Goal: Transaction & Acquisition: Purchase product/service

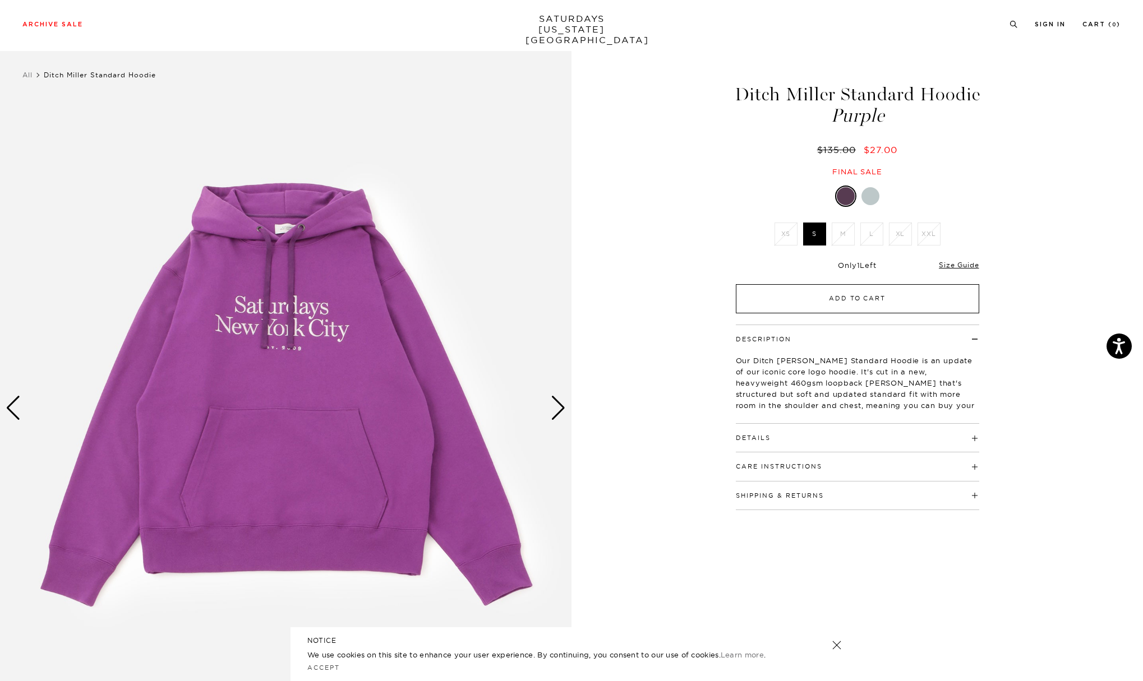
click at [868, 303] on button "Add to Cart" at bounding box center [857, 298] width 243 height 29
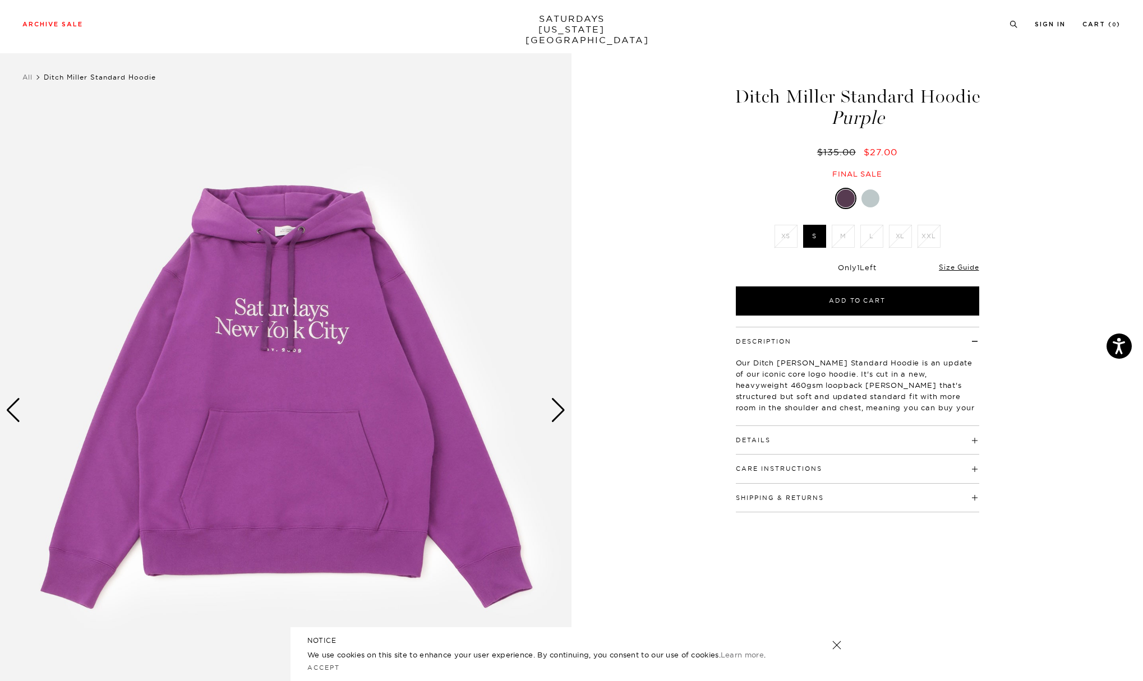
scroll to position [2, 1]
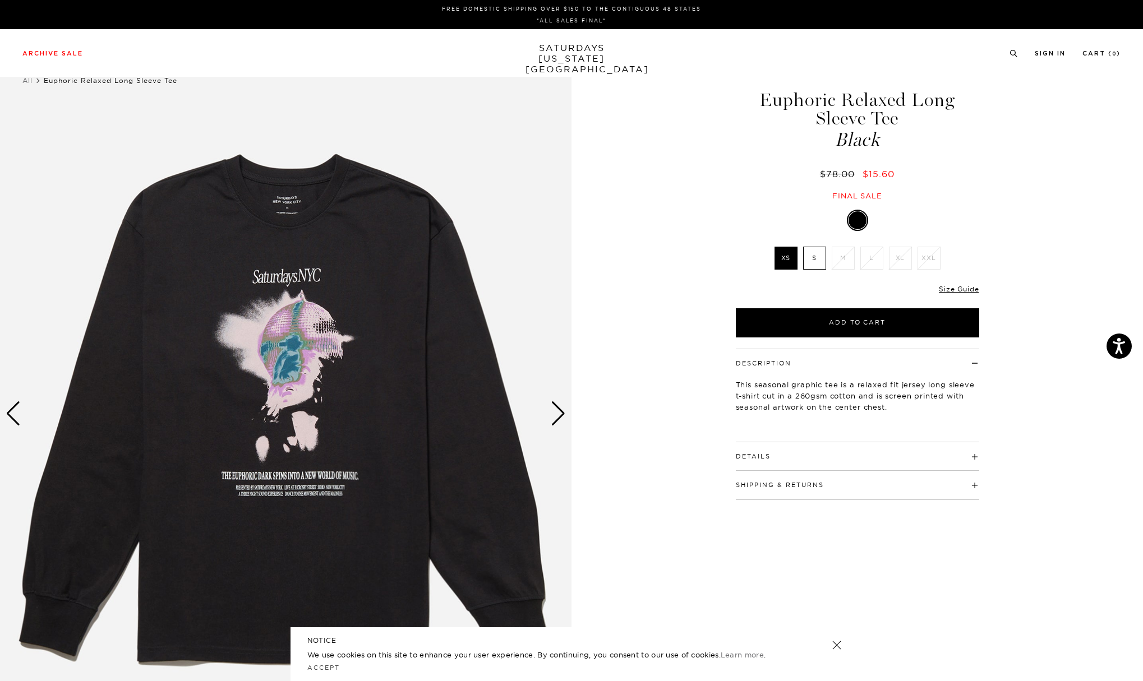
click at [808, 259] on label "S" at bounding box center [814, 258] width 23 height 23
click at [0, 0] on input "S" at bounding box center [0, 0] width 0 height 0
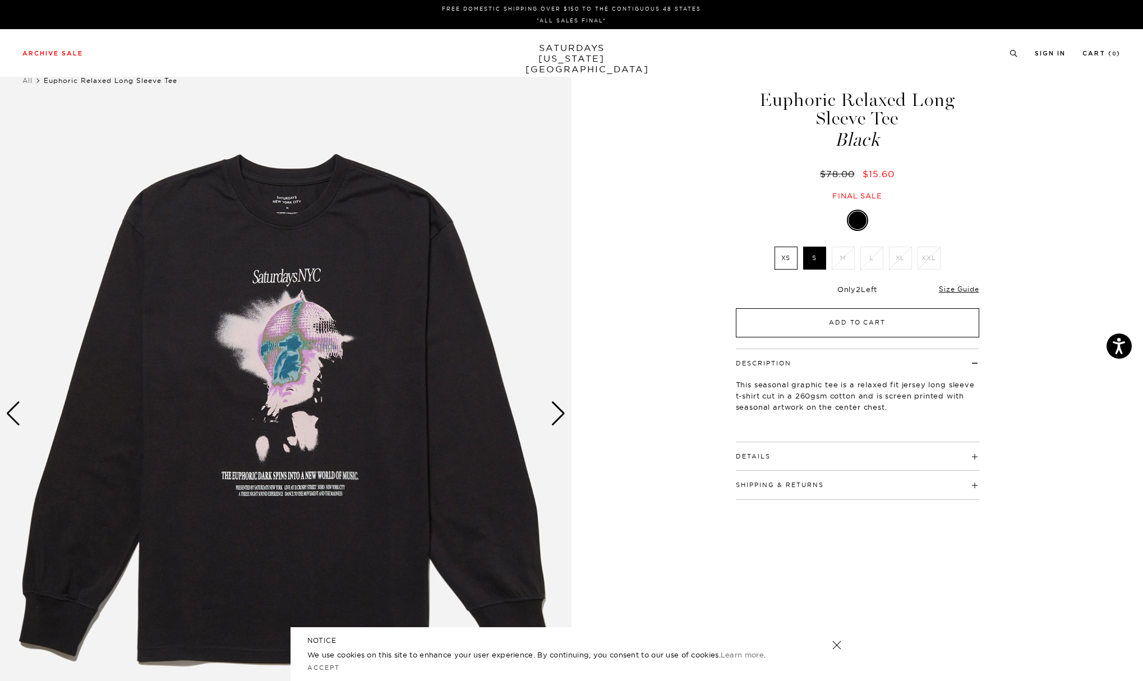
click at [854, 320] on button "Add to Cart" at bounding box center [857, 322] width 243 height 29
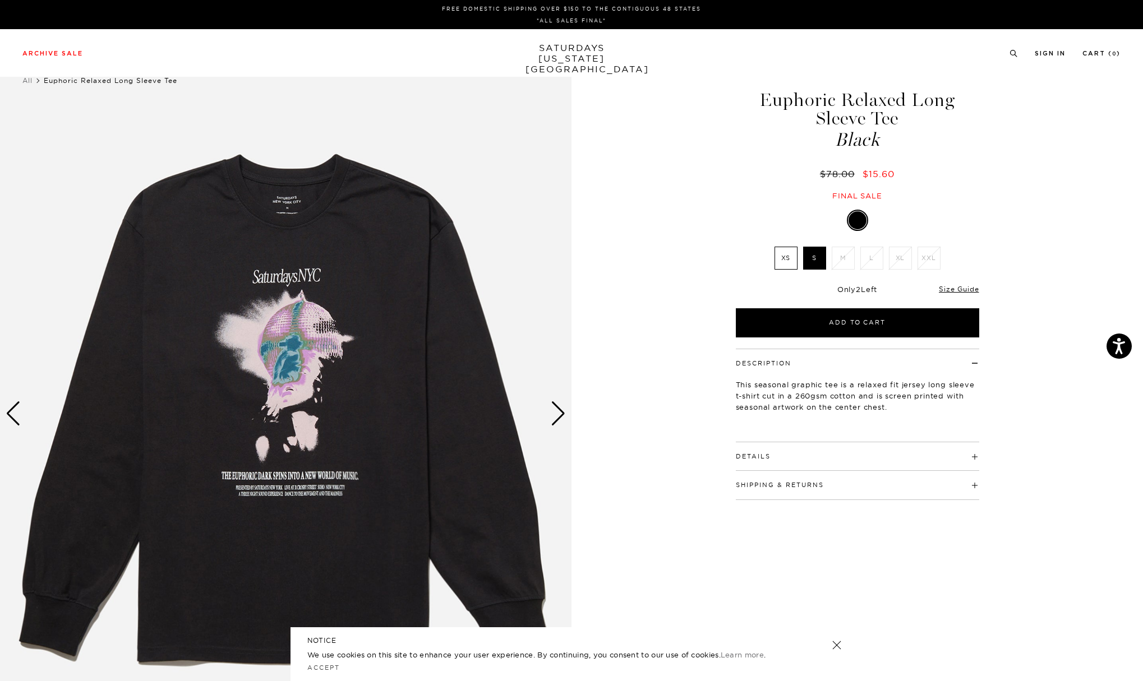
scroll to position [1, 0]
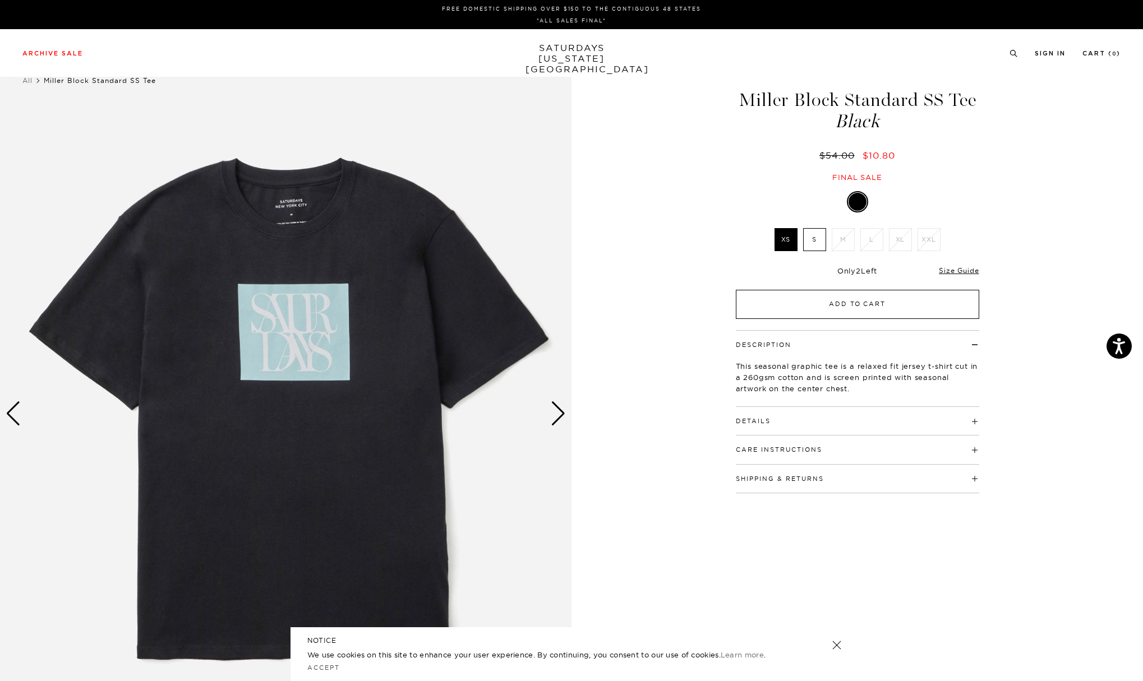
click at [922, 313] on button "Add to Cart" at bounding box center [857, 304] width 243 height 29
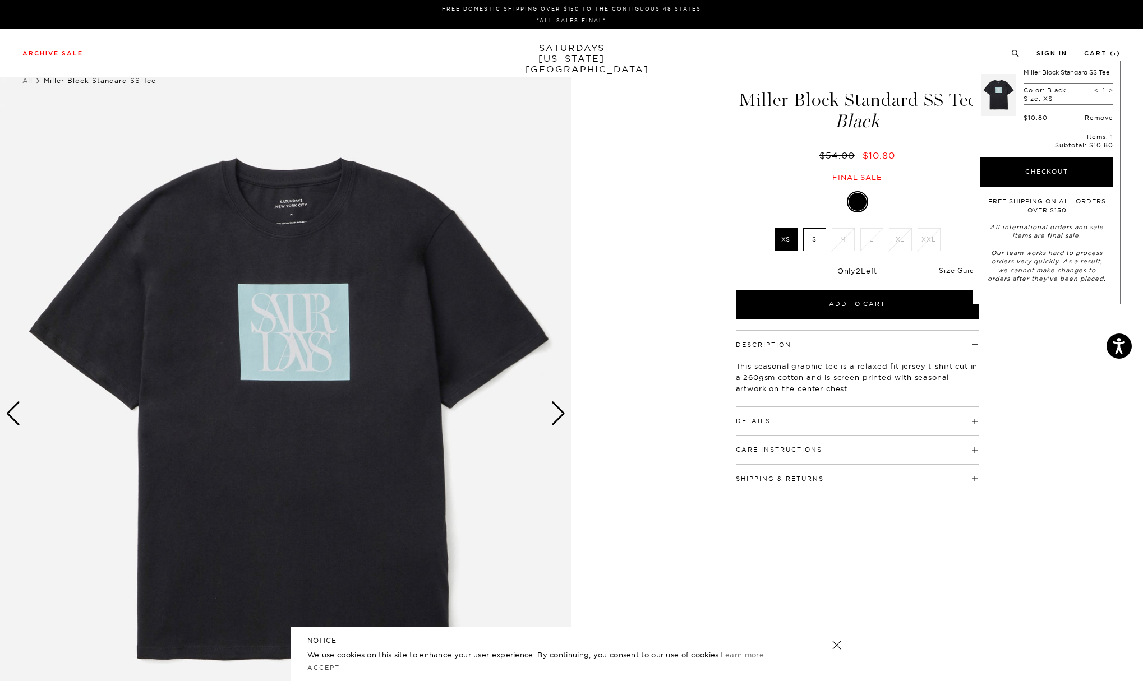
click at [1098, 115] on link "Remove" at bounding box center [1098, 118] width 29 height 8
click at [820, 239] on label "S" at bounding box center [814, 239] width 23 height 23
click at [0, 0] on input "S" at bounding box center [0, 0] width 0 height 0
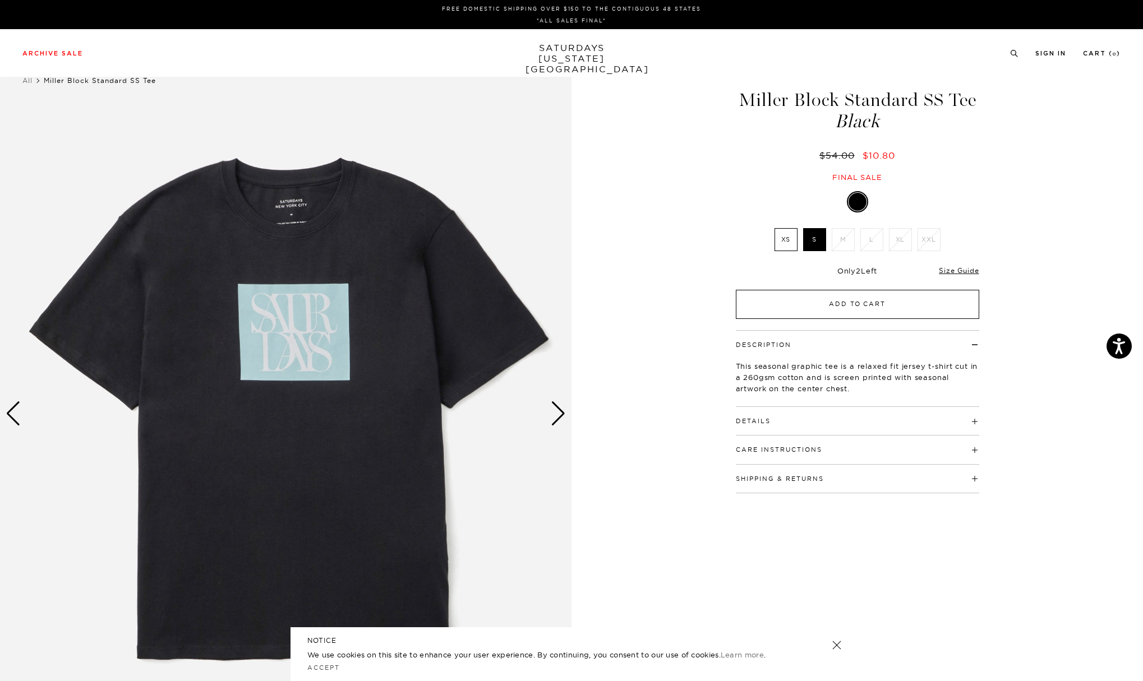
click at [875, 299] on button "Add to Cart" at bounding box center [857, 304] width 243 height 29
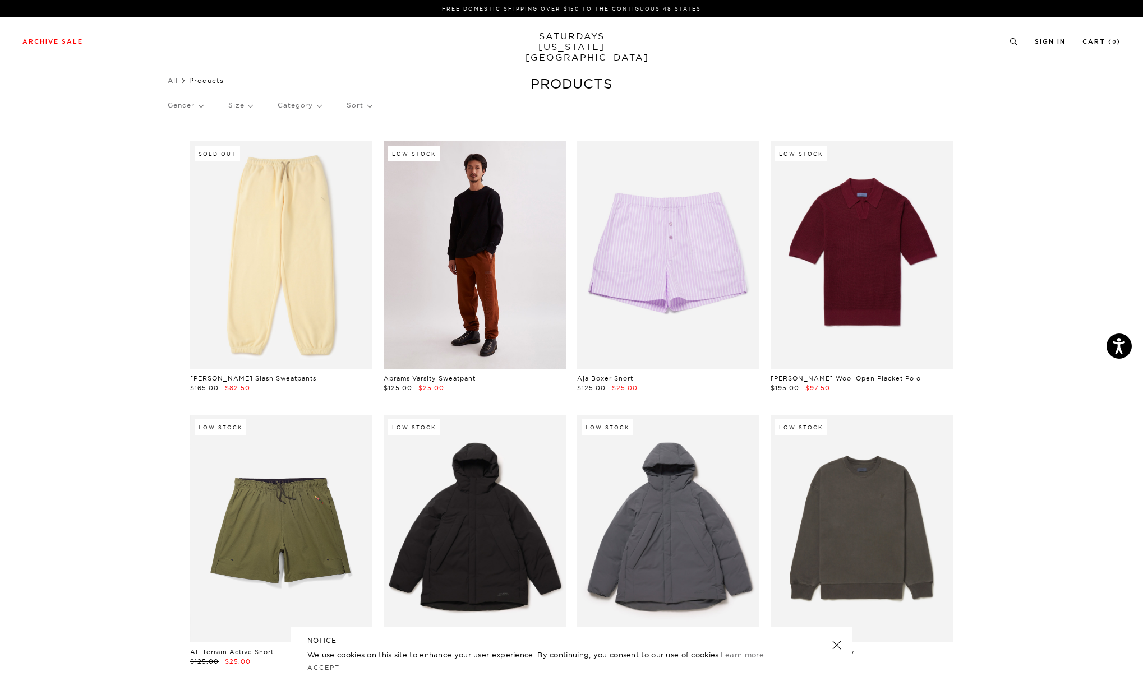
click at [482, 228] on link at bounding box center [475, 255] width 182 height 228
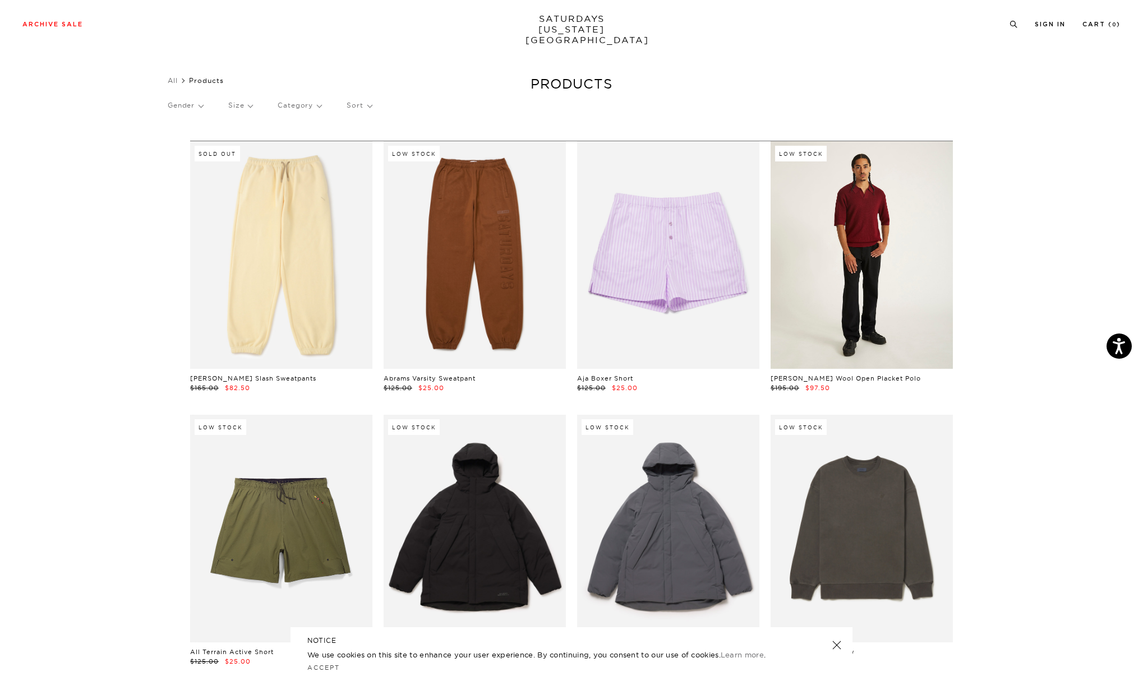
scroll to position [315, 0]
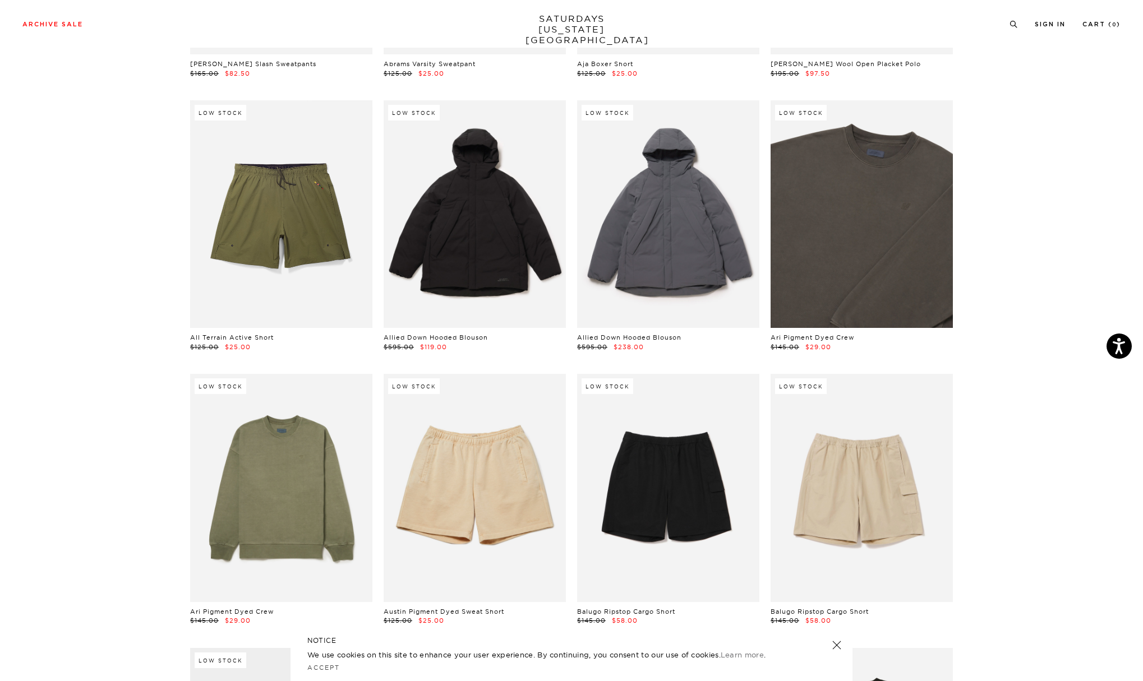
click at [844, 253] on link at bounding box center [861, 214] width 182 height 228
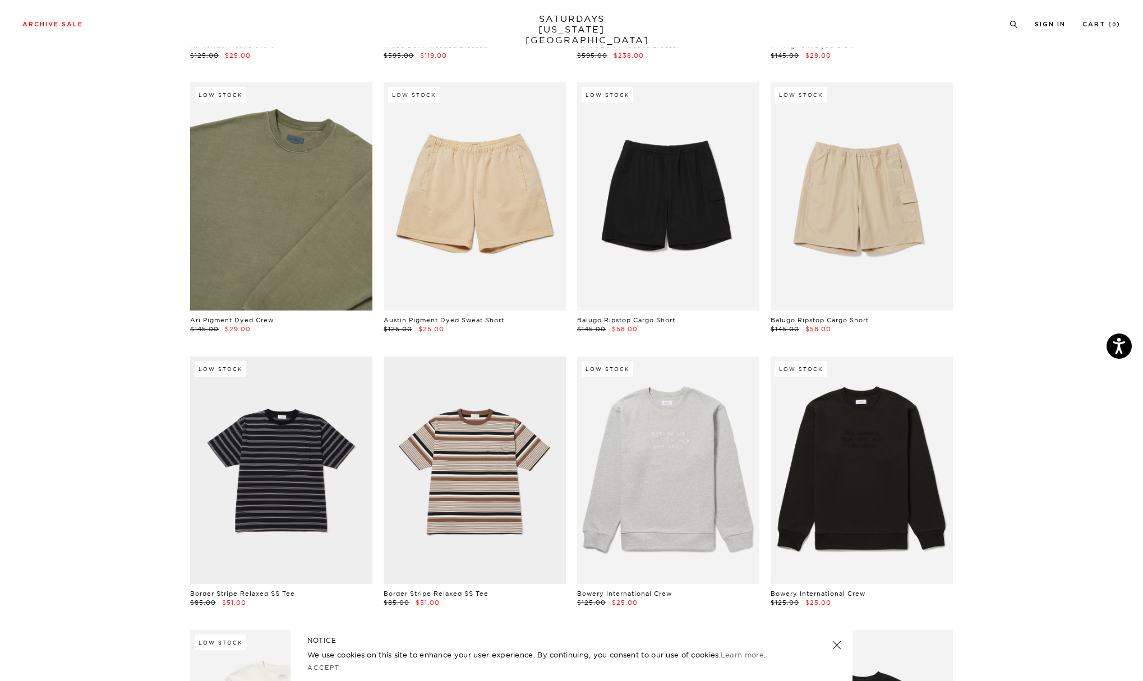
scroll to position [740, 0]
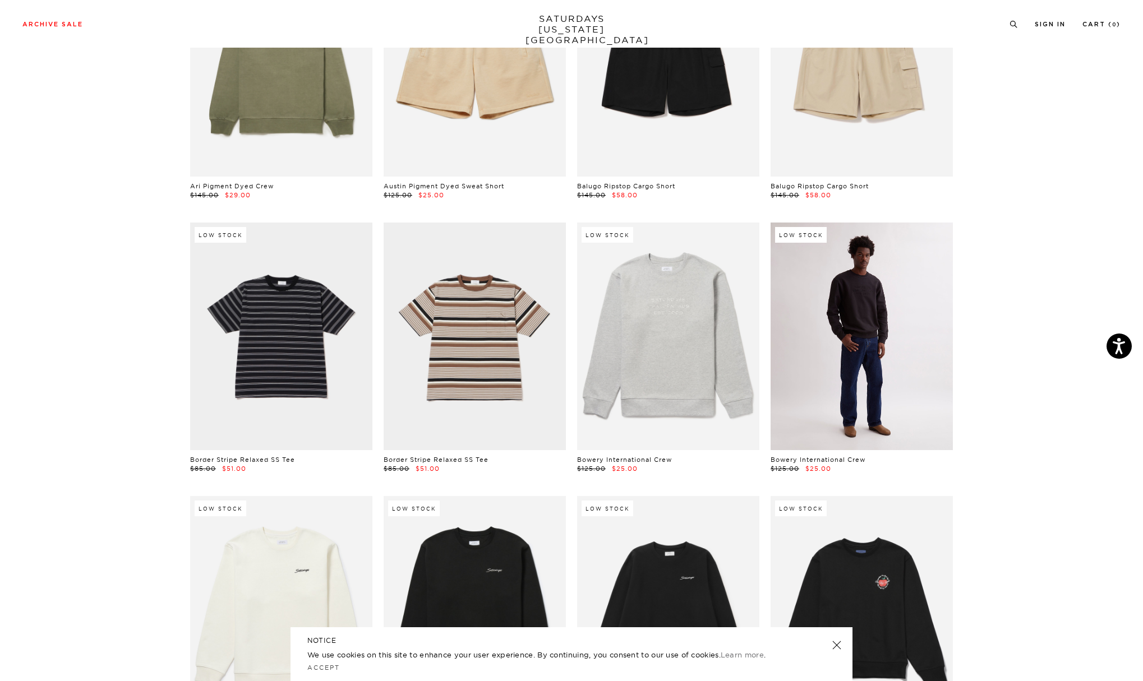
click at [880, 306] on link at bounding box center [861, 337] width 182 height 228
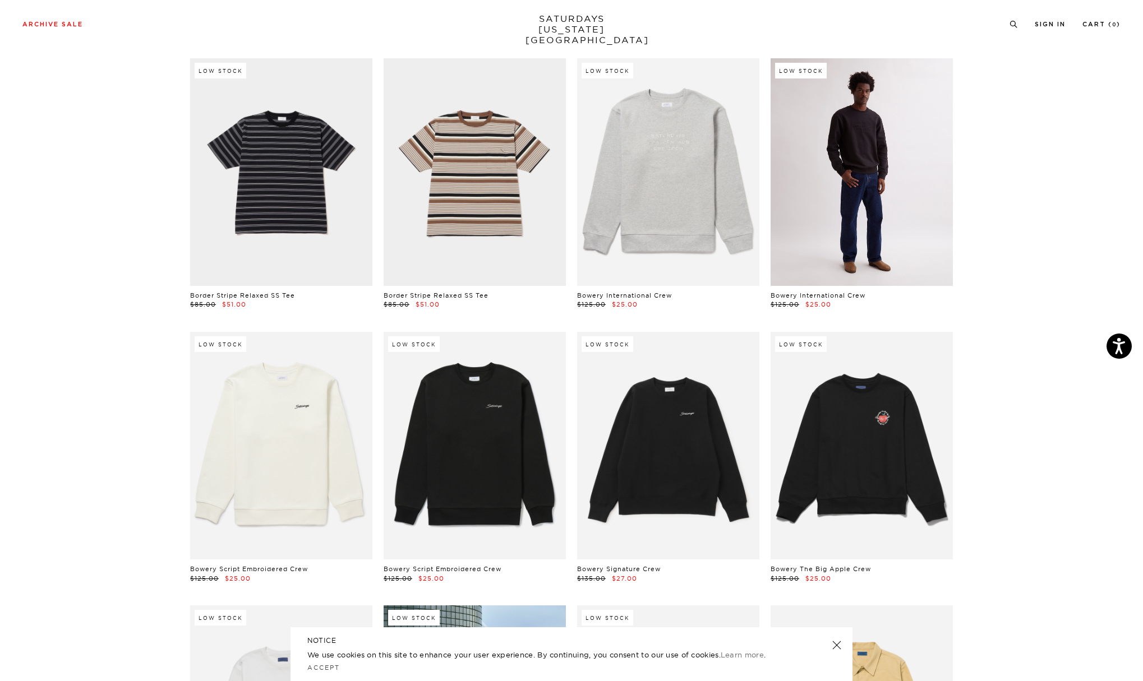
scroll to position [1034, 0]
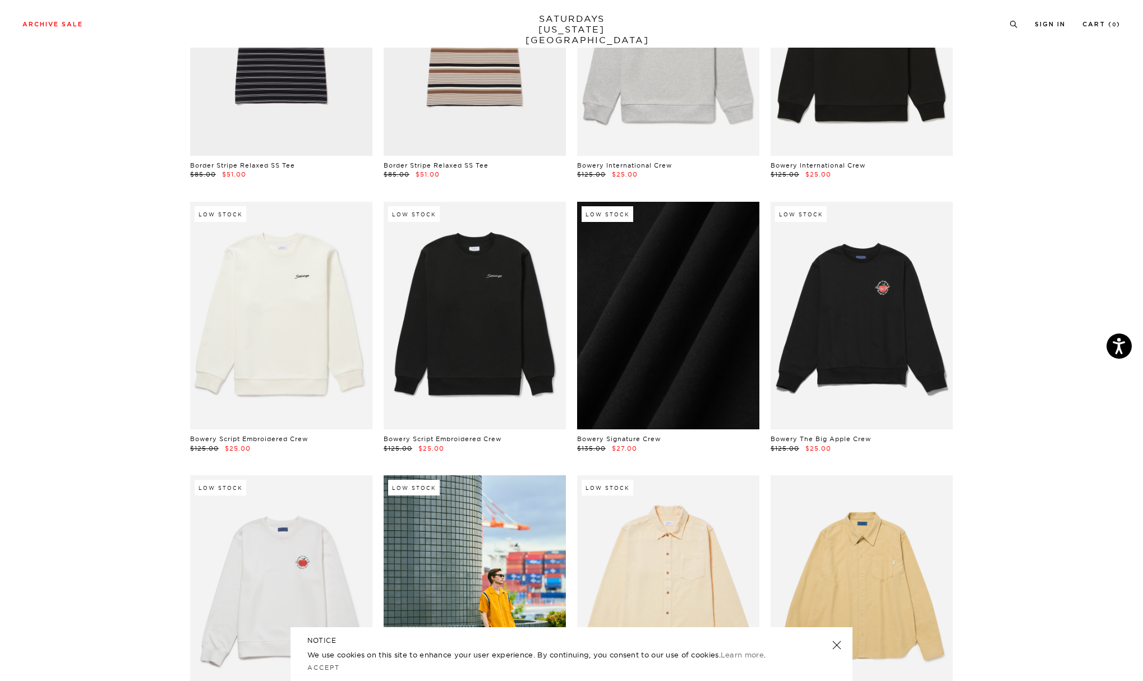
click at [685, 307] on link at bounding box center [668, 316] width 182 height 228
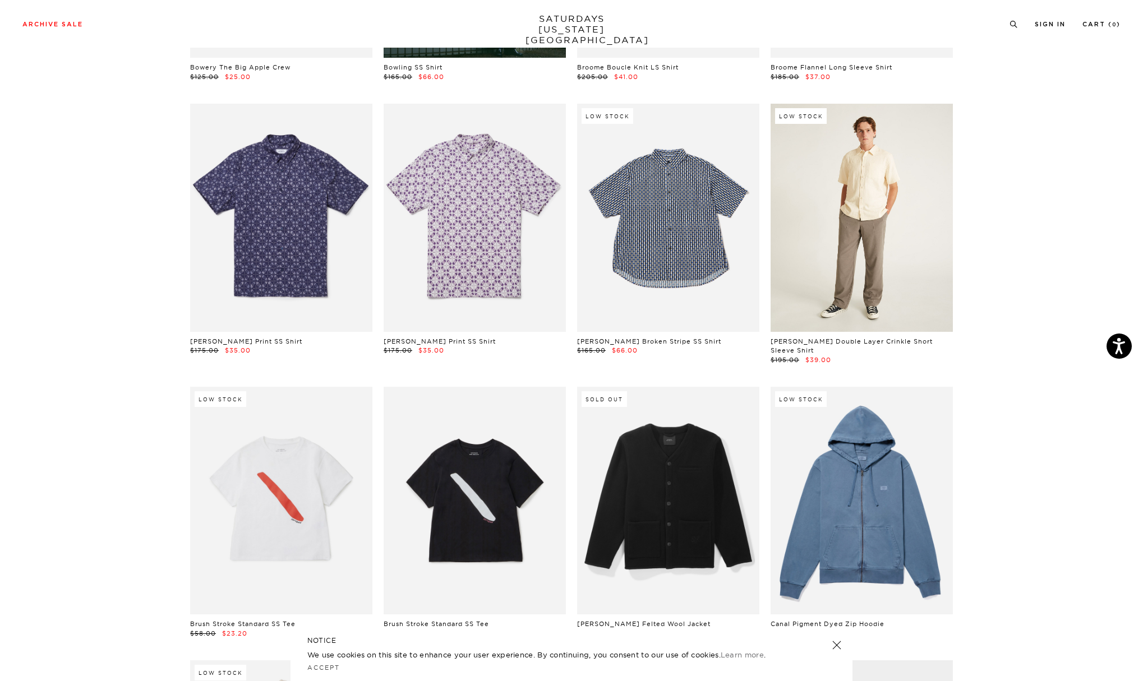
scroll to position [1945, 0]
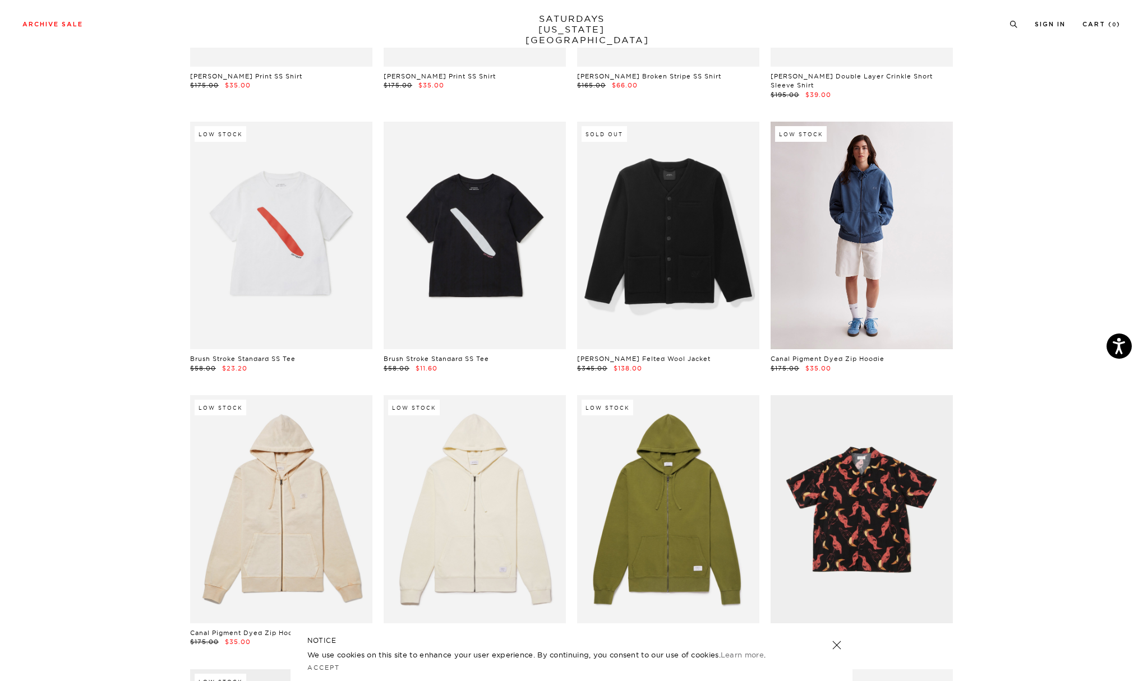
click at [847, 215] on link at bounding box center [861, 236] width 182 height 228
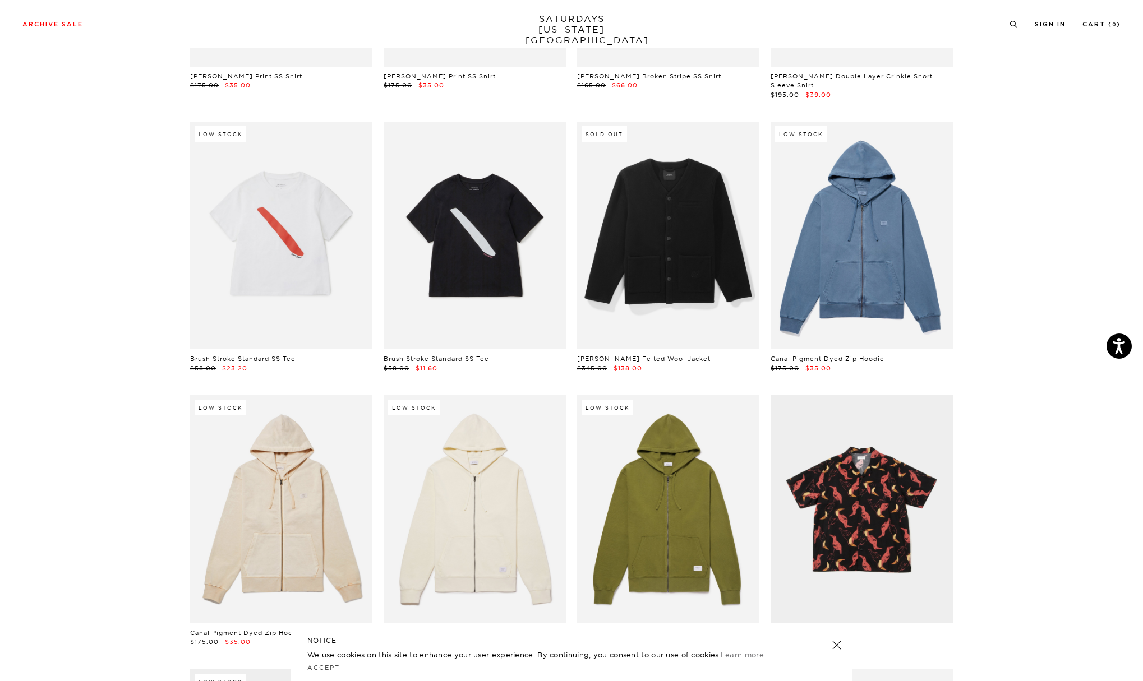
click at [846, 355] on link "Canal Pigment Dyed Zip Hoodie" at bounding box center [827, 359] width 114 height 8
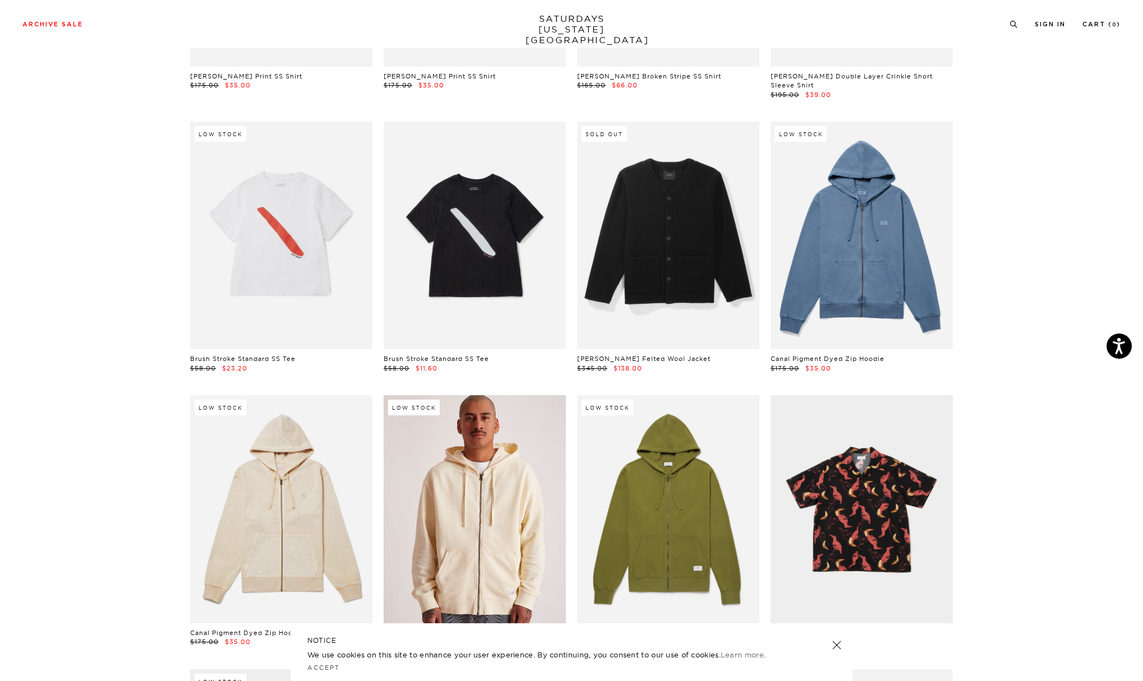
click at [483, 493] on link at bounding box center [475, 509] width 182 height 228
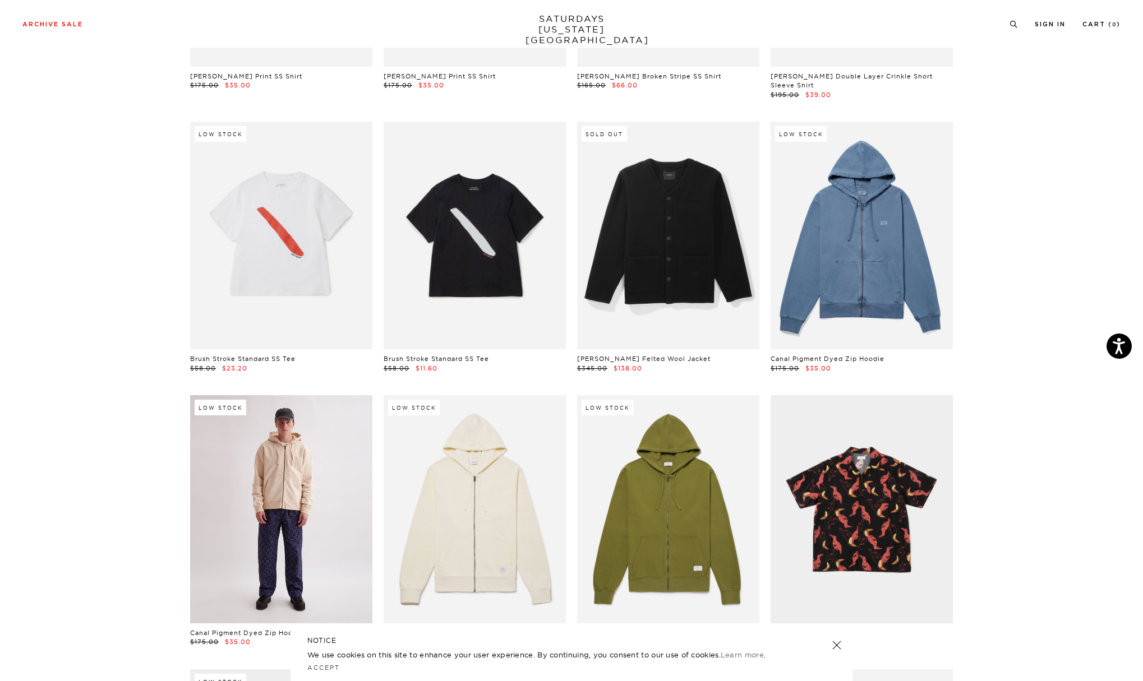
click at [338, 487] on link at bounding box center [281, 509] width 182 height 228
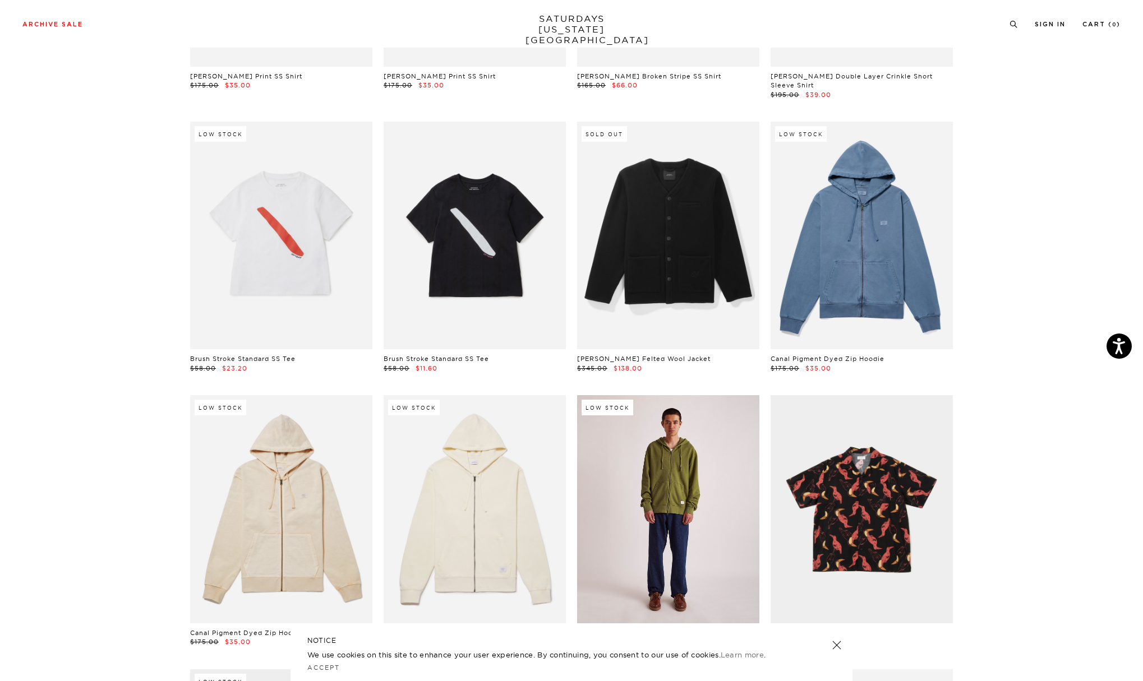
click at [625, 483] on link at bounding box center [668, 509] width 182 height 228
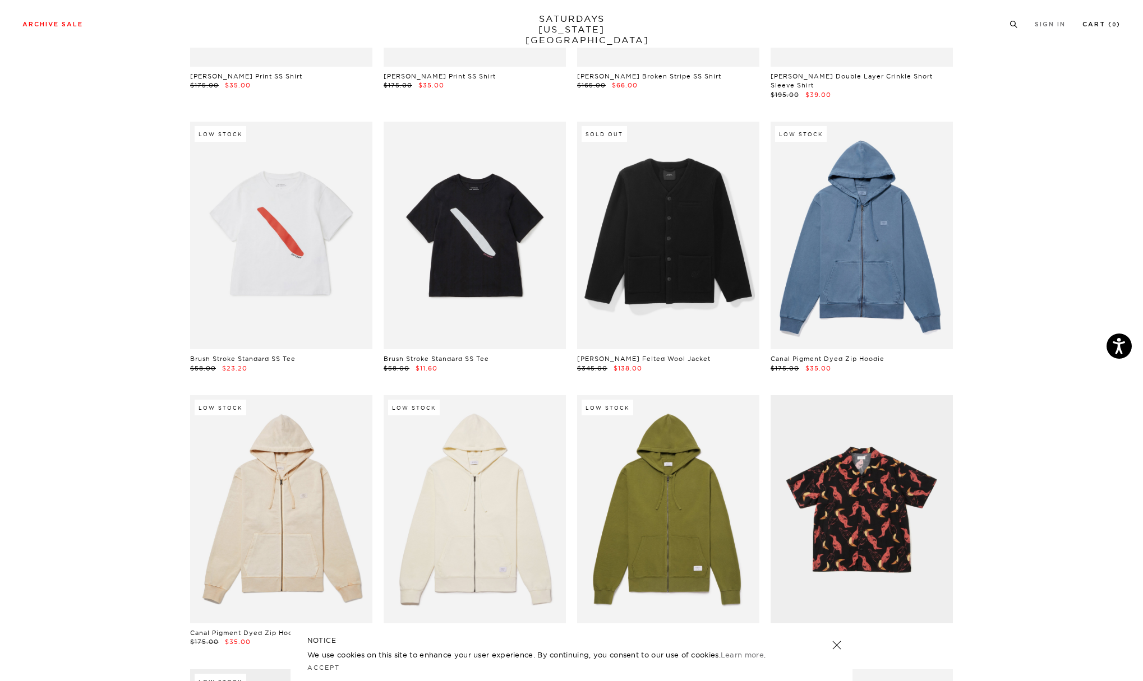
click at [1101, 24] on link "Cart ( 0 )" at bounding box center [1101, 24] width 38 height 6
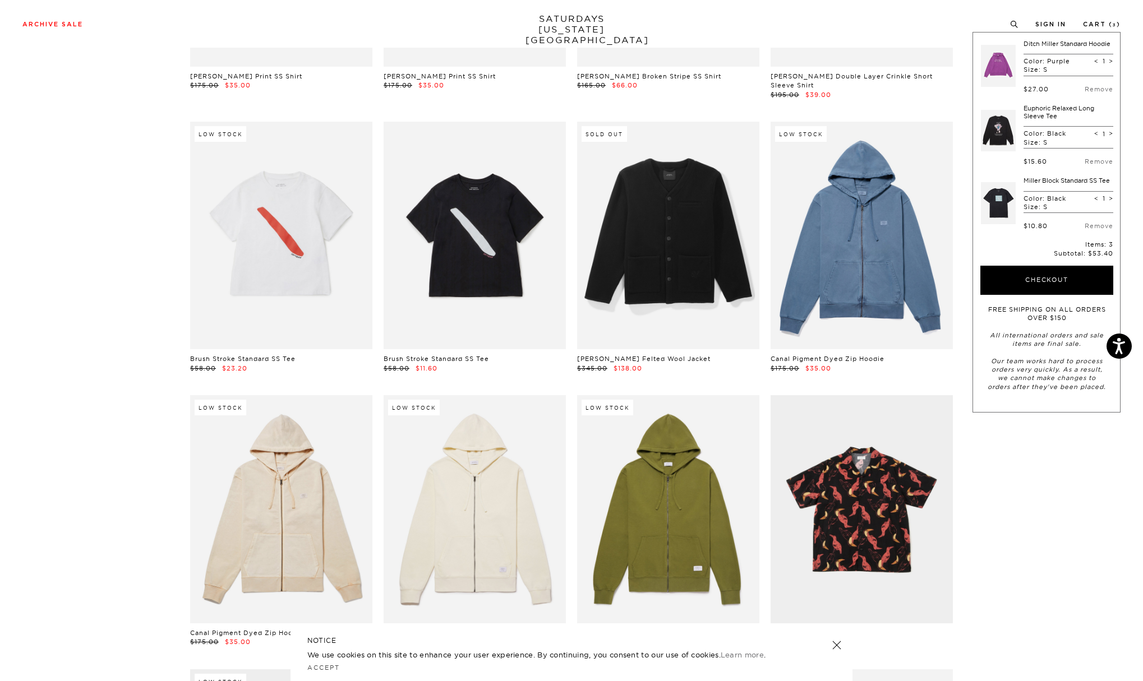
click at [1000, 70] on link at bounding box center [998, 66] width 35 height 53
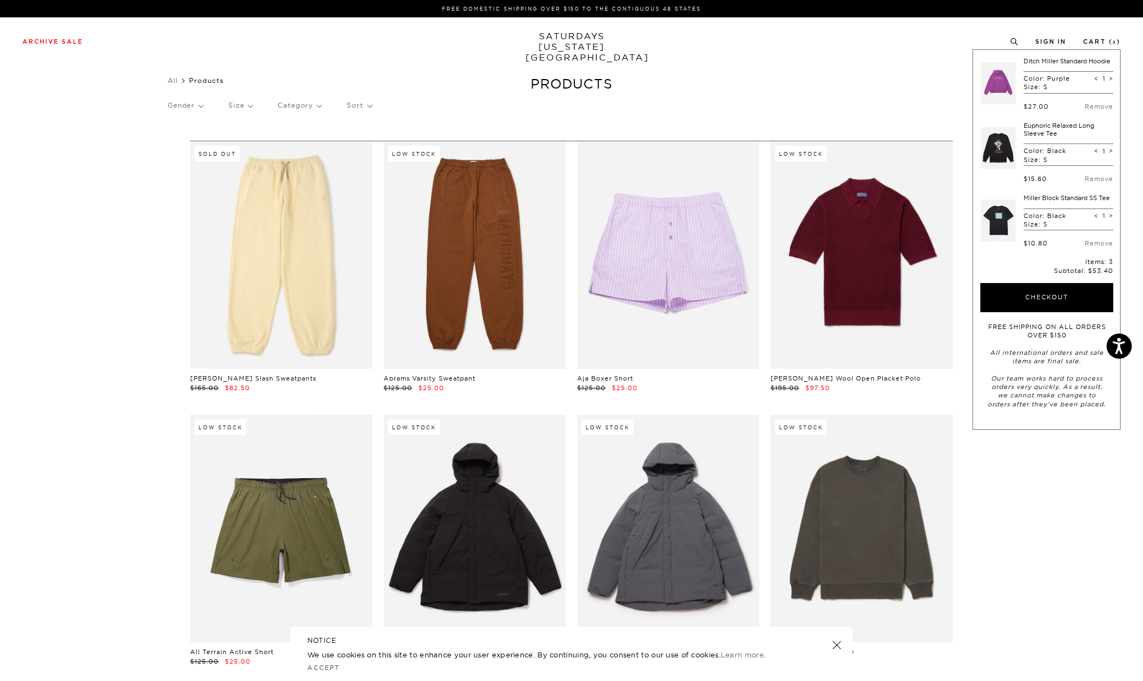
scroll to position [0, 0]
click at [249, 106] on p "Size" at bounding box center [240, 106] width 24 height 26
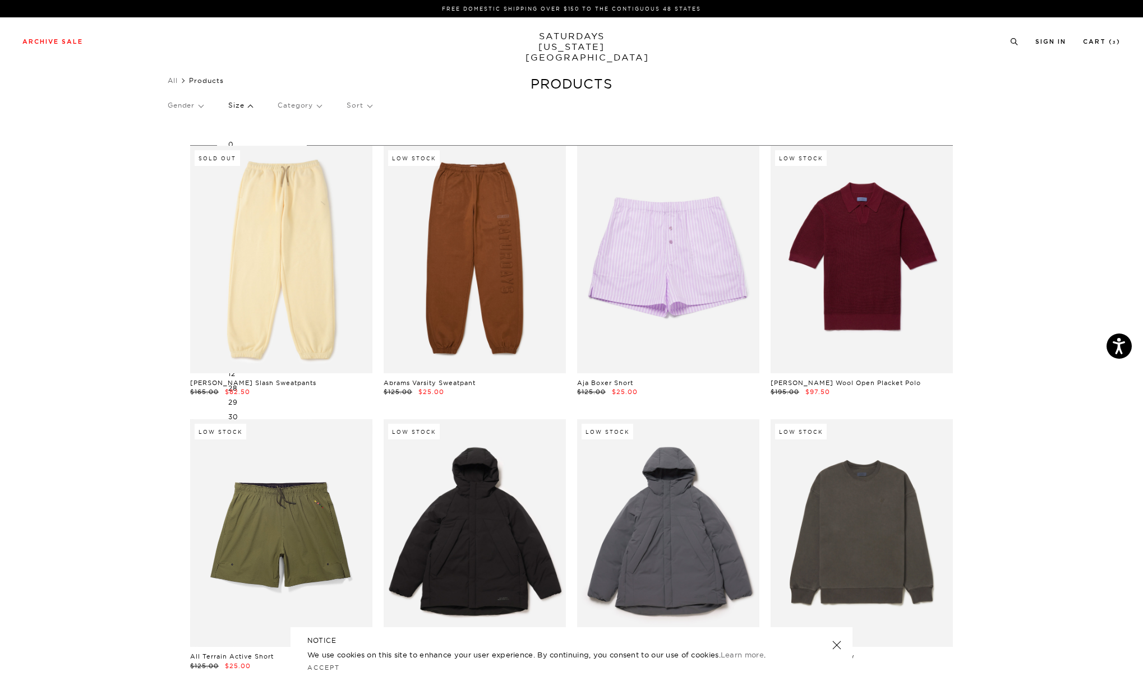
click at [305, 105] on p "Category" at bounding box center [300, 106] width 44 height 26
click at [431, 104] on div "Gender Size 0 S/M L/XL XXS XS S M L XL XXL OS 2 4 6 8 10 12 28 29 30 31 32 33 3…" at bounding box center [571, 108] width 807 height 30
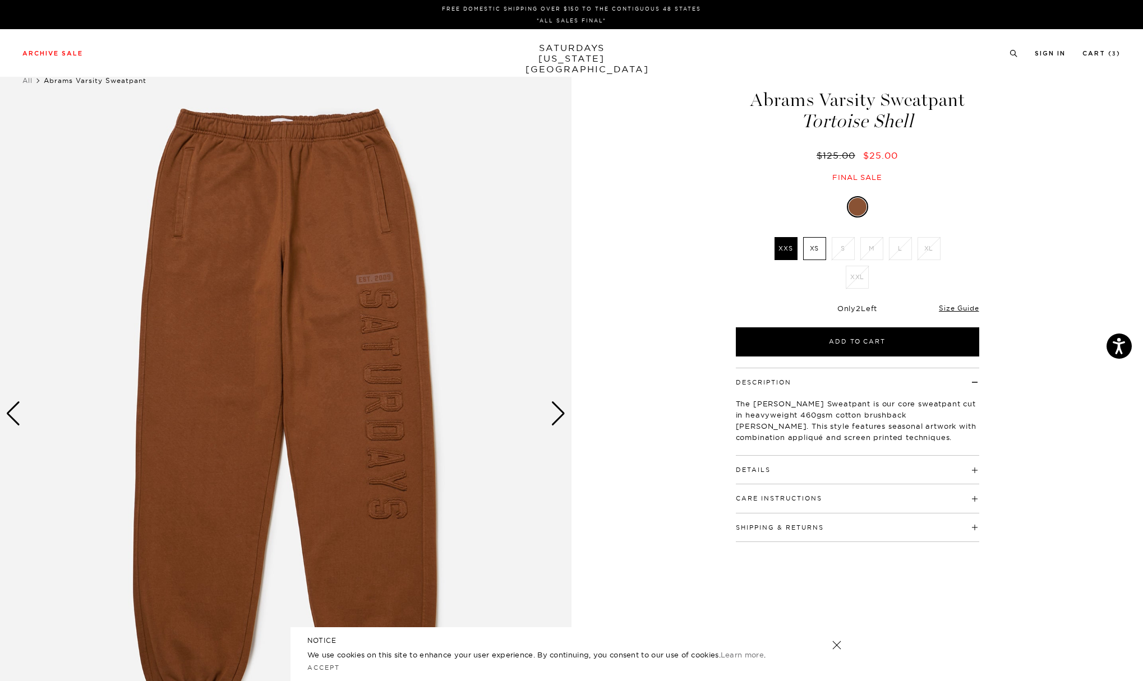
click at [821, 247] on label "XS" at bounding box center [814, 248] width 23 height 23
click at [0, 0] on input "XS" at bounding box center [0, 0] width 0 height 0
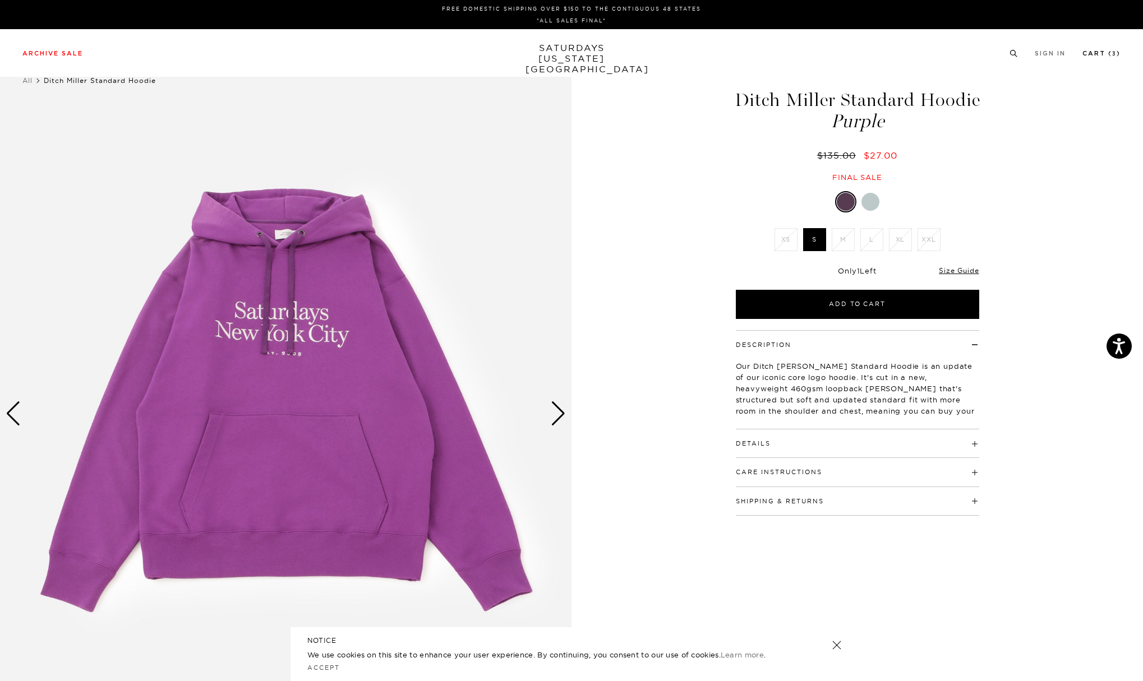
click at [1093, 53] on link "Cart ( 3 )" at bounding box center [1101, 53] width 38 height 6
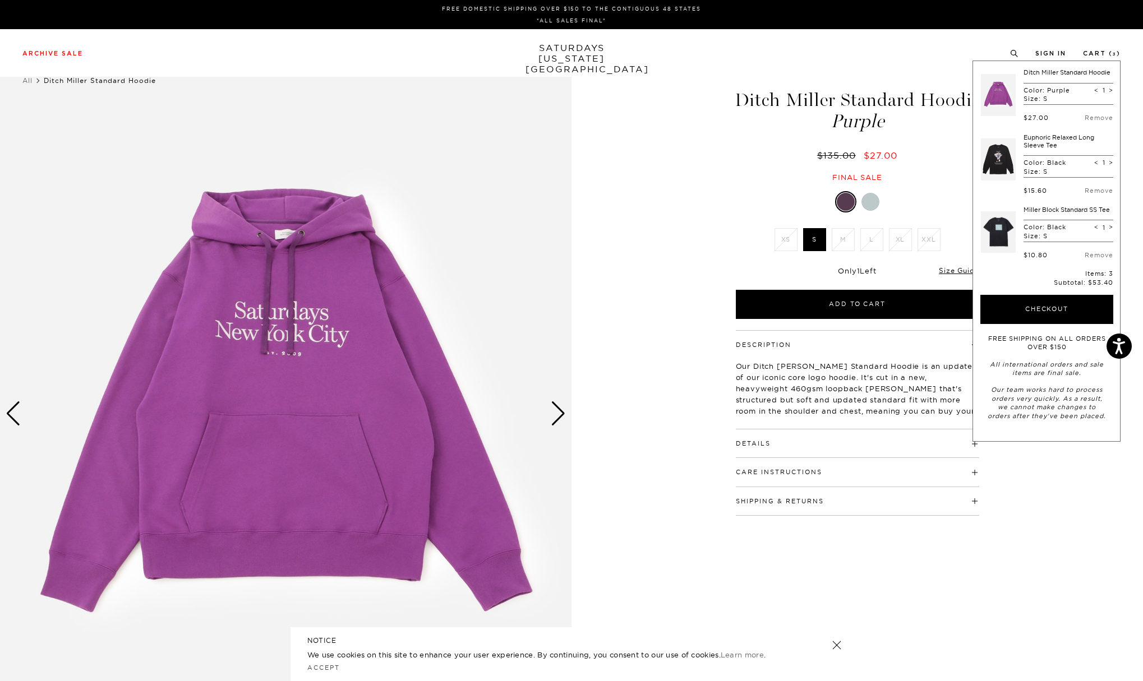
click at [1002, 159] on link at bounding box center [998, 159] width 35 height 53
click at [1001, 235] on link at bounding box center [998, 232] width 35 height 53
drag, startPoint x: 909, startPoint y: 156, endPoint x: 791, endPoint y: 159, distance: 118.3
click at [791, 159] on div "$135.00 $27.00" at bounding box center [857, 156] width 247 height 12
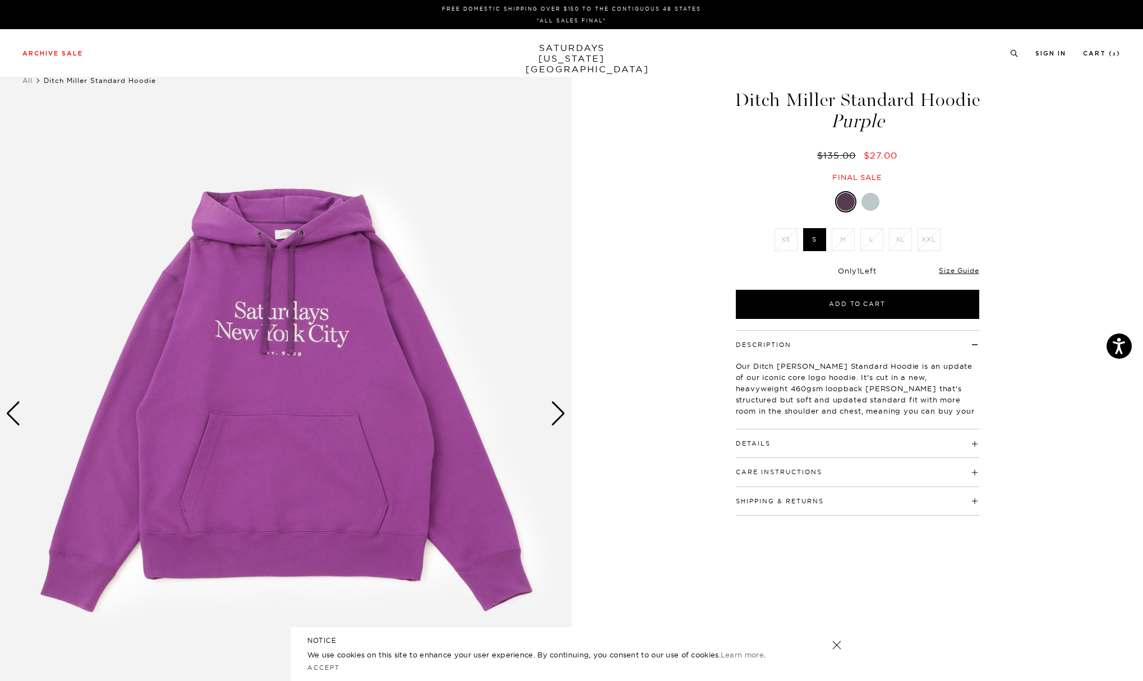
click at [919, 67] on div "Archive Sale Men's Tees Shirts Shorts Swim Knitwear Pants Sweats Women's" at bounding box center [571, 53] width 1143 height 48
click at [1105, 52] on link "Cart ( 3 )" at bounding box center [1102, 53] width 38 height 6
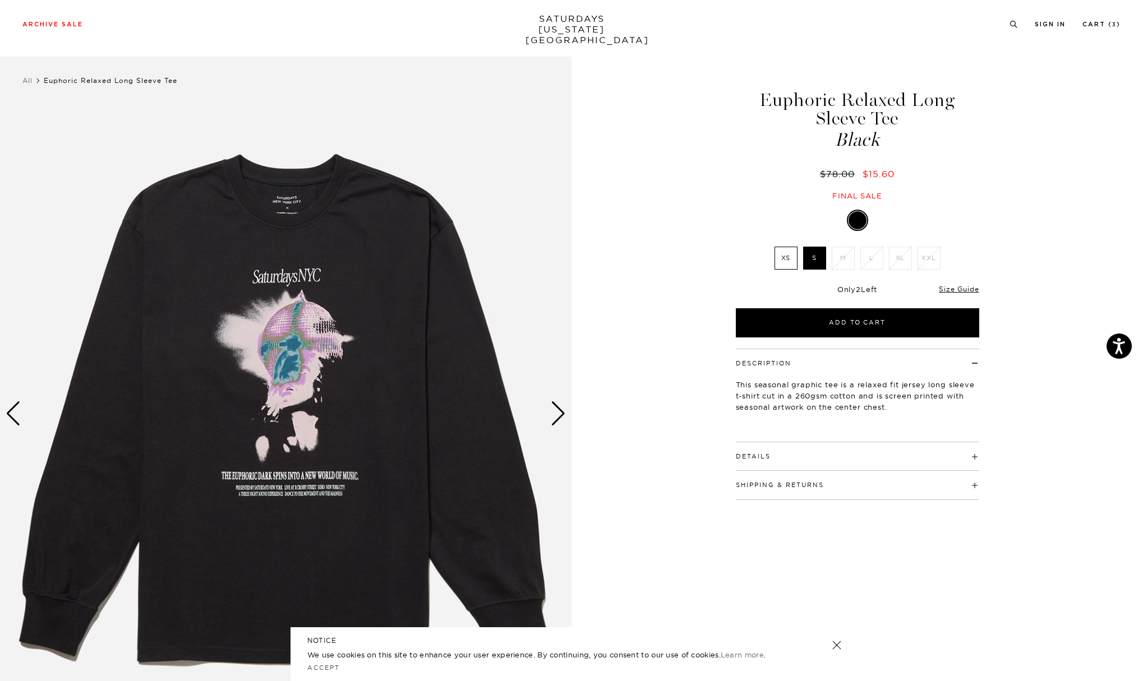
scroll to position [77, 0]
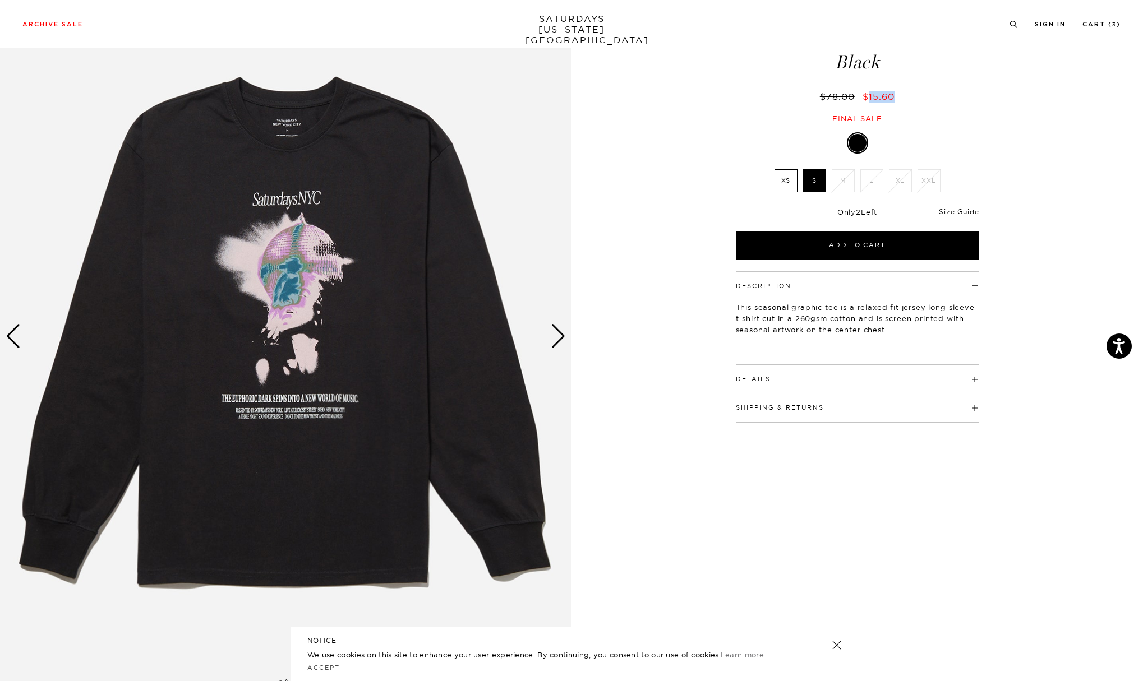
drag, startPoint x: 866, startPoint y: 95, endPoint x: 903, endPoint y: 95, distance: 37.6
click at [903, 95] on div "$78.00 $15.60" at bounding box center [857, 97] width 247 height 12
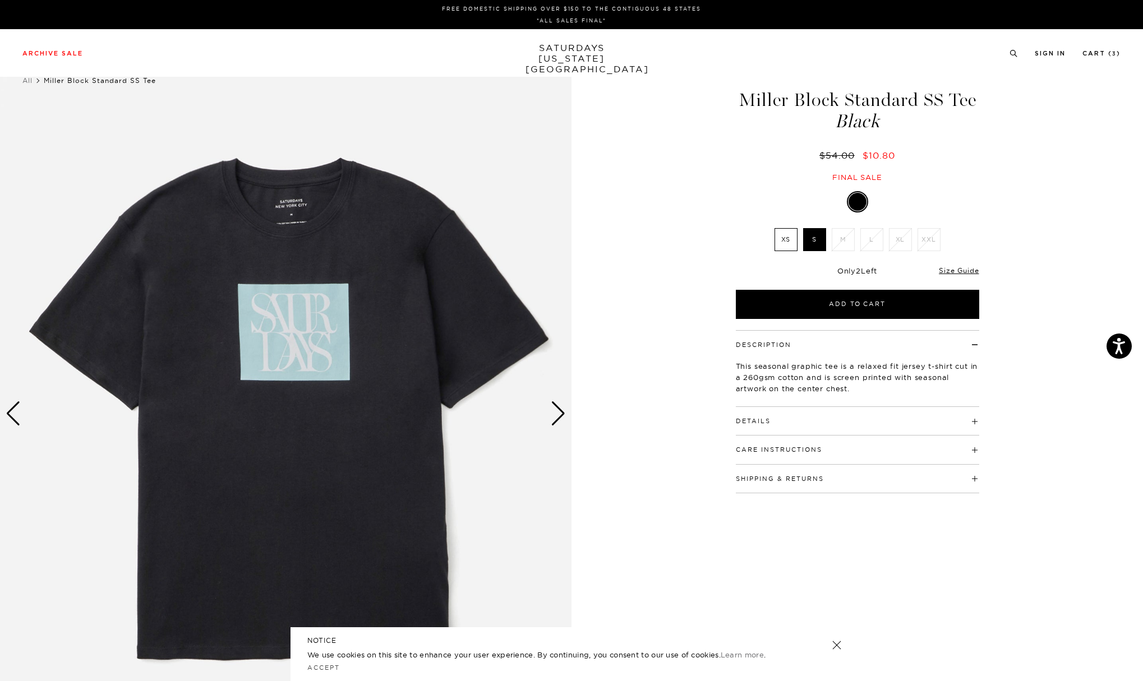
scroll to position [0, 7]
click at [1099, 53] on link "Cart ( 3 )" at bounding box center [1101, 53] width 38 height 6
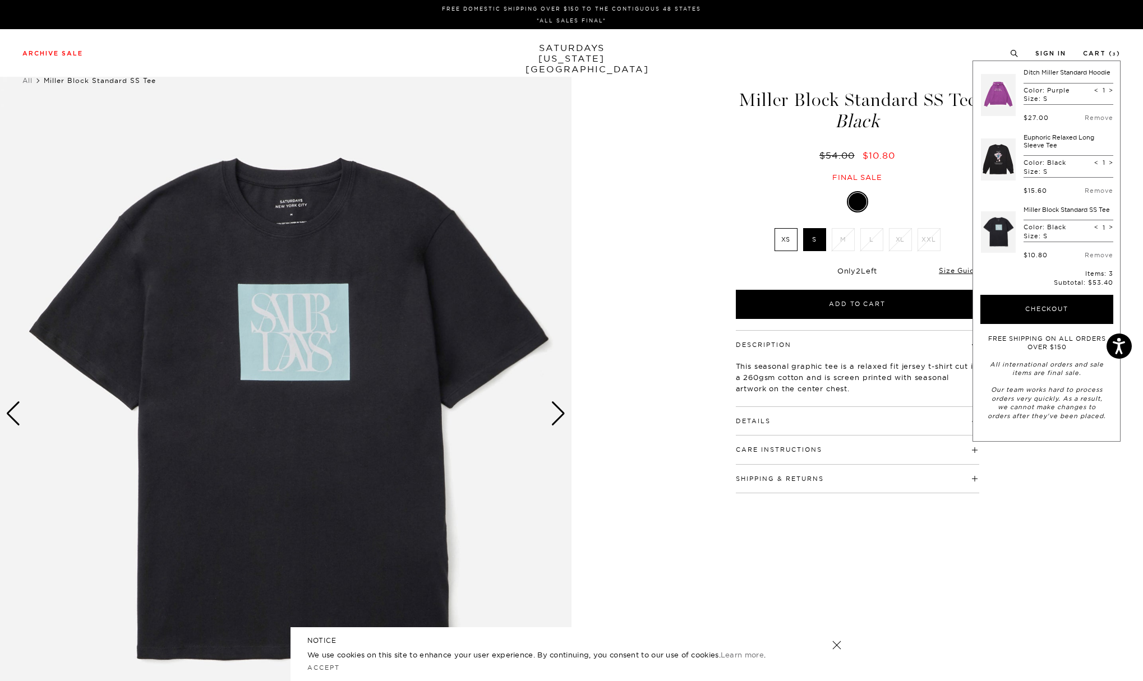
click at [717, 186] on div "[PERSON_NAME] Block Standard SS Tee Black $54.00 $10.80 Final sale [PERSON_NAME…" at bounding box center [857, 414] width 280 height 714
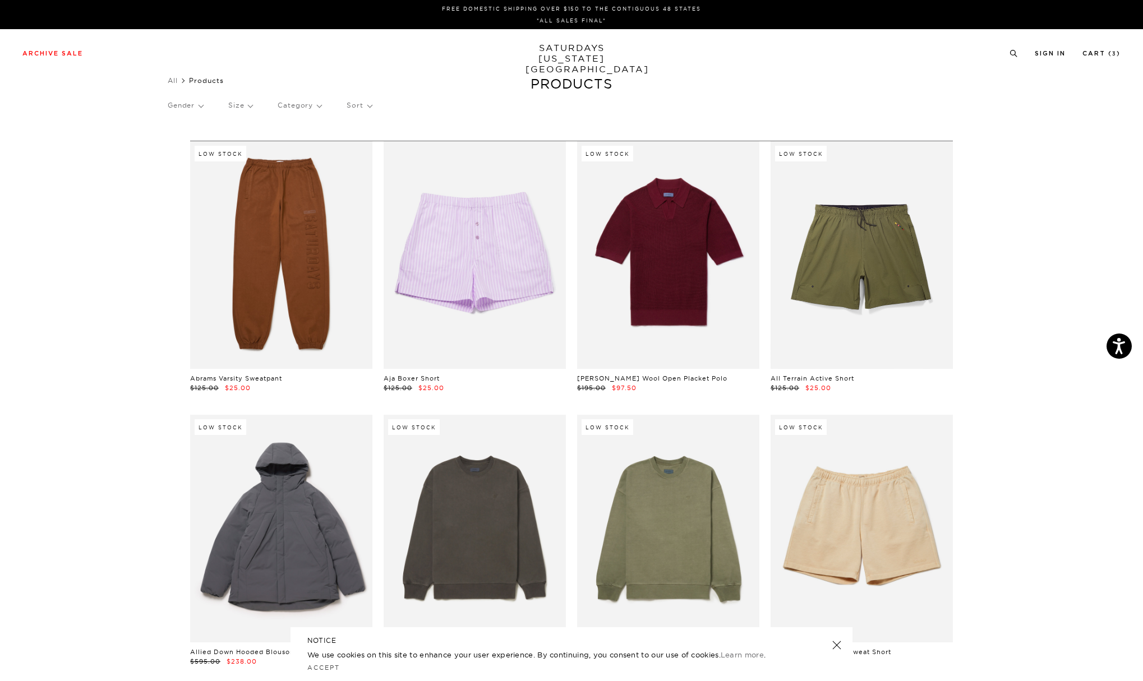
click at [246, 105] on p "Size" at bounding box center [240, 106] width 24 height 26
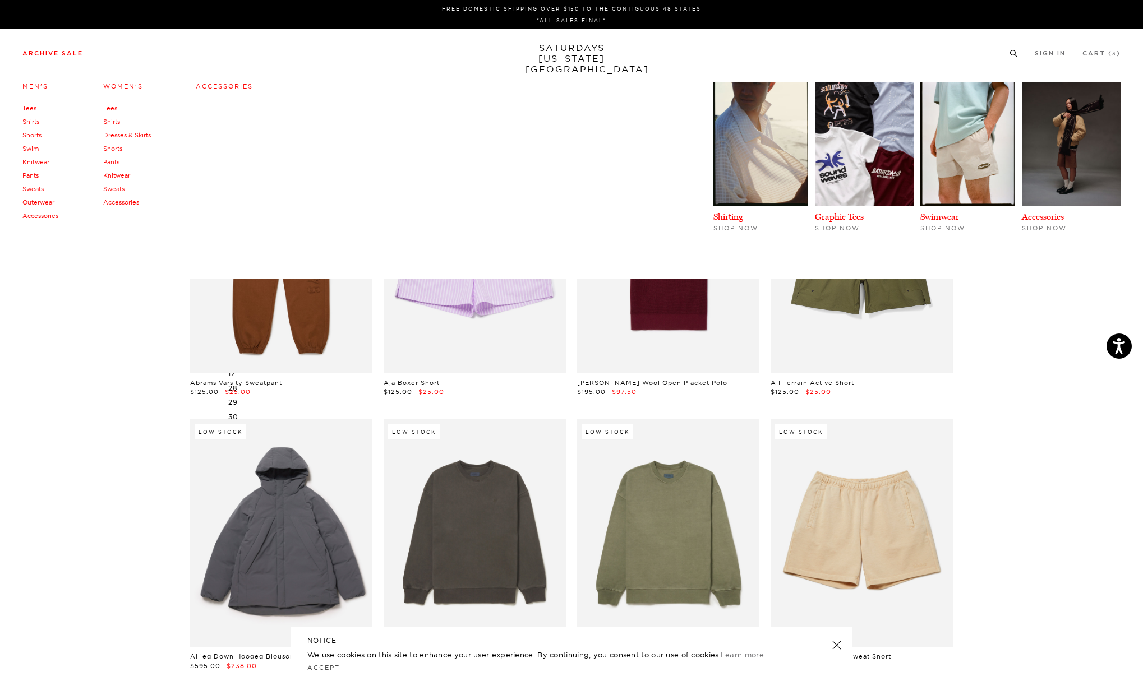
click at [53, 54] on link "Archive Sale" at bounding box center [52, 53] width 61 height 6
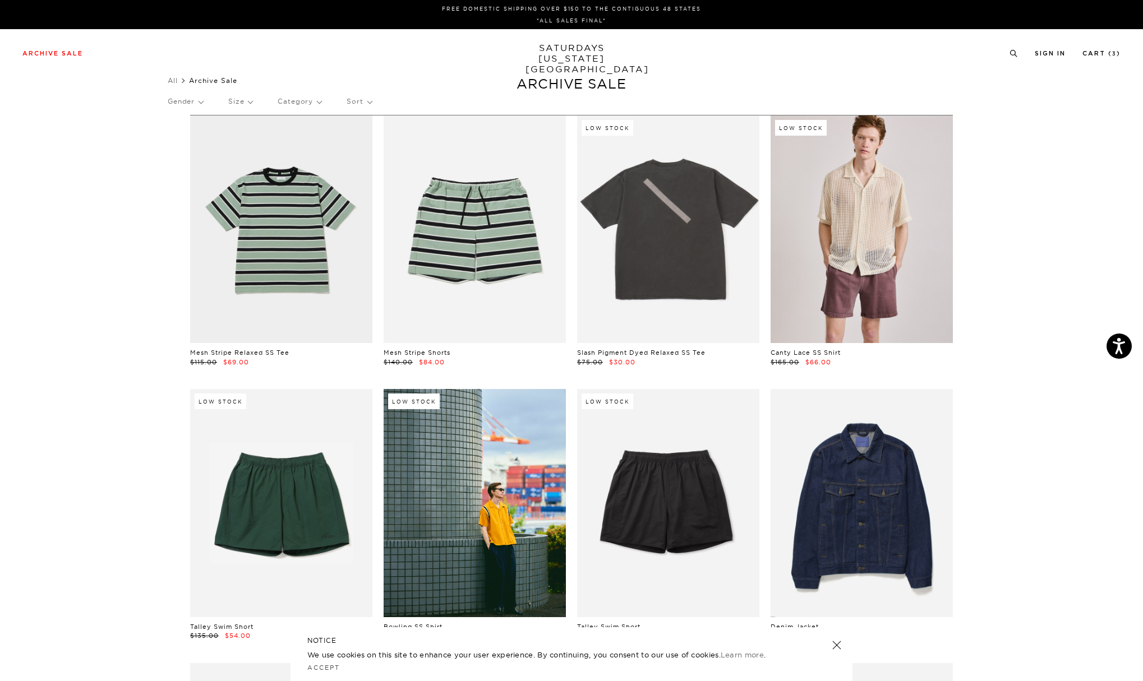
click at [316, 101] on p "Category" at bounding box center [300, 102] width 44 height 26
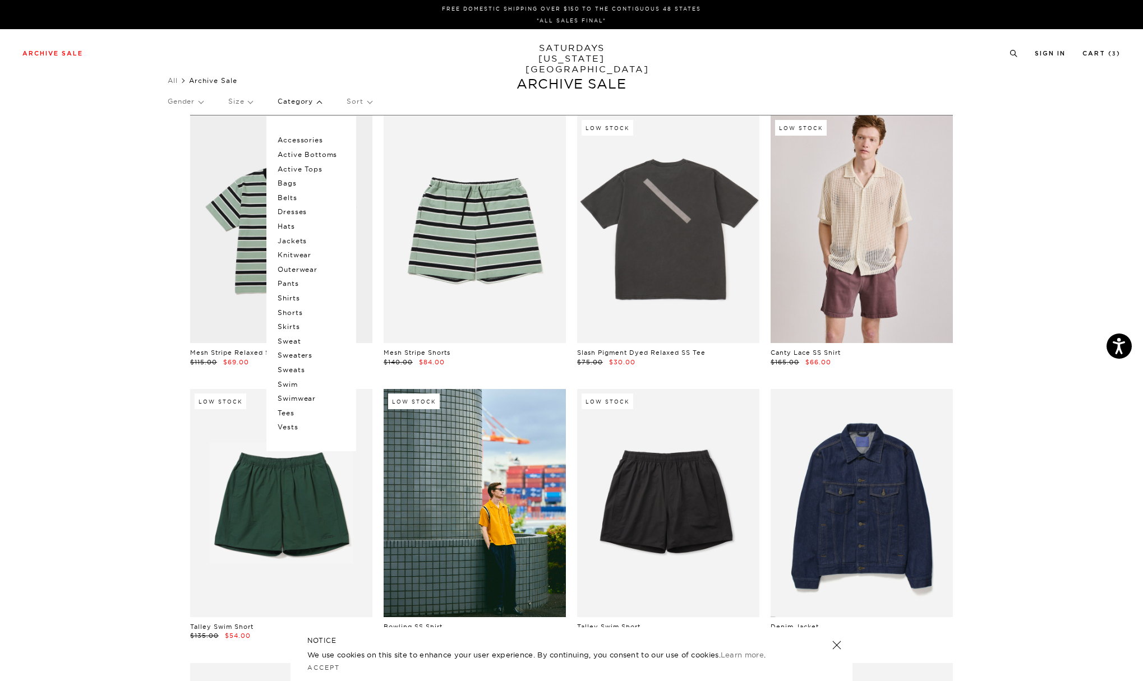
click at [248, 100] on p "Size" at bounding box center [240, 102] width 24 height 26
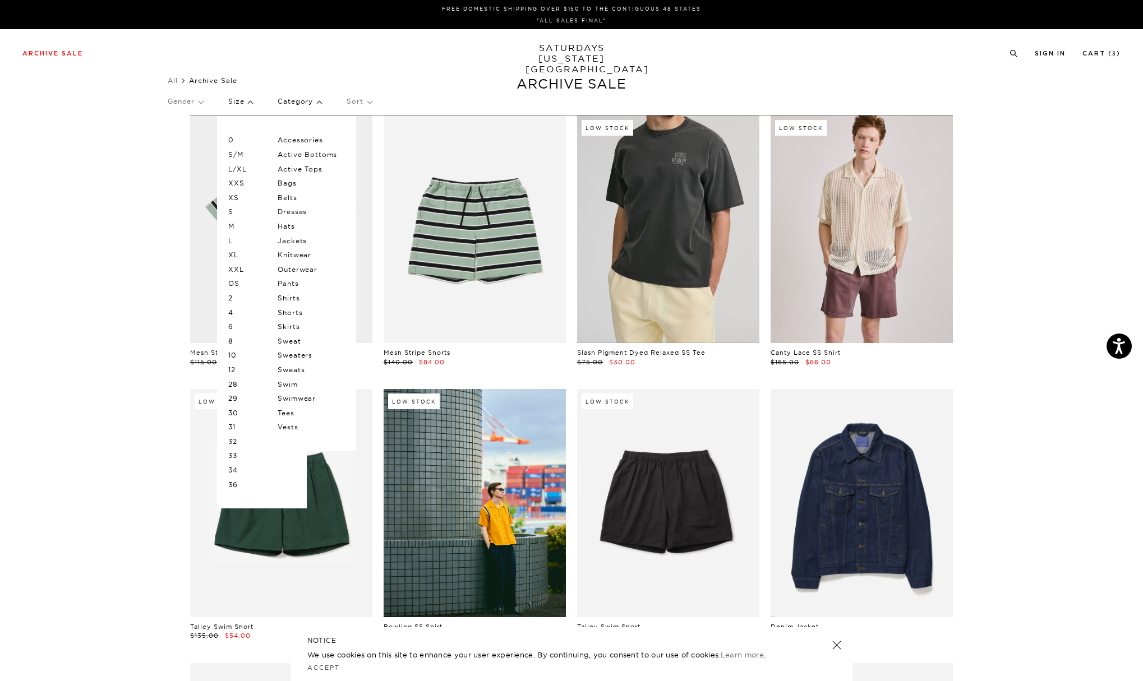
click at [656, 187] on link at bounding box center [668, 229] width 182 height 228
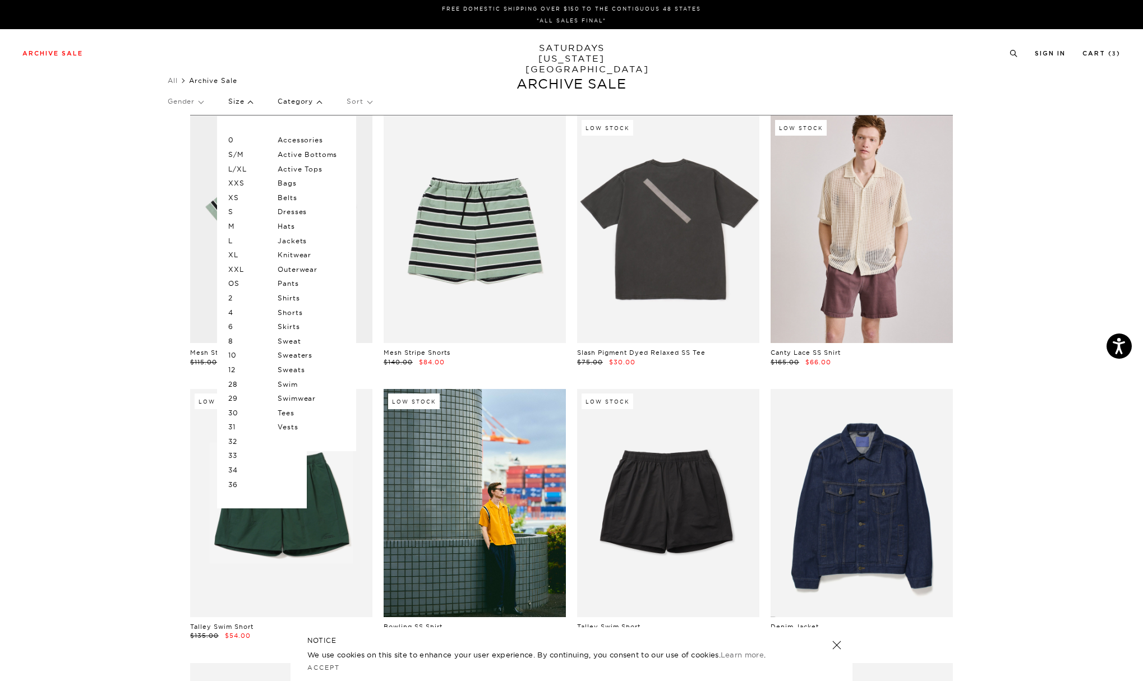
click at [233, 209] on p "S" at bounding box center [261, 212] width 67 height 15
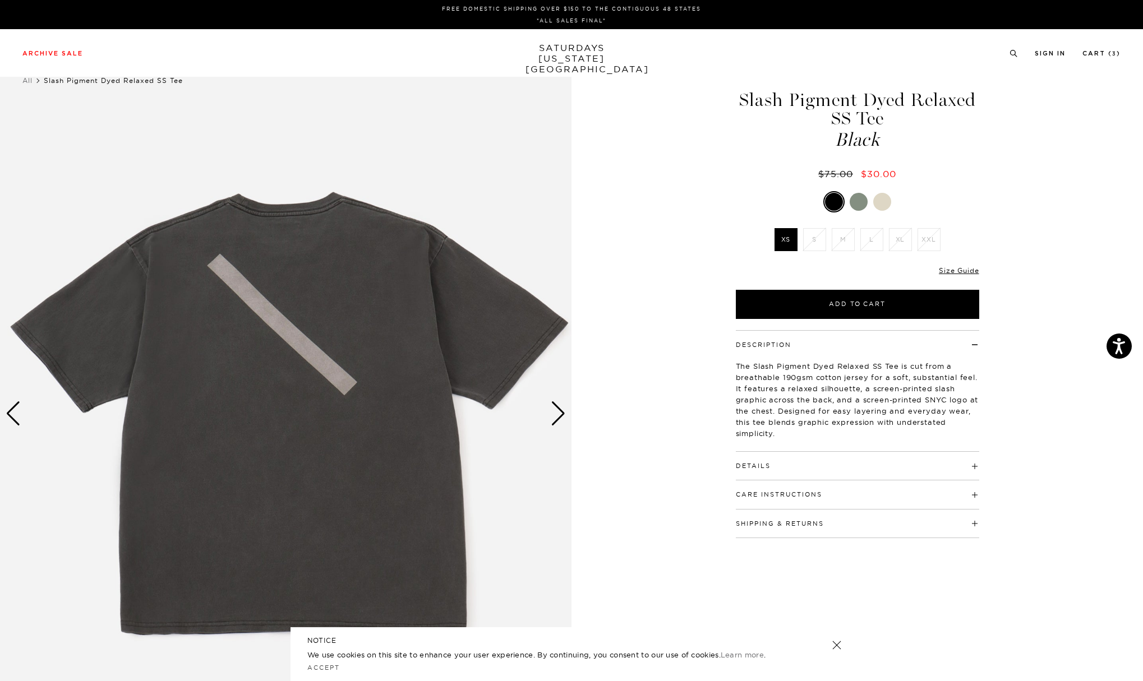
click at [556, 412] on div "Next slide" at bounding box center [558, 413] width 15 height 25
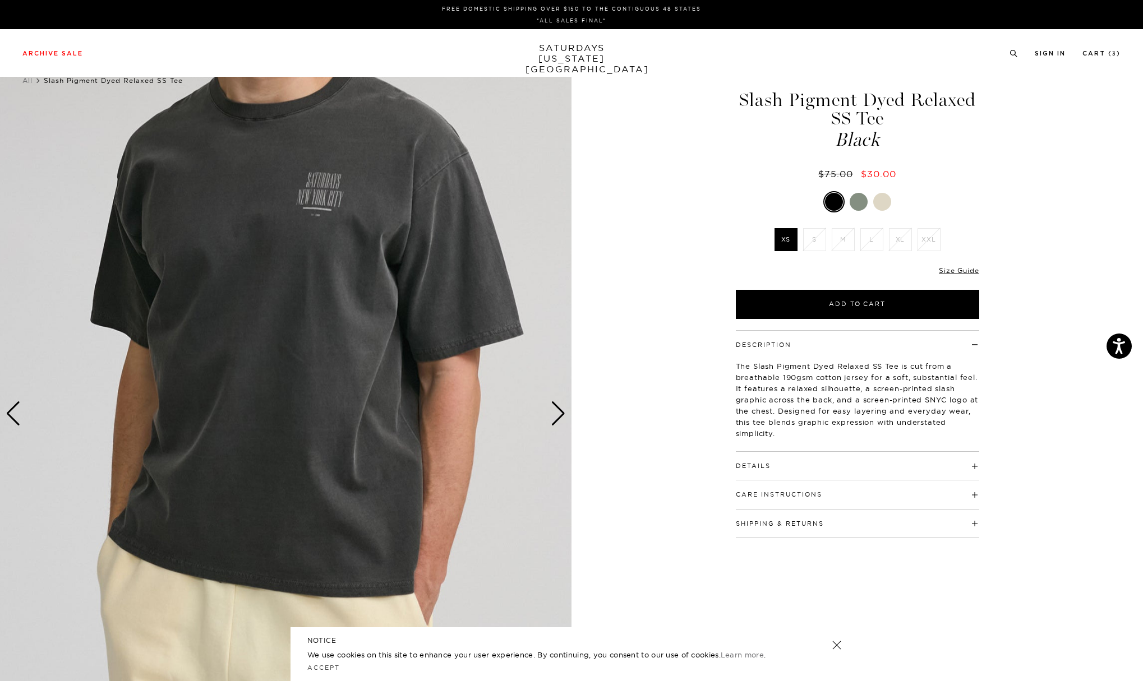
click at [557, 411] on div "Next slide" at bounding box center [558, 413] width 15 height 25
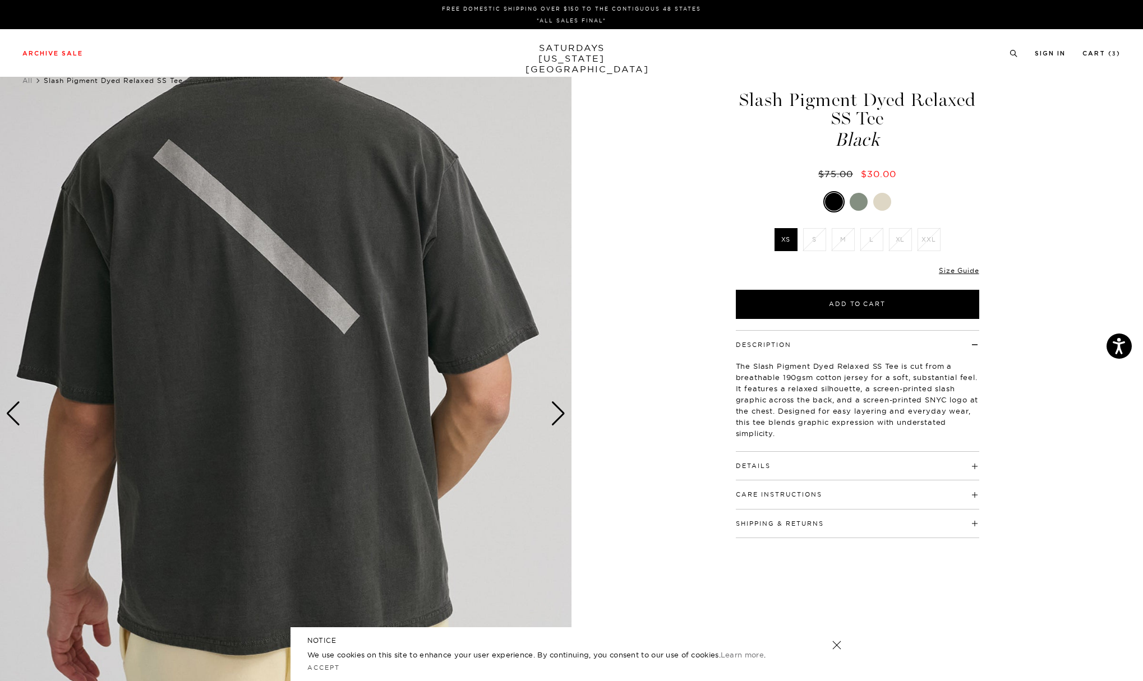
click at [557, 411] on div "Next slide" at bounding box center [558, 413] width 15 height 25
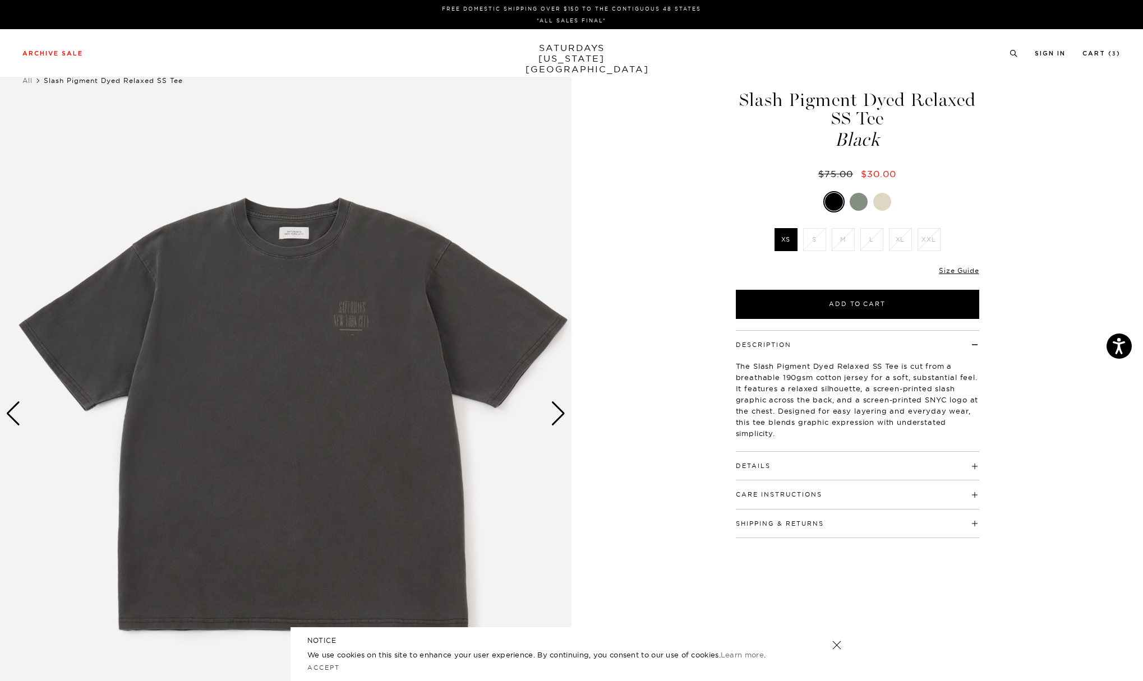
click at [557, 411] on div "Next slide" at bounding box center [558, 413] width 15 height 25
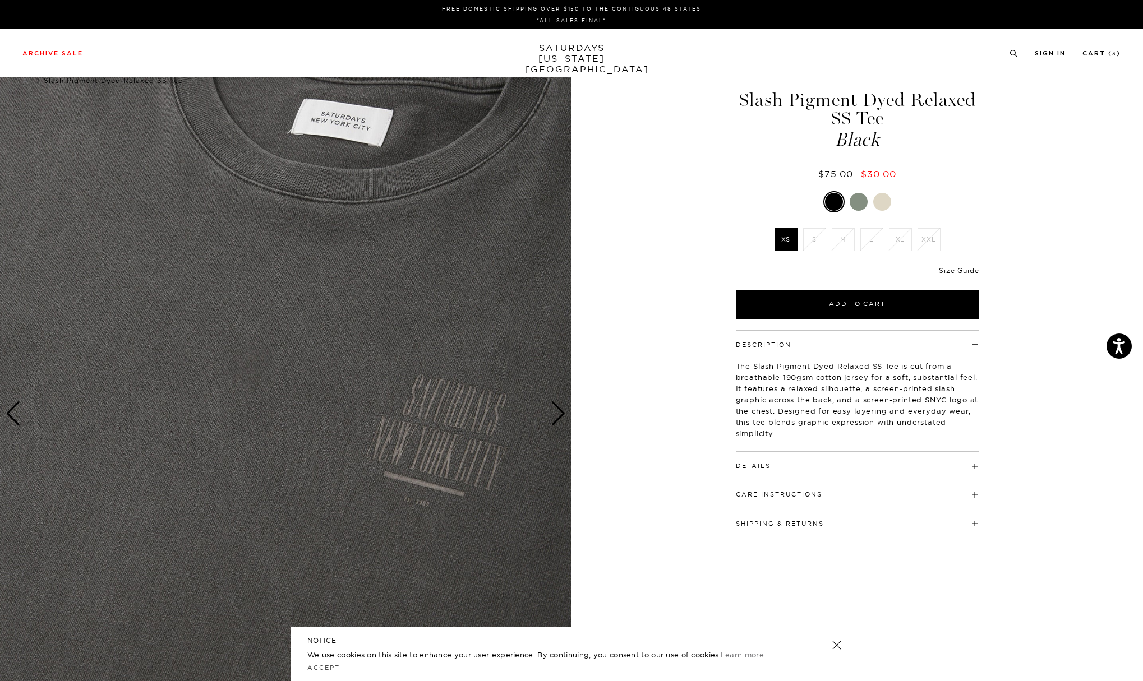
click at [557, 410] on div "Next slide" at bounding box center [558, 413] width 15 height 25
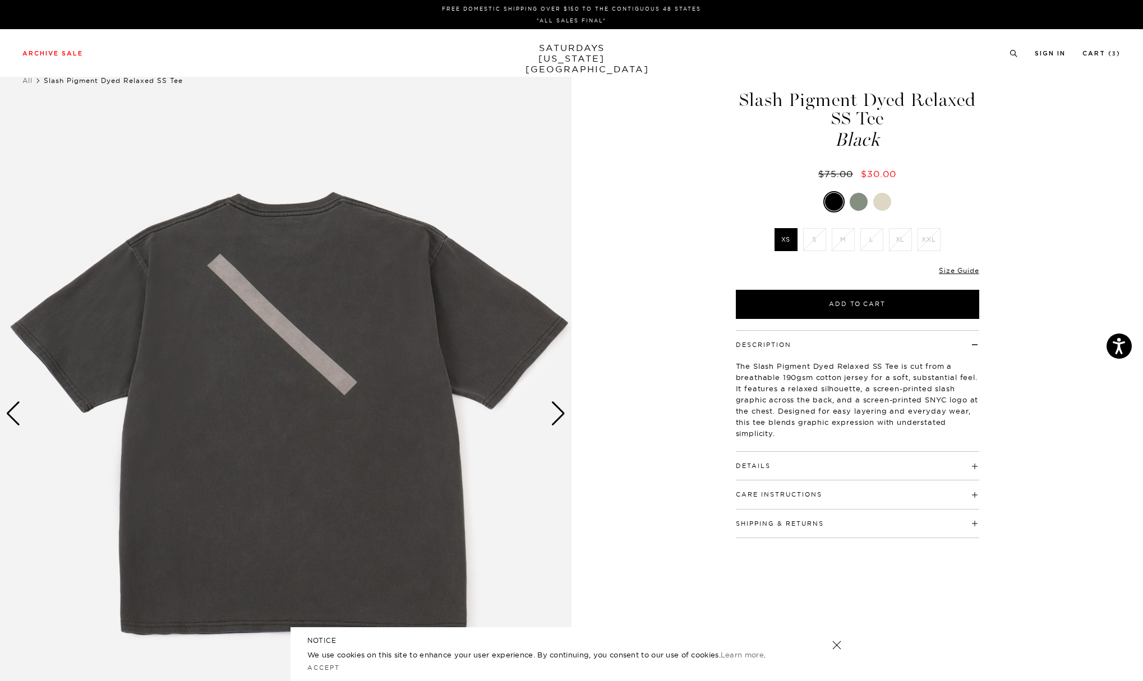
click at [557, 410] on div "Next slide" at bounding box center [558, 413] width 15 height 25
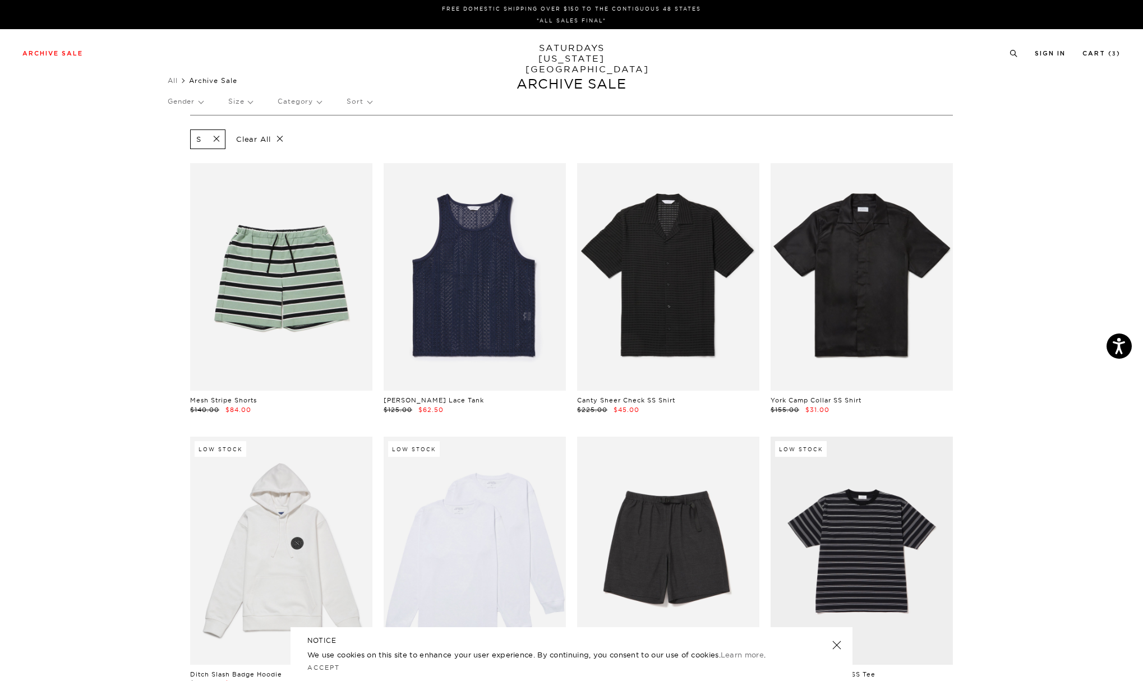
click at [250, 102] on p "Size" at bounding box center [240, 102] width 24 height 26
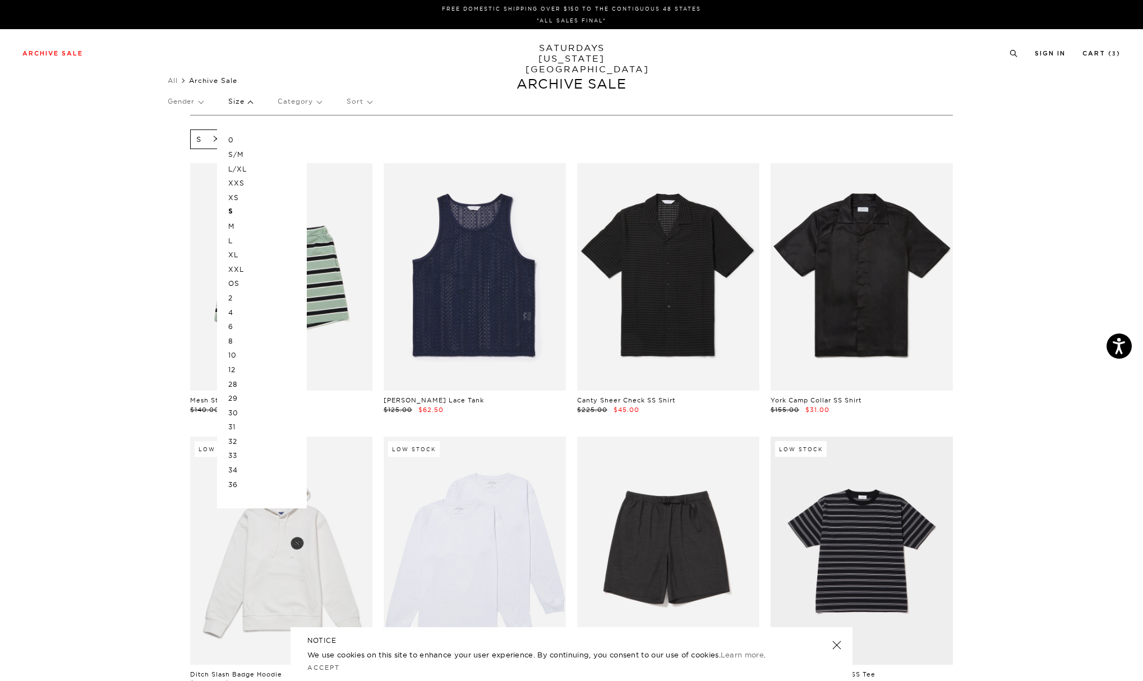
click at [239, 197] on p "XS" at bounding box center [261, 198] width 67 height 15
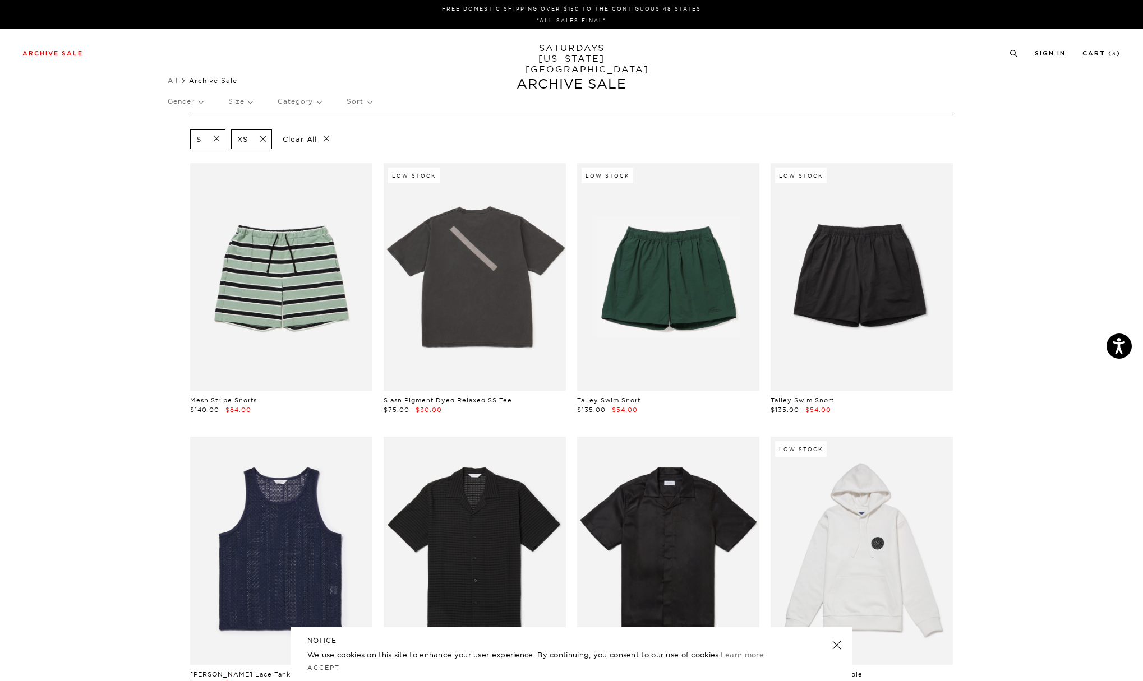
click at [262, 137] on span at bounding box center [260, 139] width 24 height 11
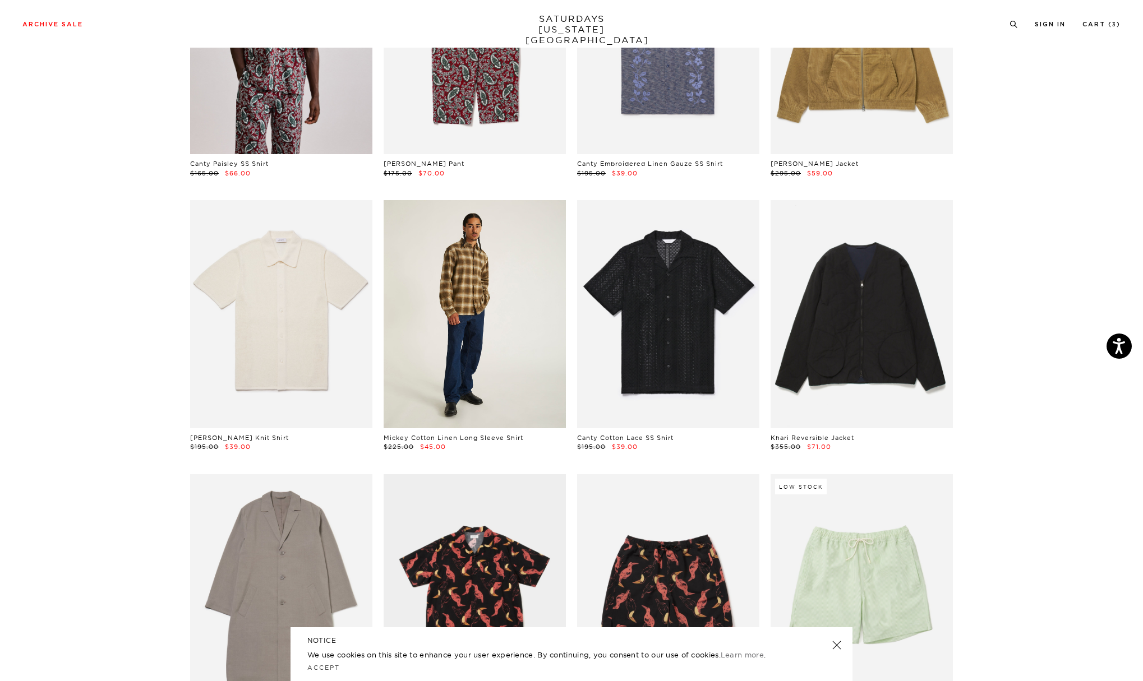
scroll to position [1338, 0]
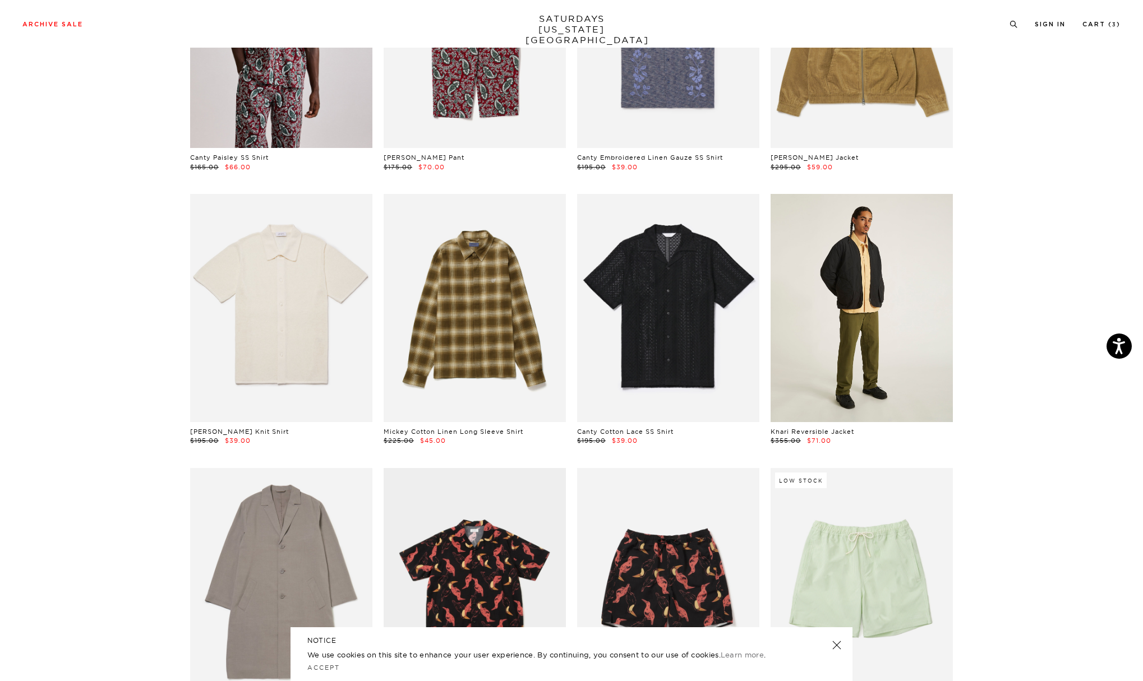
click at [858, 317] on link at bounding box center [861, 308] width 182 height 228
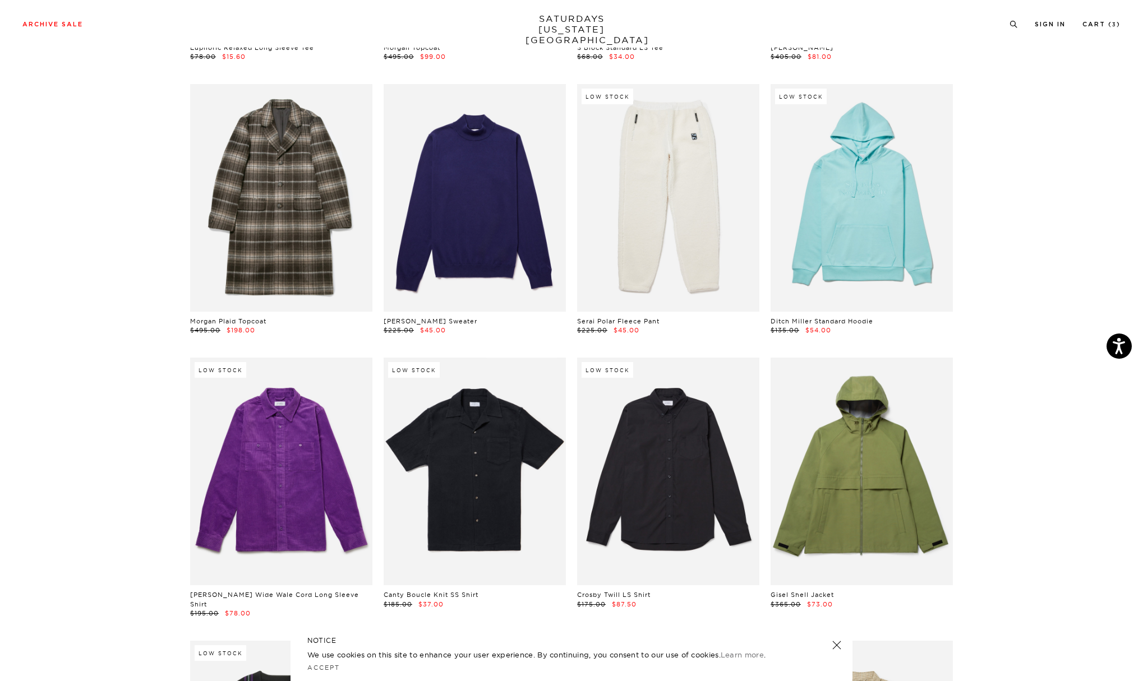
scroll to position [3963, 0]
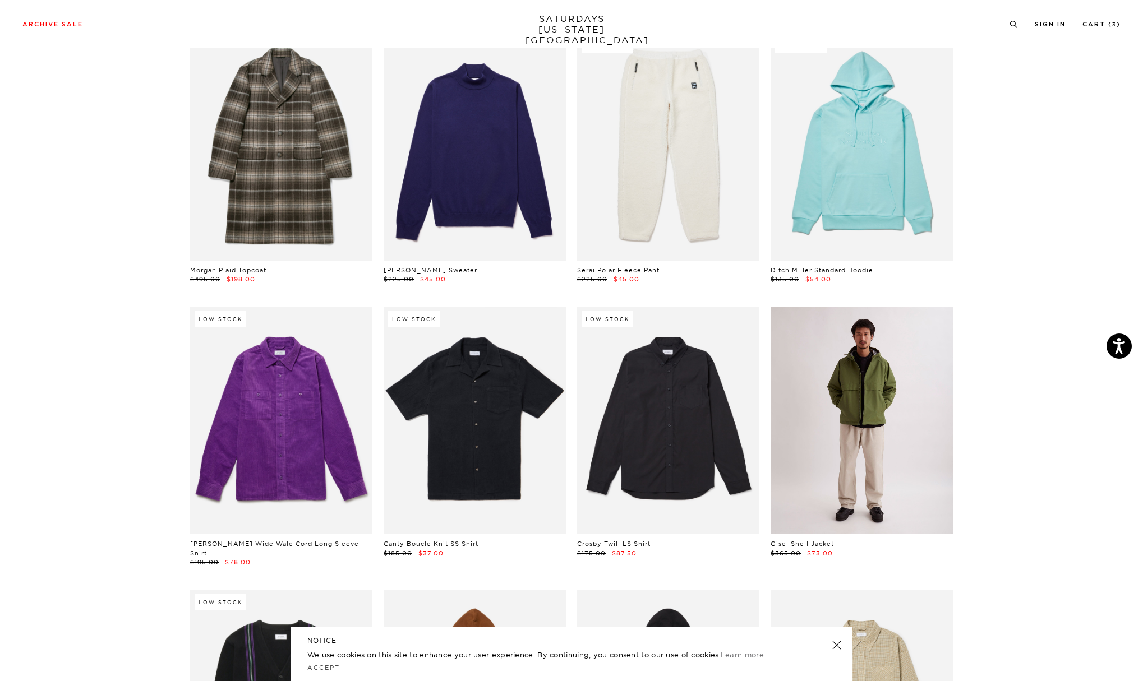
click at [806, 384] on link at bounding box center [861, 421] width 182 height 228
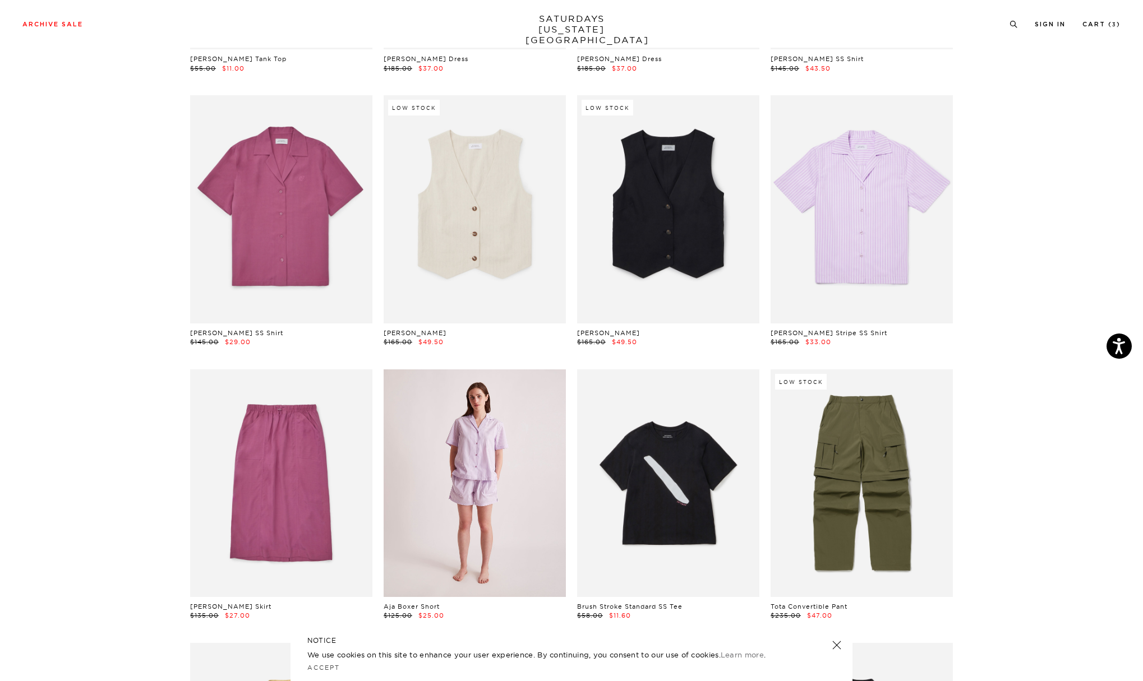
scroll to position [5488, 1]
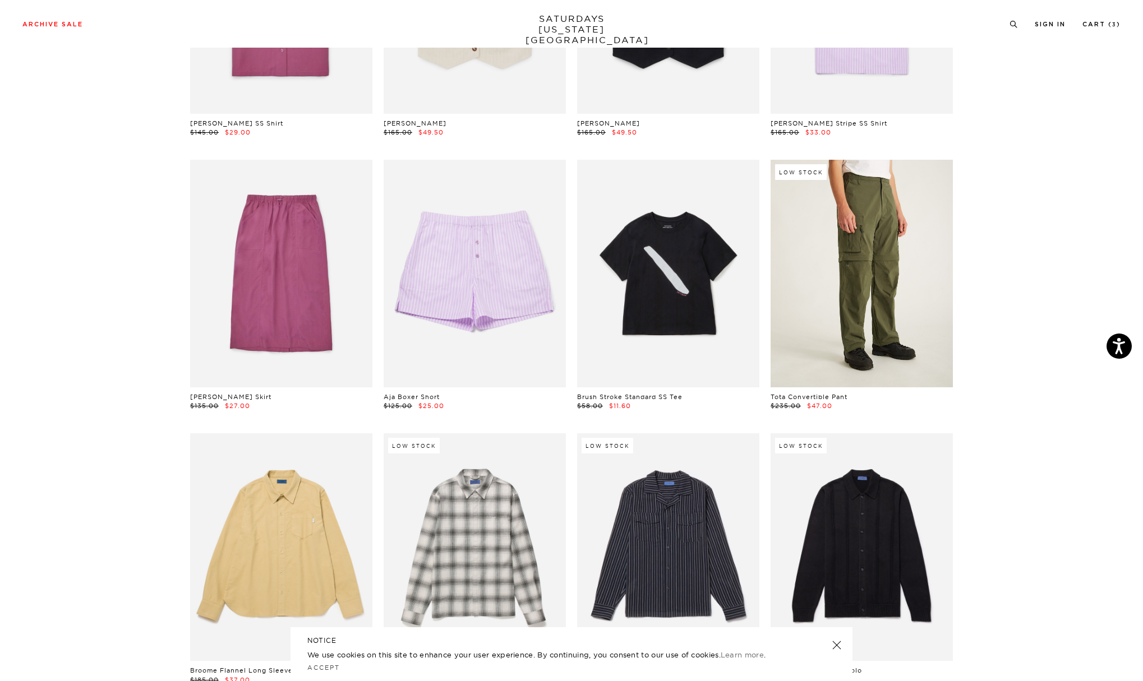
click at [858, 238] on link at bounding box center [861, 274] width 182 height 228
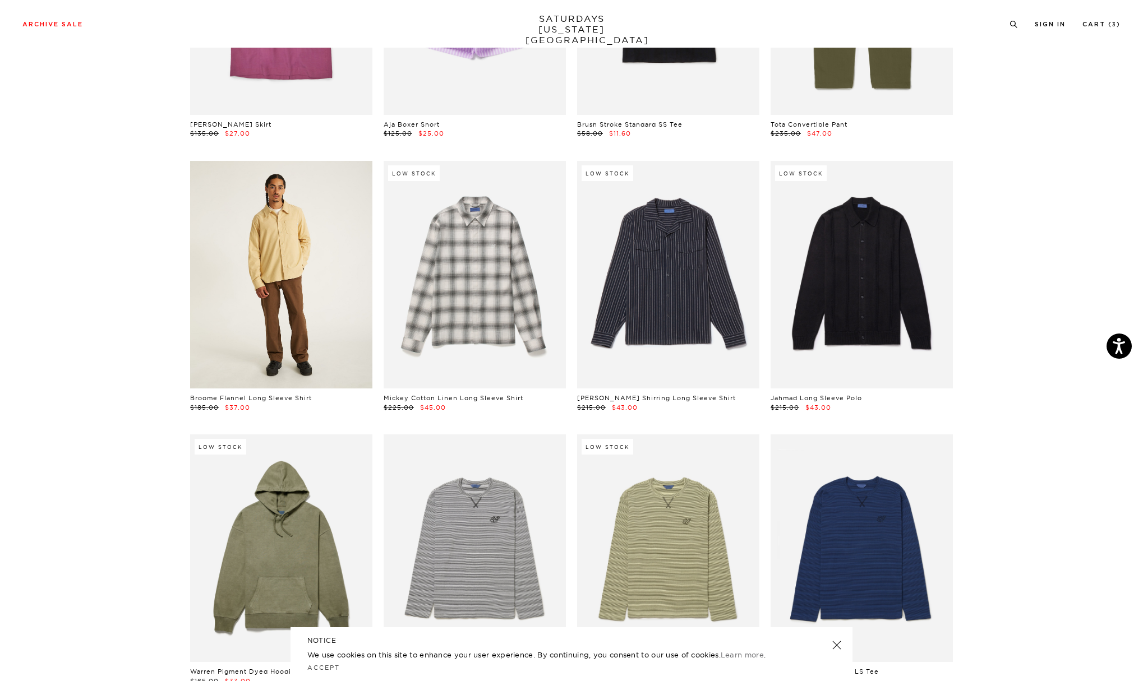
click at [300, 200] on link at bounding box center [281, 275] width 182 height 228
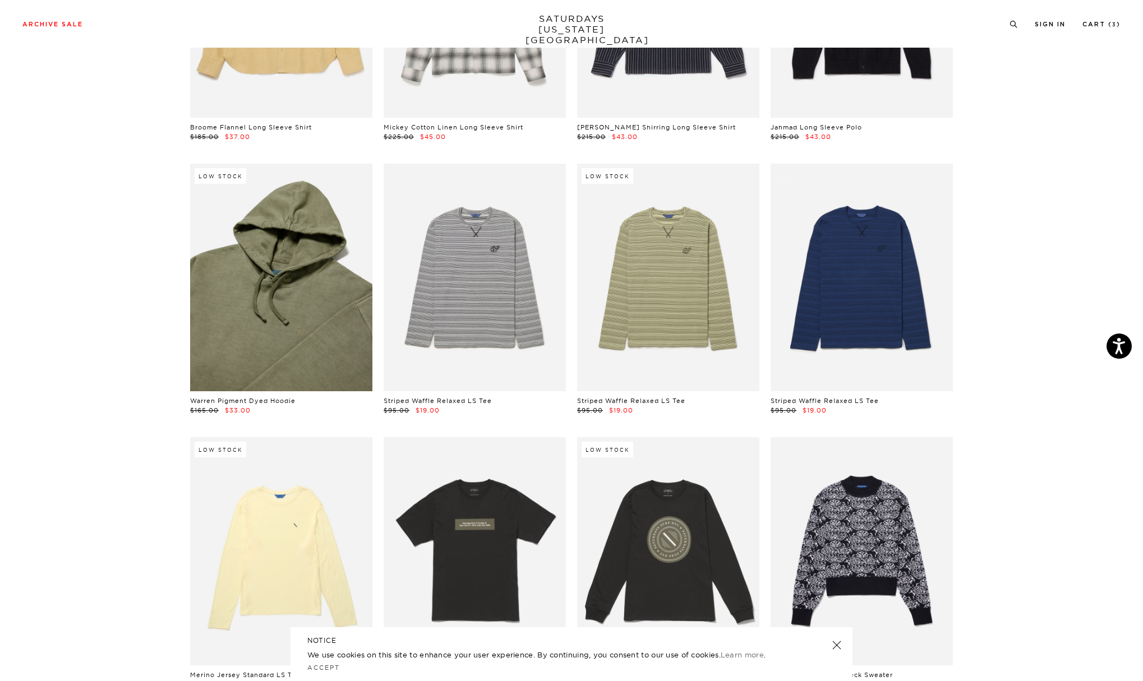
scroll to position [6094, 1]
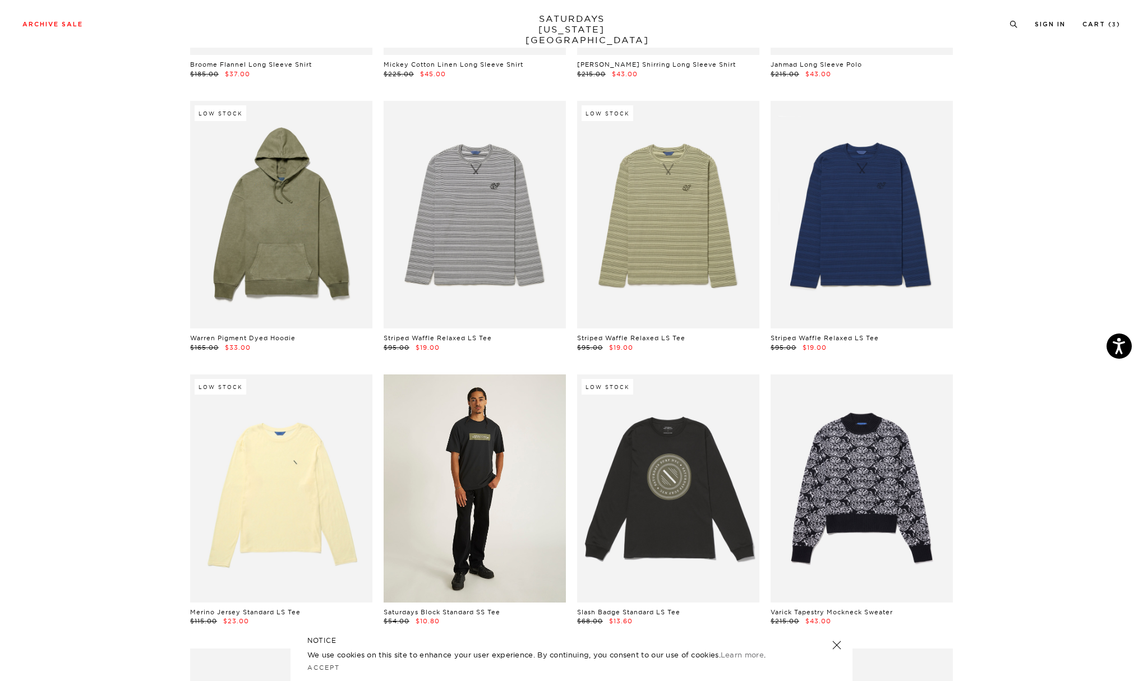
click at [488, 400] on link at bounding box center [475, 489] width 182 height 228
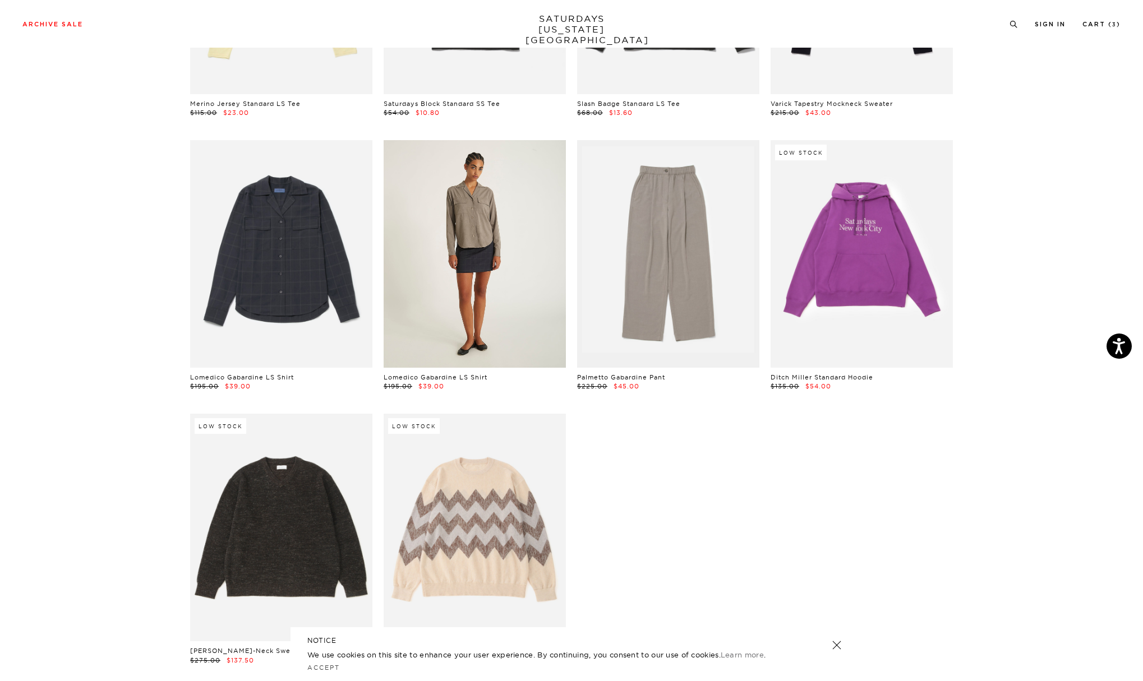
scroll to position [6619, 1]
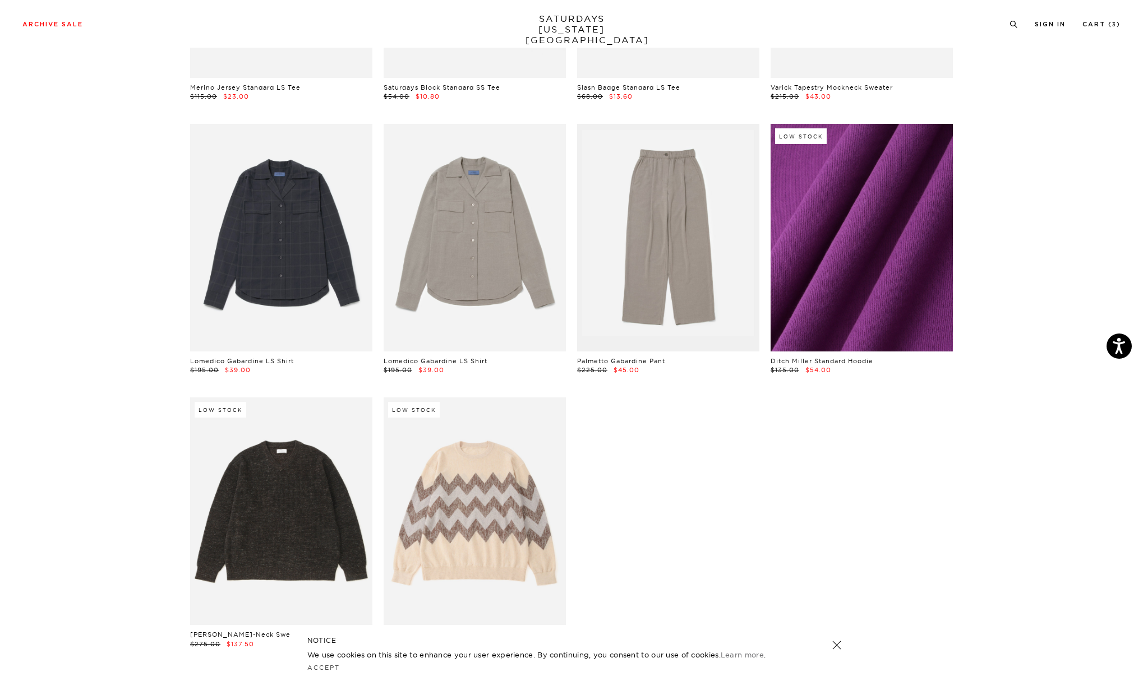
click at [877, 199] on link at bounding box center [861, 238] width 182 height 228
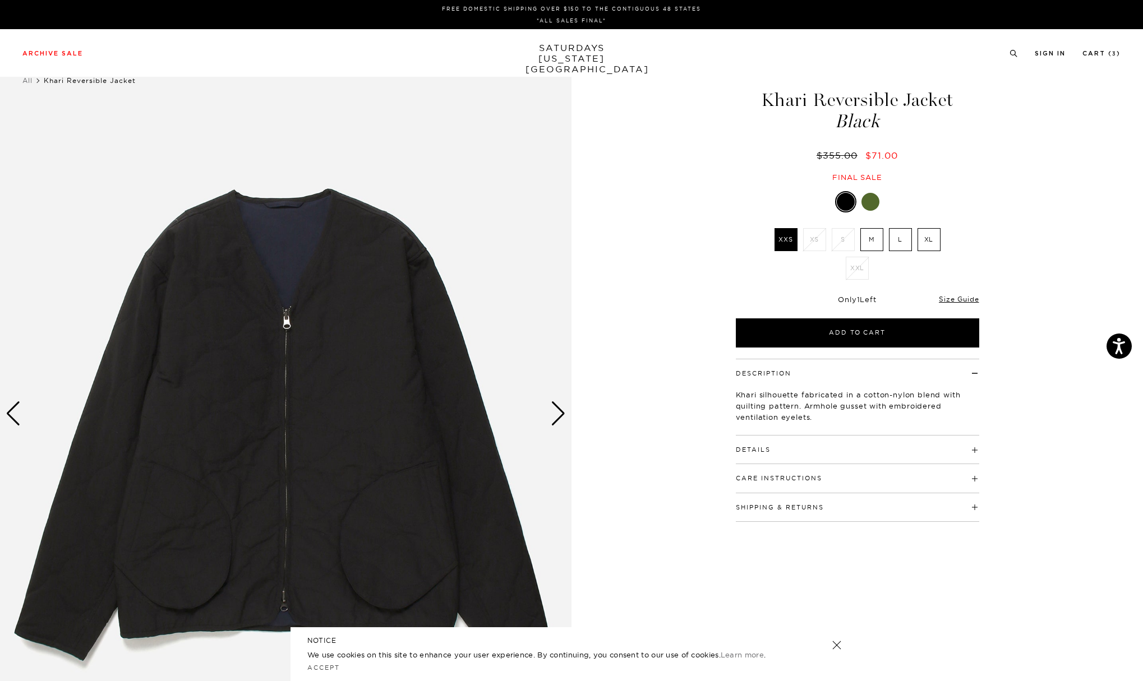
click at [562, 415] on div "Next slide" at bounding box center [558, 413] width 15 height 25
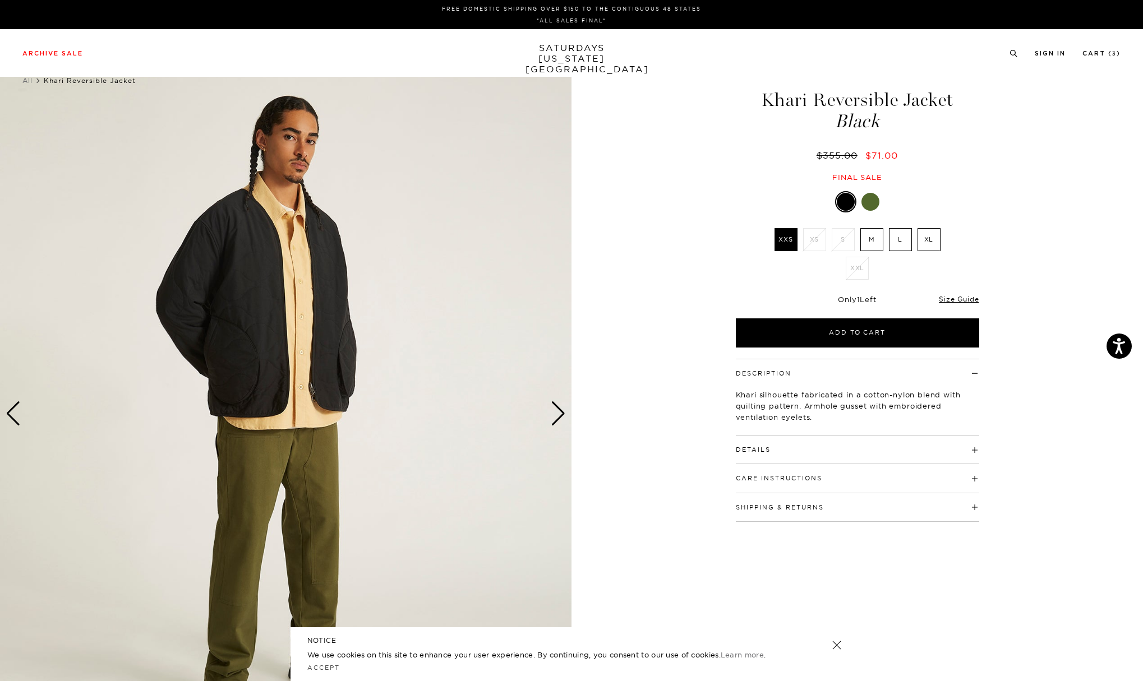
click at [562, 415] on div "Next slide" at bounding box center [558, 413] width 15 height 25
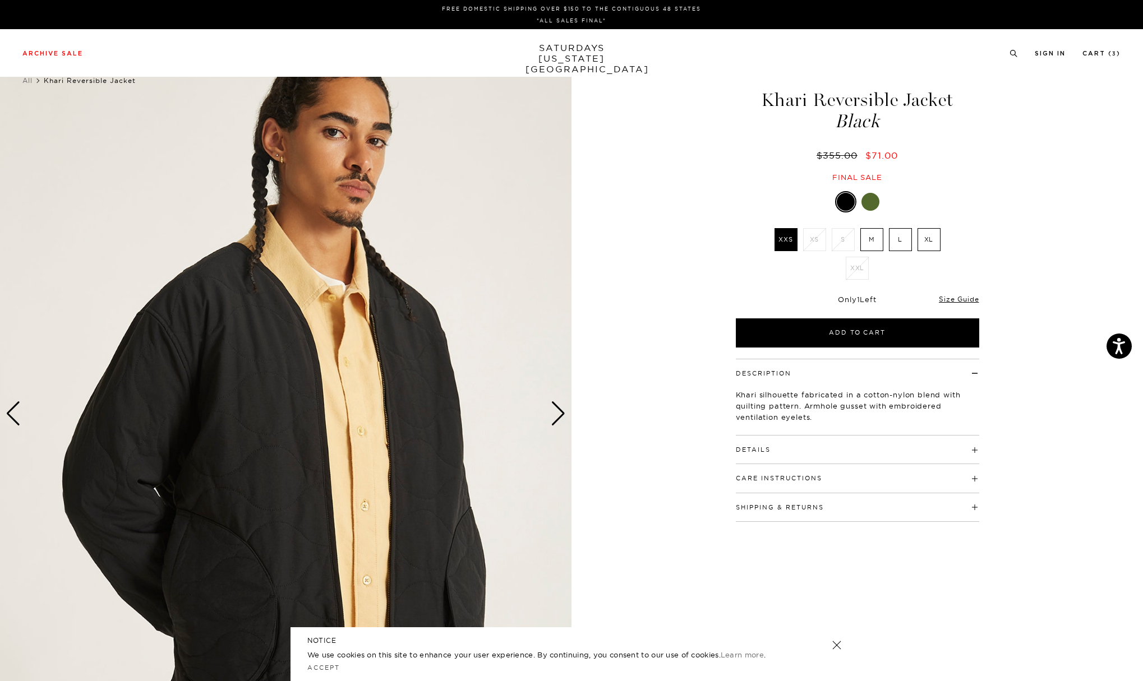
click at [562, 415] on div "Next slide" at bounding box center [558, 413] width 15 height 25
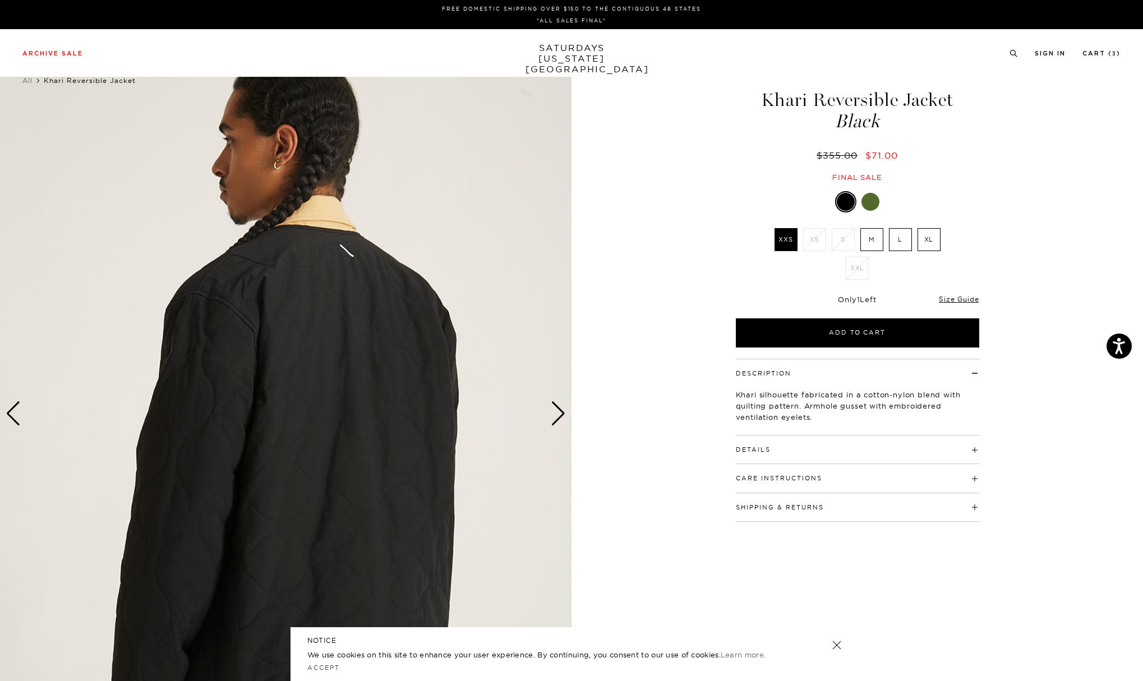
click at [562, 415] on div "Next slide" at bounding box center [558, 413] width 15 height 25
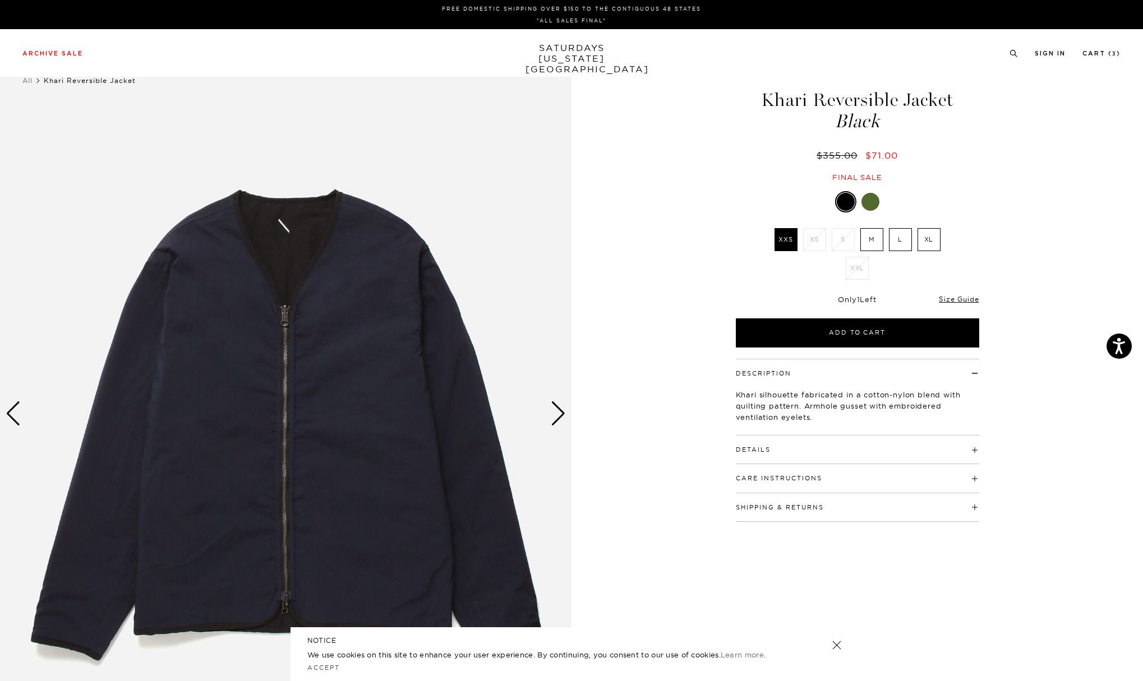
click at [562, 415] on div "Next slide" at bounding box center [558, 413] width 15 height 25
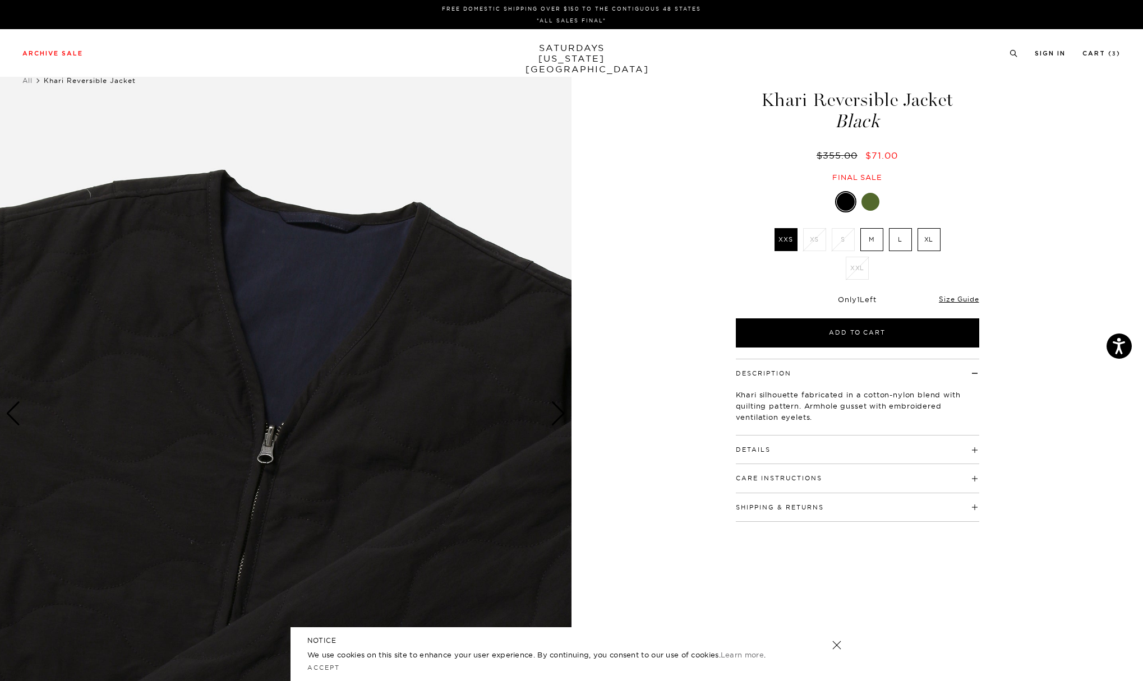
click at [562, 415] on div "Next slide" at bounding box center [558, 413] width 15 height 25
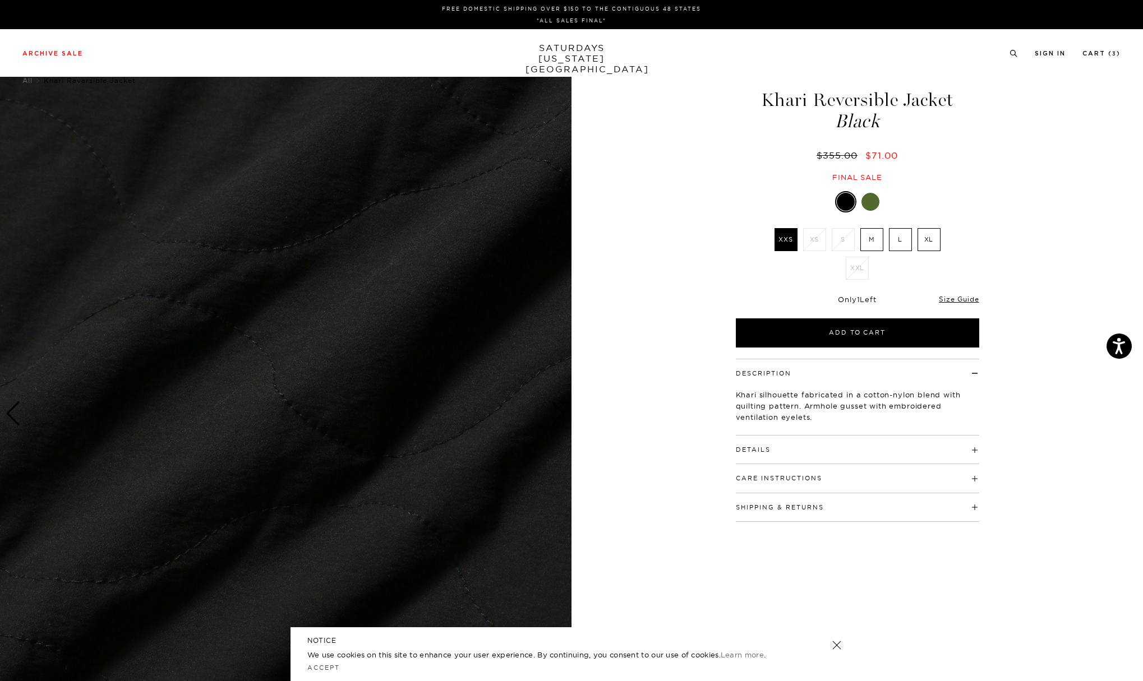
click at [711, 167] on div "7 / 7" at bounding box center [571, 414] width 1143 height 714
click at [315, 294] on img at bounding box center [285, 411] width 571 height 714
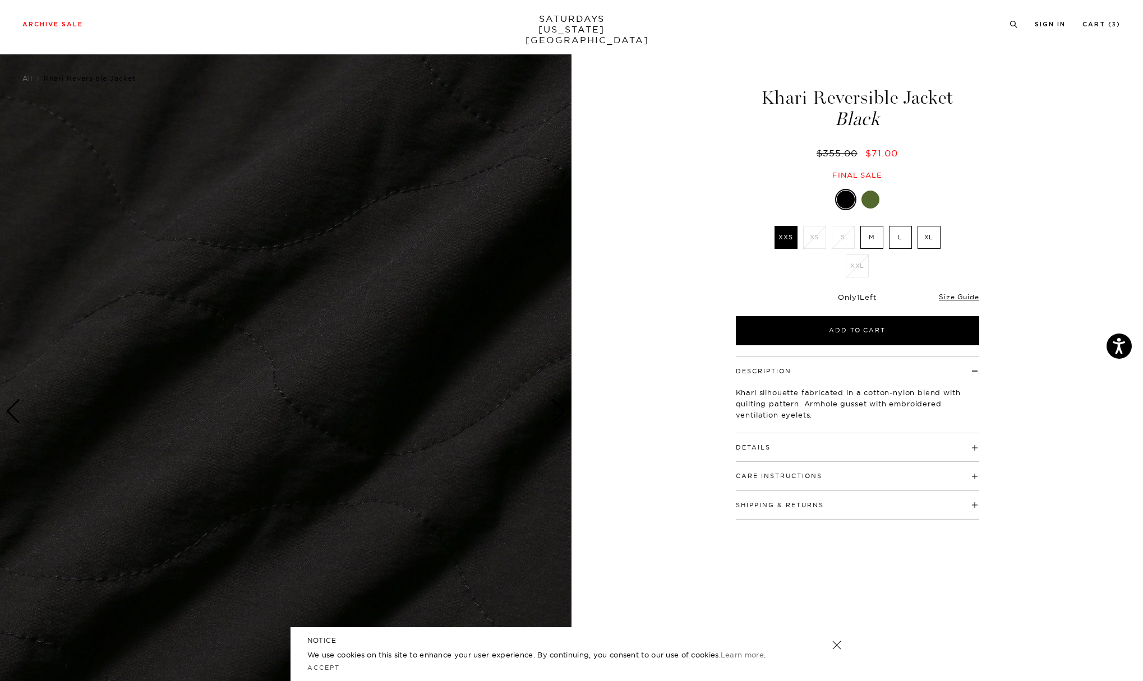
scroll to position [1, 0]
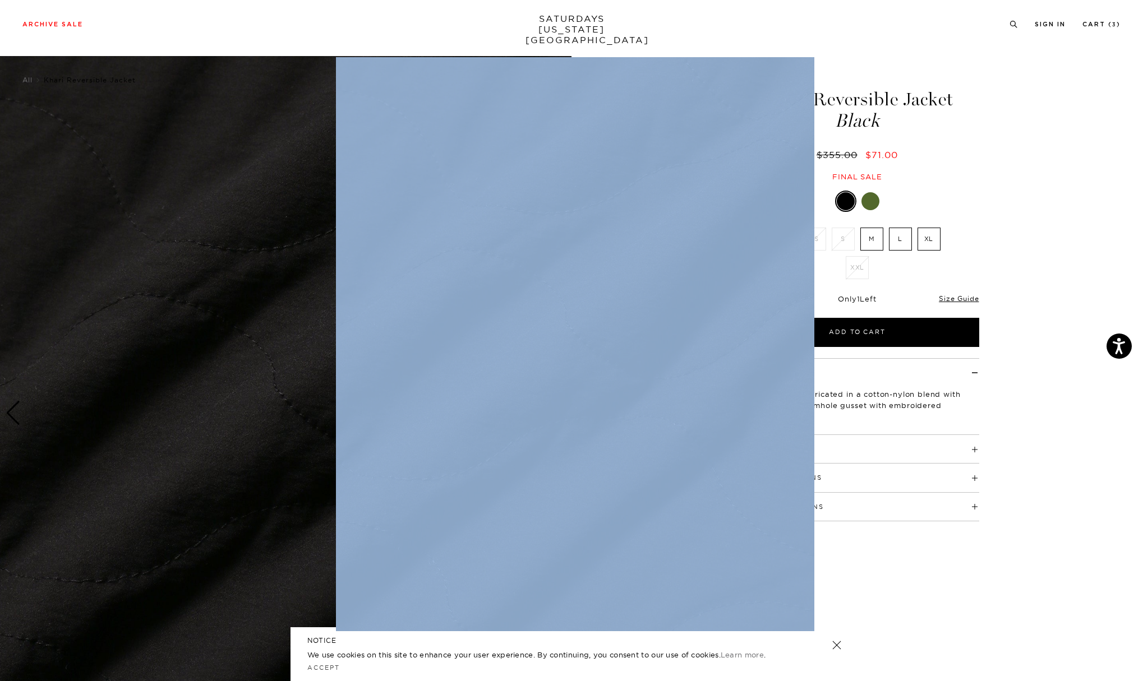
click at [315, 294] on figure at bounding box center [571, 340] width 1143 height 681
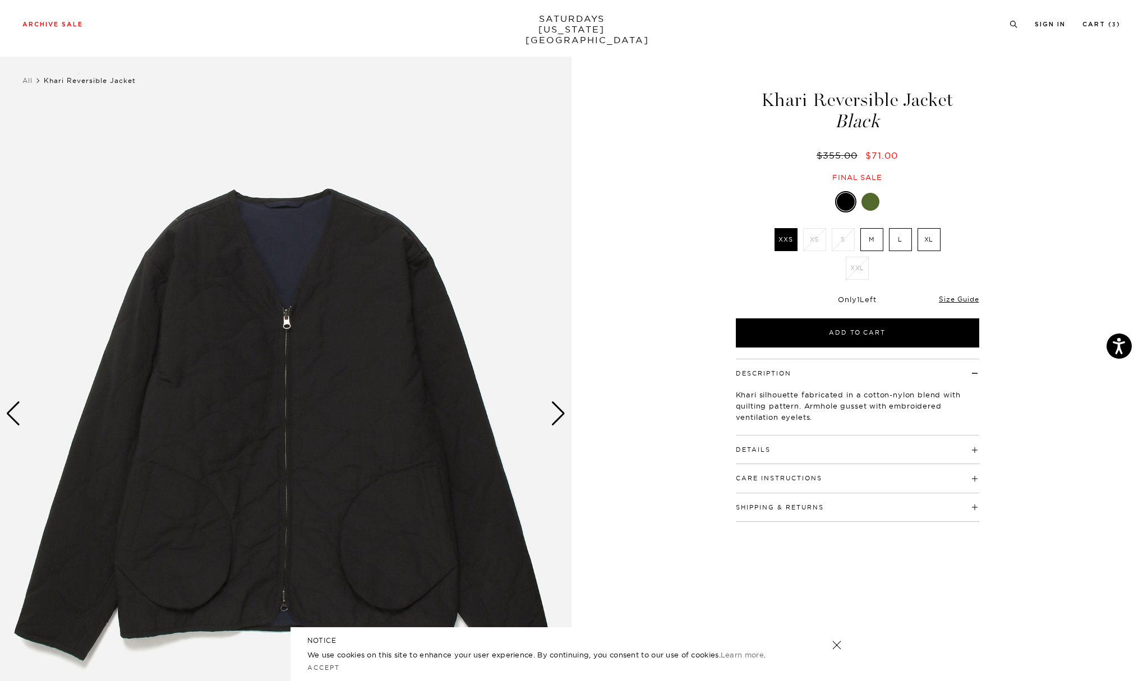
scroll to position [1, 0]
click at [557, 414] on div "Next slide" at bounding box center [558, 413] width 15 height 25
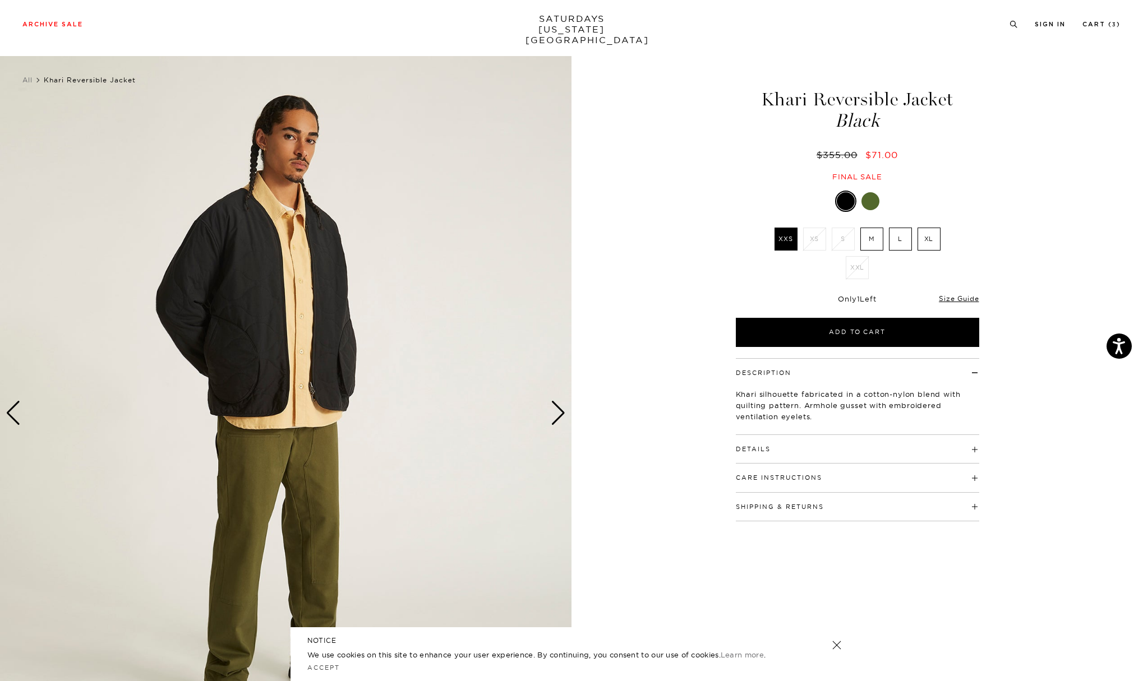
click at [557, 414] on div "Next slide" at bounding box center [558, 413] width 15 height 25
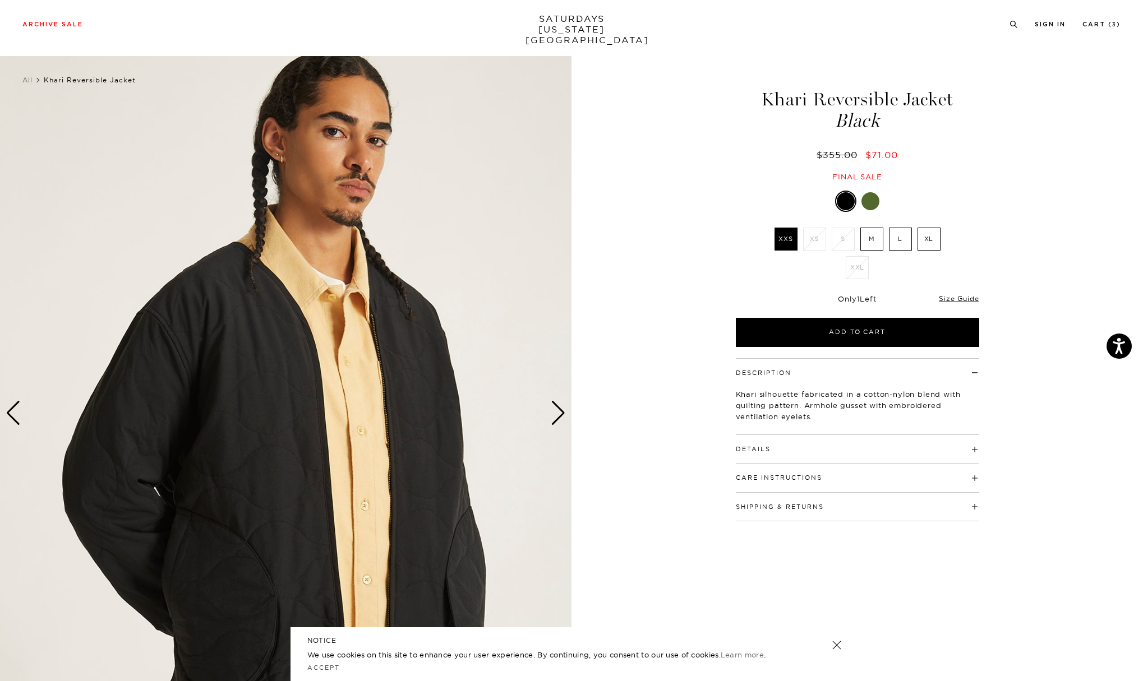
click at [557, 414] on div "Next slide" at bounding box center [558, 413] width 15 height 25
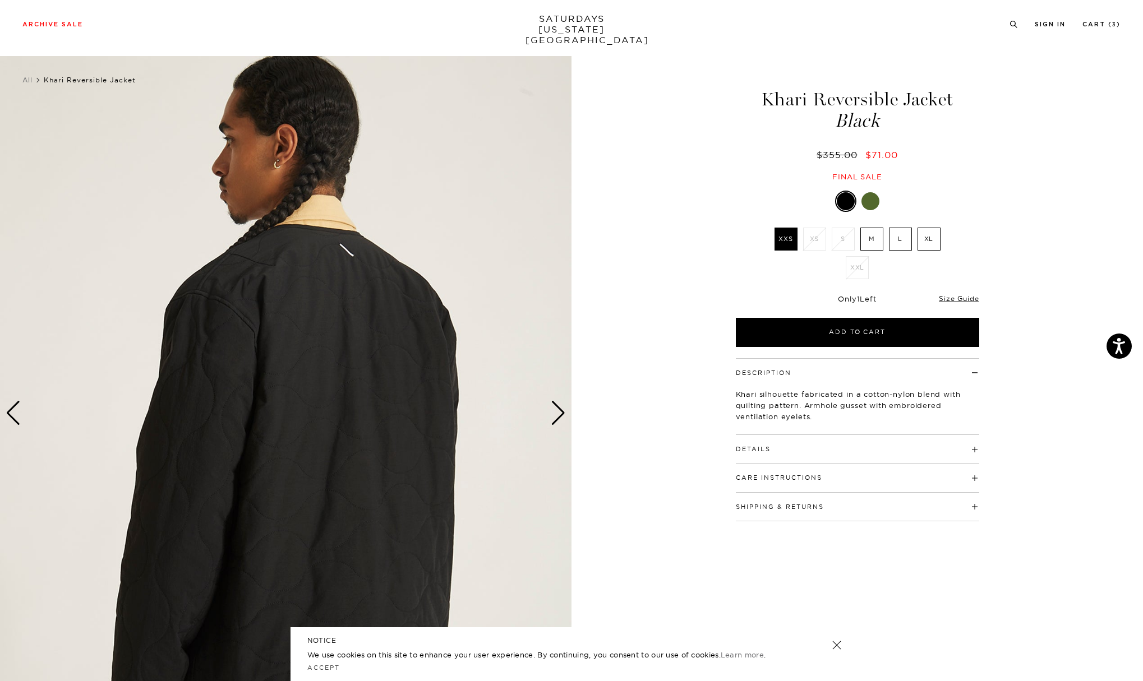
click at [557, 414] on div "Next slide" at bounding box center [558, 413] width 15 height 25
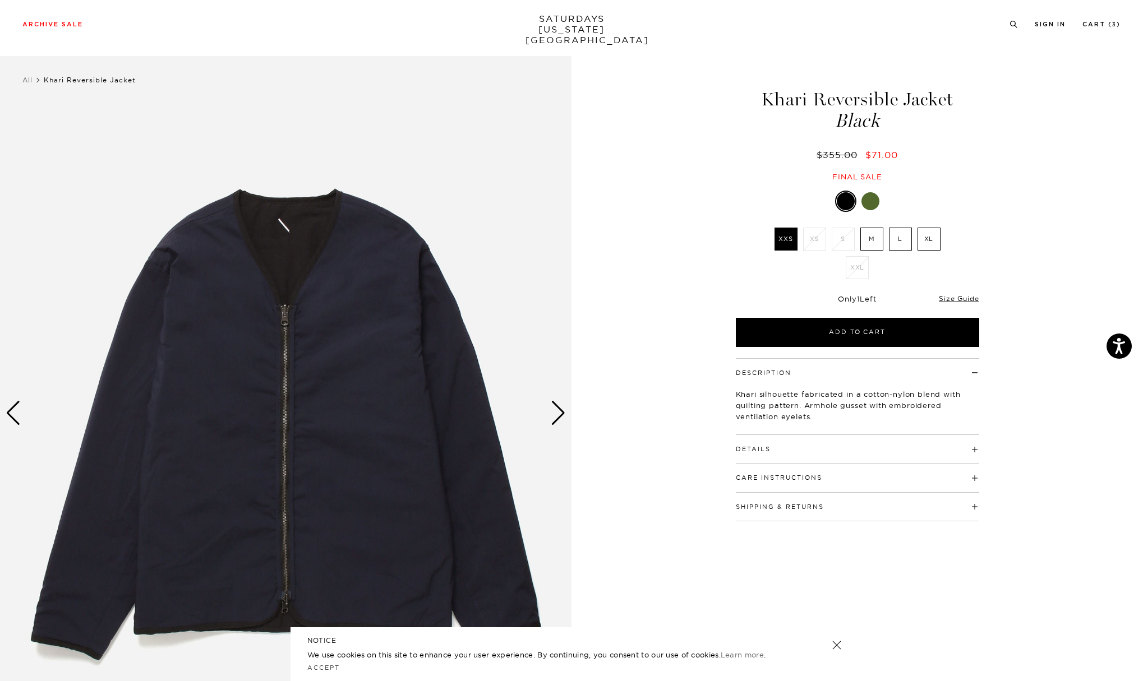
click at [557, 414] on div "Next slide" at bounding box center [558, 413] width 15 height 25
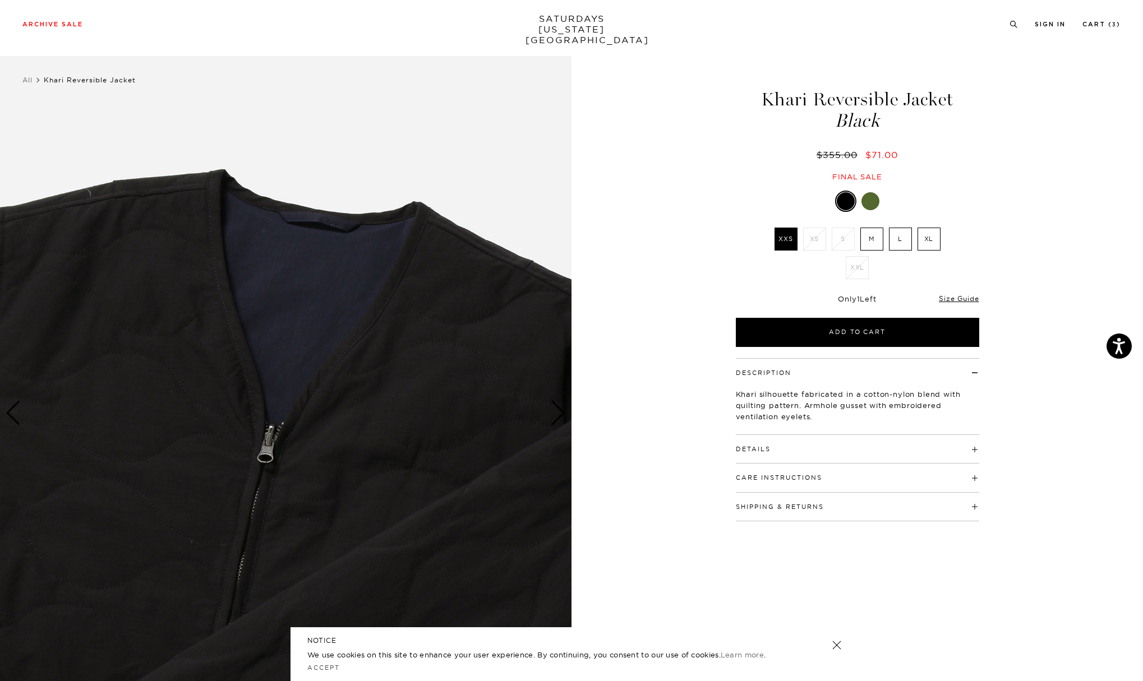
click at [866, 200] on div at bounding box center [870, 201] width 18 height 18
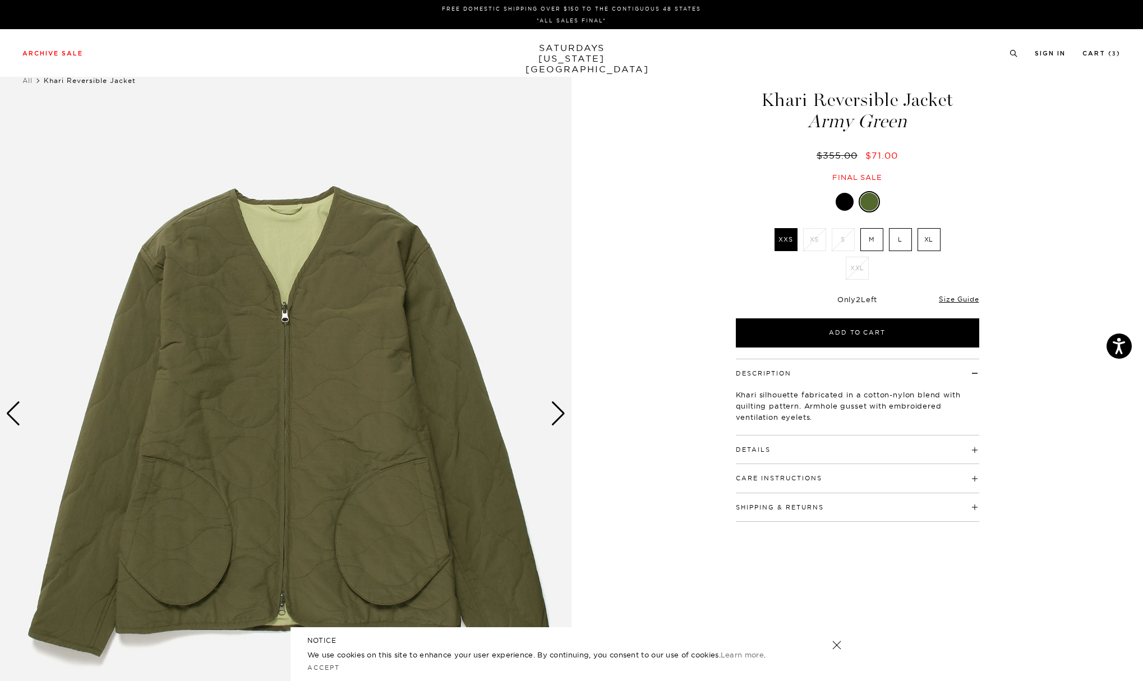
click at [555, 406] on div "Next slide" at bounding box center [558, 413] width 15 height 25
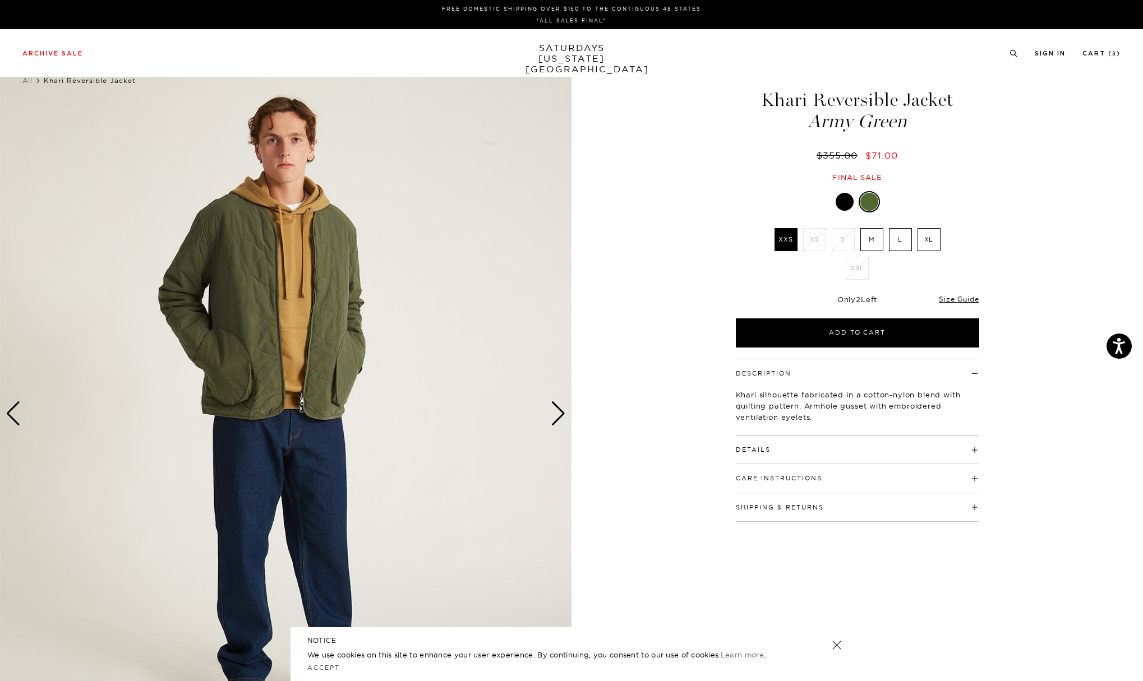
click at [555, 406] on div "Next slide" at bounding box center [558, 413] width 15 height 25
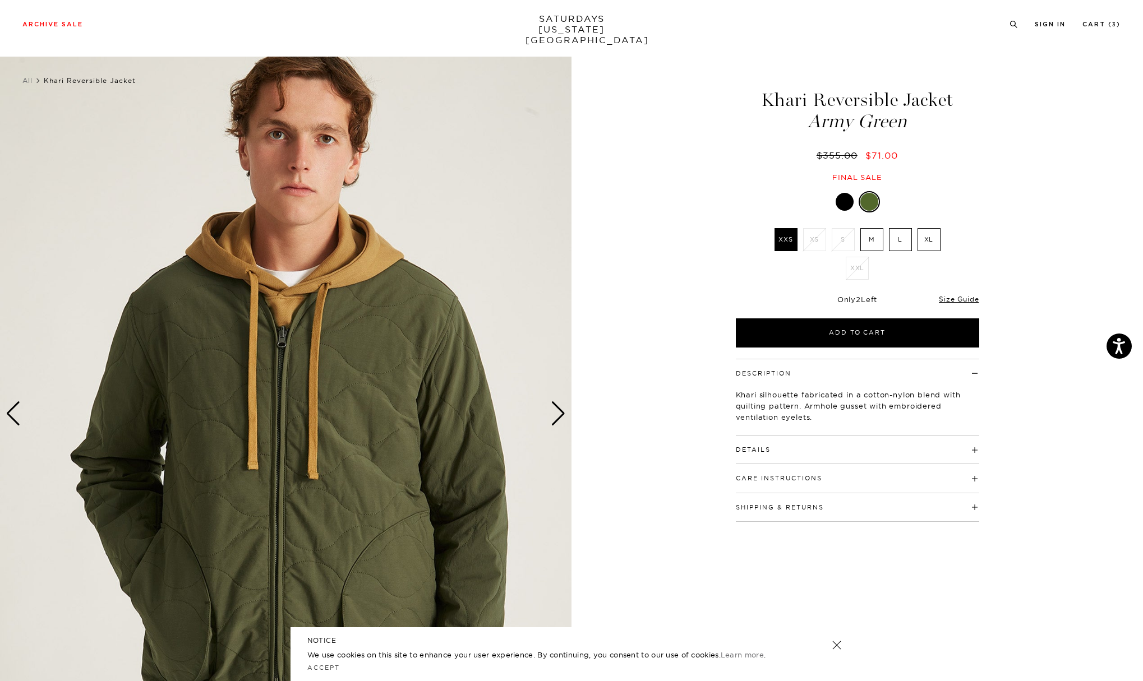
scroll to position [129, 0]
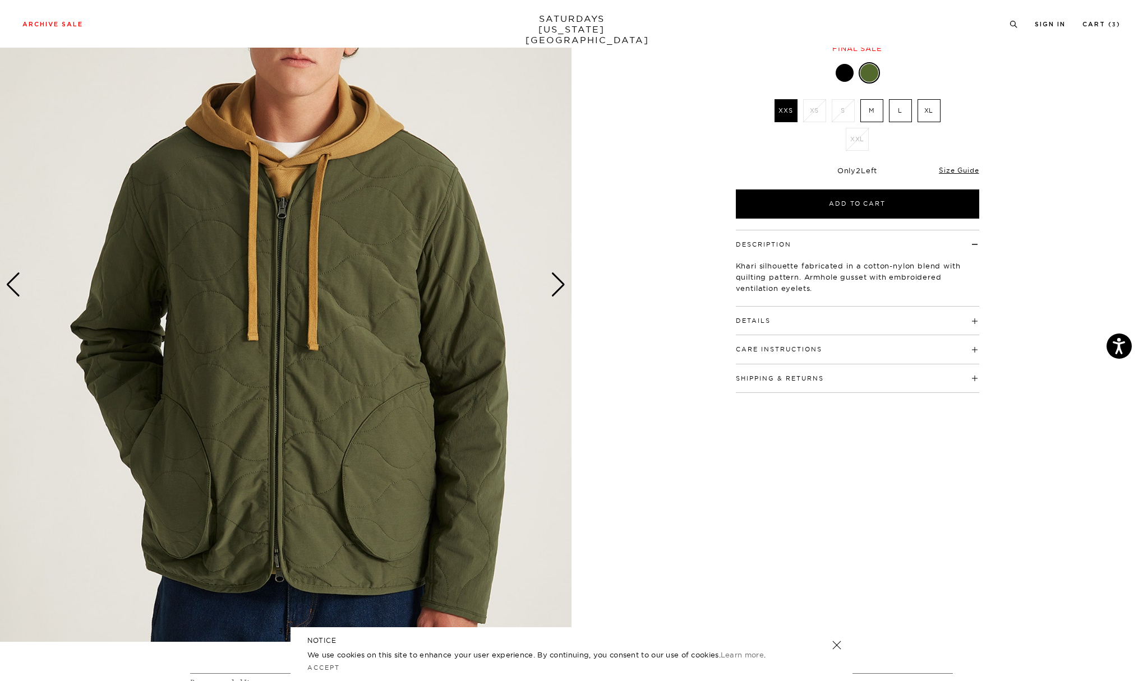
click at [562, 279] on div "Next slide" at bounding box center [558, 284] width 15 height 25
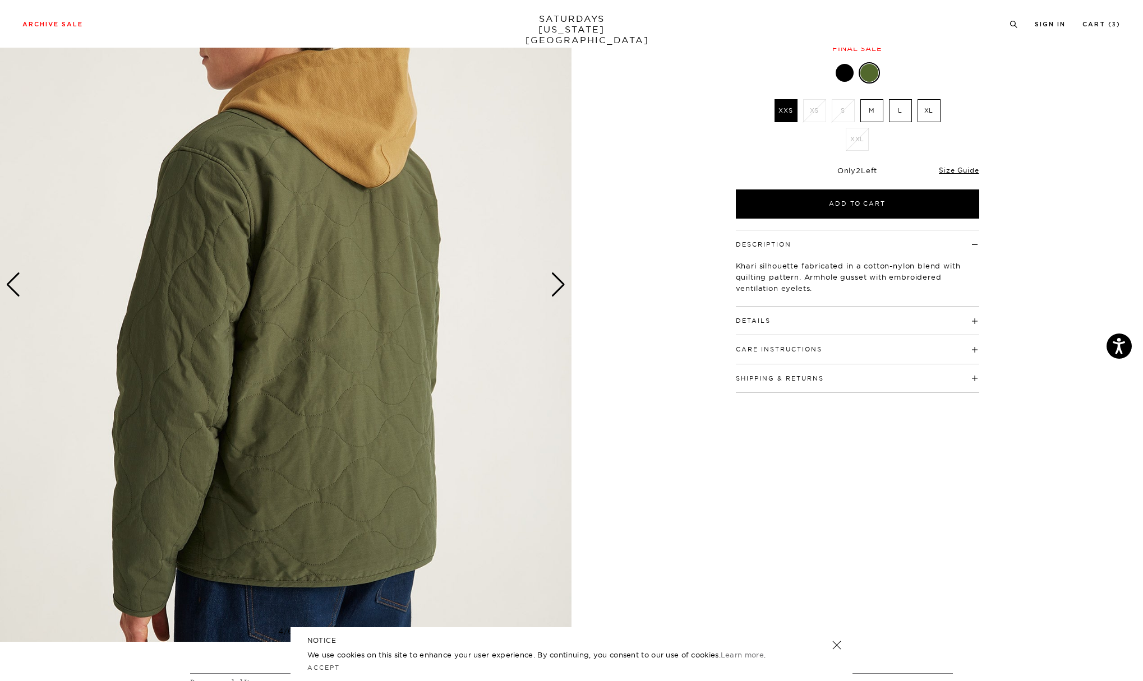
click at [560, 280] on div "Next slide" at bounding box center [558, 284] width 15 height 25
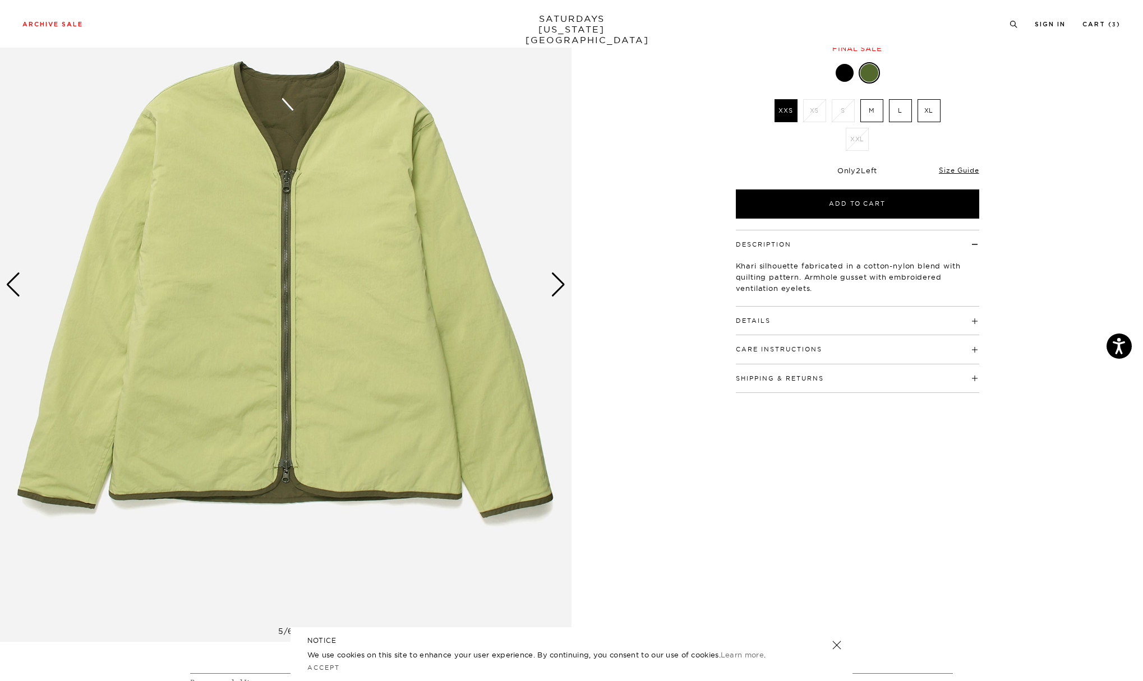
click at [560, 284] on div "Next slide" at bounding box center [558, 284] width 15 height 25
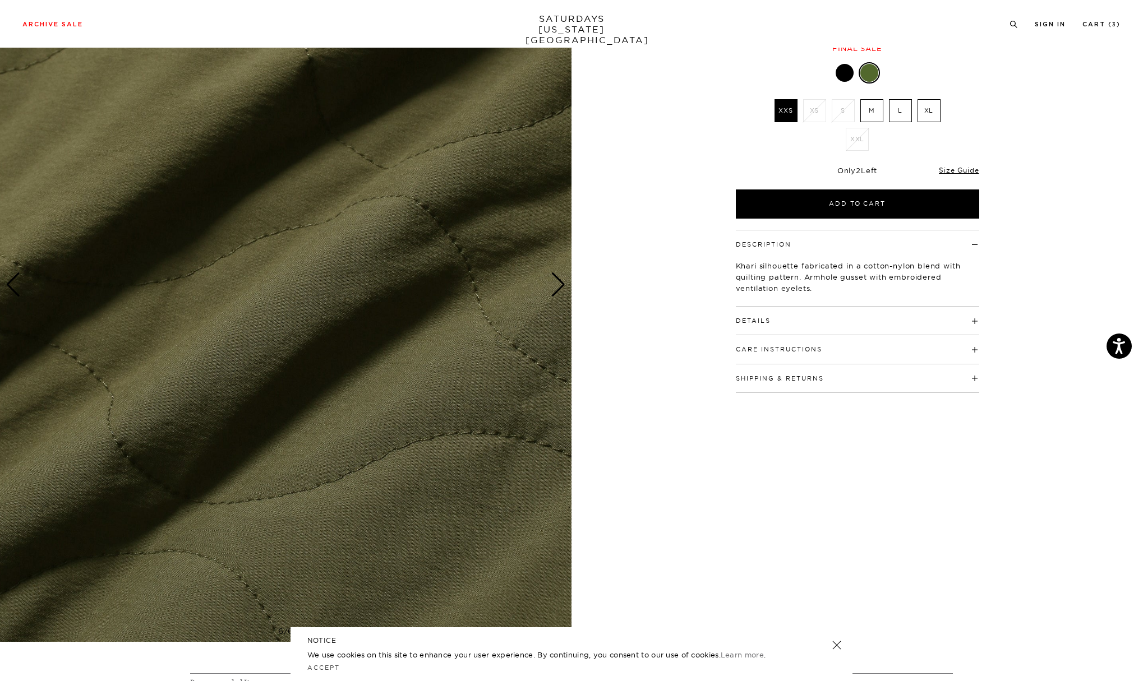
click at [560, 284] on div "Next slide" at bounding box center [558, 284] width 15 height 25
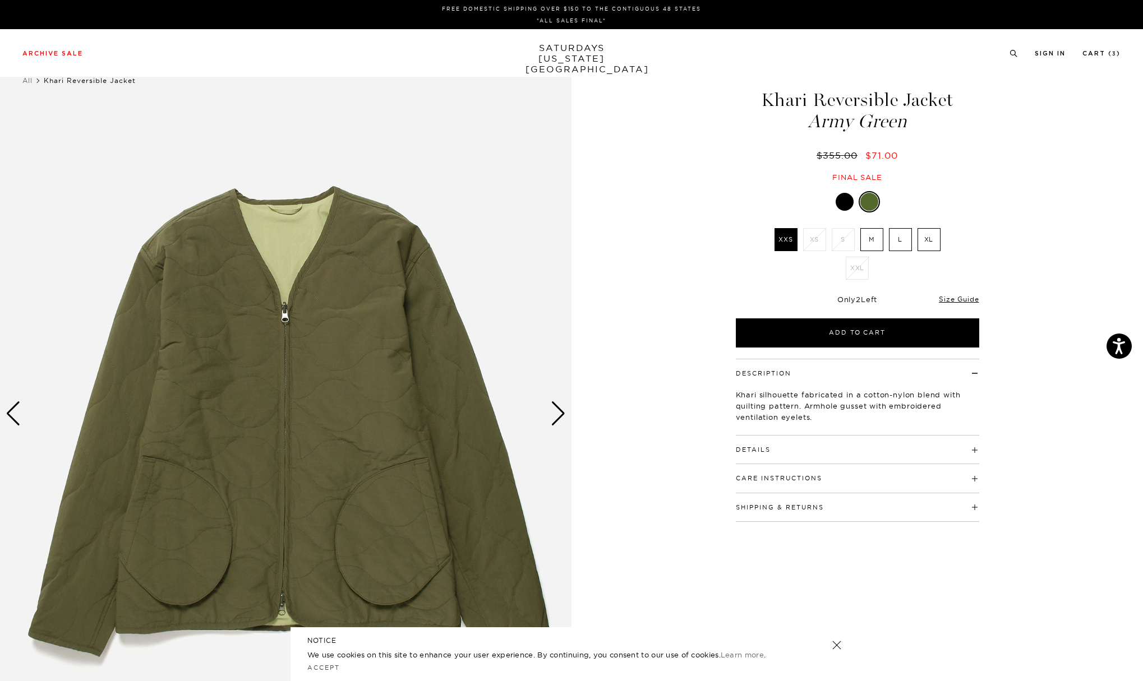
scroll to position [0, 0]
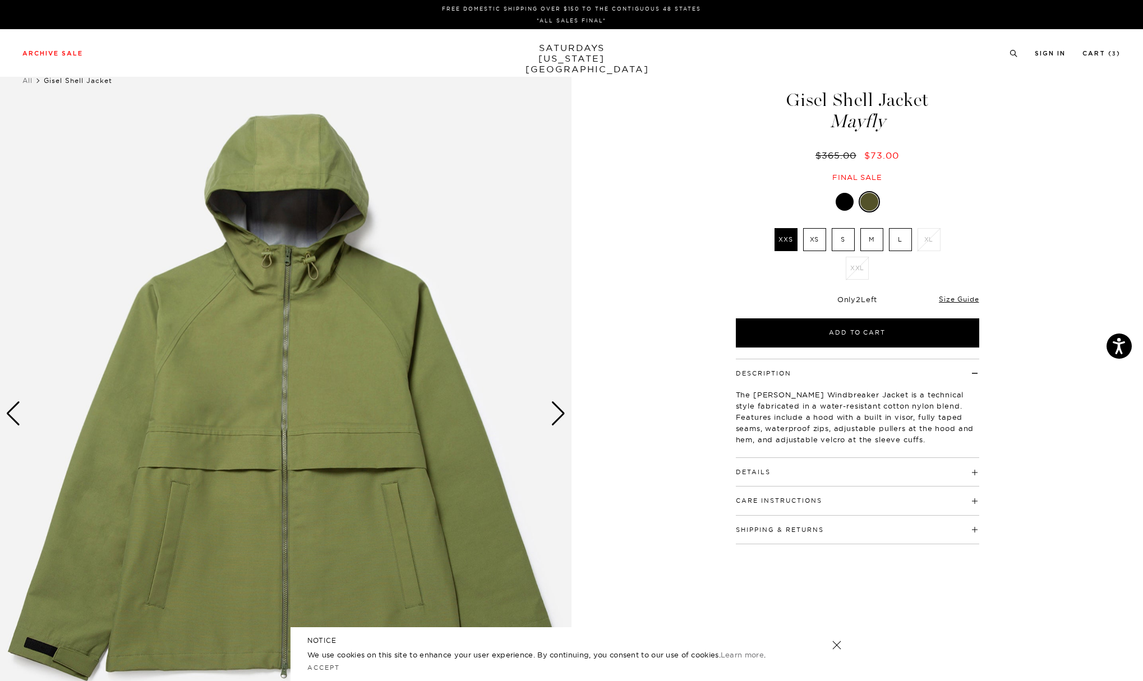
click at [560, 412] on div "Next slide" at bounding box center [558, 413] width 15 height 25
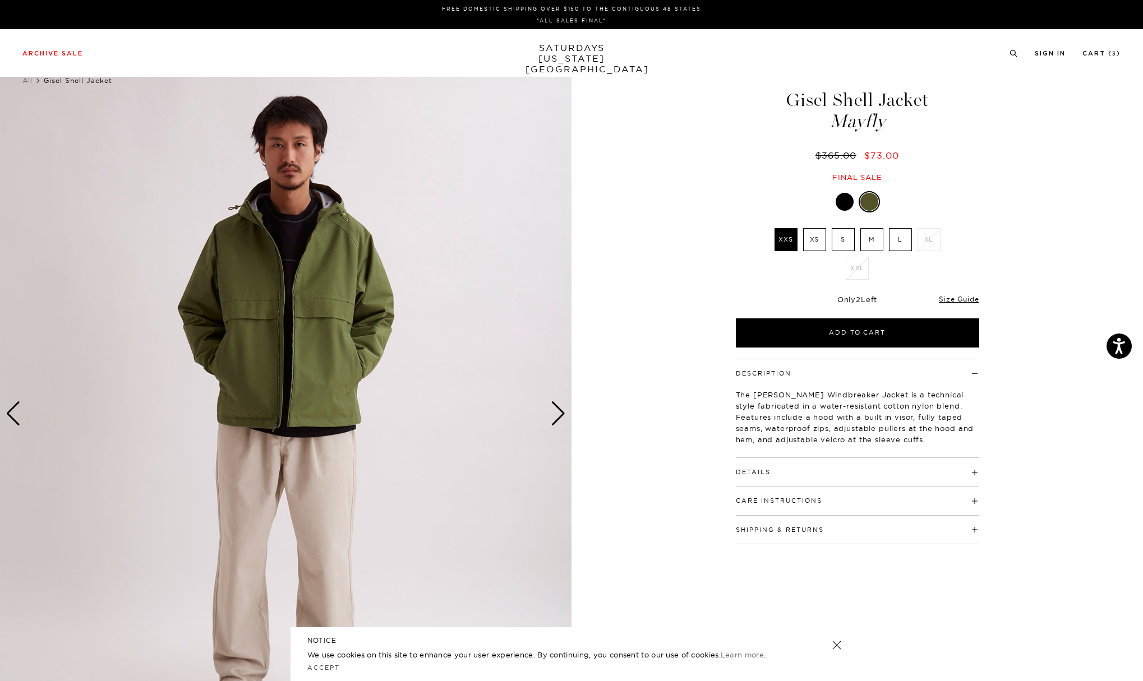
click at [560, 412] on div "Next slide" at bounding box center [558, 413] width 15 height 25
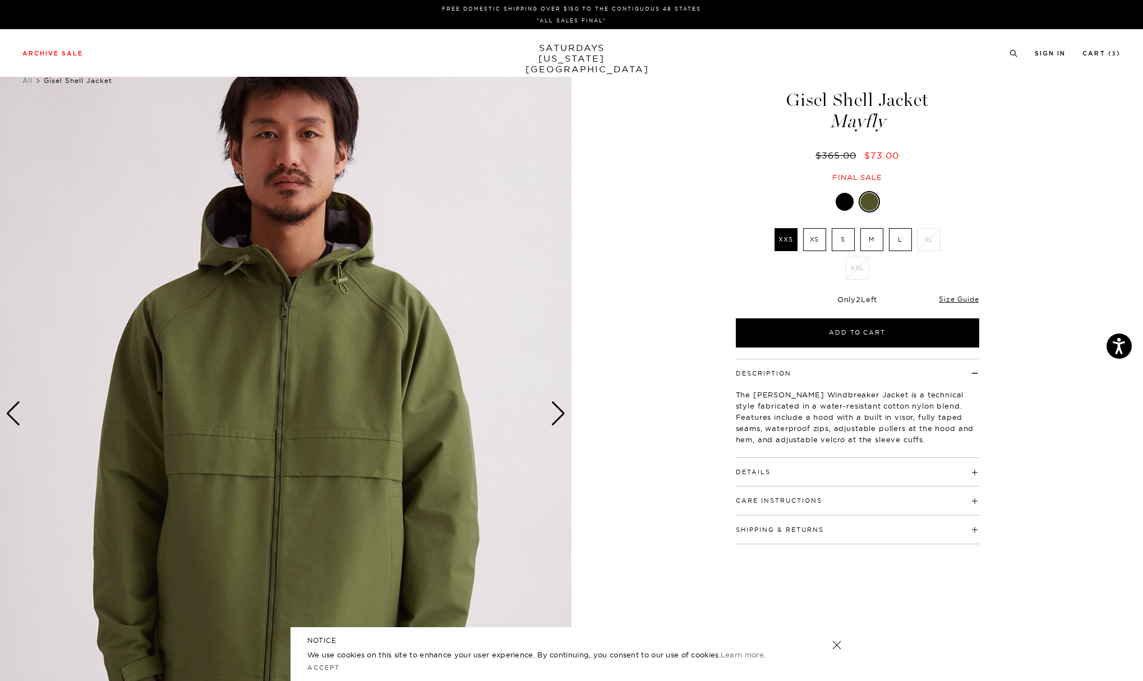
click at [560, 412] on div "Next slide" at bounding box center [558, 413] width 15 height 25
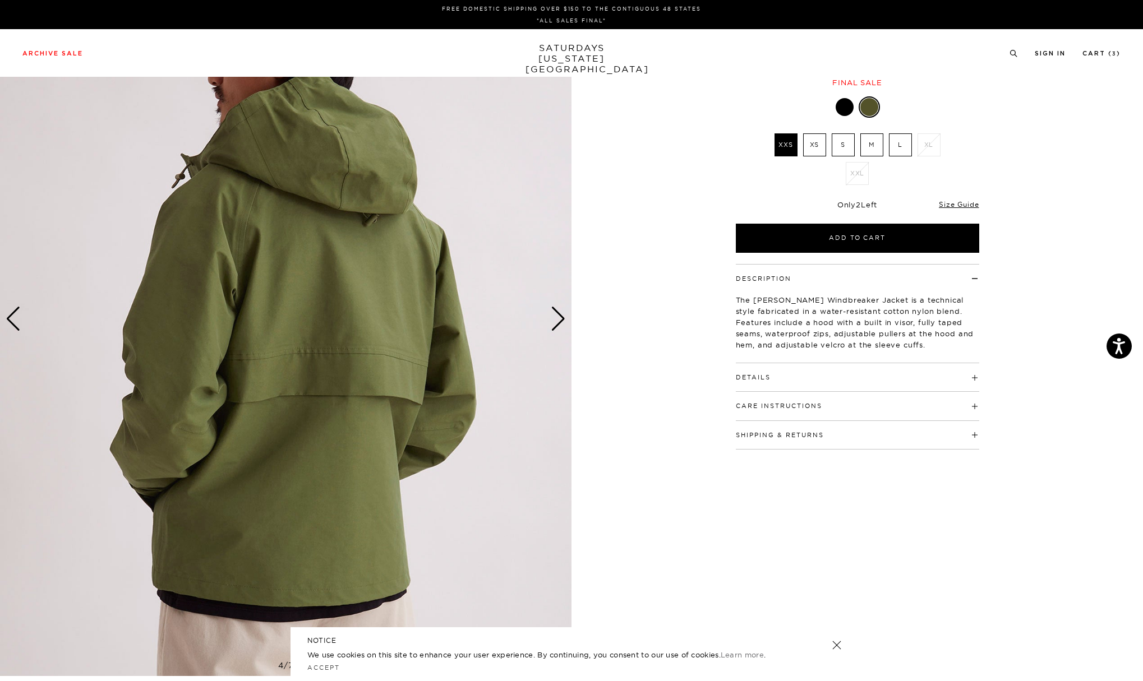
scroll to position [127, 0]
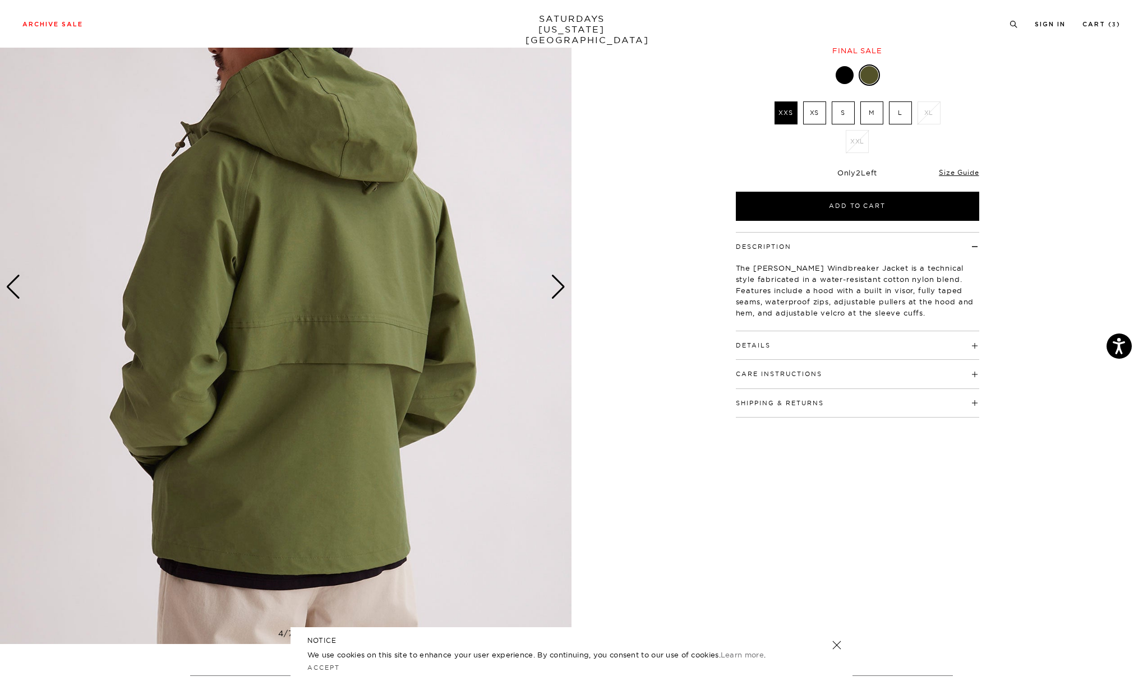
click at [559, 285] on div "Next slide" at bounding box center [558, 287] width 15 height 25
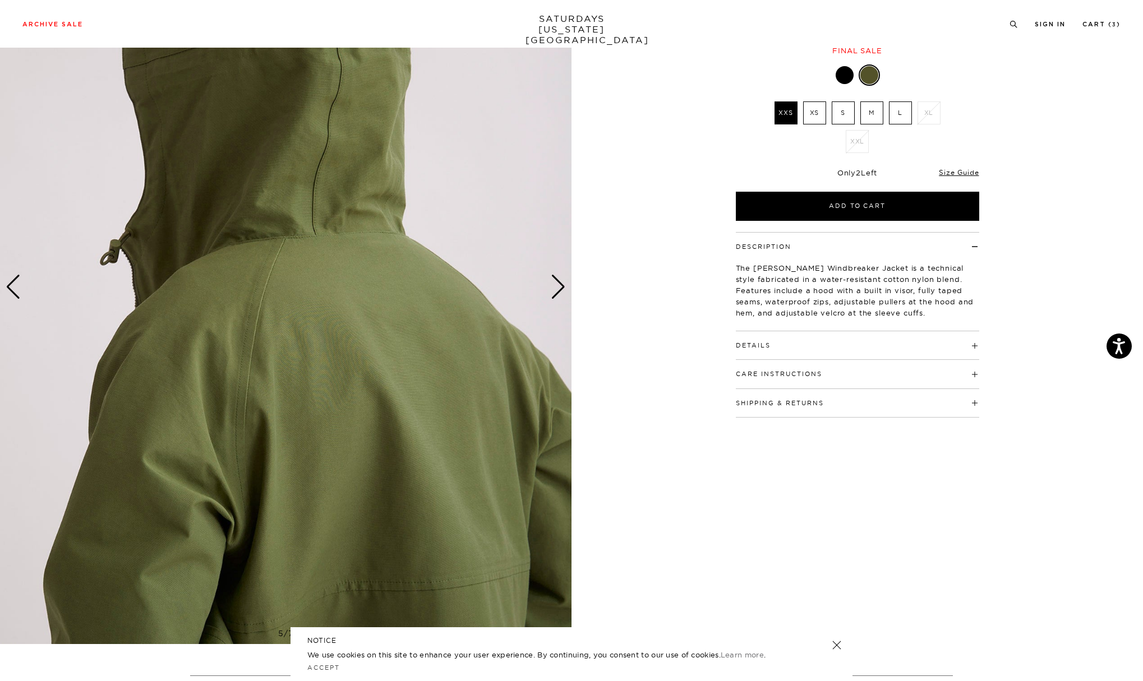
click at [559, 285] on div "Next slide" at bounding box center [558, 287] width 15 height 25
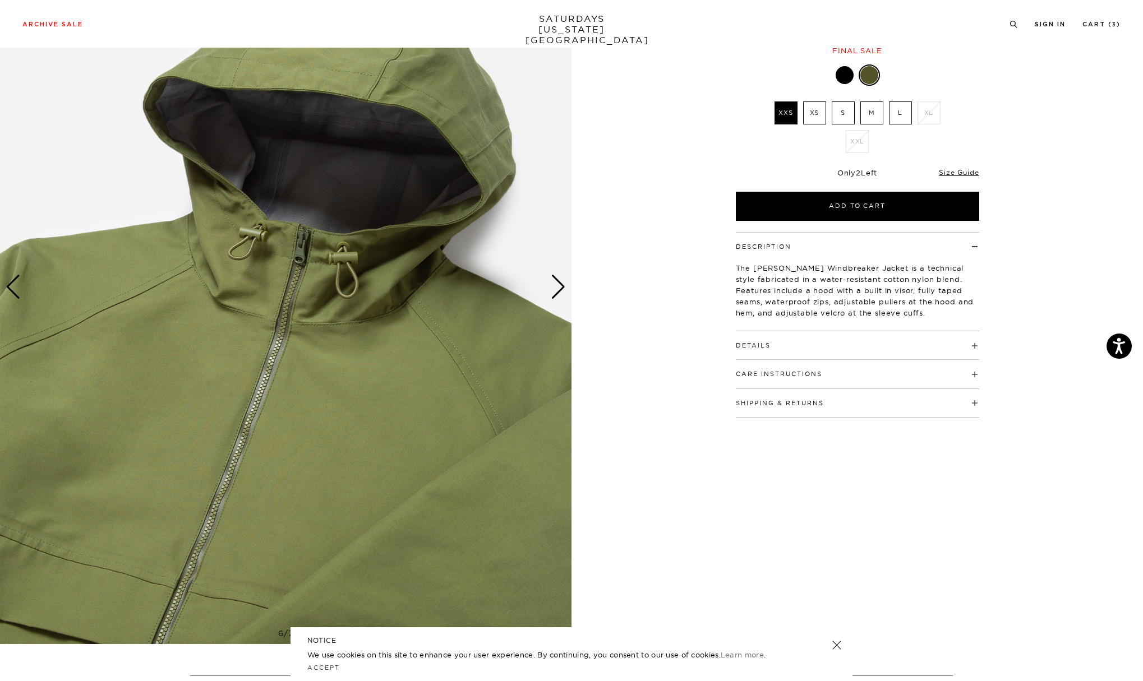
click at [559, 285] on div "Next slide" at bounding box center [558, 287] width 15 height 25
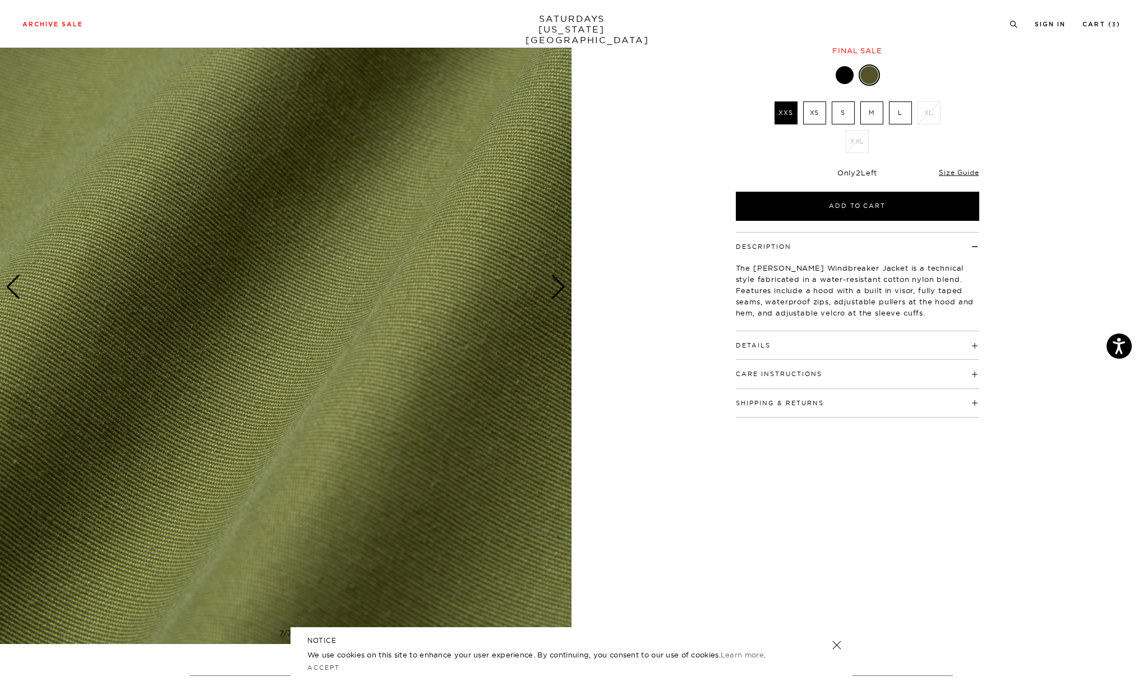
click at [559, 285] on div "Next slide" at bounding box center [558, 287] width 15 height 25
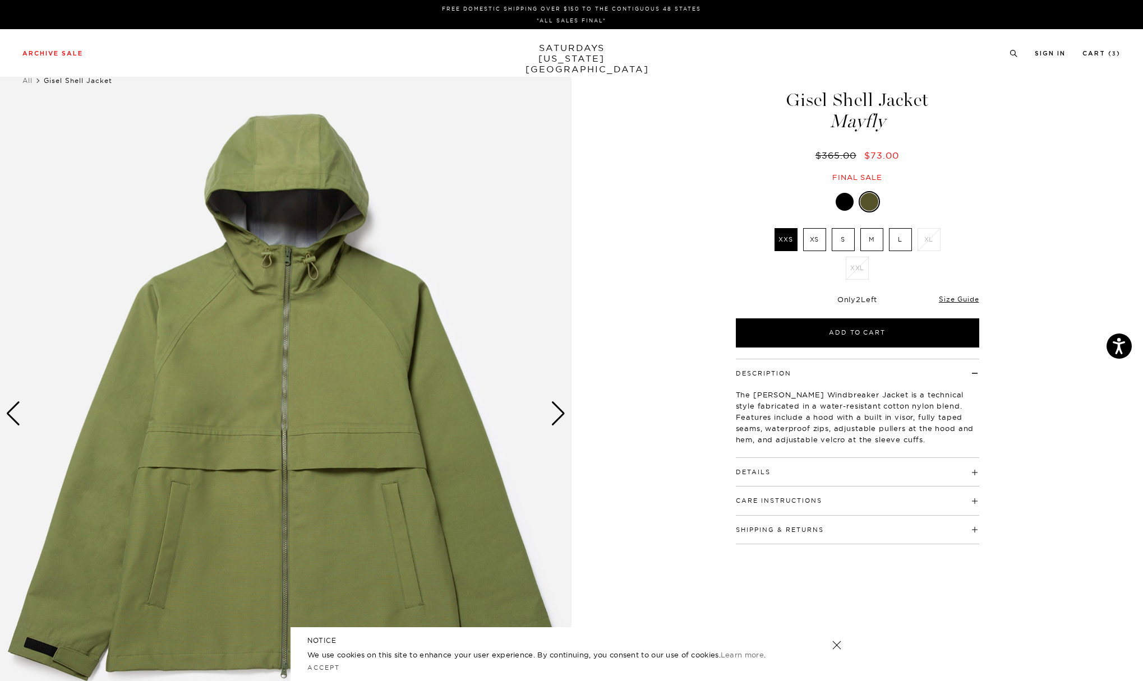
scroll to position [0, 0]
drag, startPoint x: 815, startPoint y: 153, endPoint x: 871, endPoint y: 152, distance: 56.6
click at [871, 152] on div "$365.00 $73.00" at bounding box center [857, 156] width 247 height 12
click at [558, 412] on div "Next slide" at bounding box center [558, 413] width 15 height 25
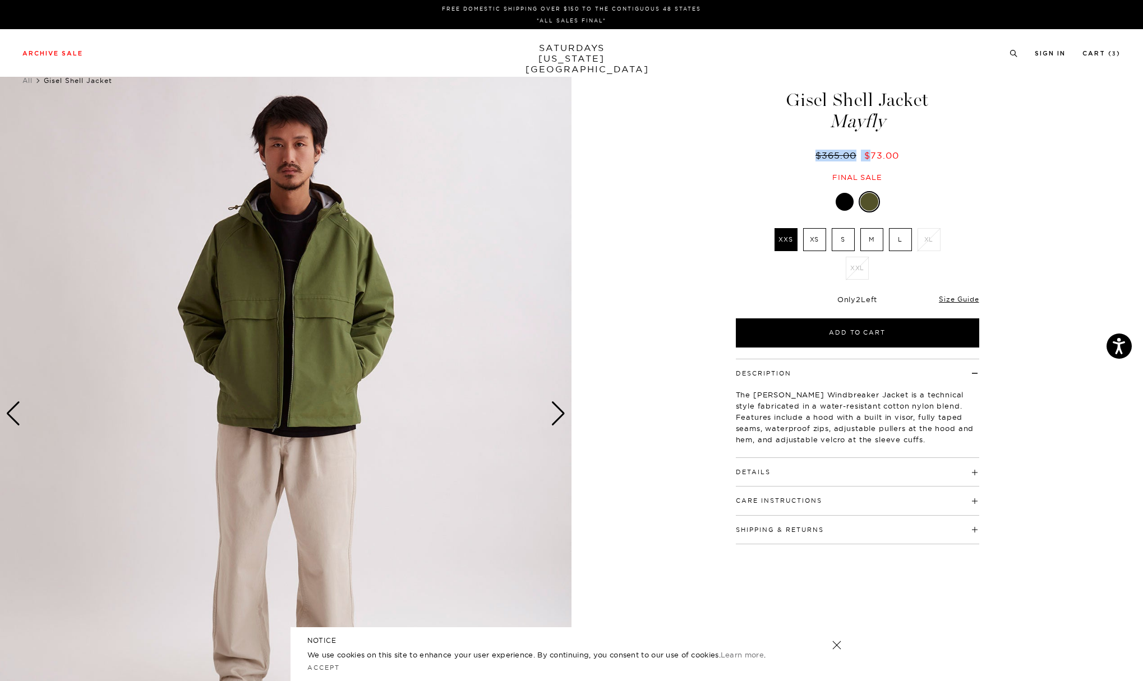
click at [558, 412] on div "Next slide" at bounding box center [558, 413] width 15 height 25
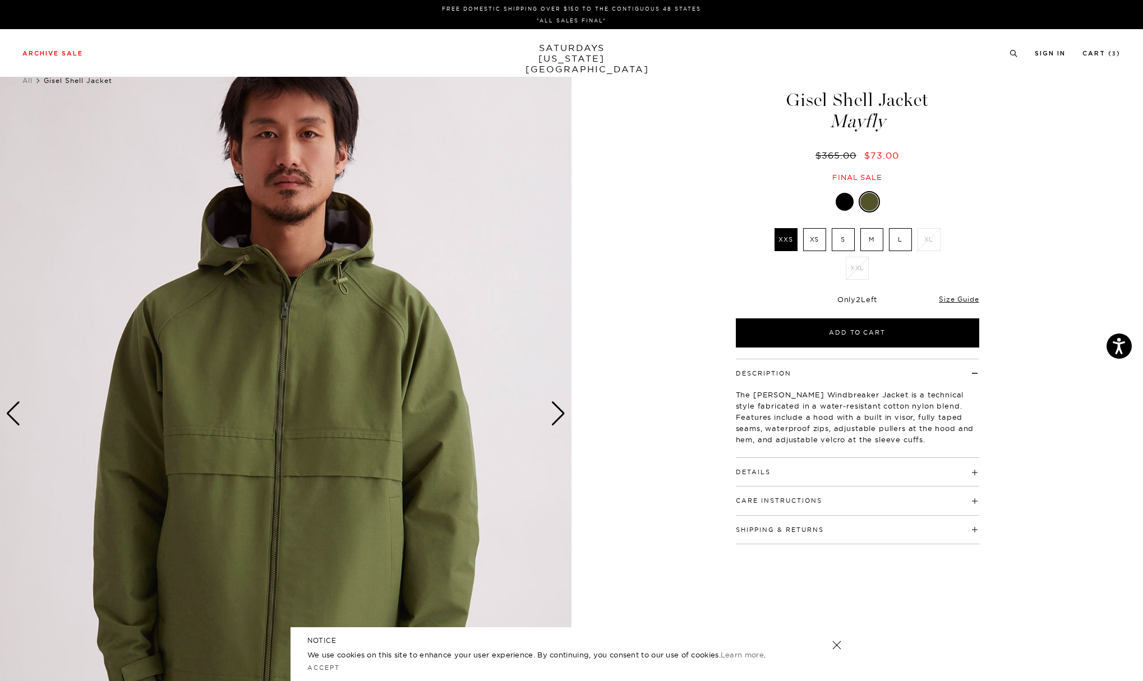
click at [844, 232] on label "S" at bounding box center [842, 239] width 23 height 23
click at [0, 0] on input "S" at bounding box center [0, 0] width 0 height 0
drag, startPoint x: 746, startPoint y: 389, endPoint x: 841, endPoint y: 394, distance: 95.4
click at [841, 394] on p "The Gisel Windbreaker Jacket is a technical style fabricated in a water-resista…" at bounding box center [857, 417] width 243 height 56
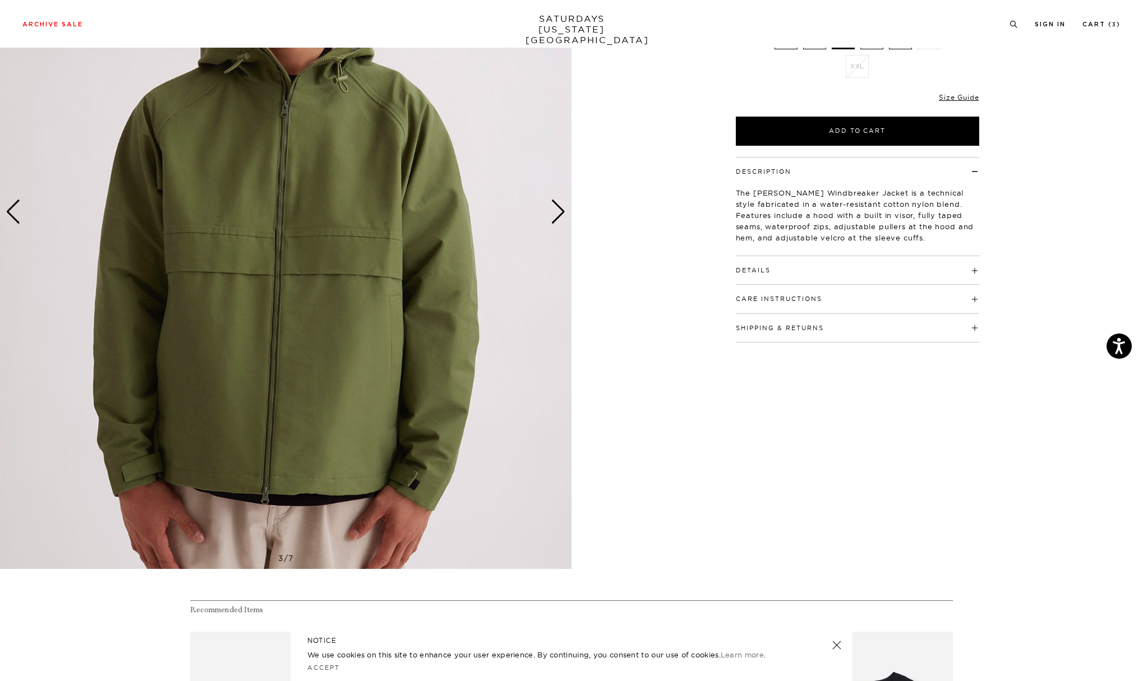
scroll to position [185, 0]
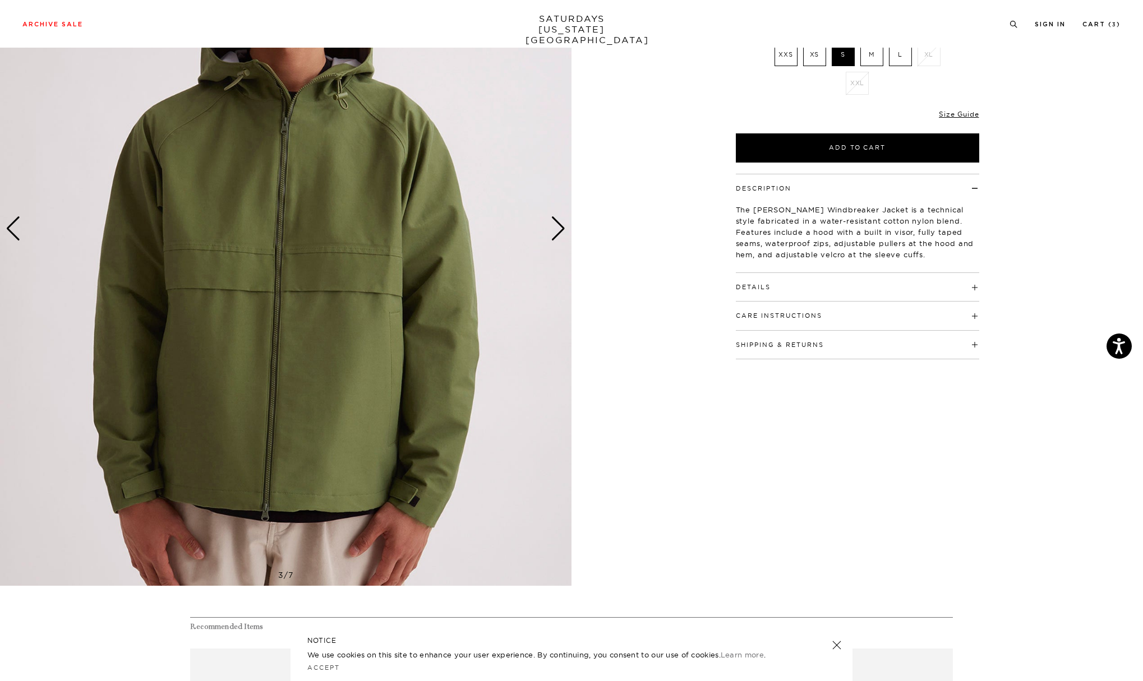
click at [557, 225] on div "Next slide" at bounding box center [558, 228] width 15 height 25
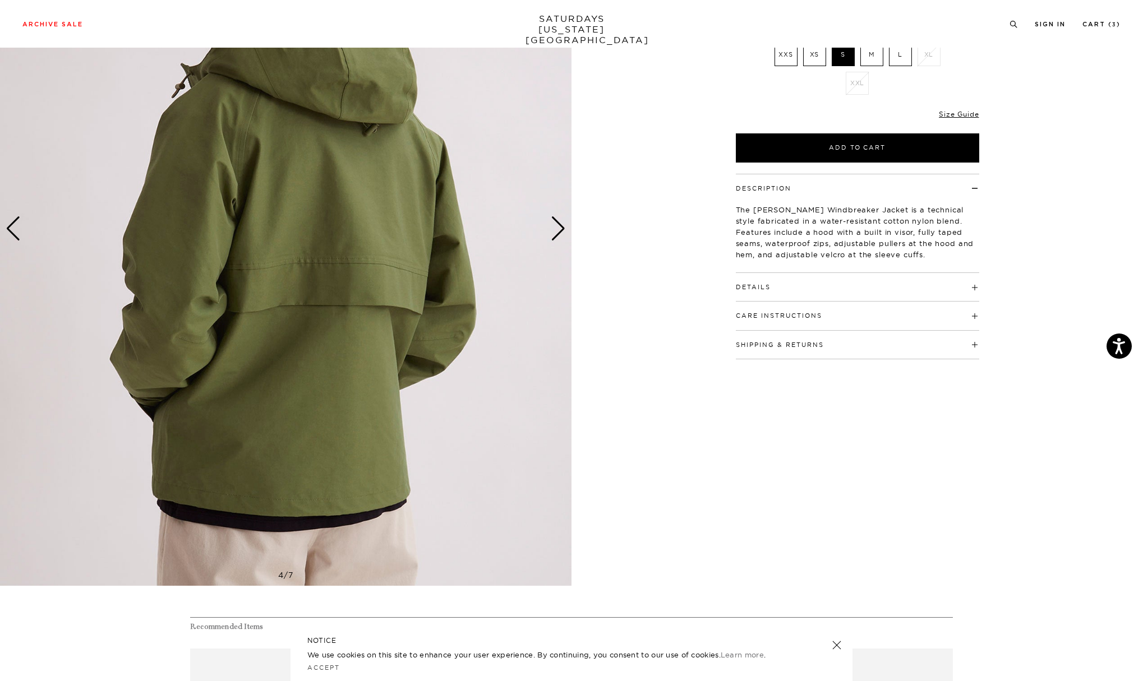
click at [557, 225] on div "Next slide" at bounding box center [558, 228] width 15 height 25
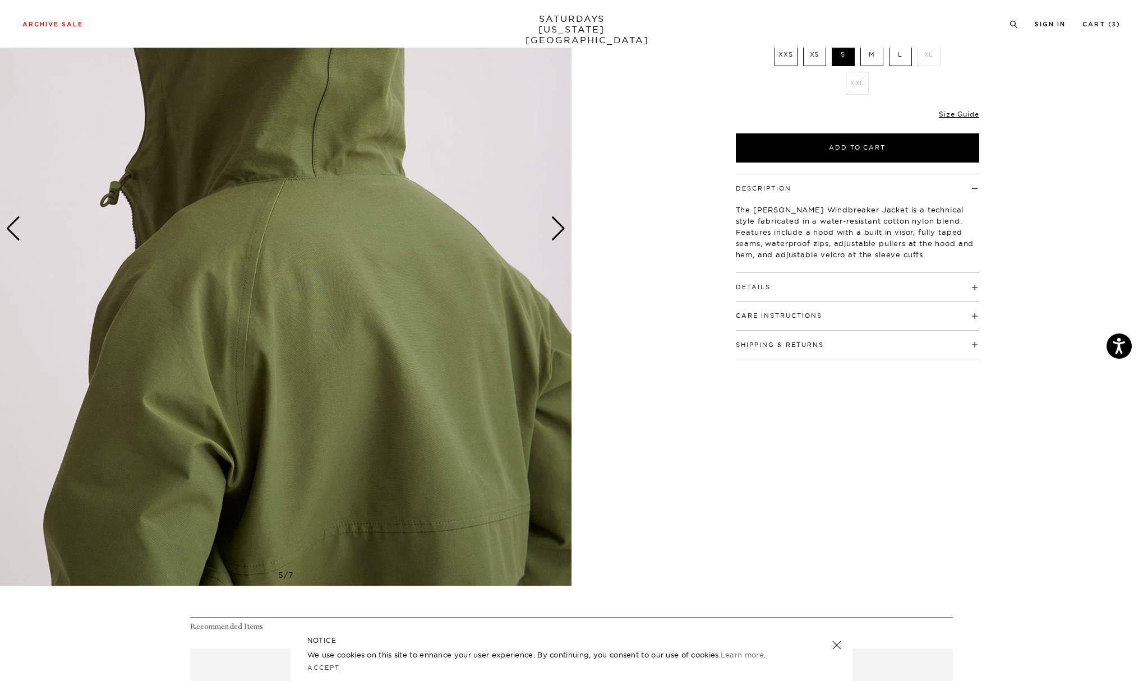
click at [557, 225] on div "Next slide" at bounding box center [558, 228] width 15 height 25
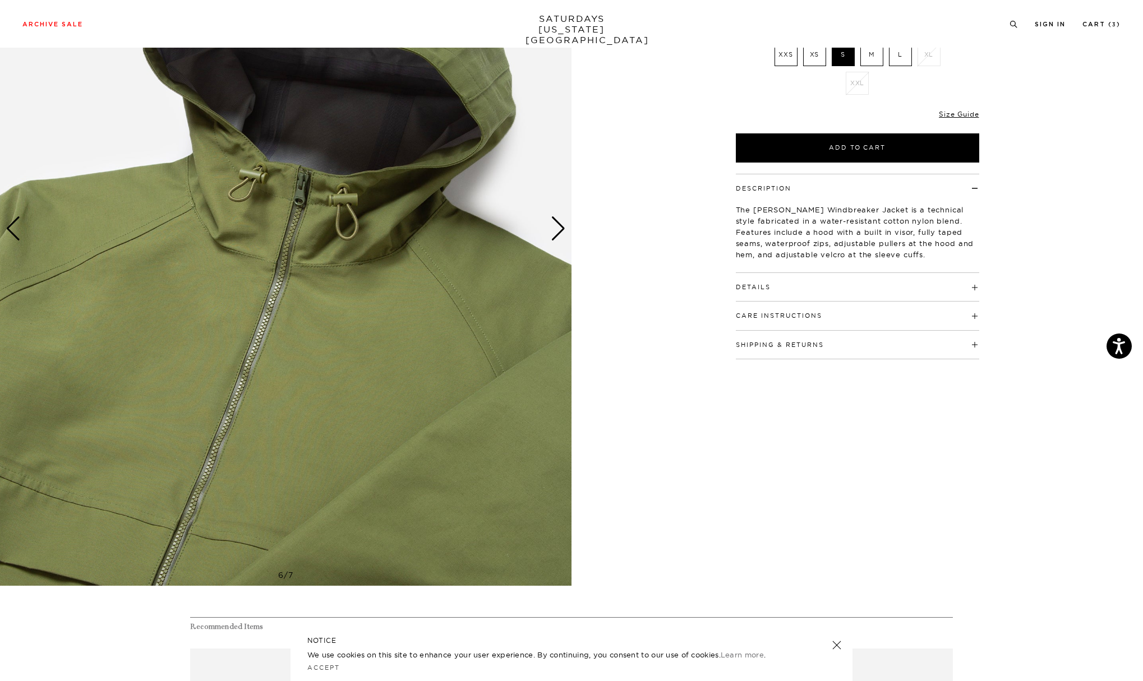
click at [557, 225] on div "Next slide" at bounding box center [558, 228] width 15 height 25
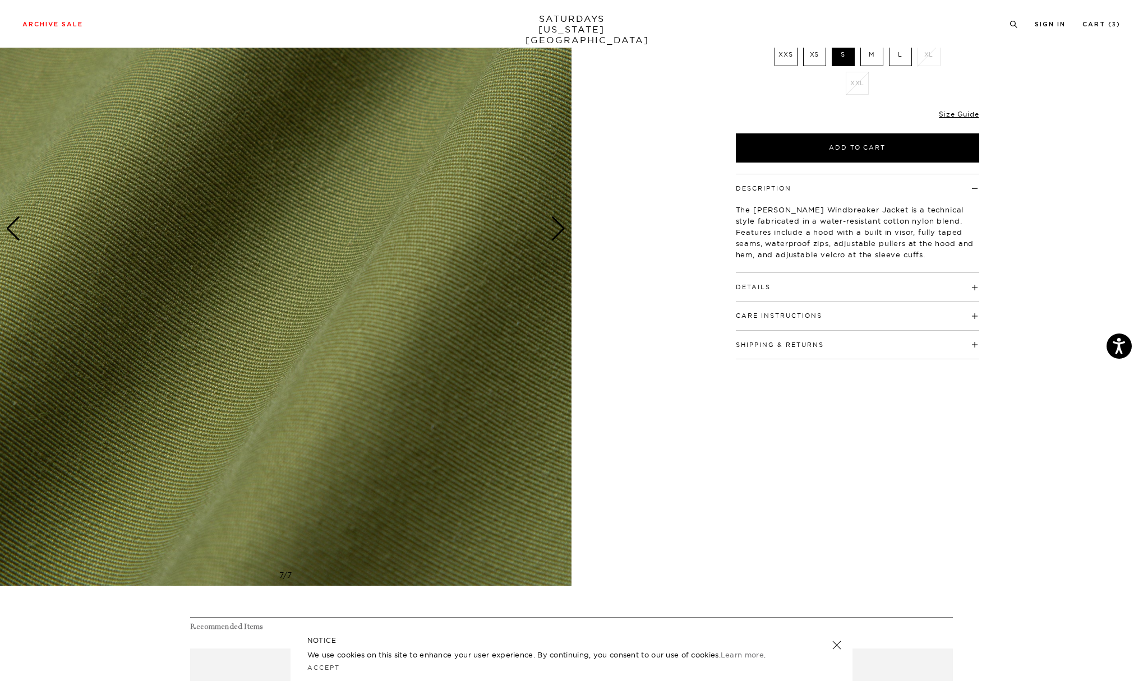
drag, startPoint x: 773, startPoint y: 294, endPoint x: 771, endPoint y: 288, distance: 5.9
click at [773, 293] on div "Details 58% Cotton, 26% Nylon 16% Polyester TPU coating Hood with built in viso…" at bounding box center [857, 287] width 243 height 29
click at [770, 288] on h4 "Details" at bounding box center [857, 282] width 243 height 19
click at [555, 233] on div "Next slide" at bounding box center [558, 228] width 15 height 25
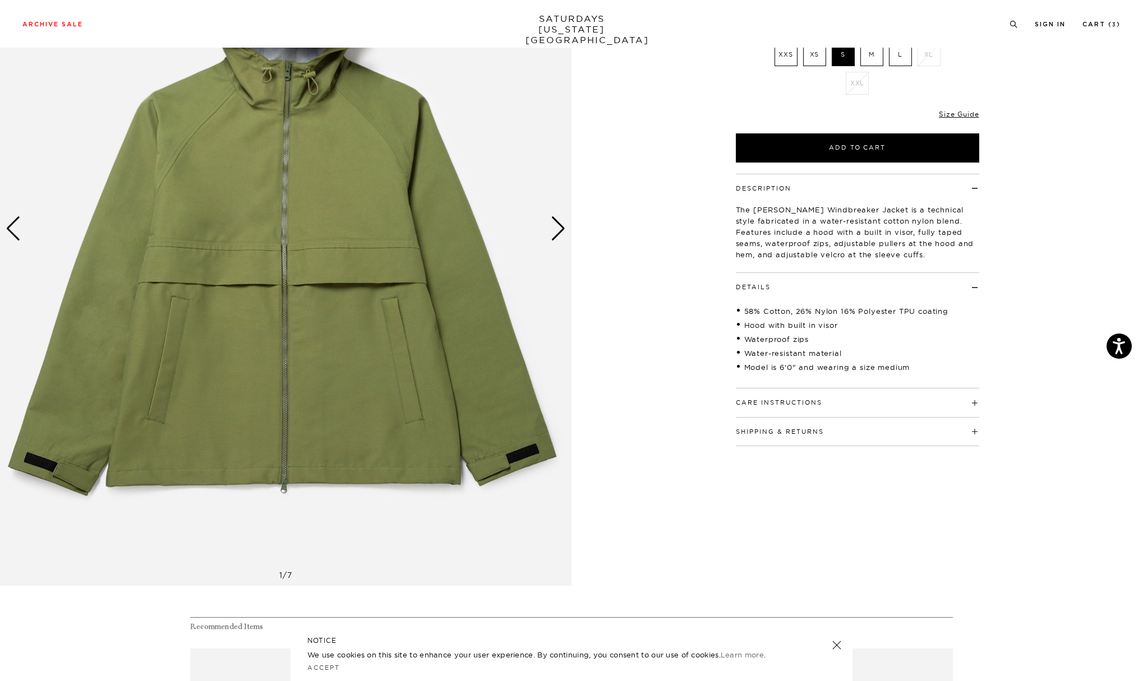
click at [555, 233] on div "Next slide" at bounding box center [558, 228] width 15 height 25
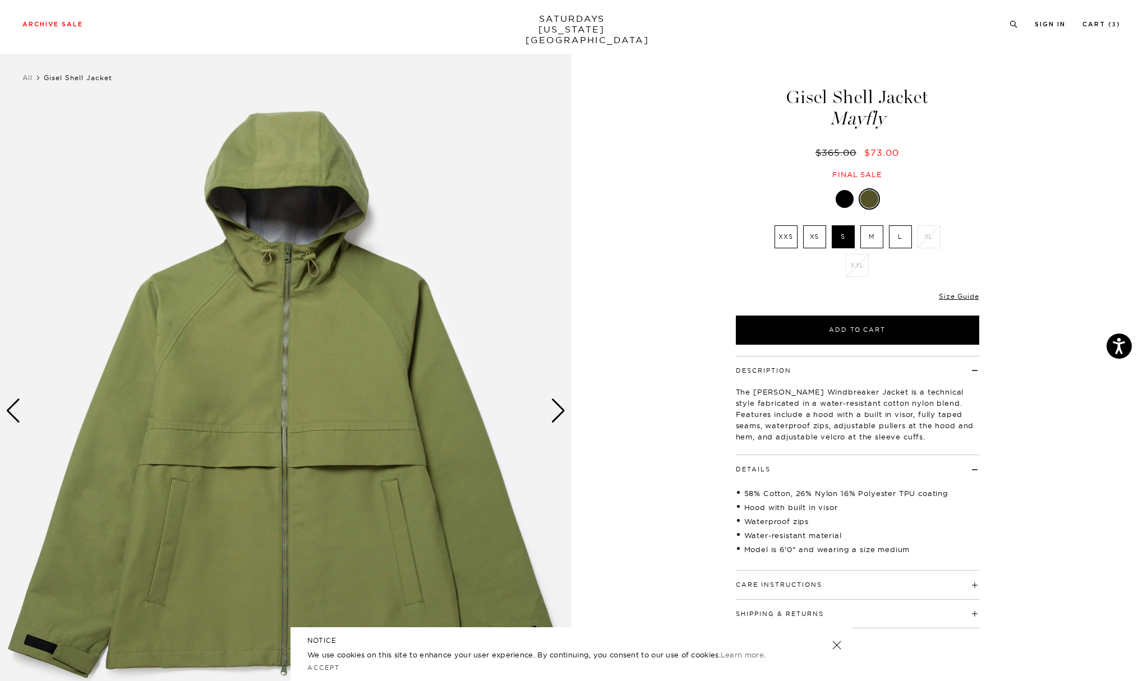
scroll to position [0, 0]
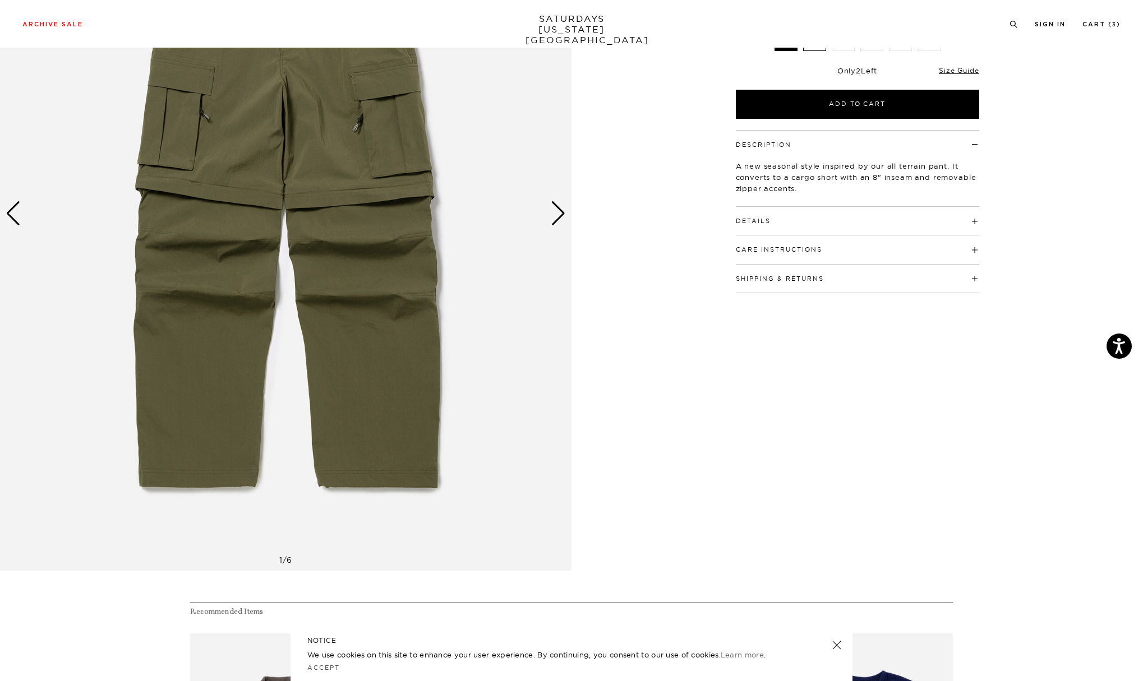
scroll to position [181, 0]
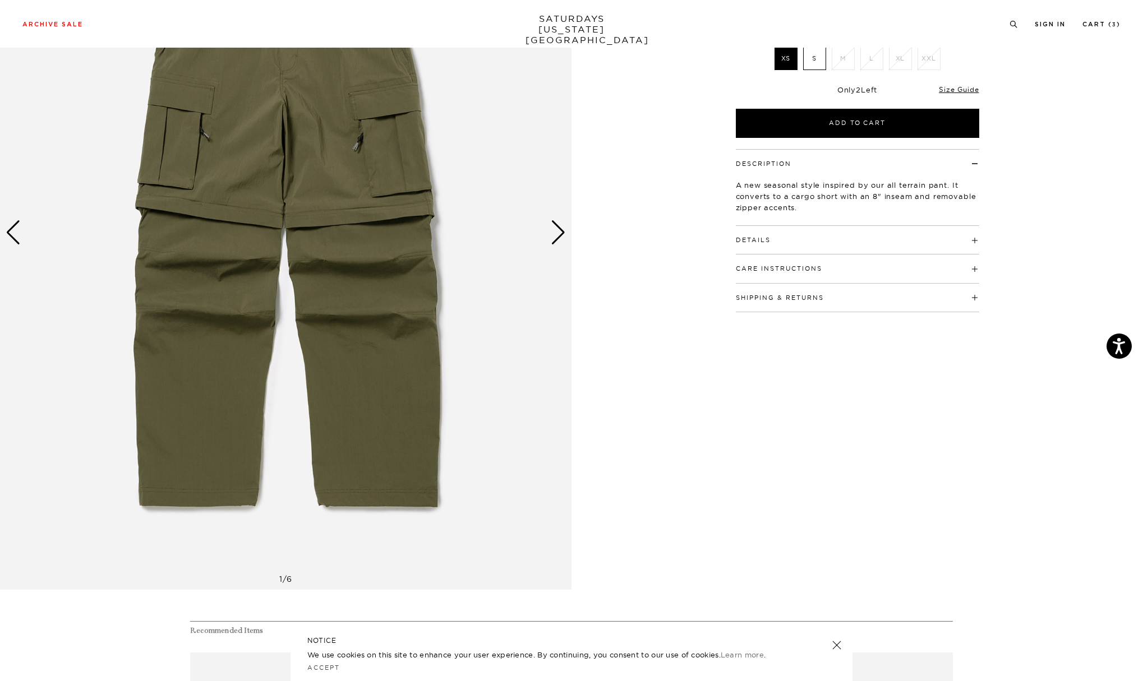
click at [559, 230] on div "Next slide" at bounding box center [558, 232] width 15 height 25
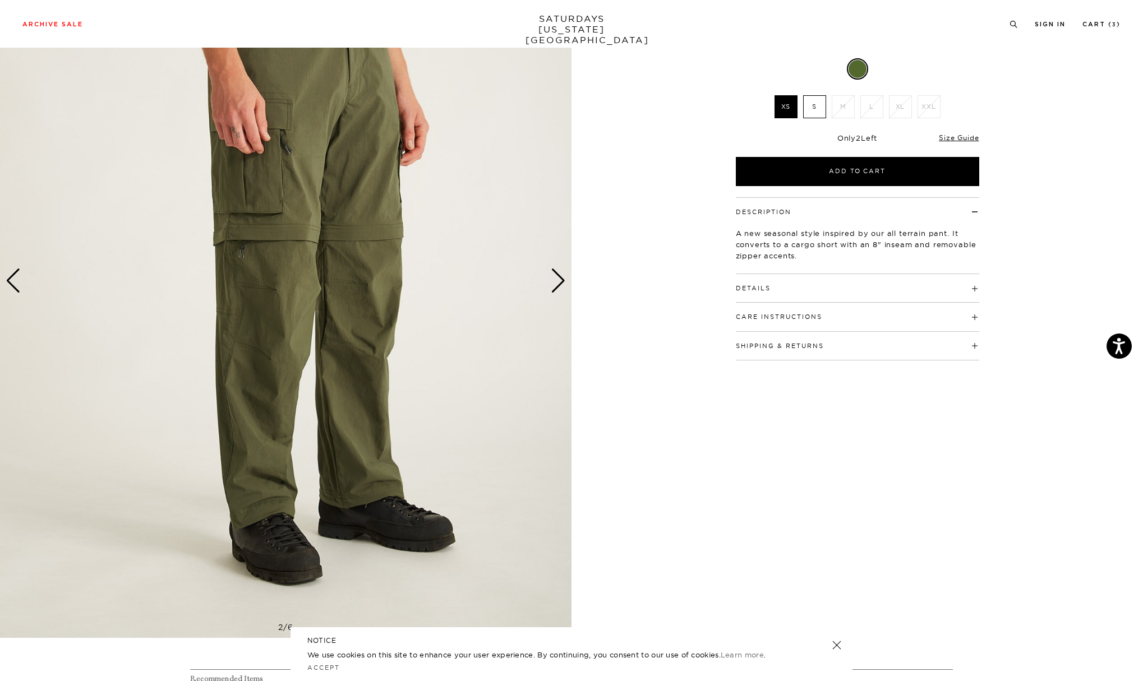
scroll to position [36, 0]
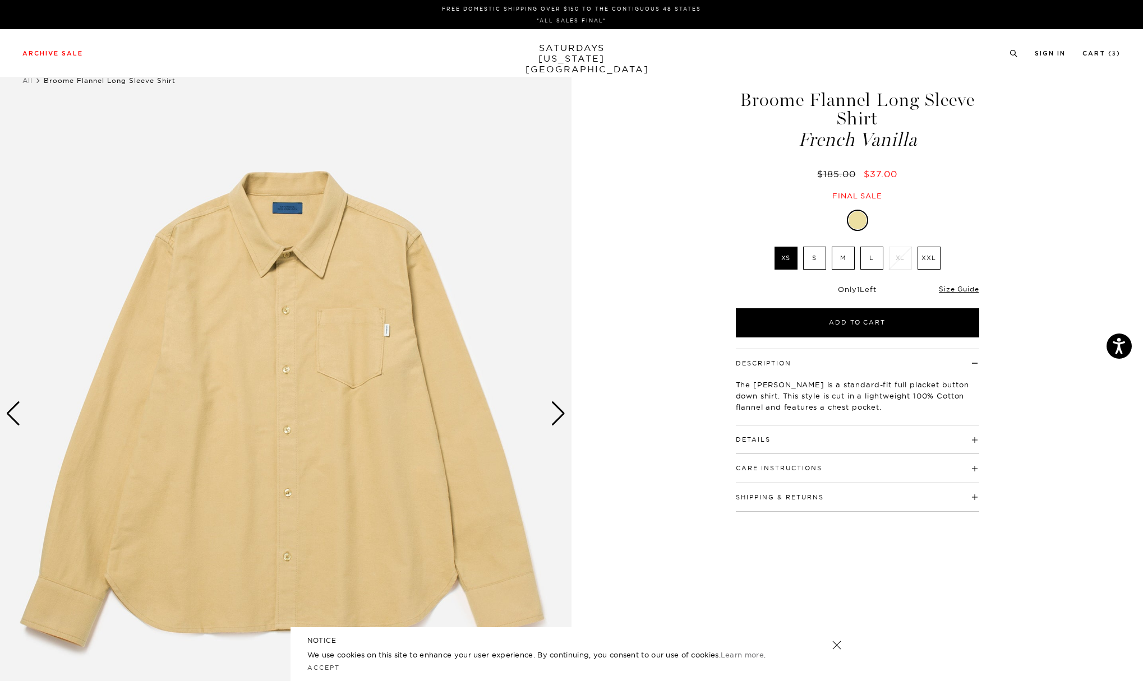
click at [558, 418] on div "Next slide" at bounding box center [558, 413] width 15 height 25
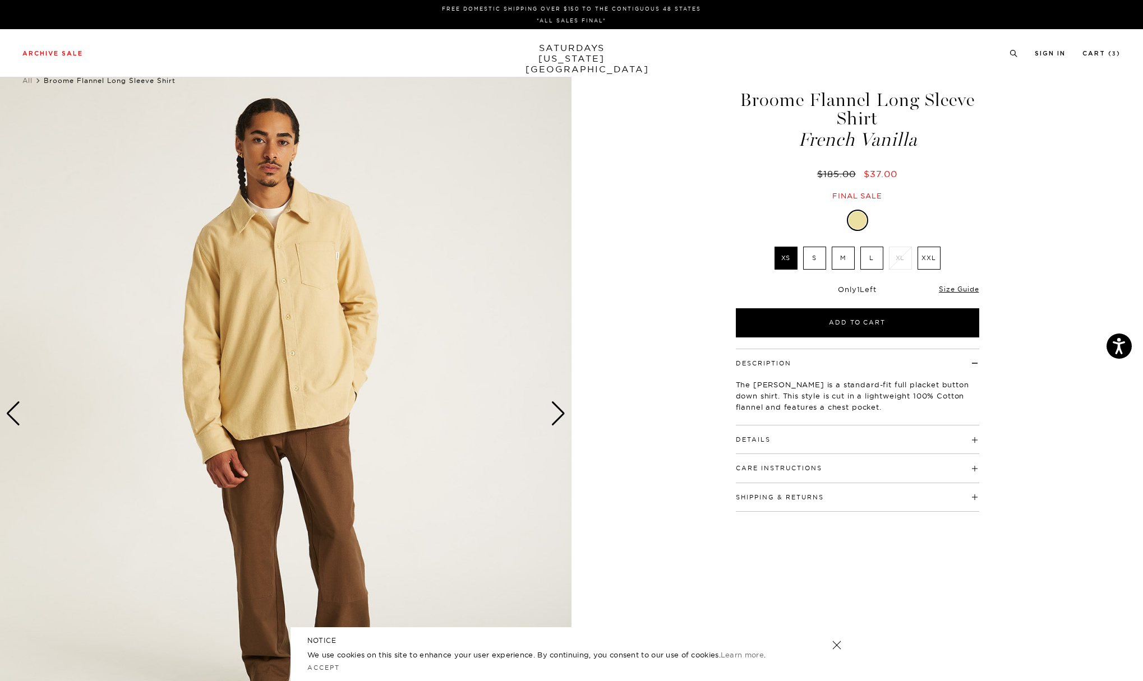
click at [558, 418] on div "Next slide" at bounding box center [558, 413] width 15 height 25
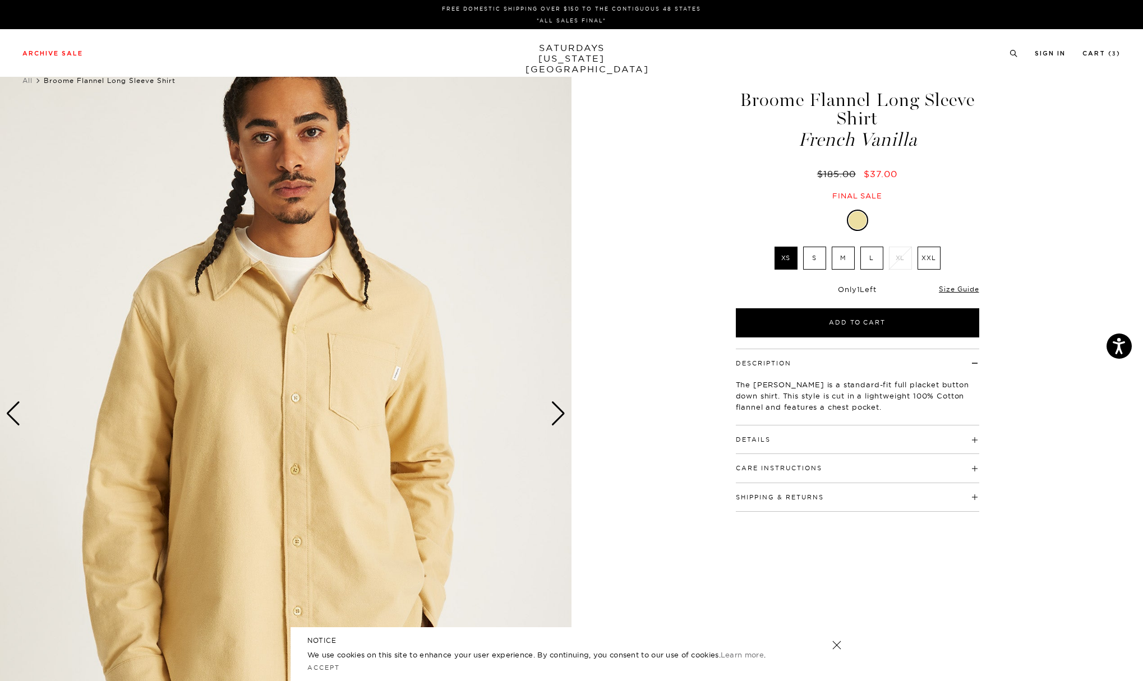
click at [558, 418] on div "Next slide" at bounding box center [558, 413] width 15 height 25
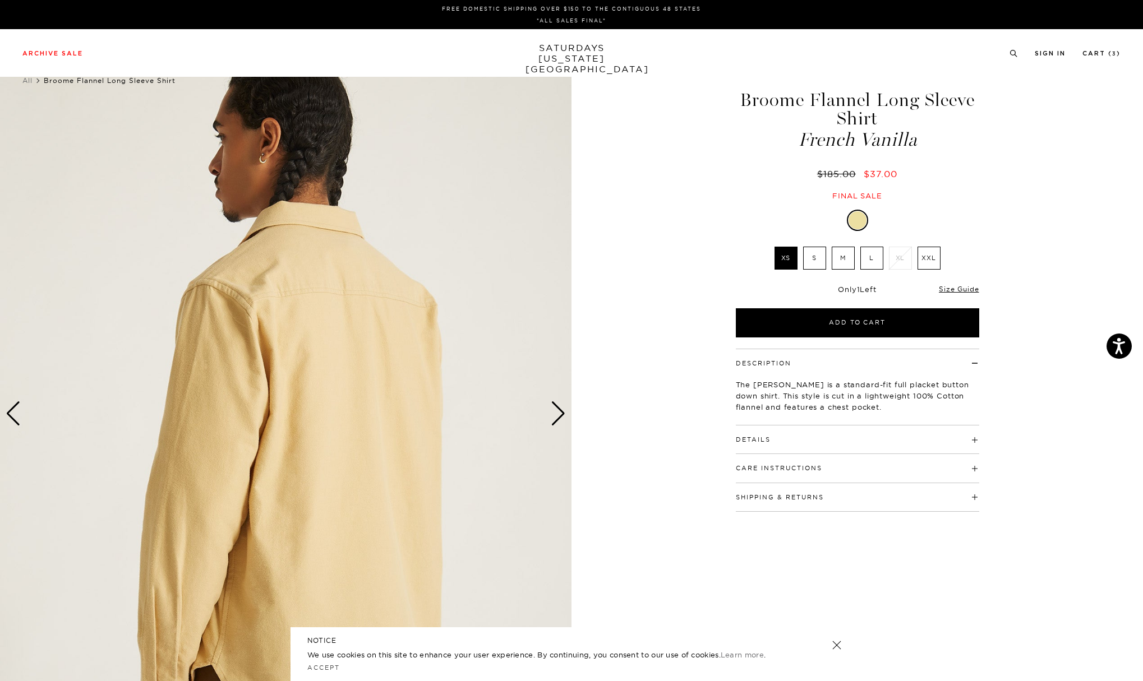
click at [869, 258] on label "L" at bounding box center [871, 258] width 23 height 23
click at [0, 0] on input "L" at bounding box center [0, 0] width 0 height 0
click at [561, 411] on div "Next slide" at bounding box center [558, 413] width 15 height 25
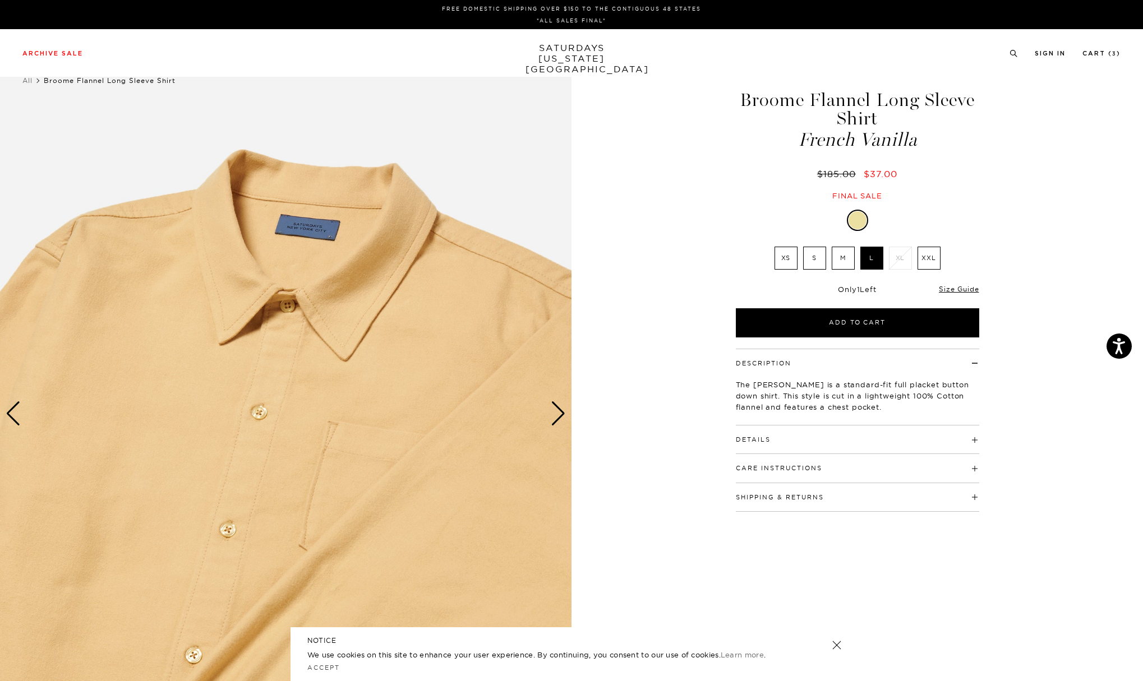
click at [332, 306] on img at bounding box center [285, 414] width 571 height 714
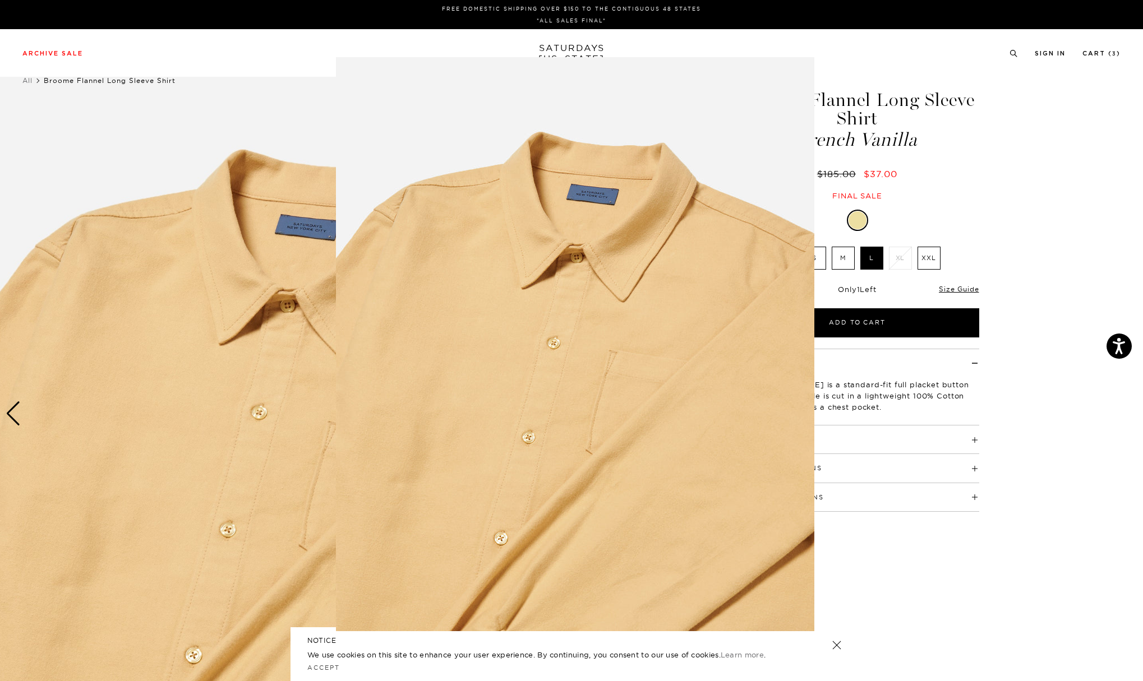
click at [588, 273] on img at bounding box center [575, 344] width 478 height 574
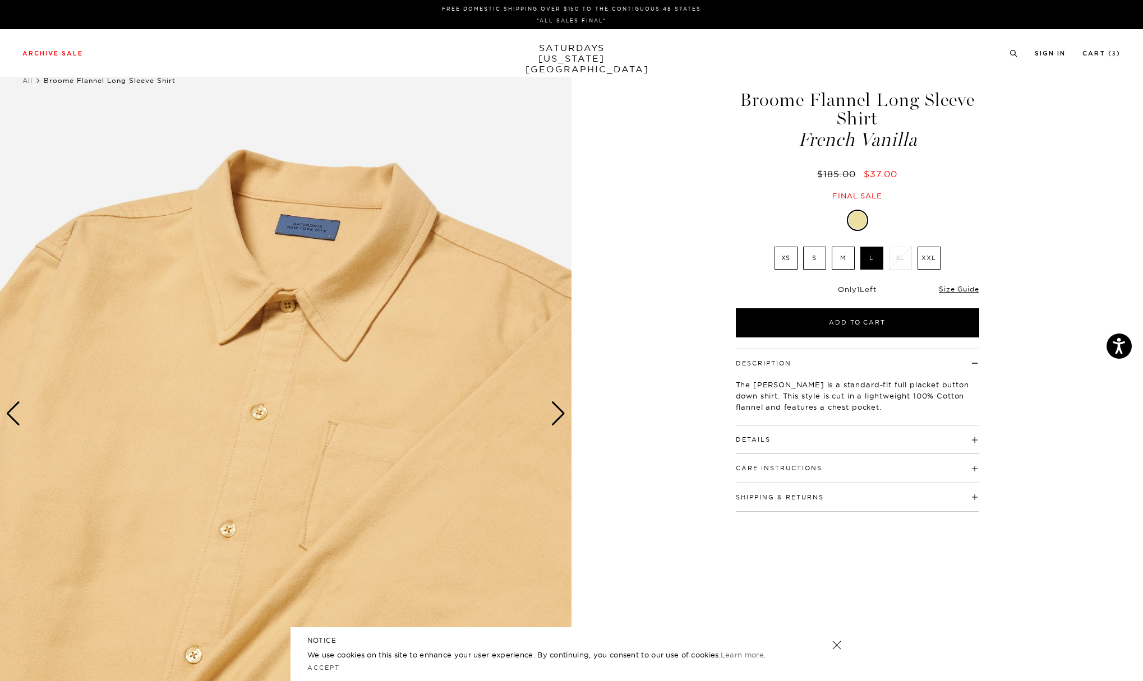
click at [555, 416] on div "Next slide" at bounding box center [558, 413] width 15 height 25
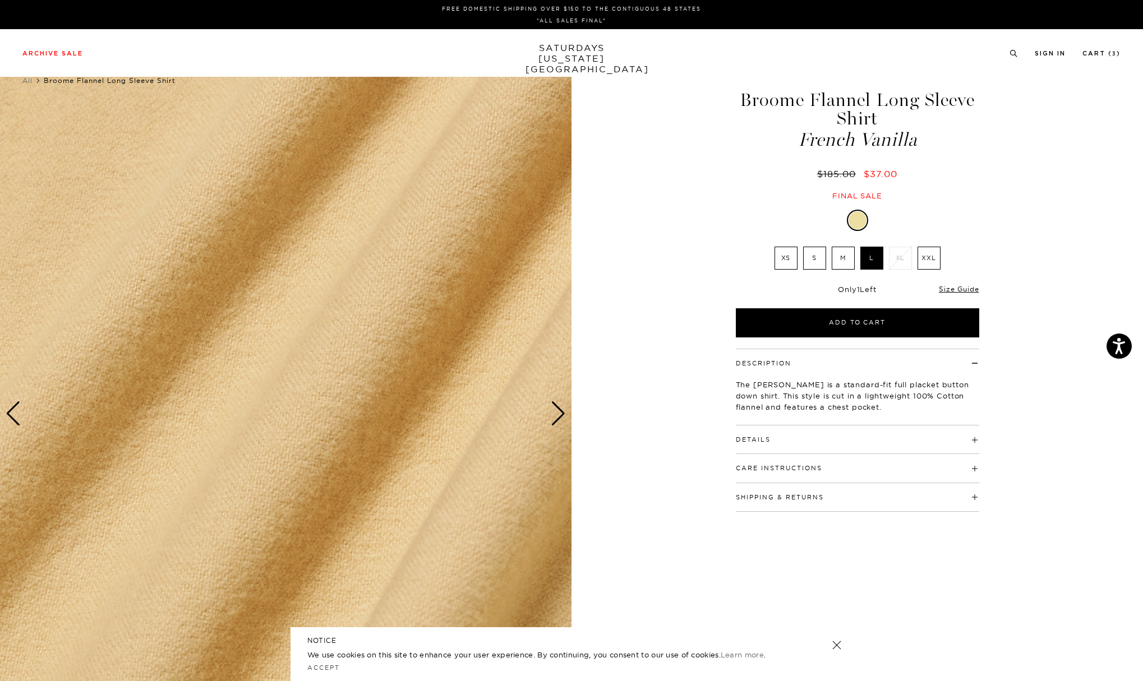
click at [555, 416] on div "Next slide" at bounding box center [558, 413] width 15 height 25
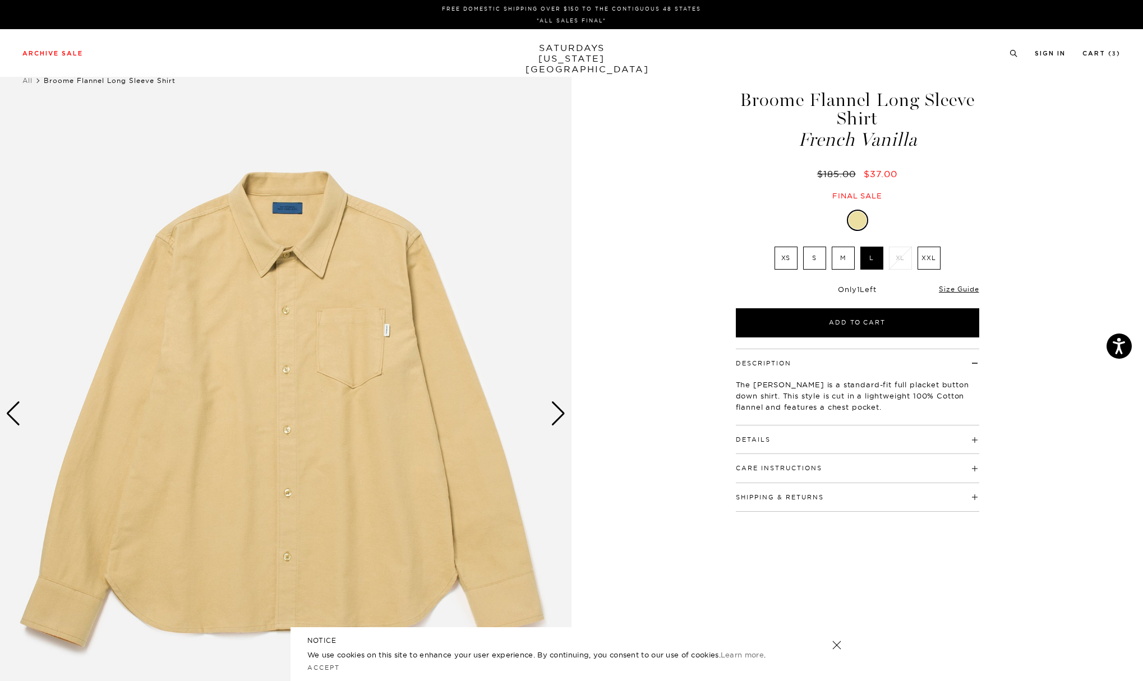
click at [793, 440] on h4 "Details" at bounding box center [857, 435] width 243 height 19
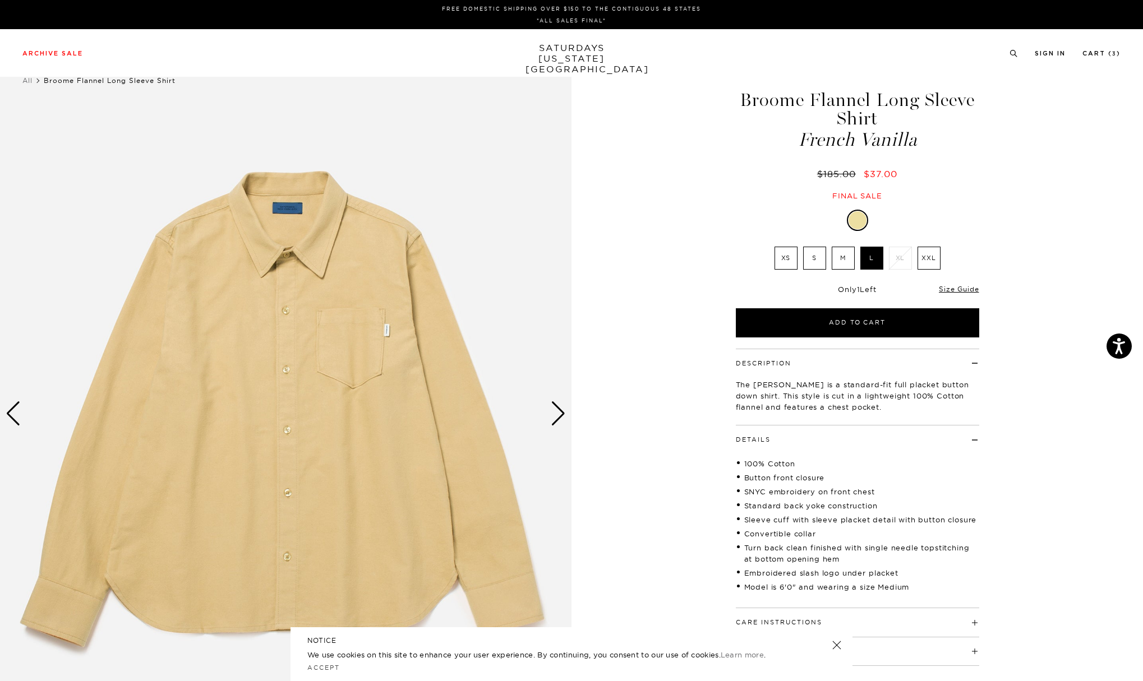
click at [566, 416] on img at bounding box center [285, 414] width 571 height 714
click at [562, 417] on div "Next slide" at bounding box center [558, 413] width 15 height 25
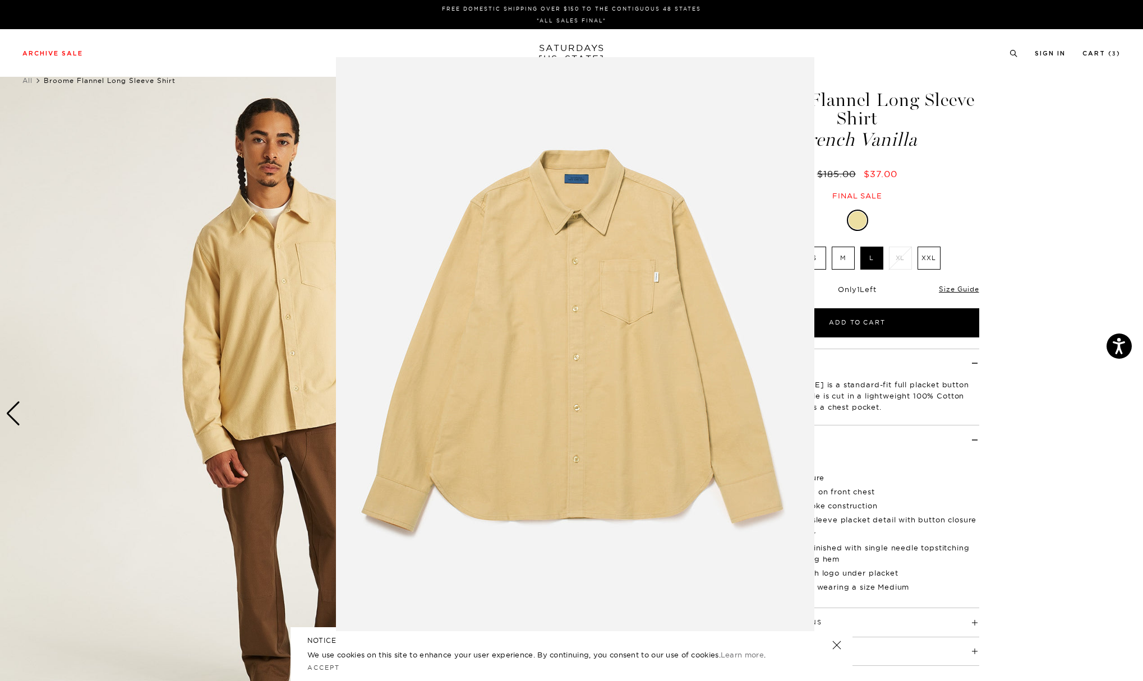
click at [240, 328] on figure at bounding box center [571, 340] width 1143 height 681
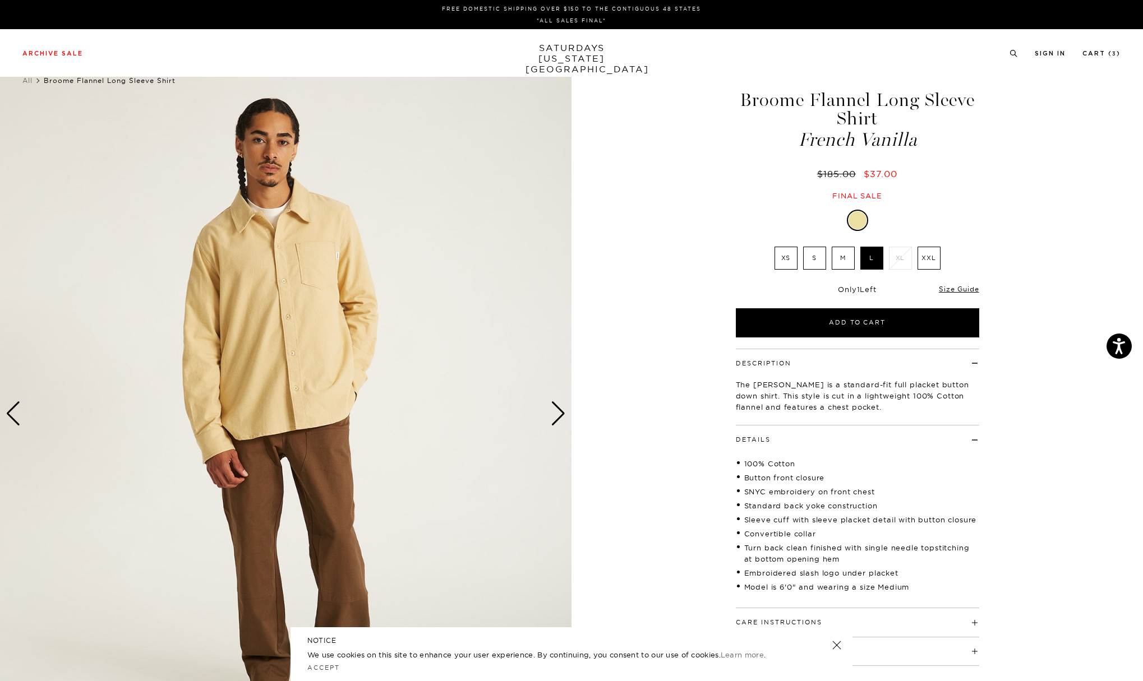
click at [557, 424] on div "Next slide" at bounding box center [558, 413] width 15 height 25
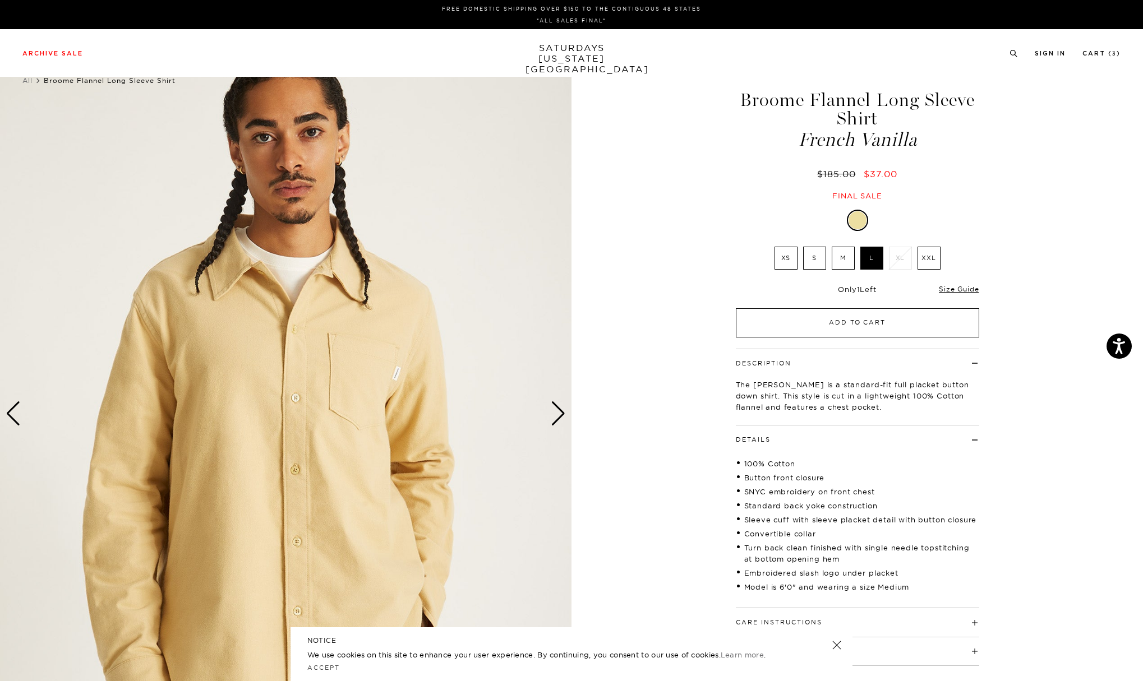
click at [832, 321] on button "Add to Cart" at bounding box center [857, 322] width 243 height 29
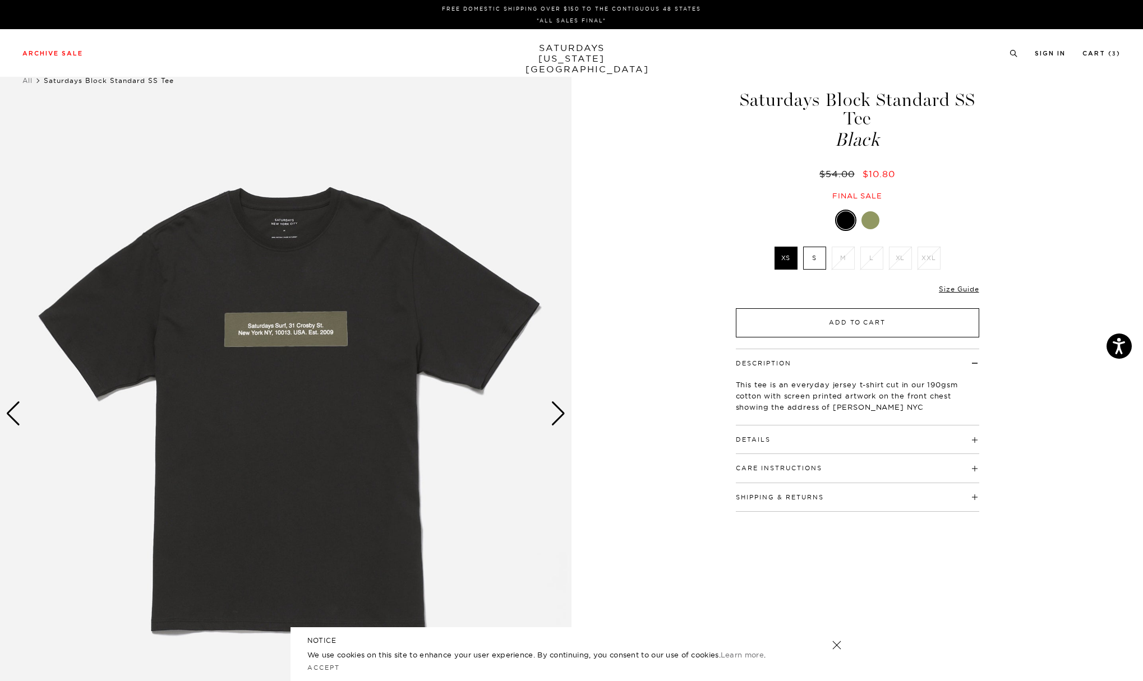
drag, startPoint x: 814, startPoint y: 253, endPoint x: 760, endPoint y: 309, distance: 78.1
click at [812, 253] on label "S" at bounding box center [814, 258] width 23 height 23
click at [0, 0] on input "S" at bounding box center [0, 0] width 0 height 0
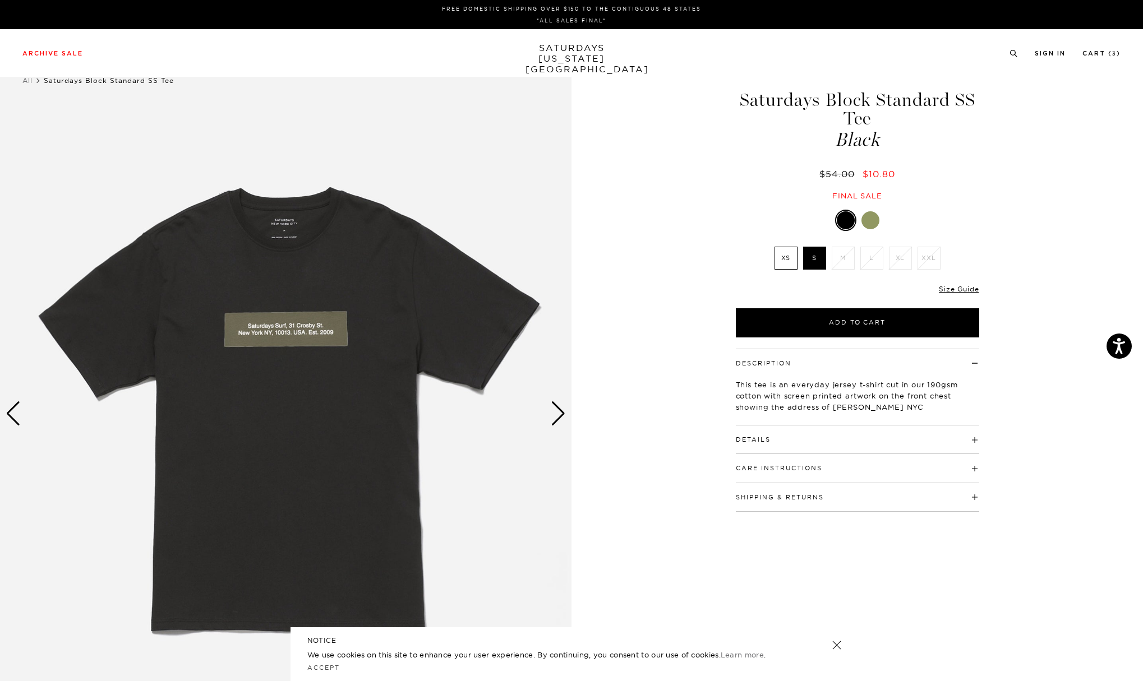
click at [872, 217] on div at bounding box center [870, 220] width 18 height 18
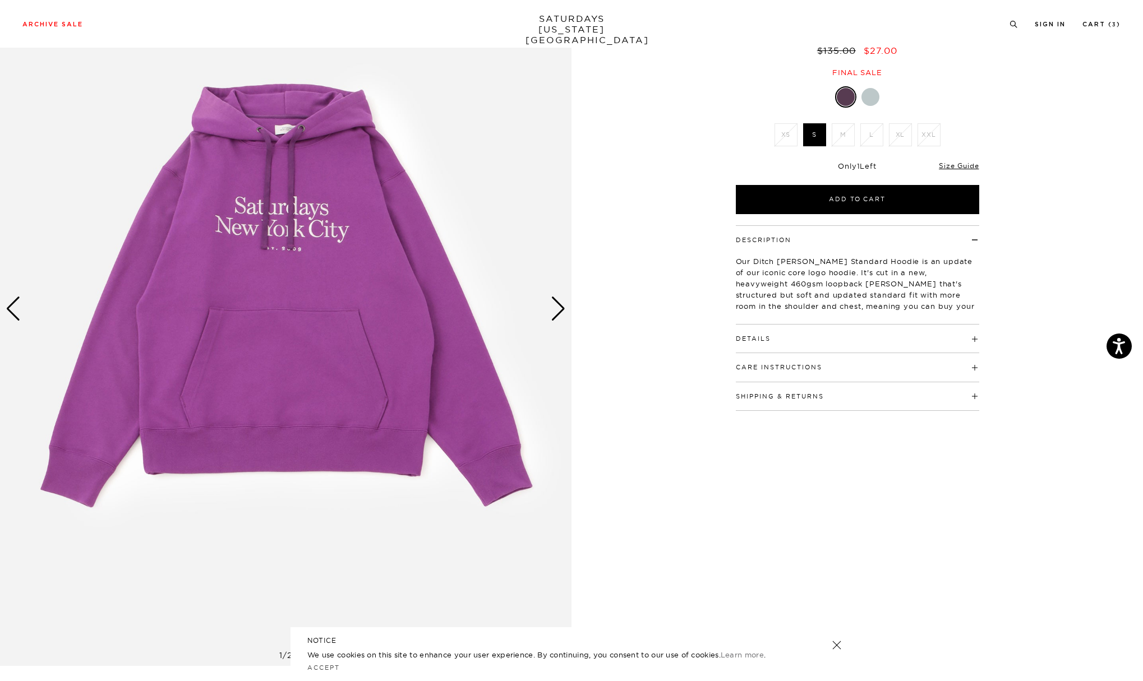
scroll to position [45, 0]
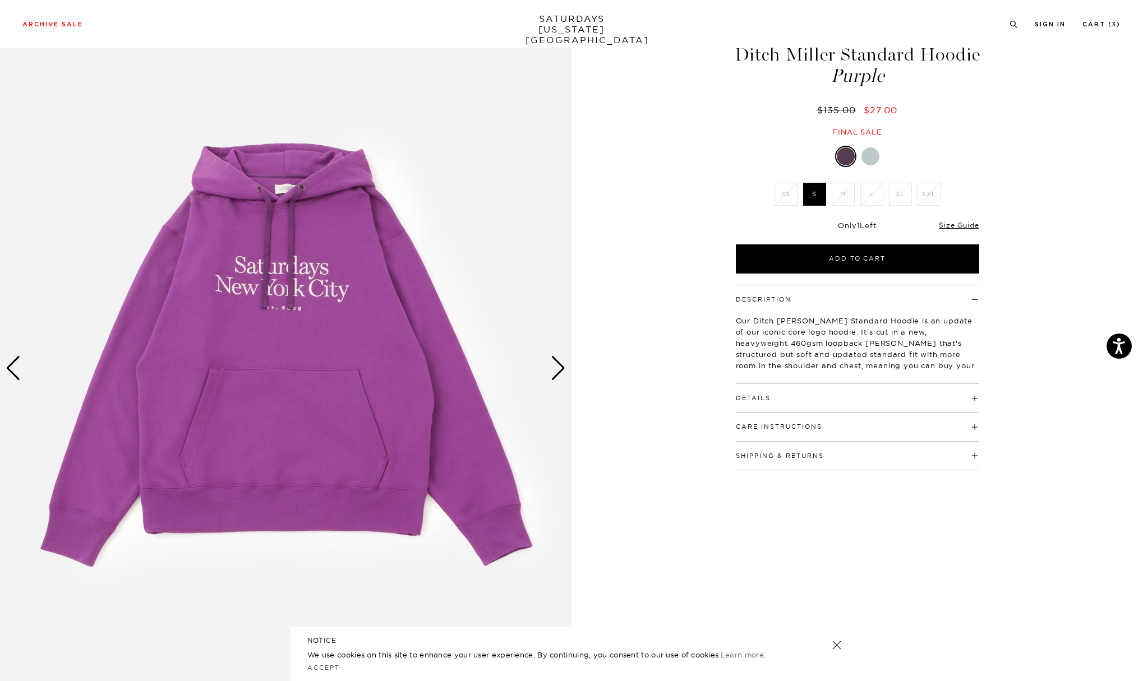
click at [559, 372] on div "Next slide" at bounding box center [558, 368] width 15 height 25
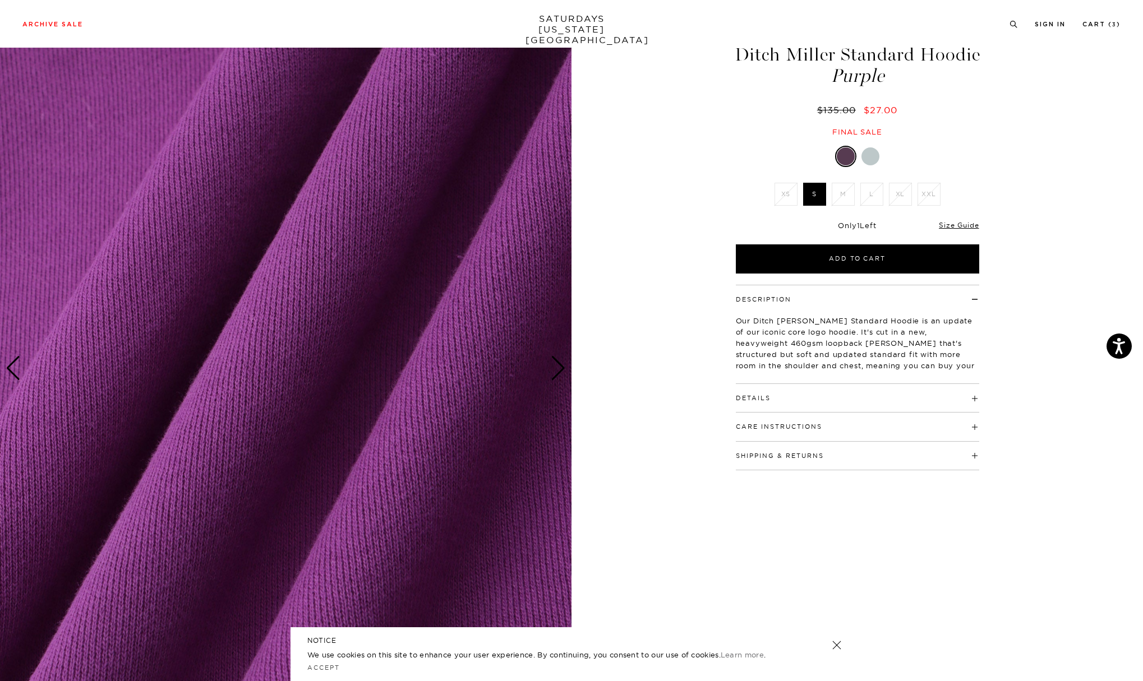
click at [559, 372] on div "Next slide" at bounding box center [558, 368] width 15 height 25
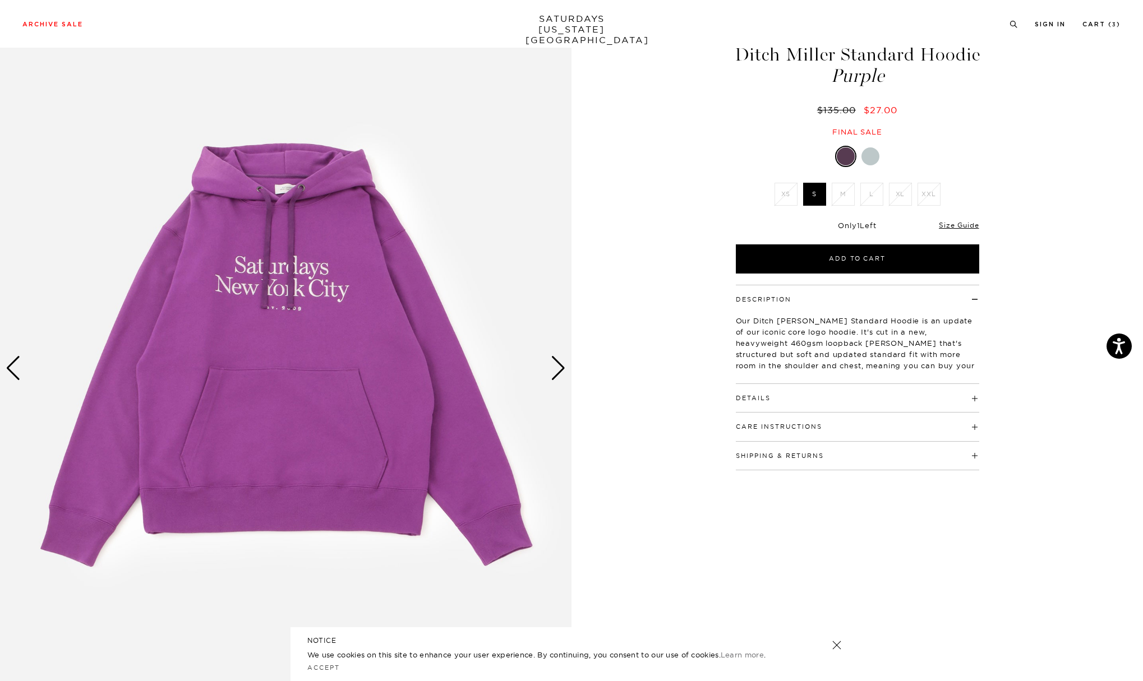
click at [559, 372] on div "Next slide" at bounding box center [558, 368] width 15 height 25
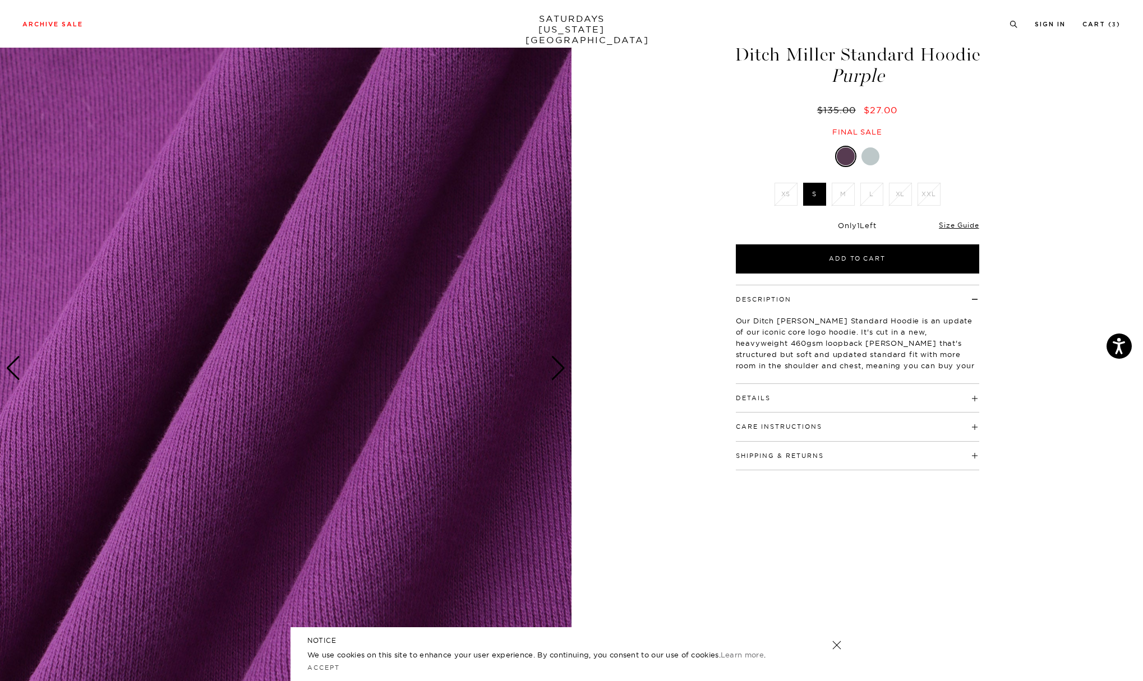
click at [559, 372] on div "Next slide" at bounding box center [558, 368] width 15 height 25
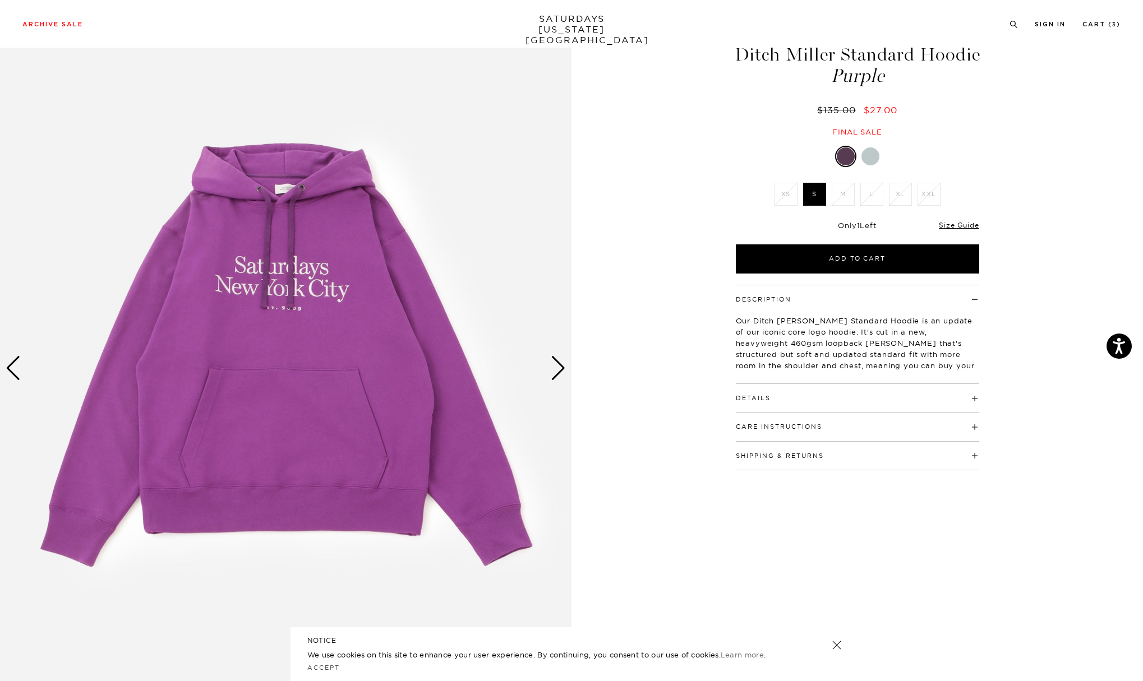
click at [559, 372] on div "Next slide" at bounding box center [558, 368] width 15 height 25
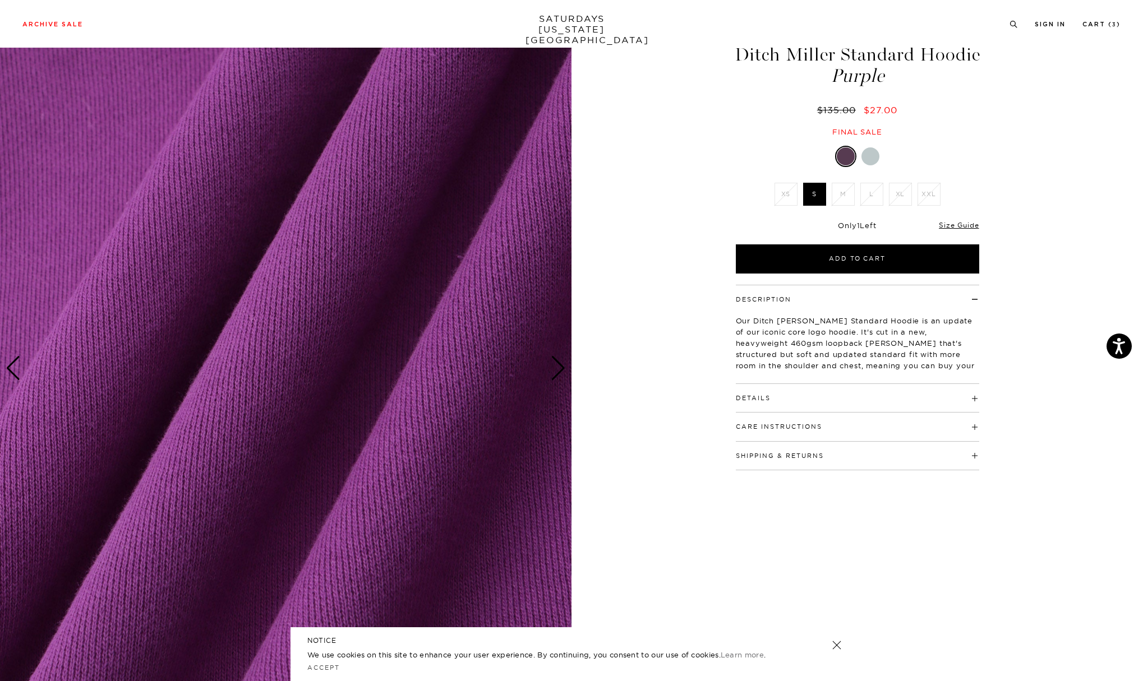
click at [559, 372] on div "Next slide" at bounding box center [558, 368] width 15 height 25
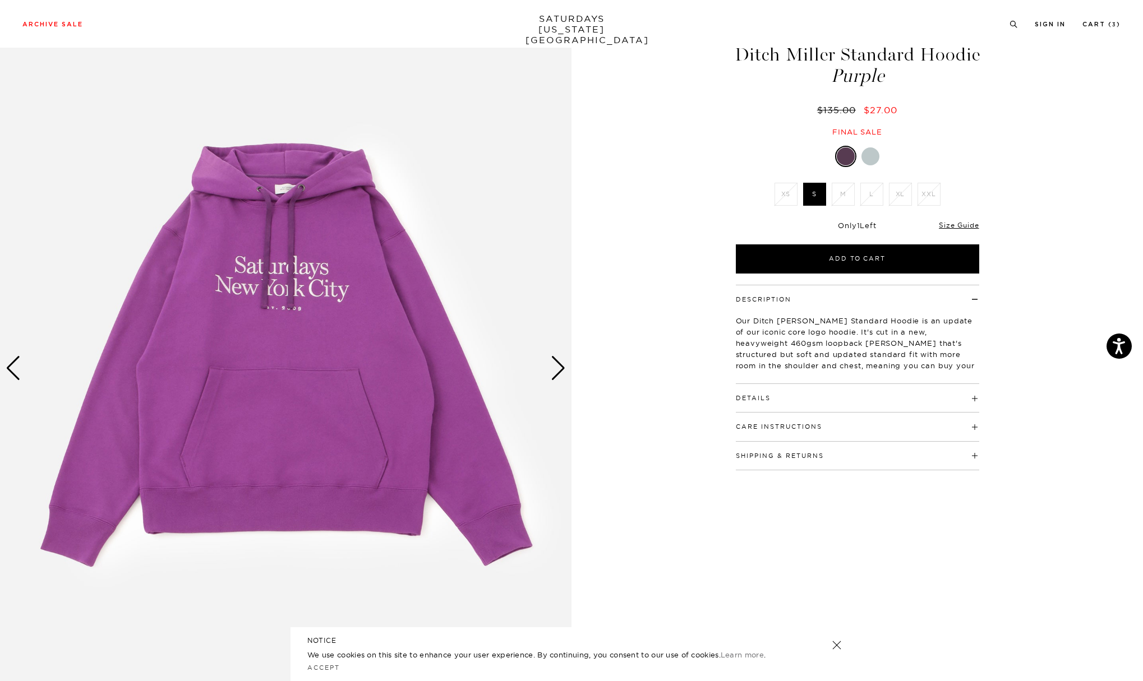
click at [559, 372] on div "Next slide" at bounding box center [558, 368] width 15 height 25
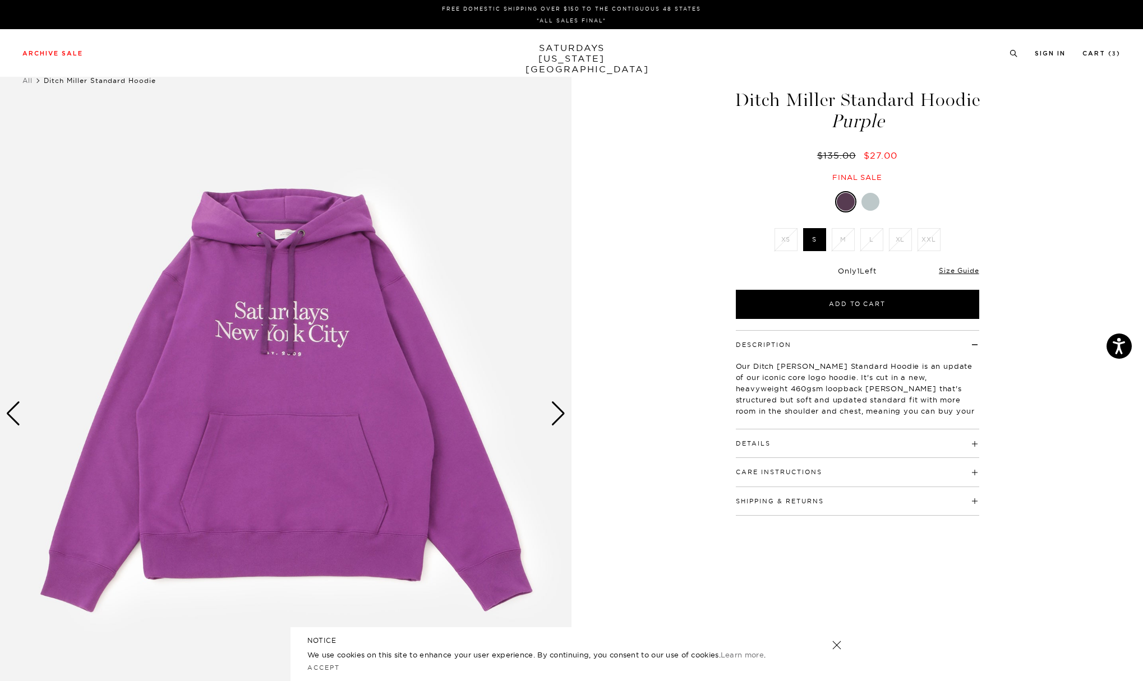
scroll to position [0, 0]
click at [575, 55] on link "SATURDAYS NEW YORK CITY" at bounding box center [571, 59] width 93 height 32
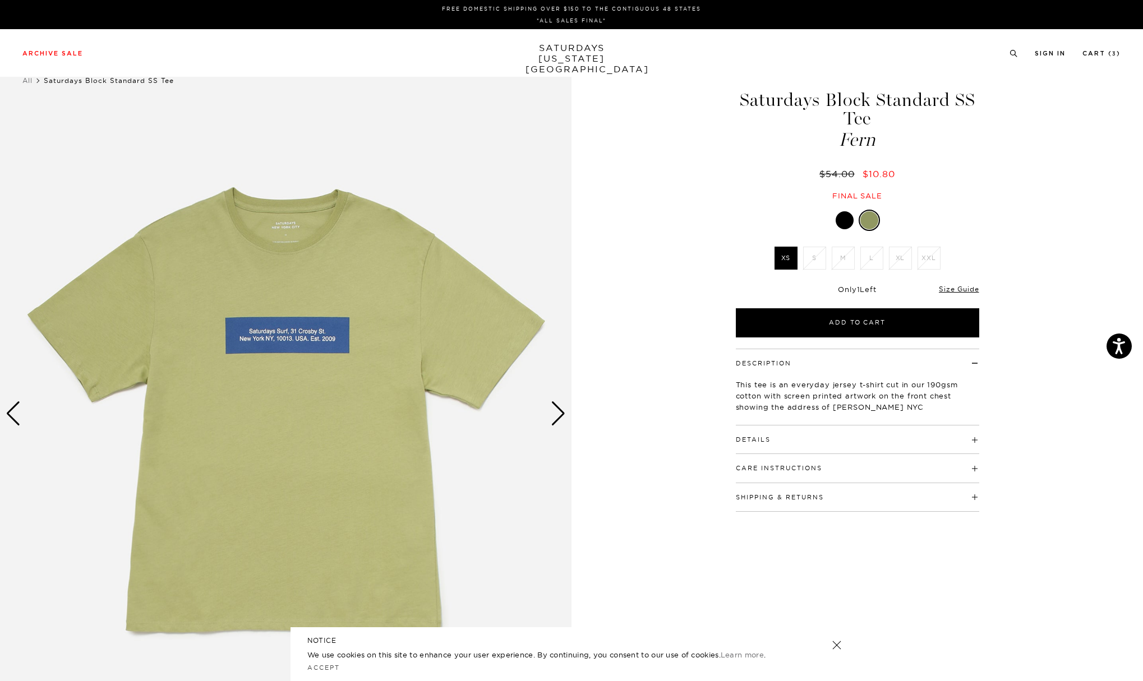
click at [844, 216] on div at bounding box center [844, 220] width 18 height 18
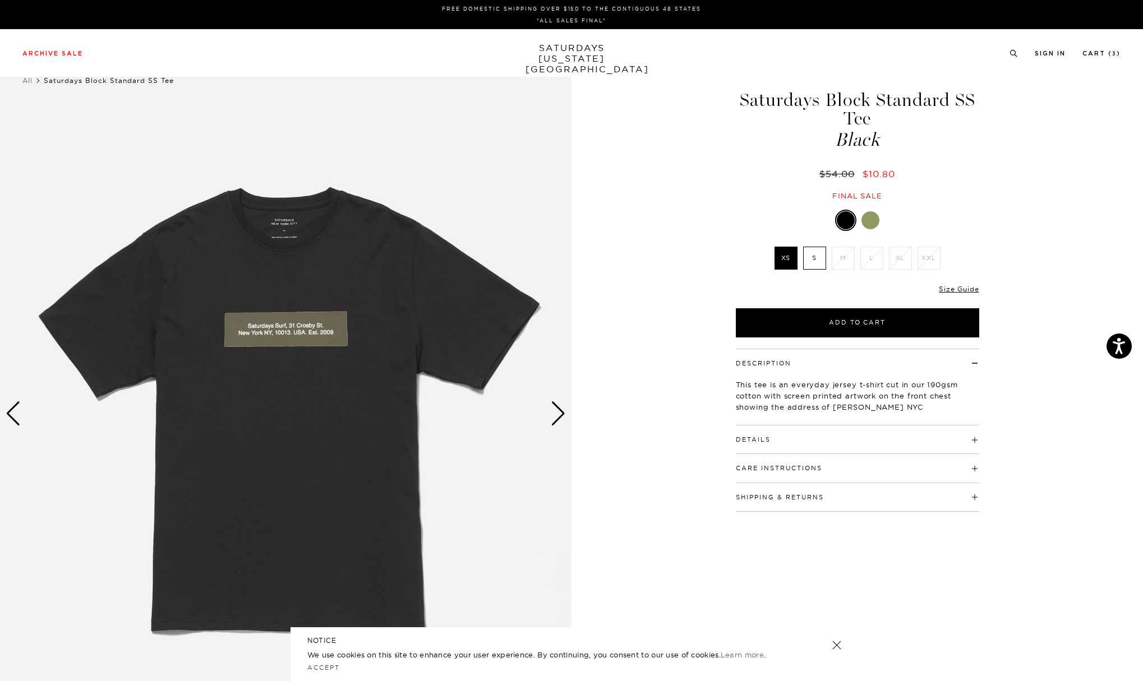
click at [808, 260] on label "S" at bounding box center [814, 258] width 23 height 23
click at [0, 0] on input "S" at bounding box center [0, 0] width 0 height 0
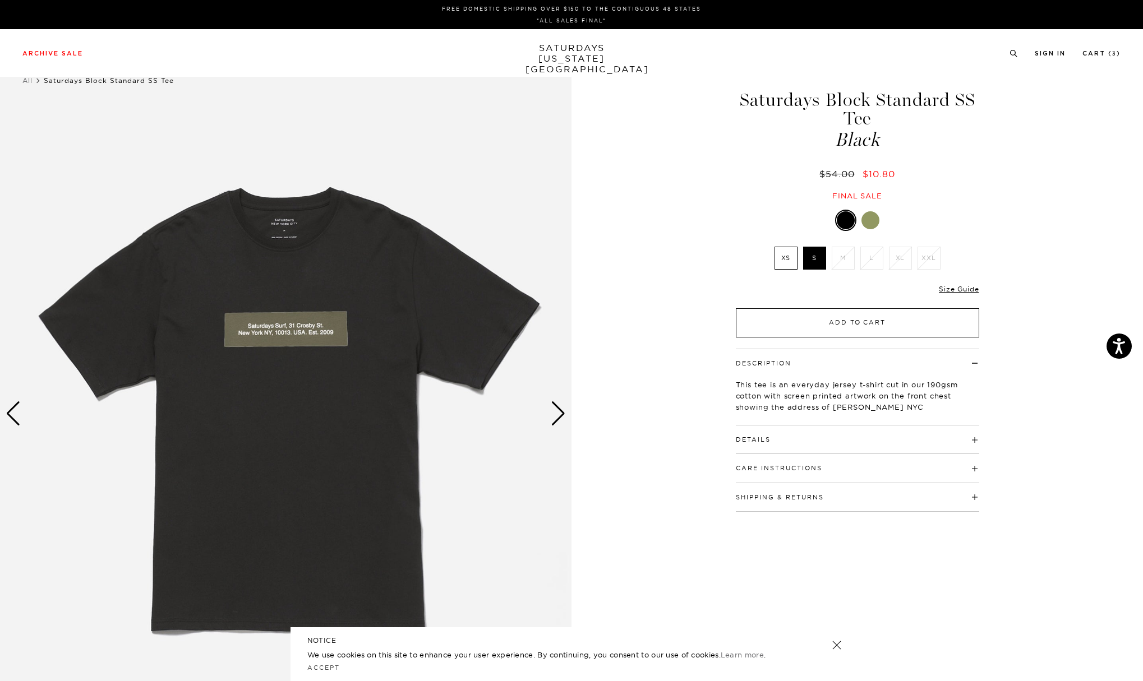
click at [848, 325] on button "Add to Cart" at bounding box center [857, 322] width 243 height 29
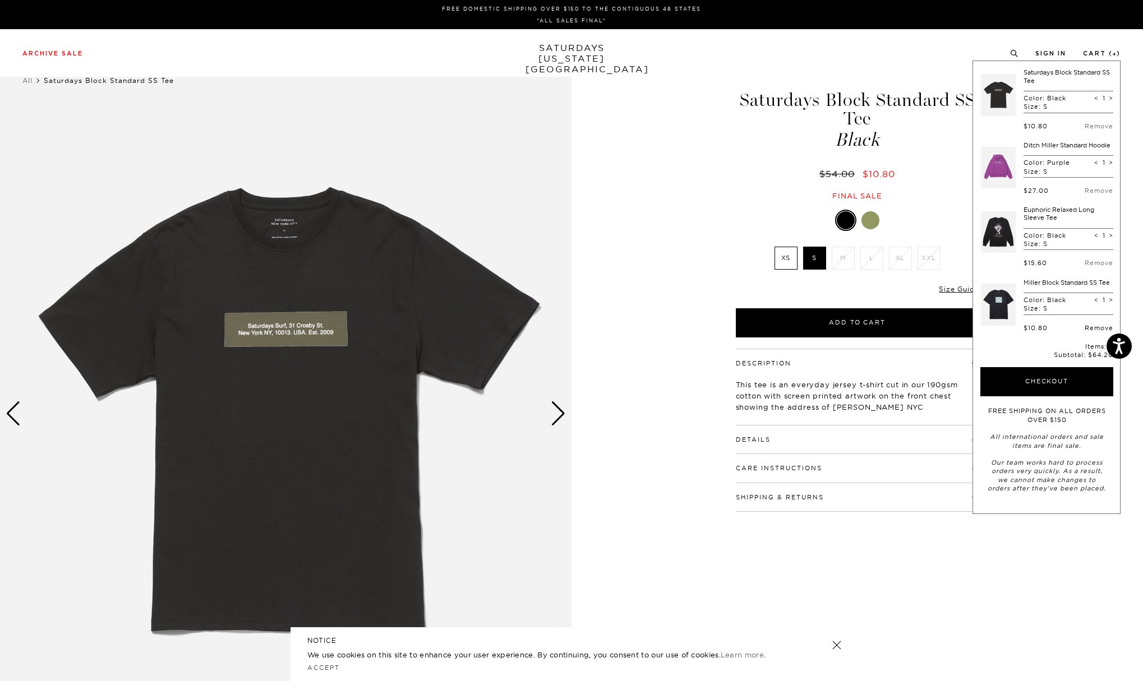
click at [1096, 324] on link "Remove" at bounding box center [1098, 328] width 29 height 8
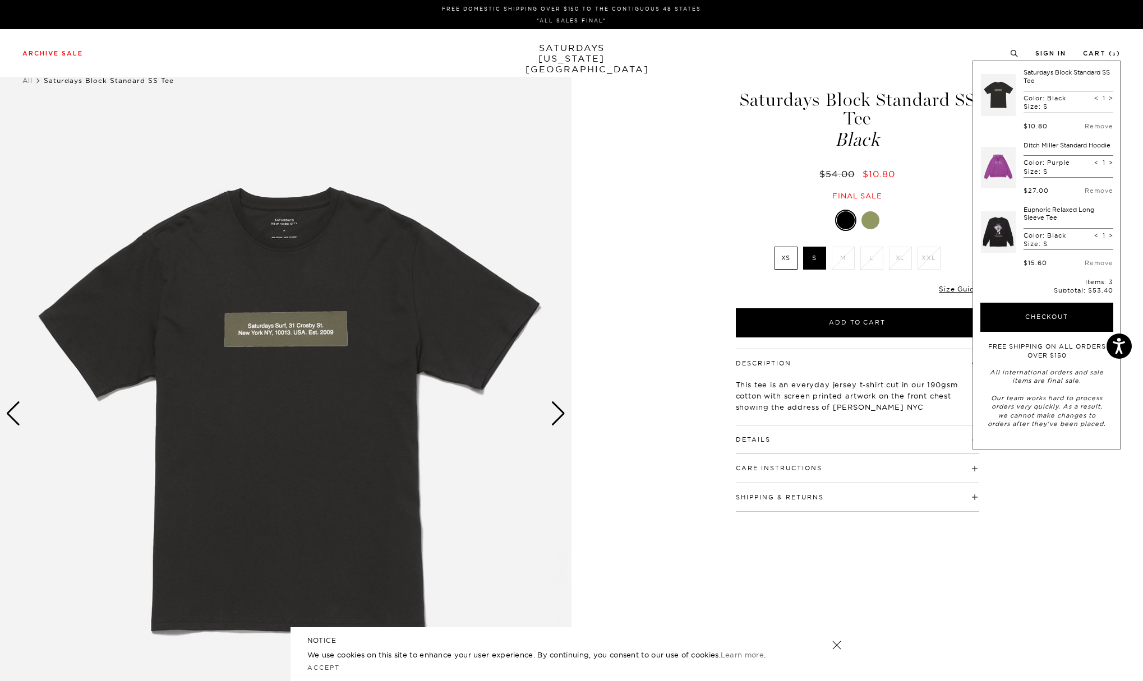
click at [1005, 229] on link at bounding box center [998, 232] width 35 height 53
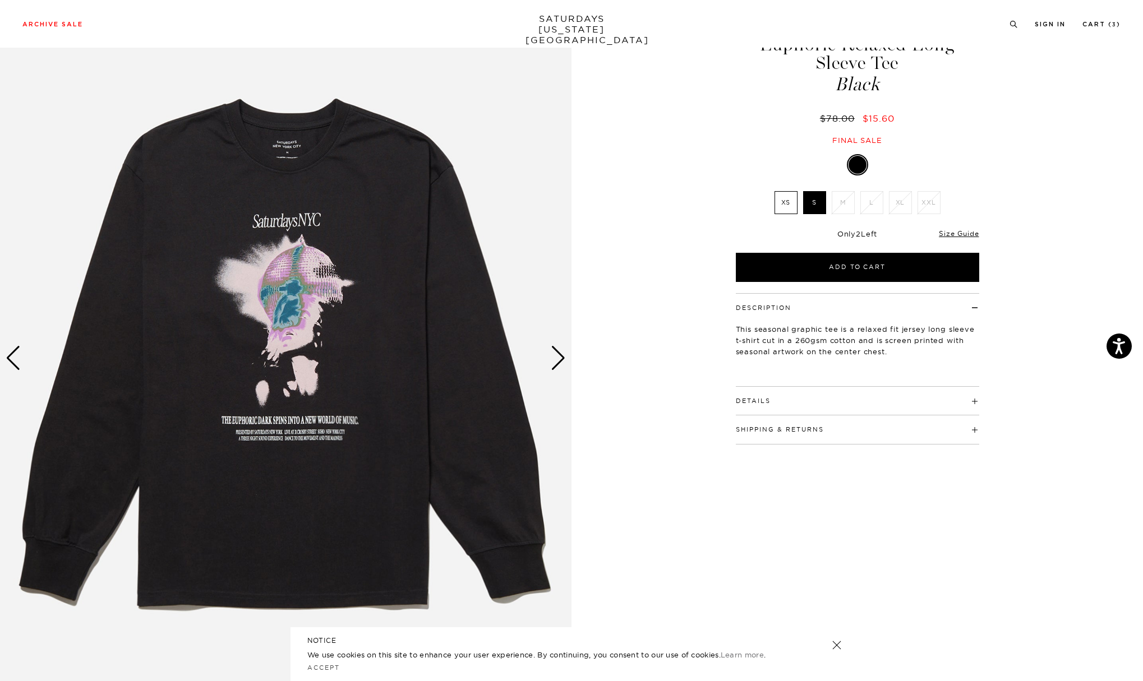
scroll to position [91, 0]
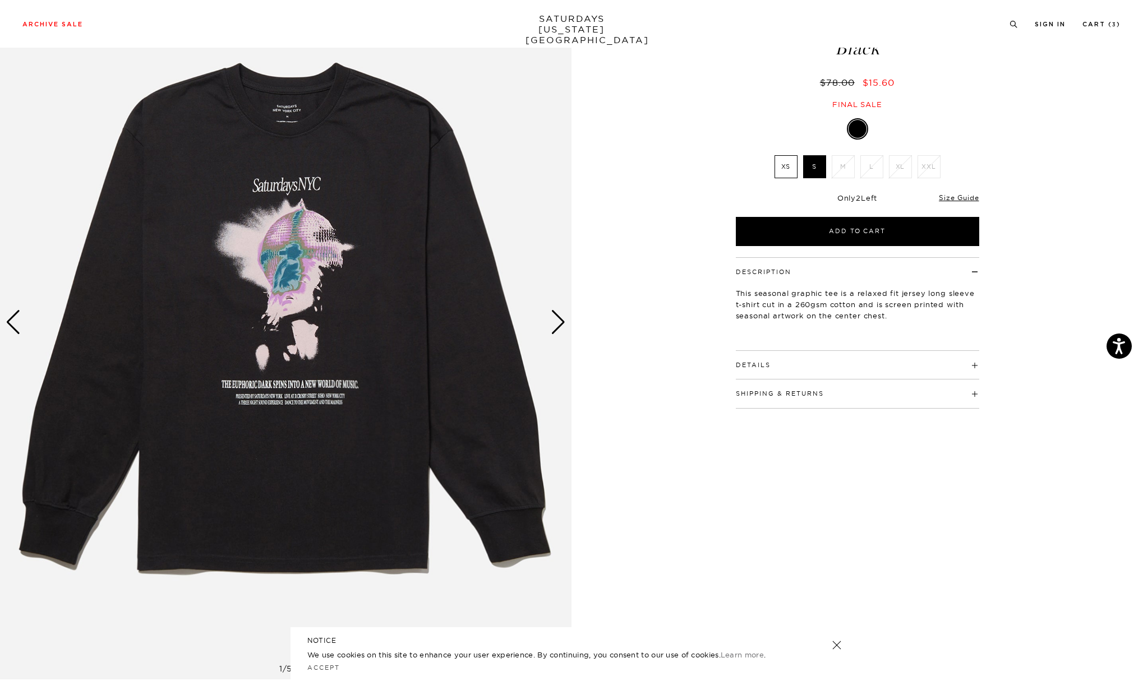
click at [558, 319] on div "Next slide" at bounding box center [558, 322] width 15 height 25
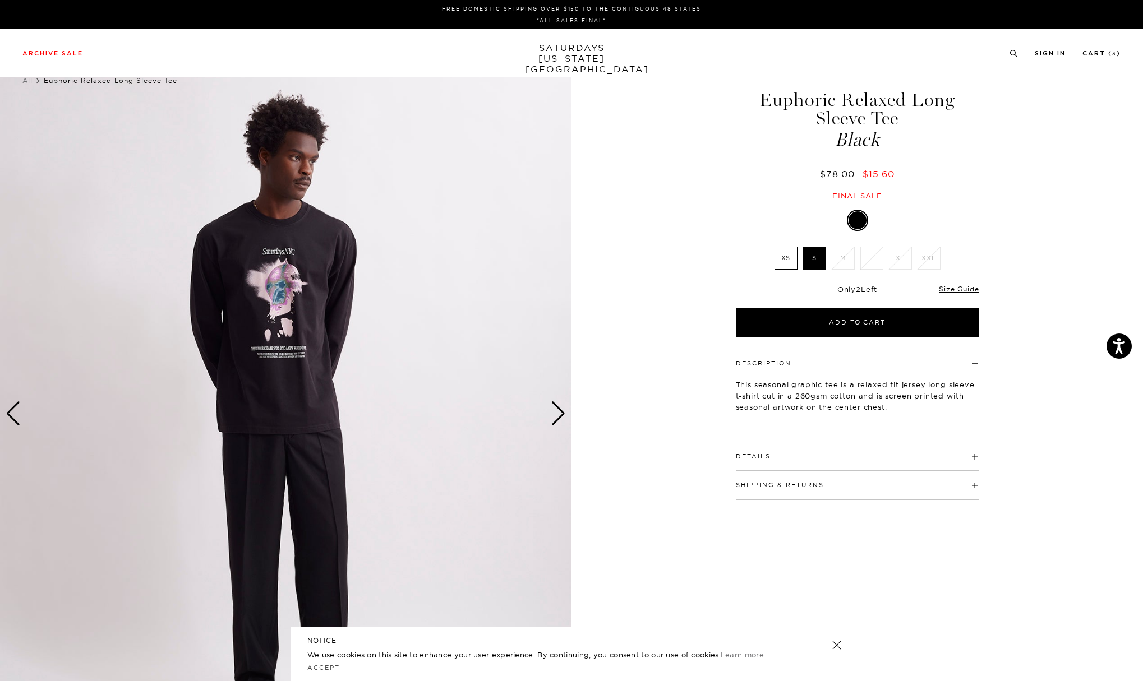
scroll to position [0, 0]
click at [560, 415] on div "Next slide" at bounding box center [558, 413] width 15 height 25
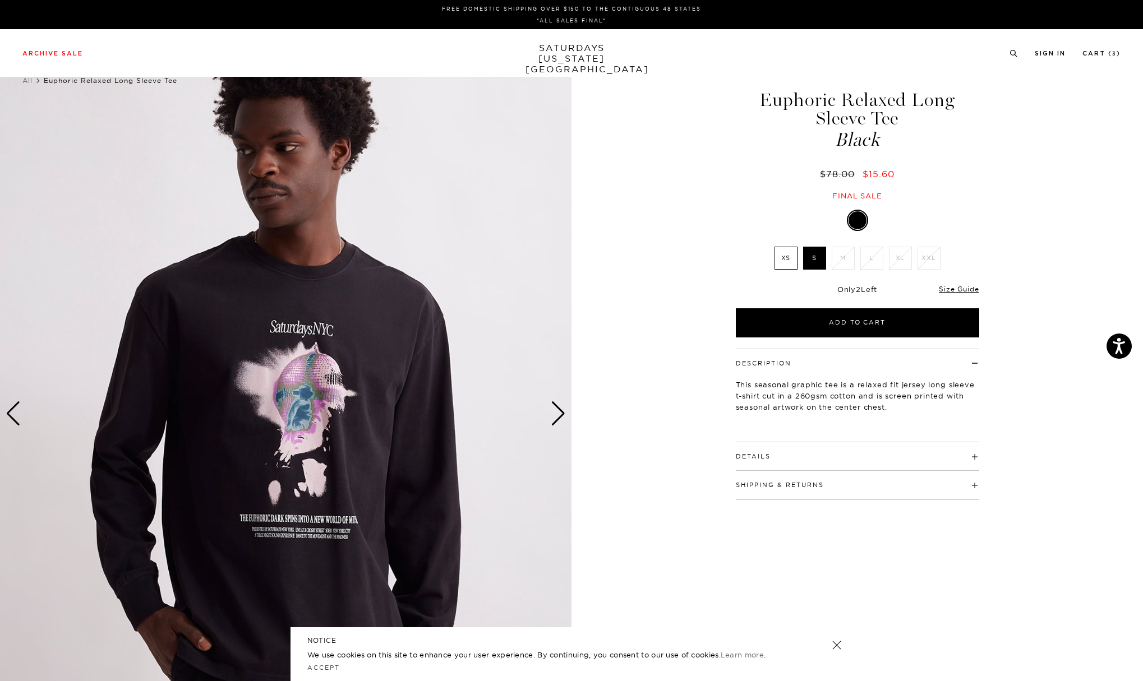
click at [560, 415] on div "Next slide" at bounding box center [558, 413] width 15 height 25
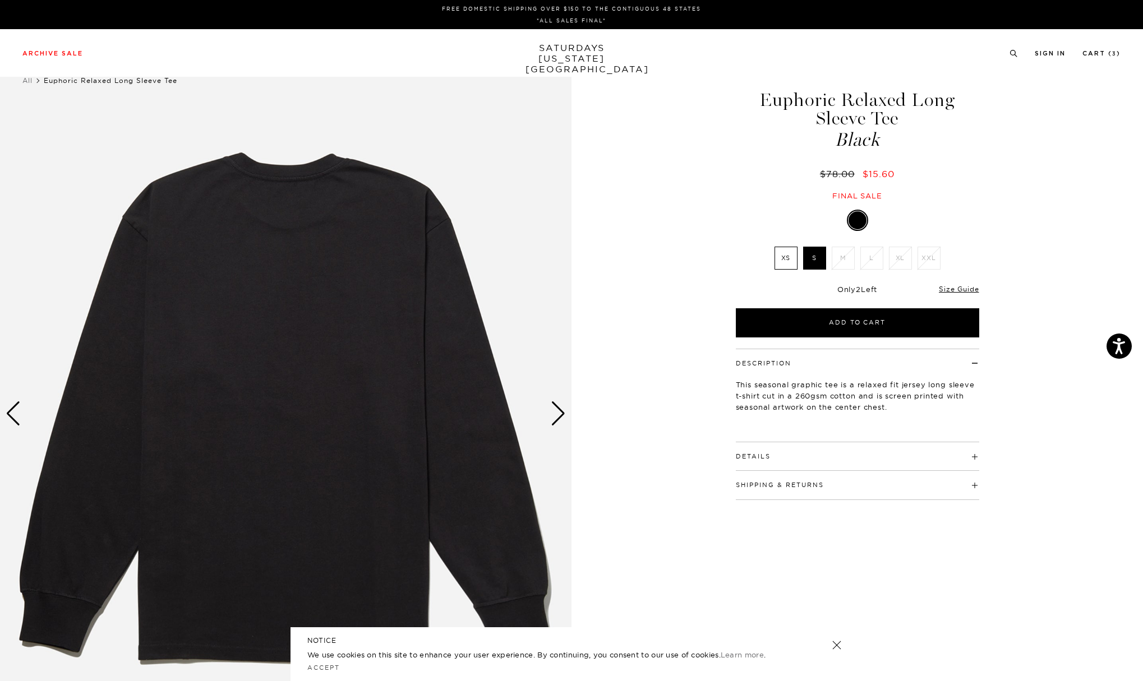
click at [560, 415] on div "Next slide" at bounding box center [558, 413] width 15 height 25
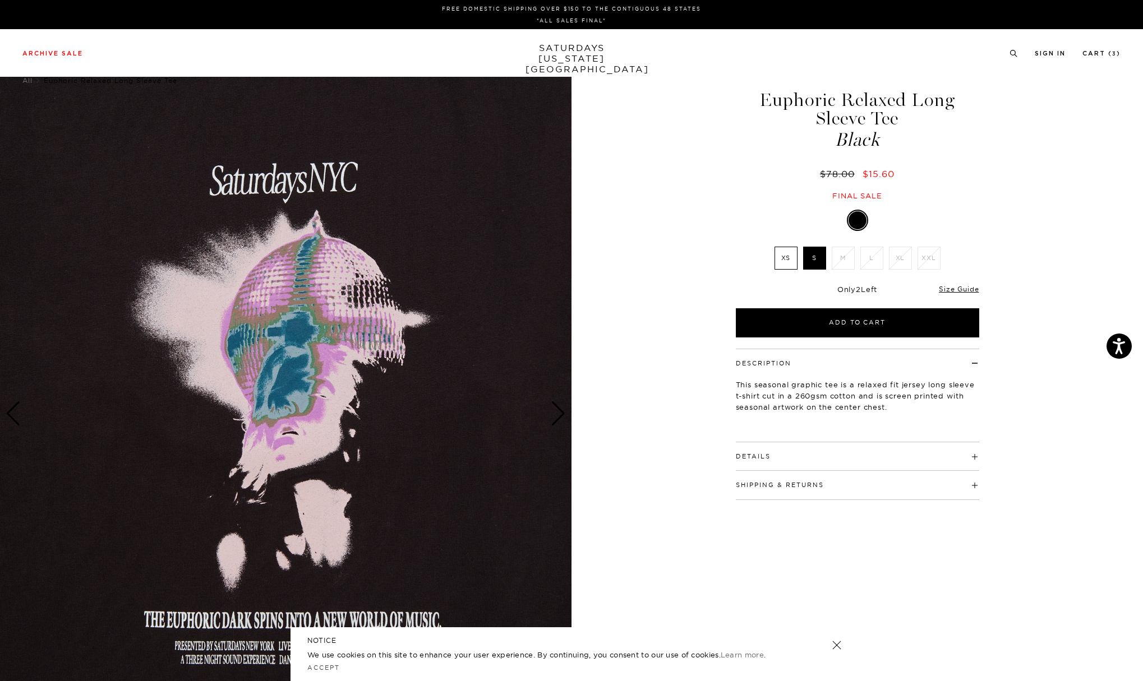
scroll to position [54, 0]
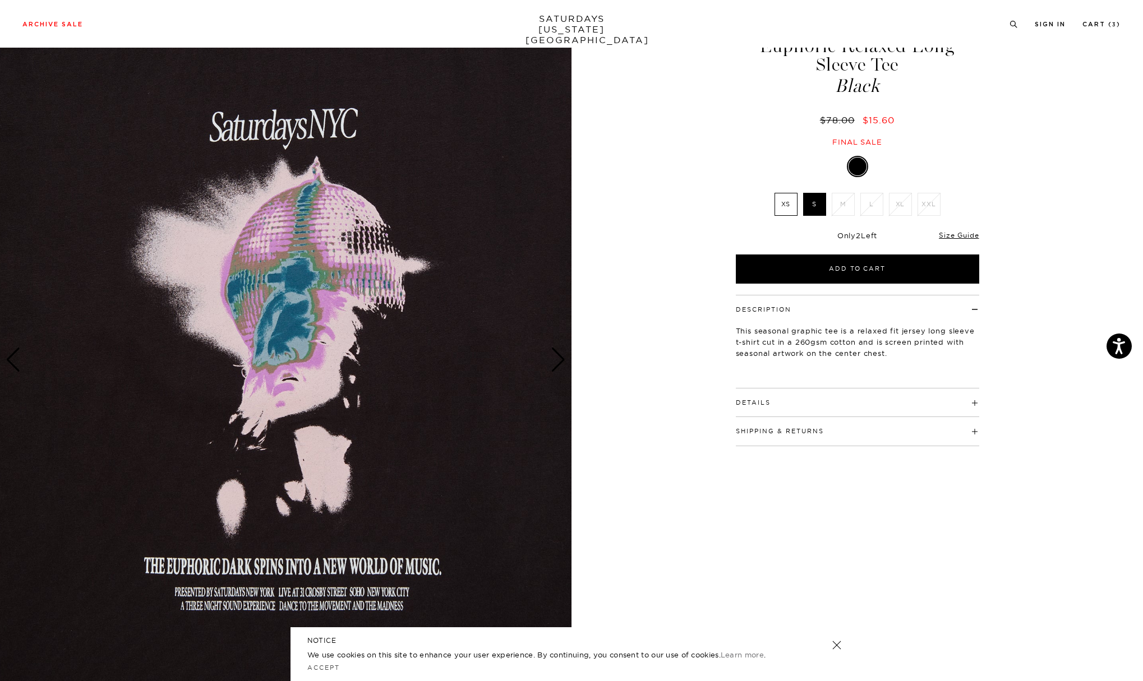
click at [562, 387] on img at bounding box center [285, 360] width 571 height 714
click at [560, 370] on div "Next slide" at bounding box center [558, 360] width 15 height 25
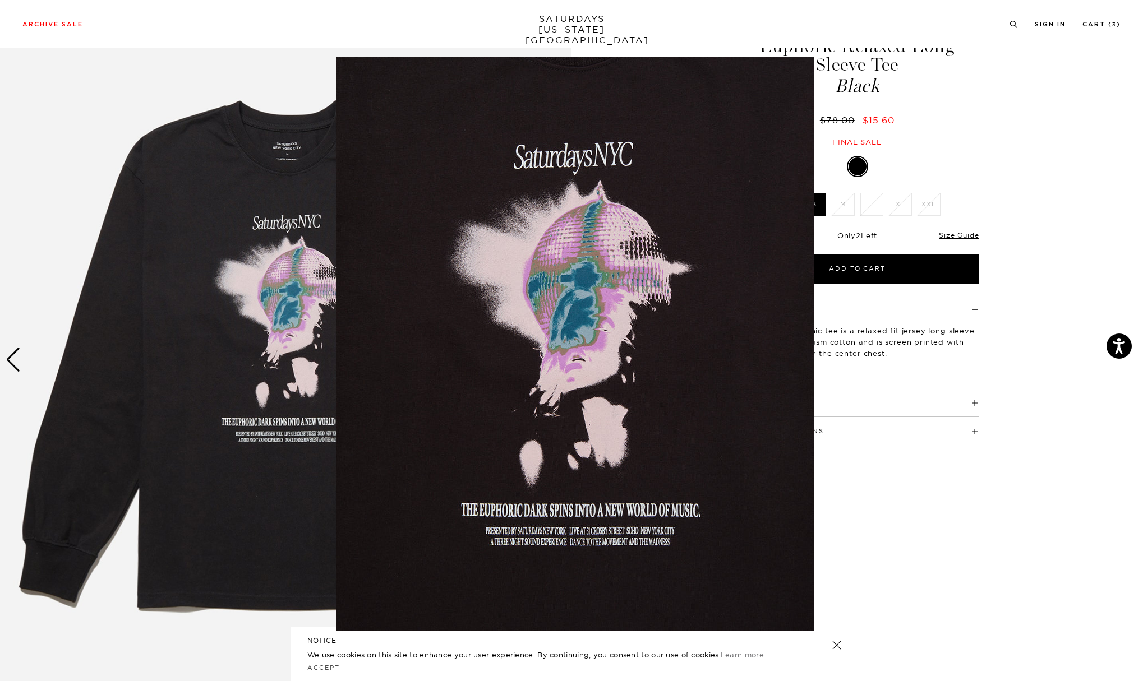
click at [1038, 100] on figure at bounding box center [571, 340] width 1143 height 681
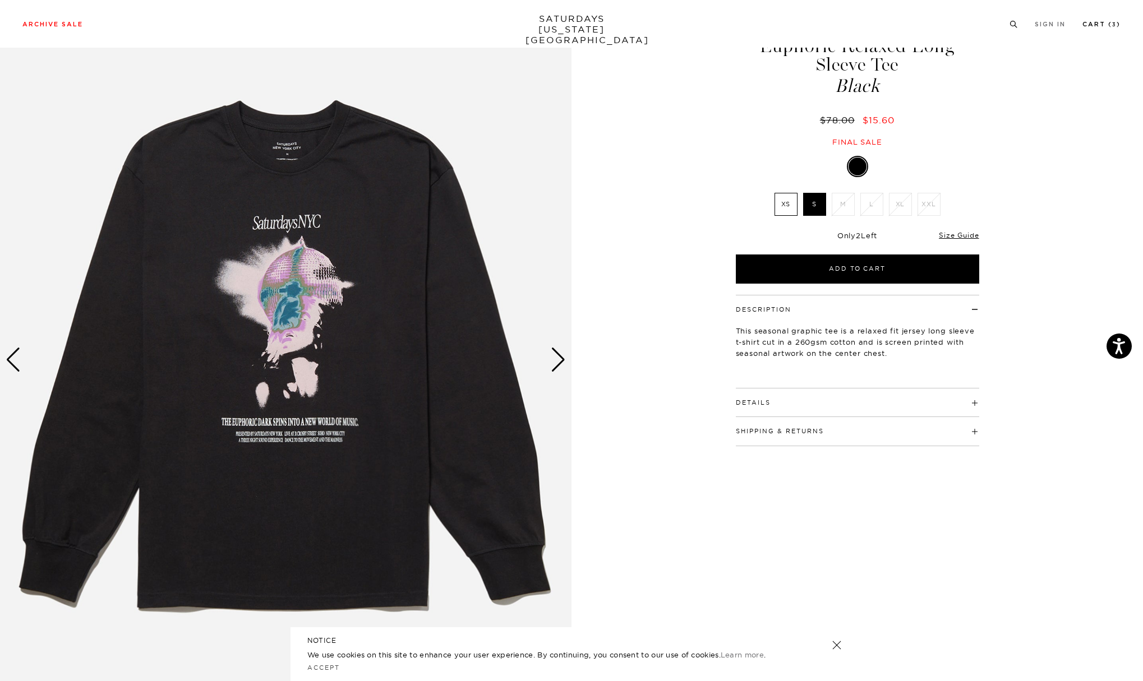
click at [1110, 23] on link "Cart ( 3 )" at bounding box center [1101, 24] width 38 height 6
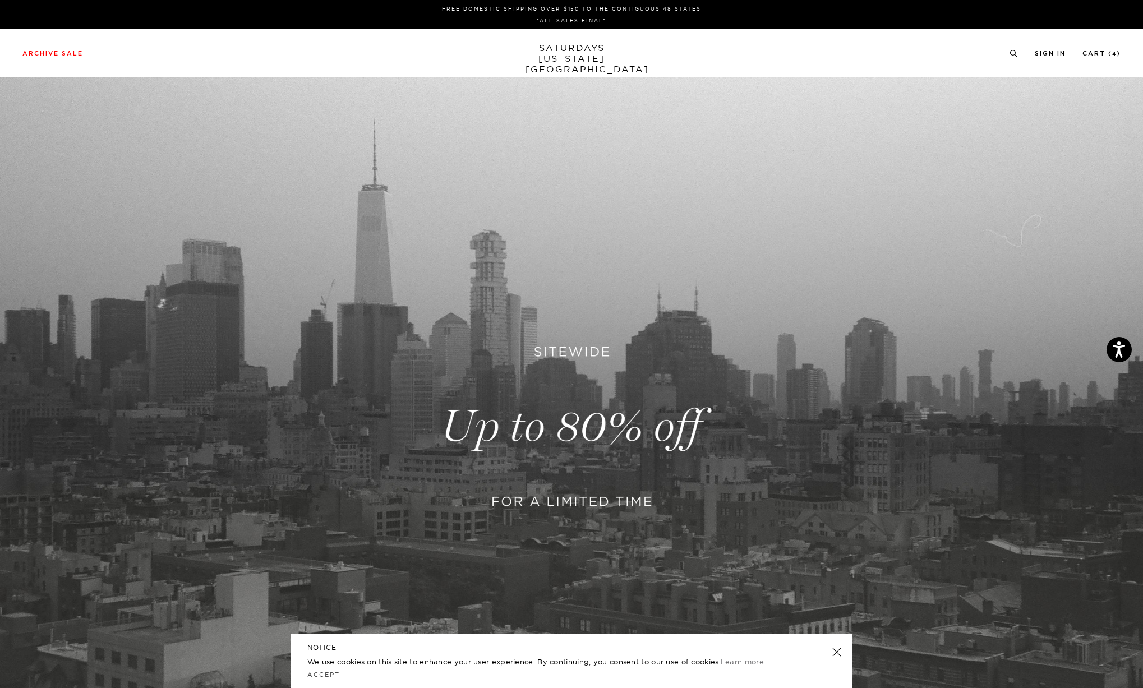
scroll to position [-1, 0]
click at [593, 271] on link at bounding box center [571, 427] width 1143 height 700
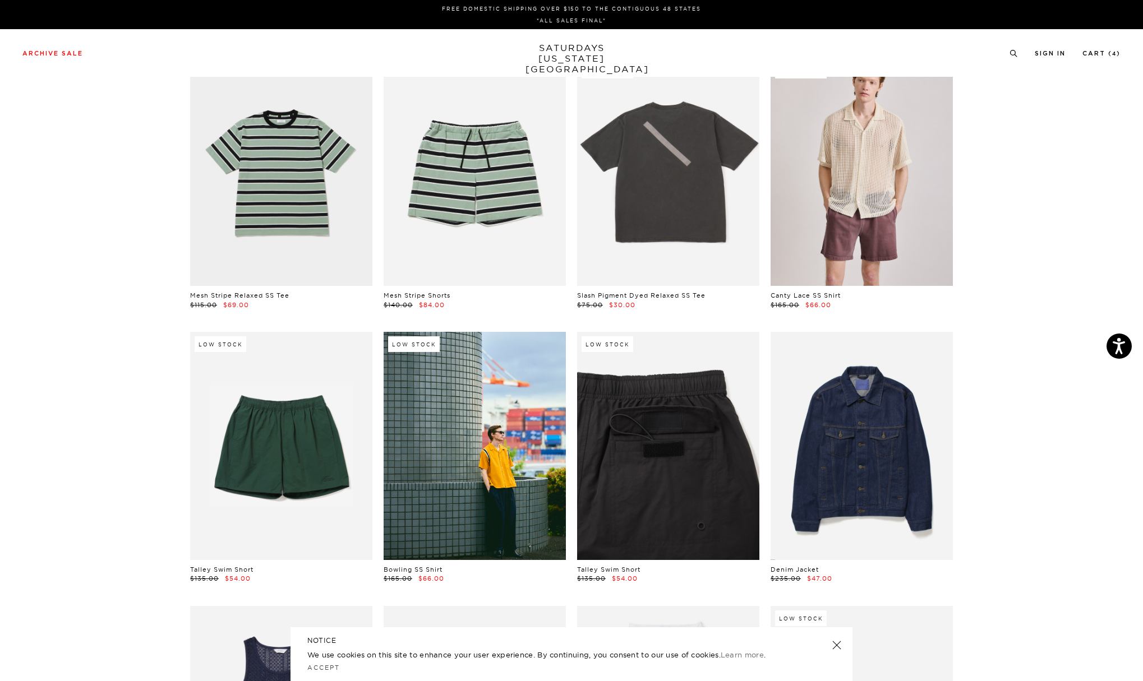
scroll to position [138, 0]
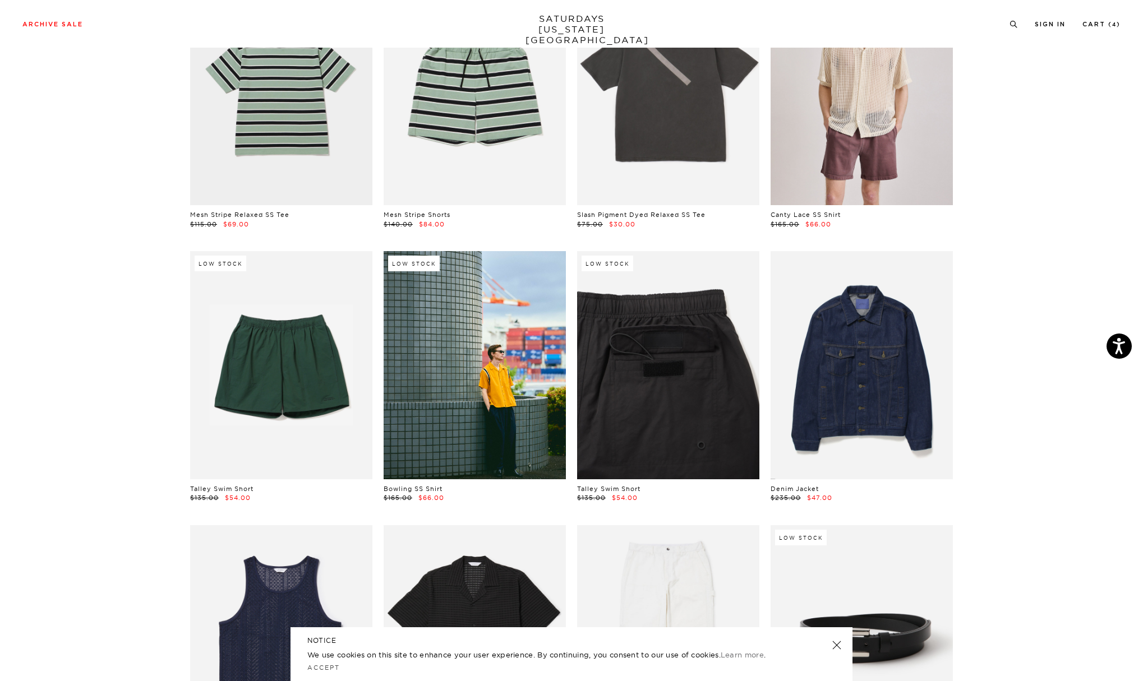
click at [703, 309] on link at bounding box center [668, 365] width 182 height 228
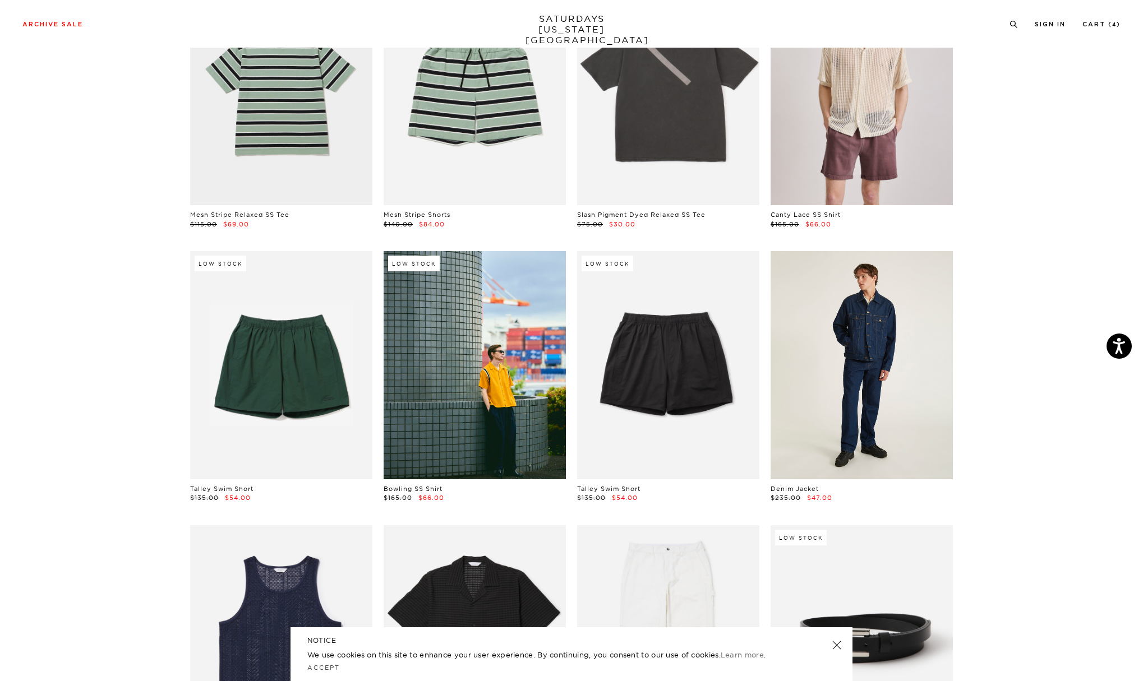
click at [879, 317] on link at bounding box center [861, 365] width 182 height 228
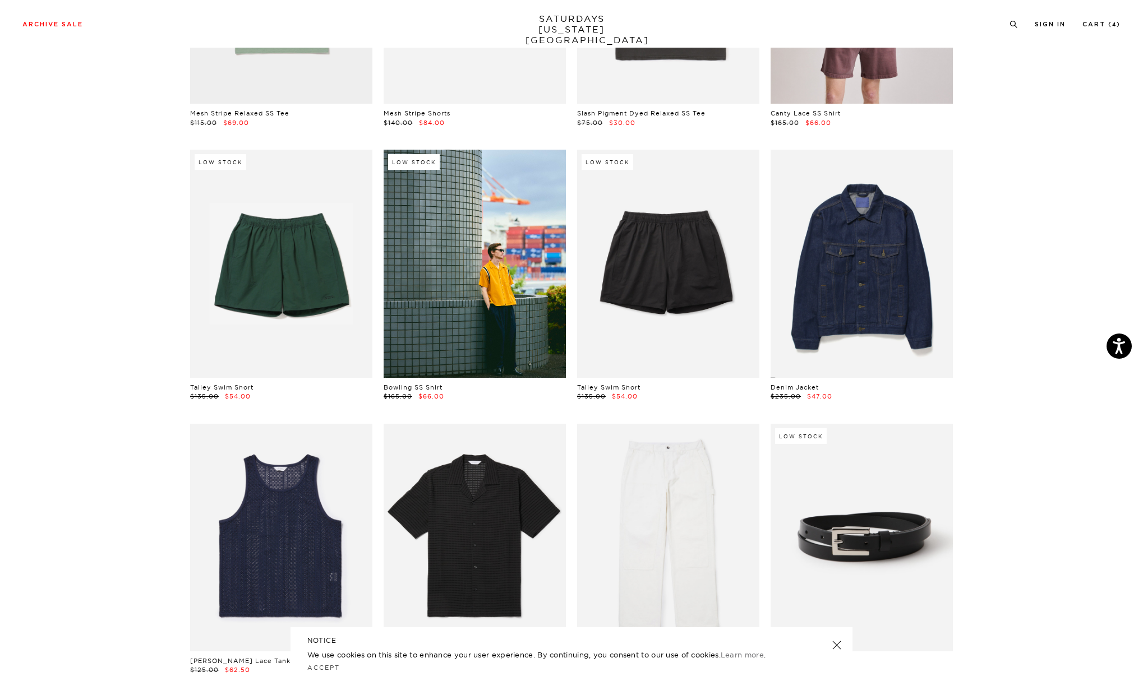
scroll to position [351, 0]
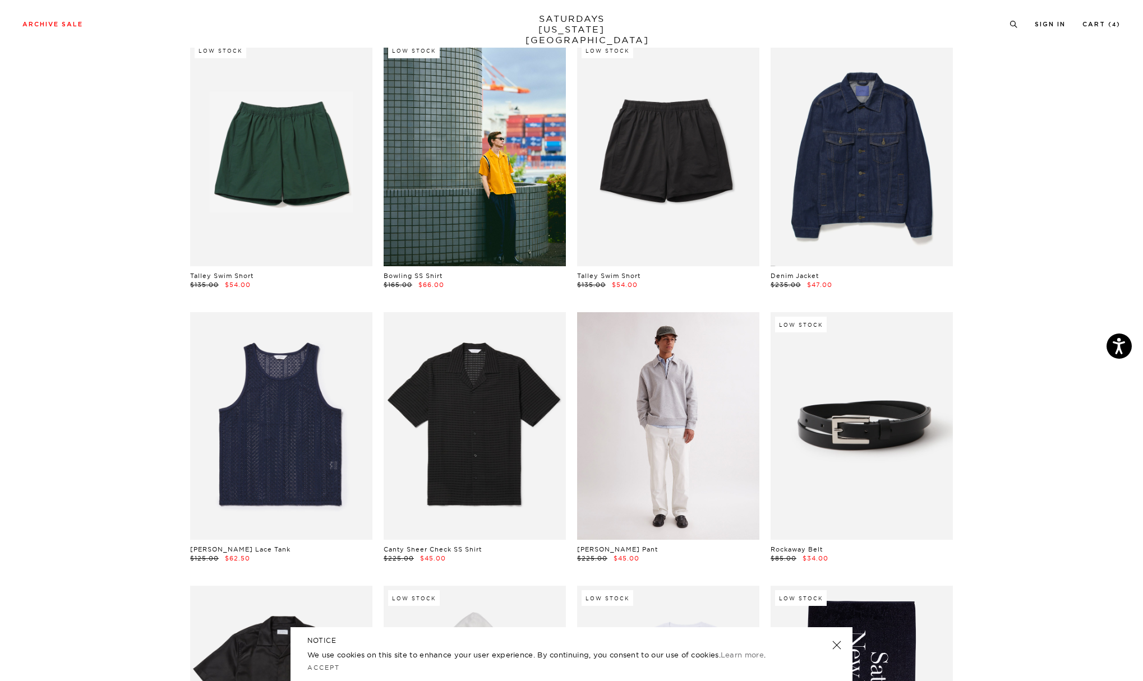
click at [643, 379] on link at bounding box center [668, 426] width 182 height 228
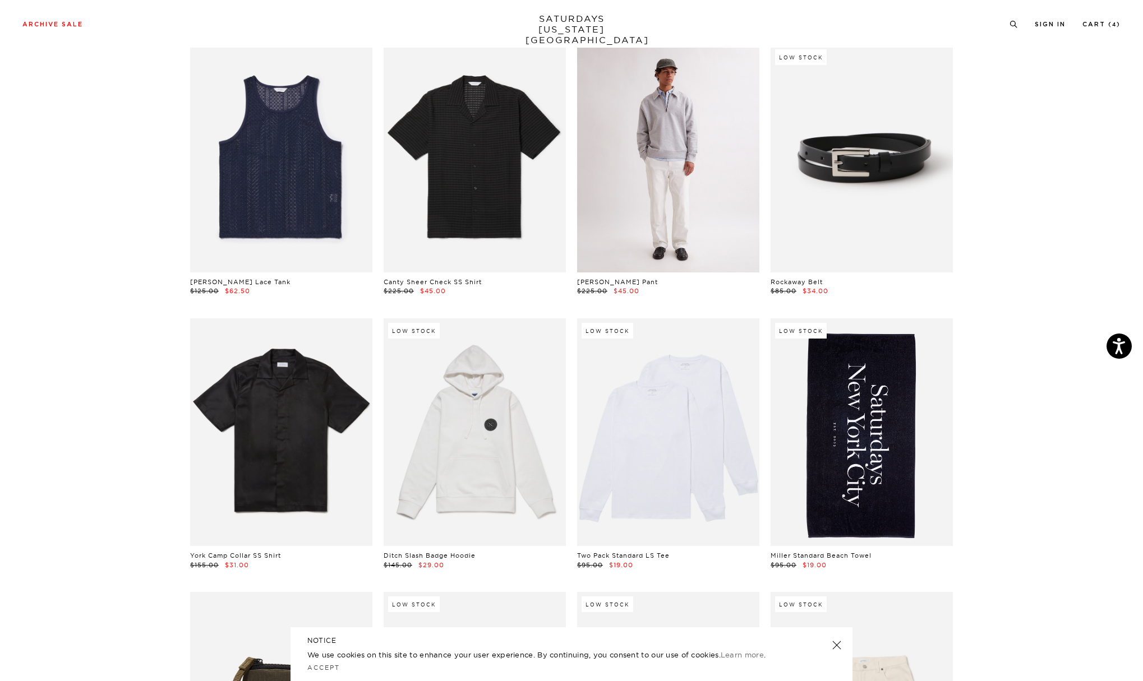
scroll to position [632, 0]
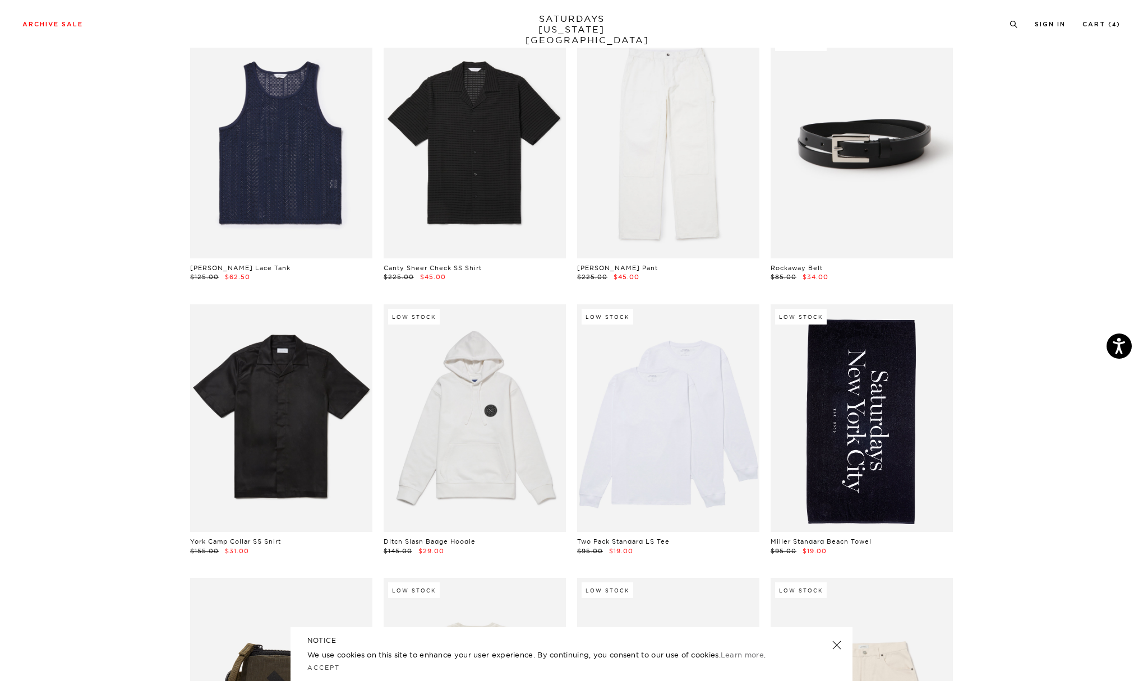
click at [868, 357] on link at bounding box center [861, 418] width 182 height 228
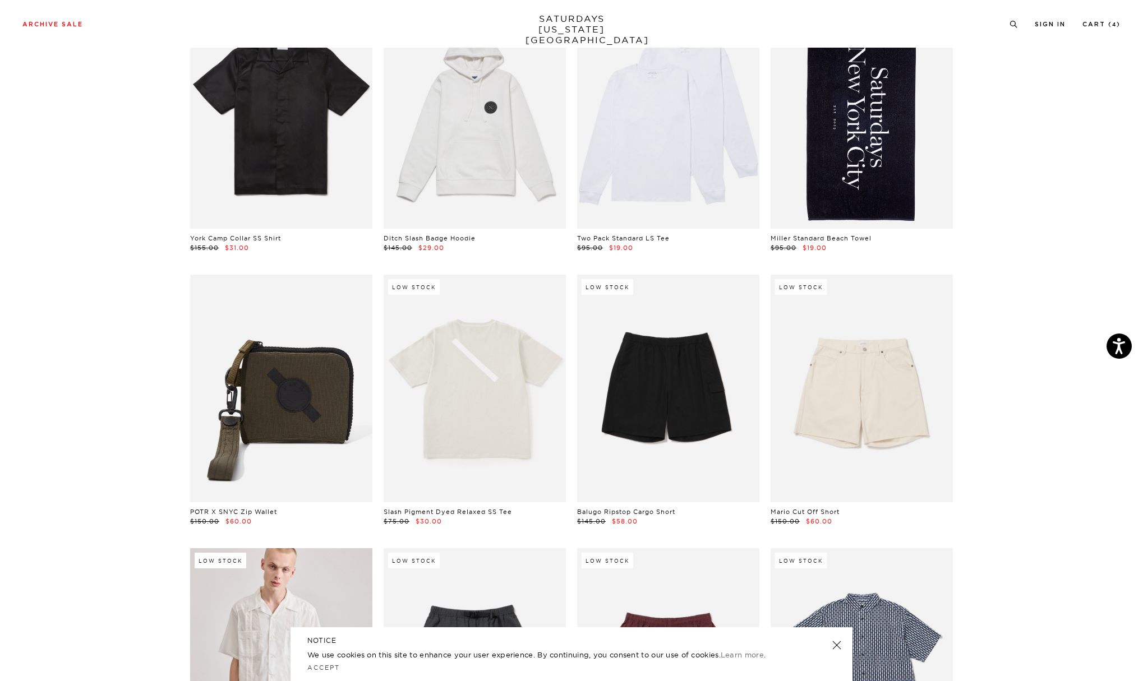
scroll to position [1001, 0]
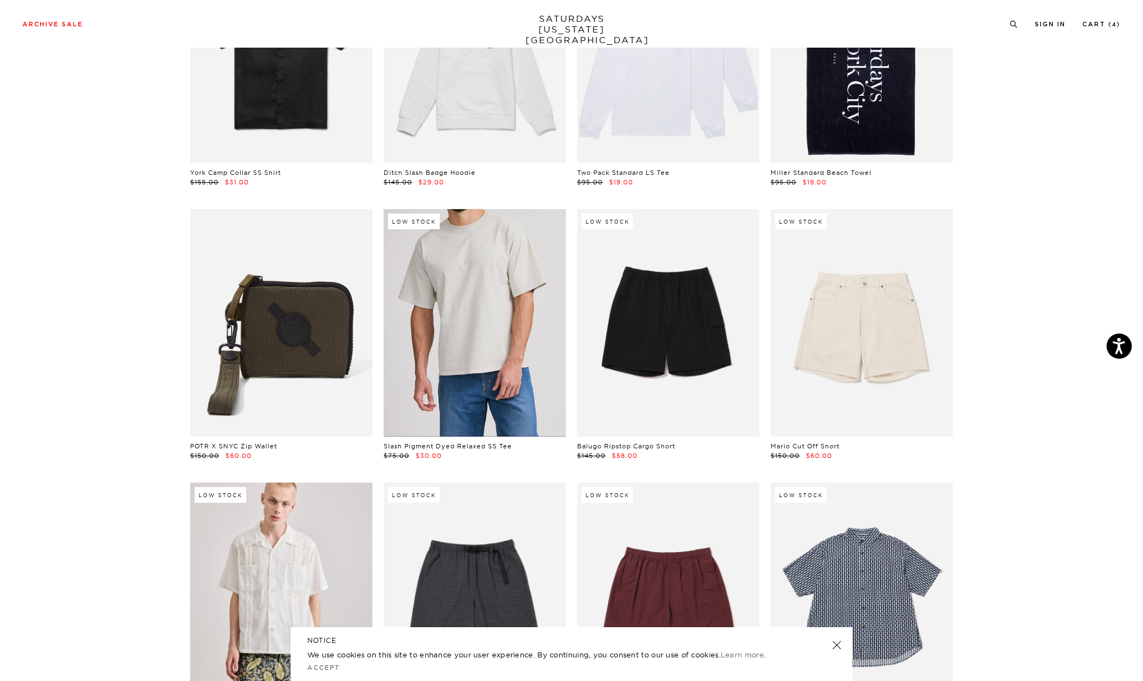
click at [450, 297] on link at bounding box center [475, 323] width 182 height 228
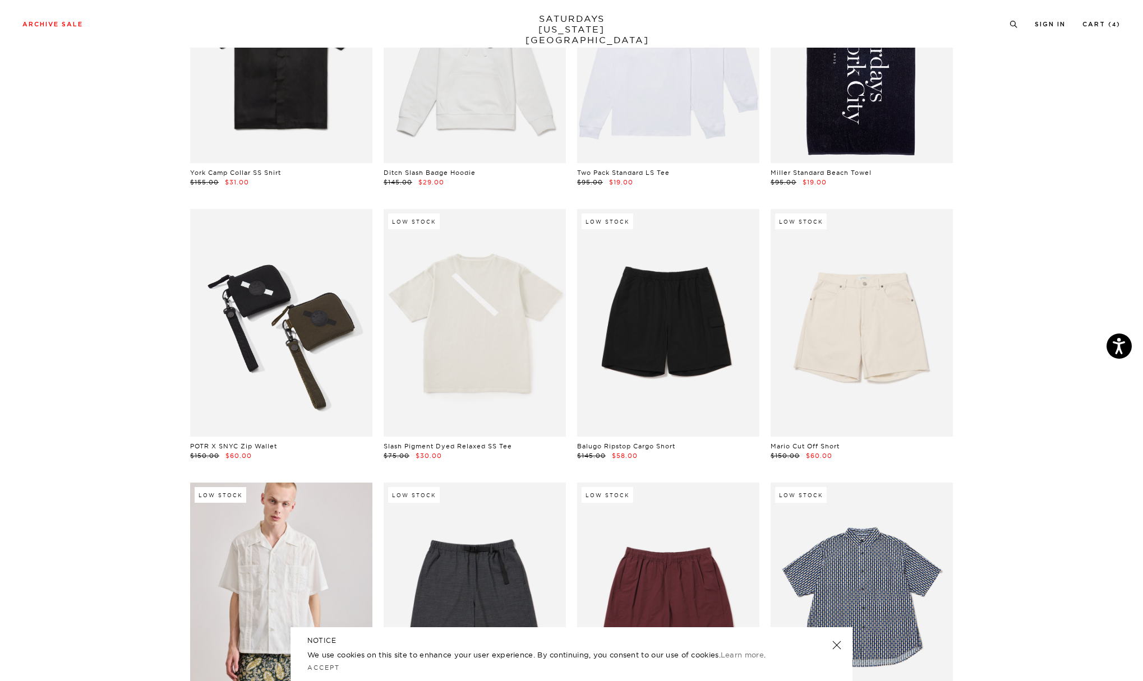
click at [284, 316] on link at bounding box center [281, 323] width 182 height 228
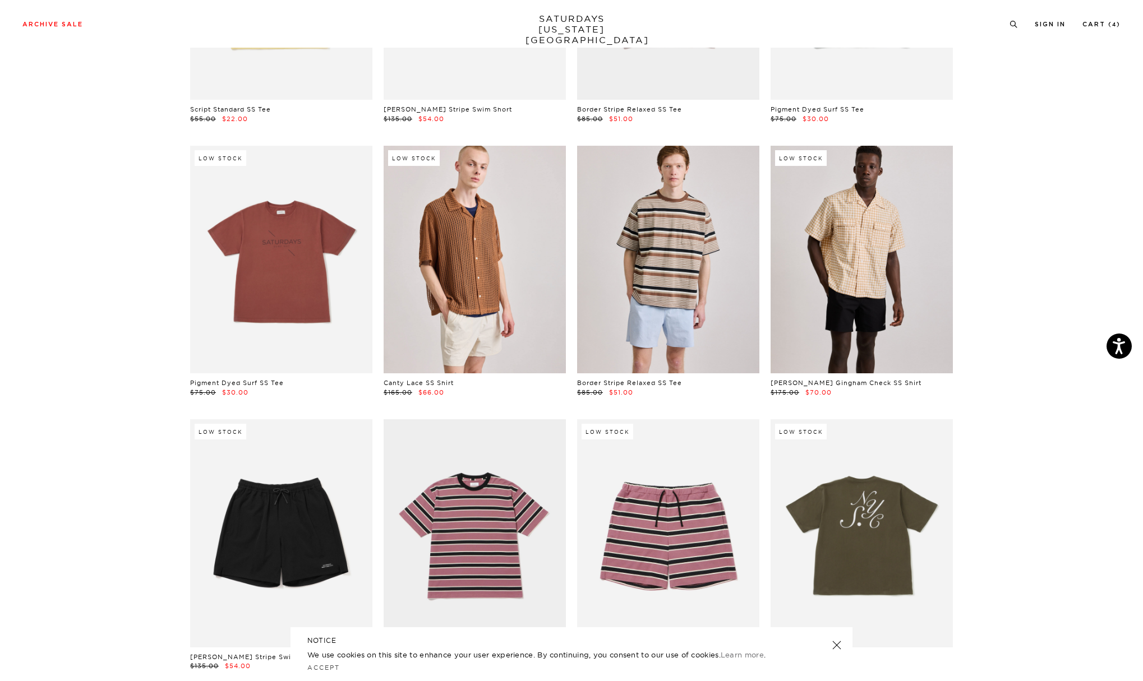
scroll to position [2538, 0]
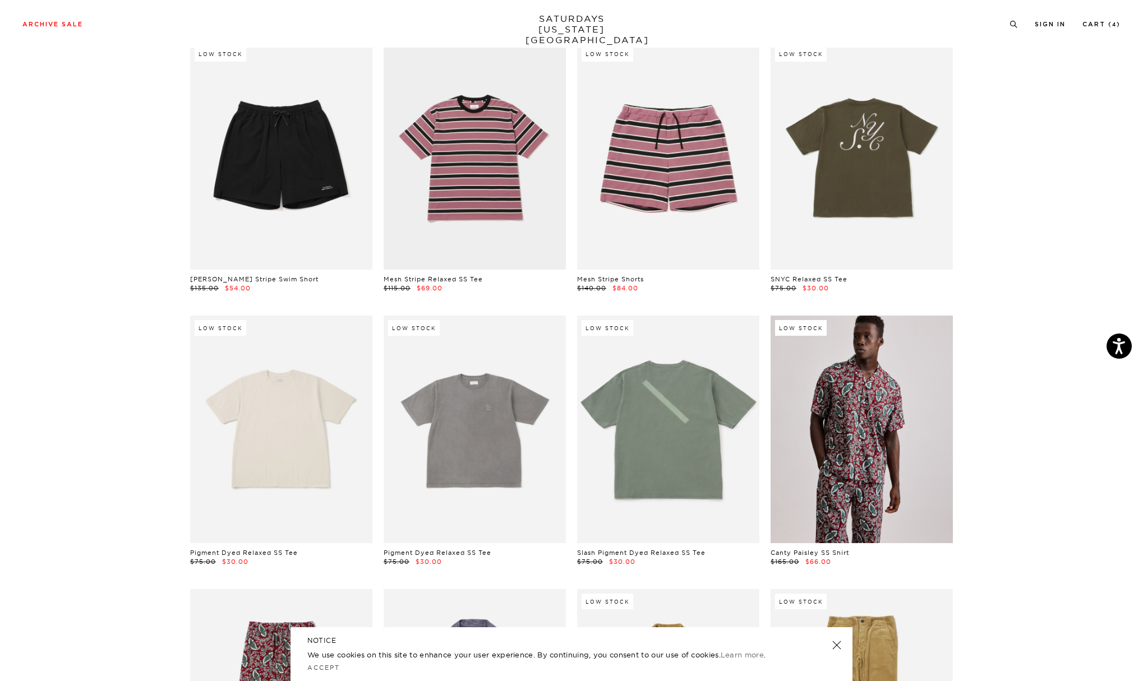
click at [312, 354] on link at bounding box center [281, 430] width 182 height 228
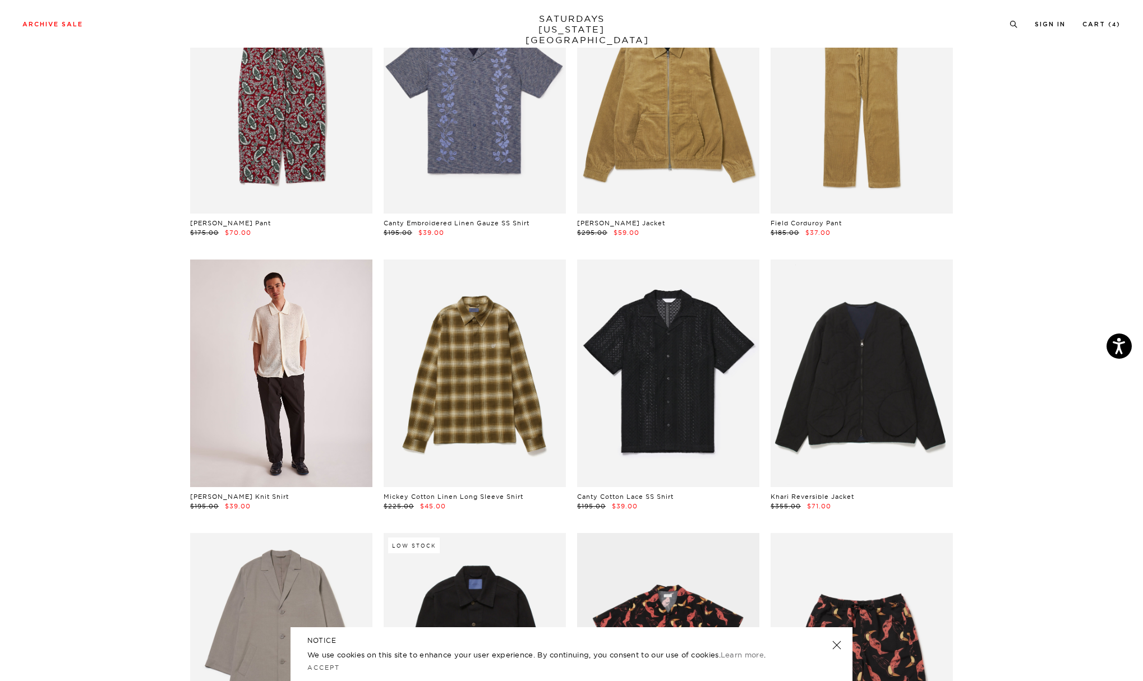
scroll to position [3301, 0]
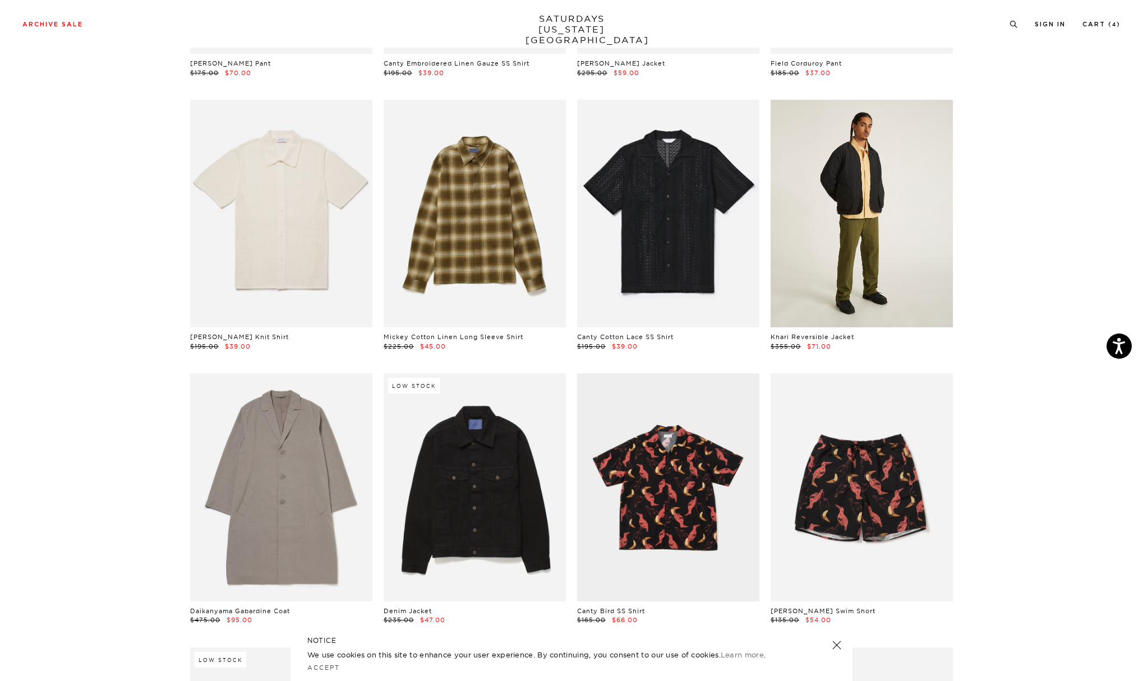
click at [841, 242] on link at bounding box center [861, 214] width 182 height 228
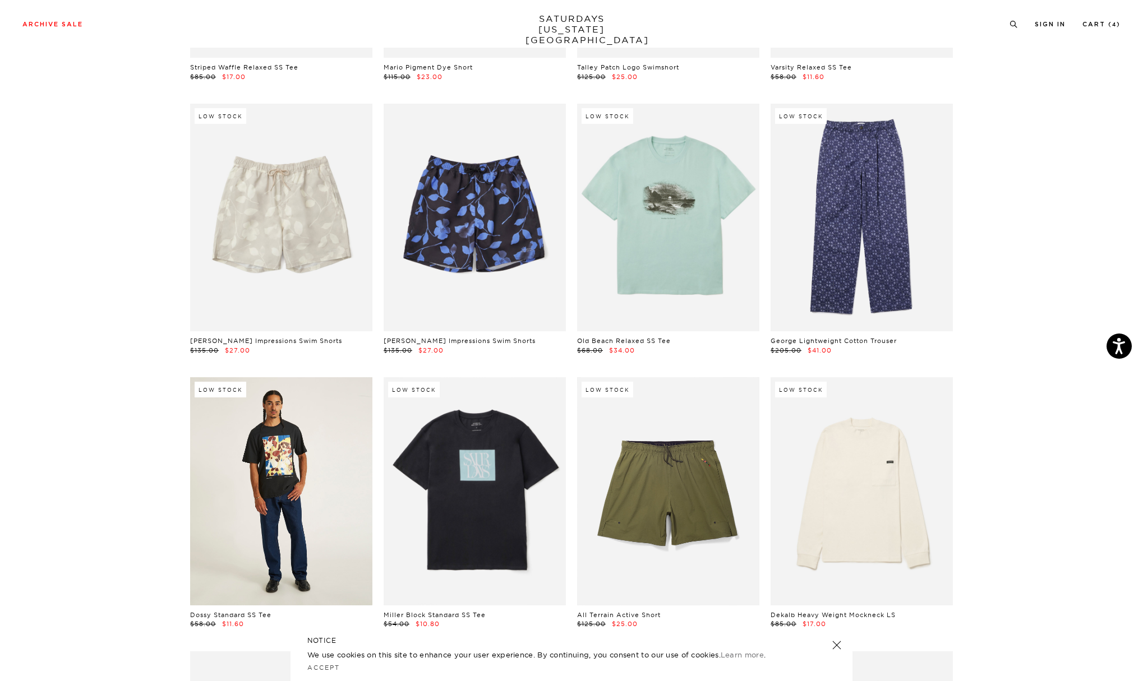
scroll to position [4482, 0]
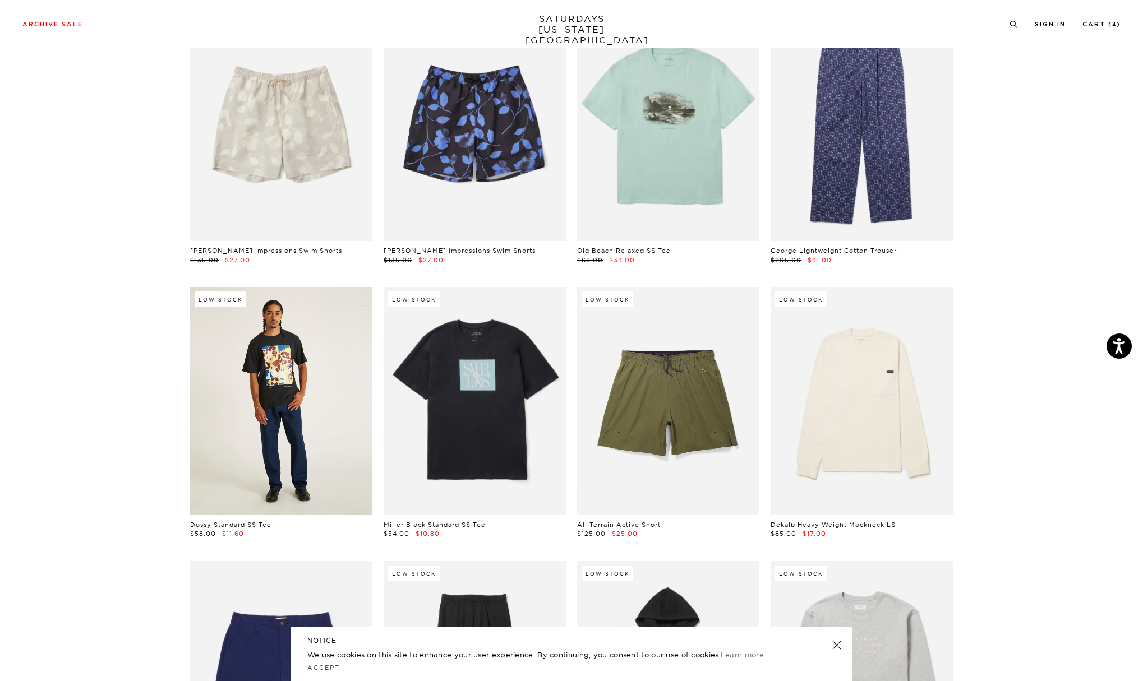
click at [276, 334] on link at bounding box center [281, 401] width 182 height 228
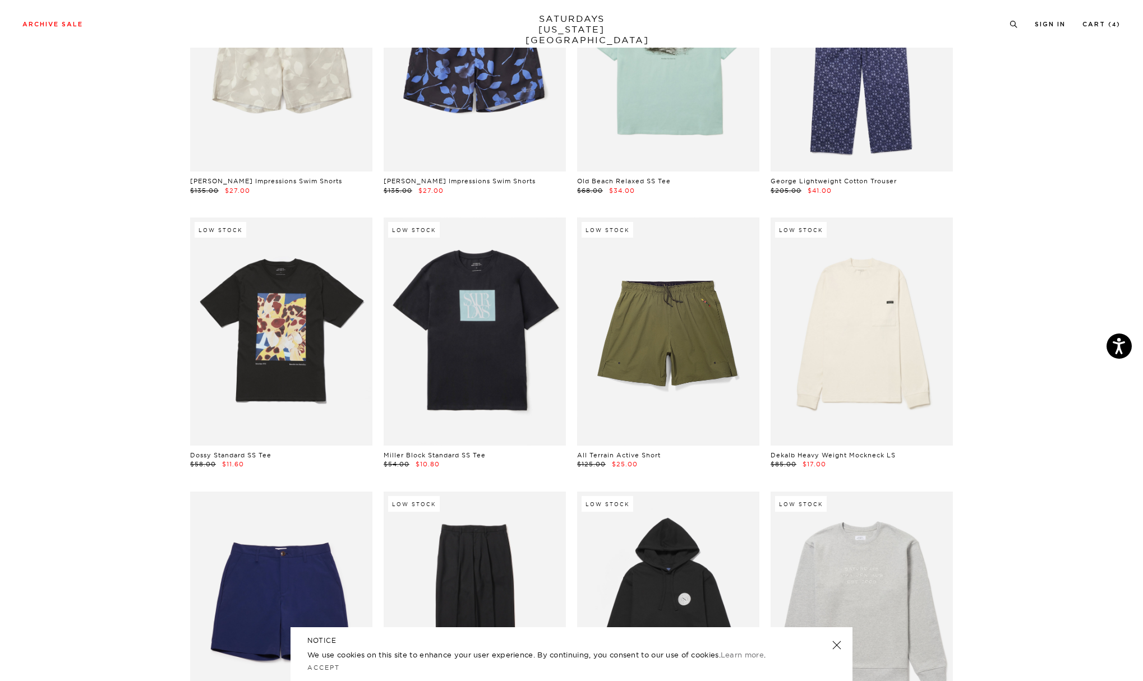
scroll to position [4776, 0]
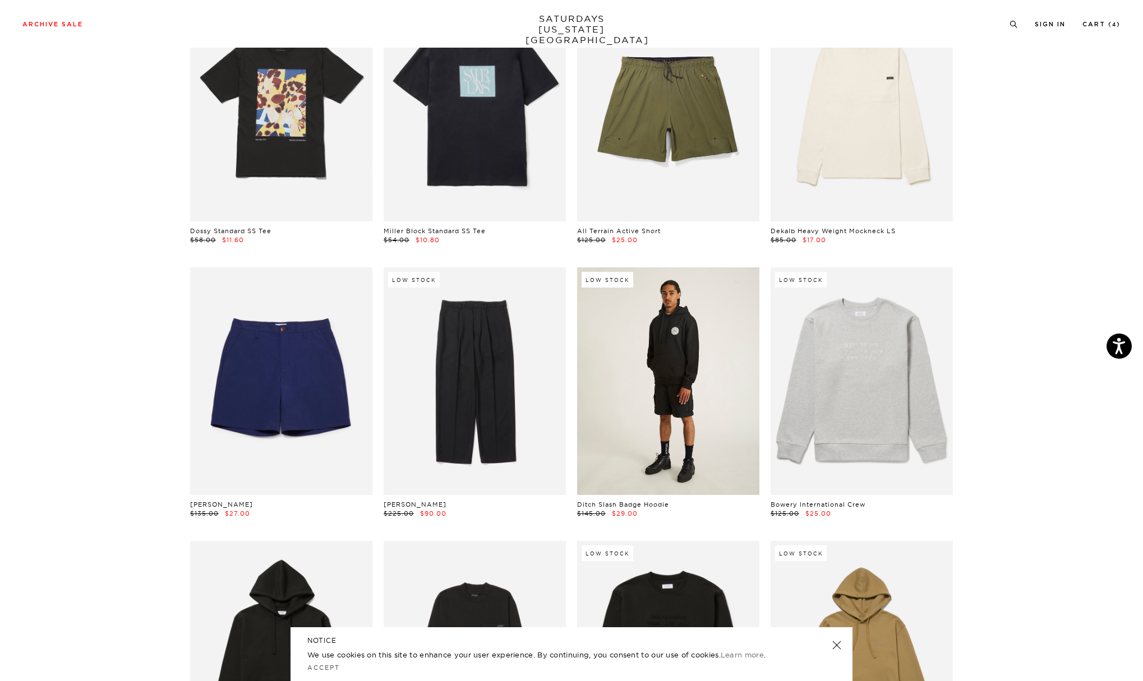
click at [667, 327] on link at bounding box center [668, 381] width 182 height 228
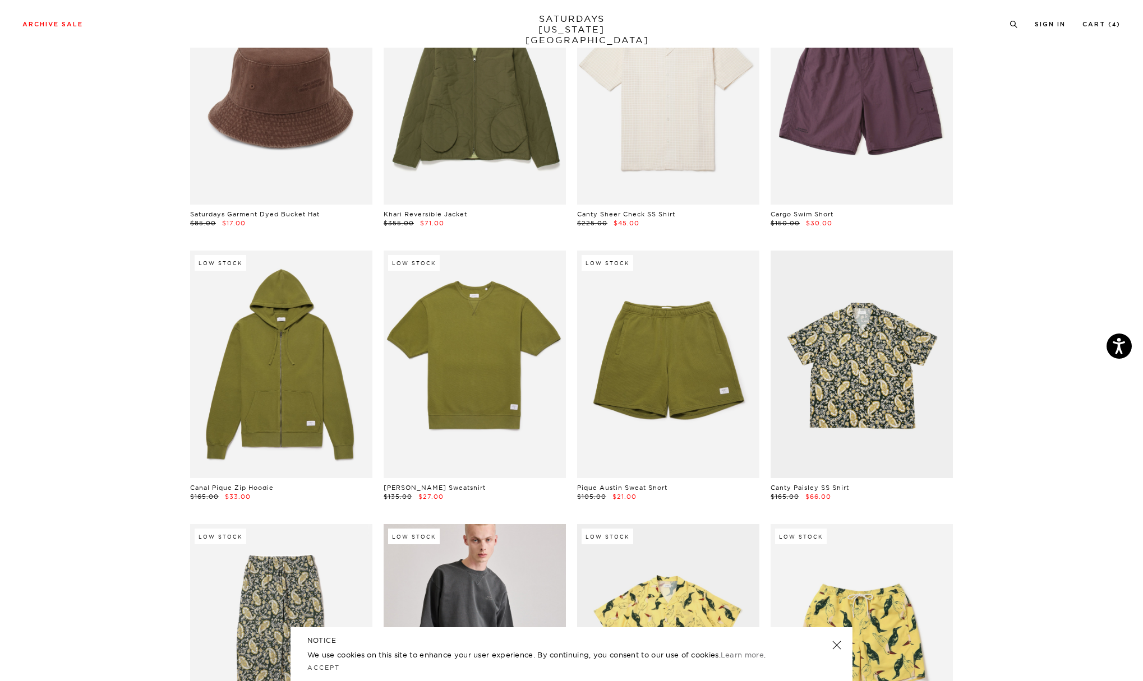
scroll to position [5950, 0]
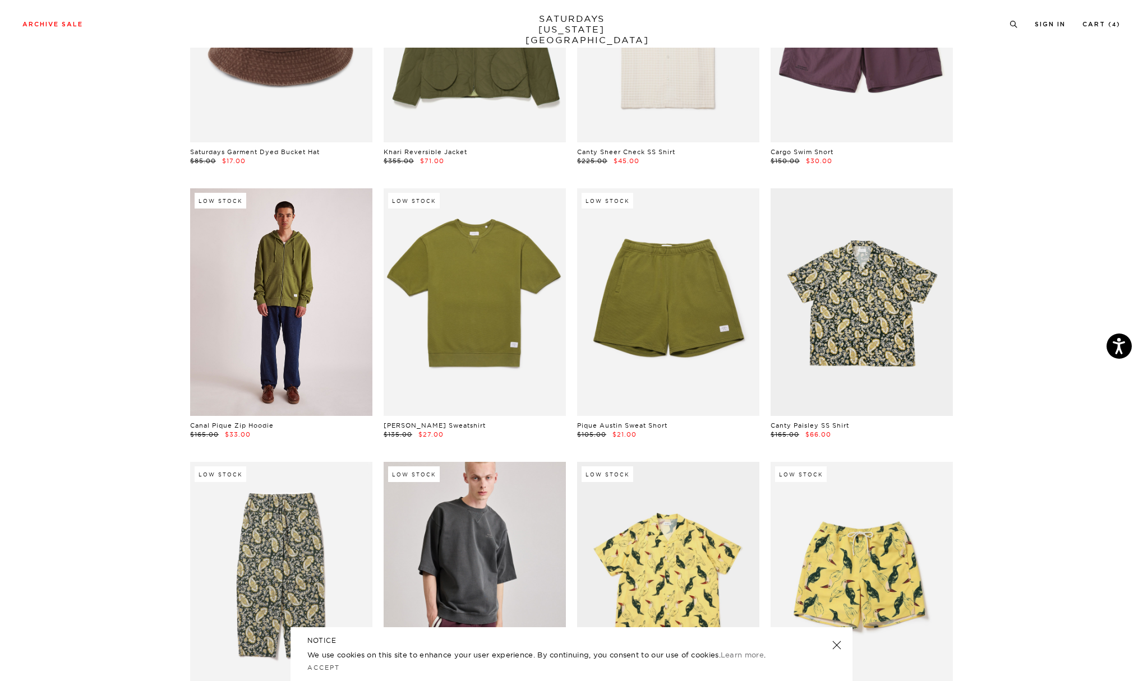
click at [271, 293] on link at bounding box center [281, 302] width 182 height 228
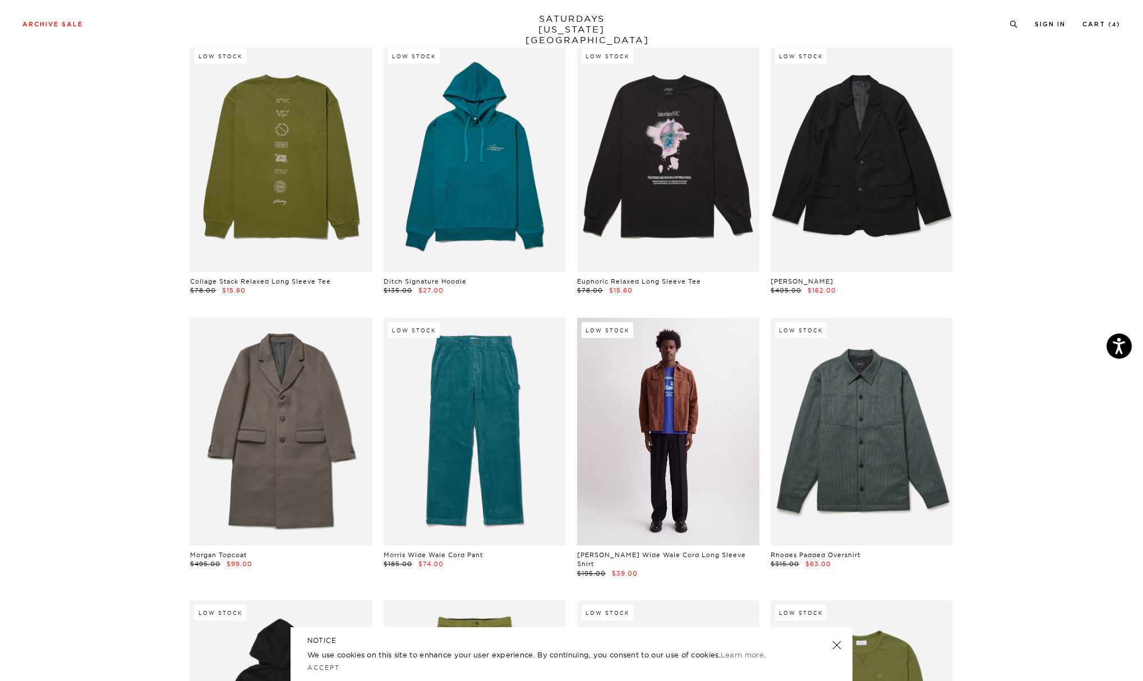
scroll to position [8587, 2]
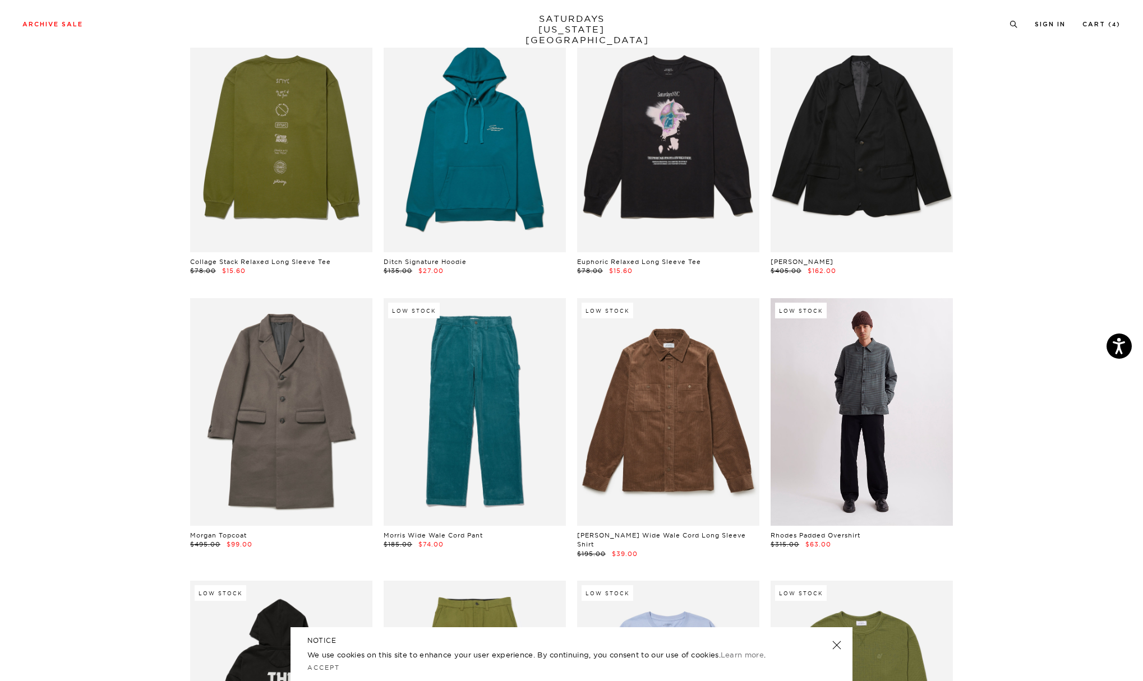
drag, startPoint x: 694, startPoint y: 361, endPoint x: 853, endPoint y: 361, distance: 159.2
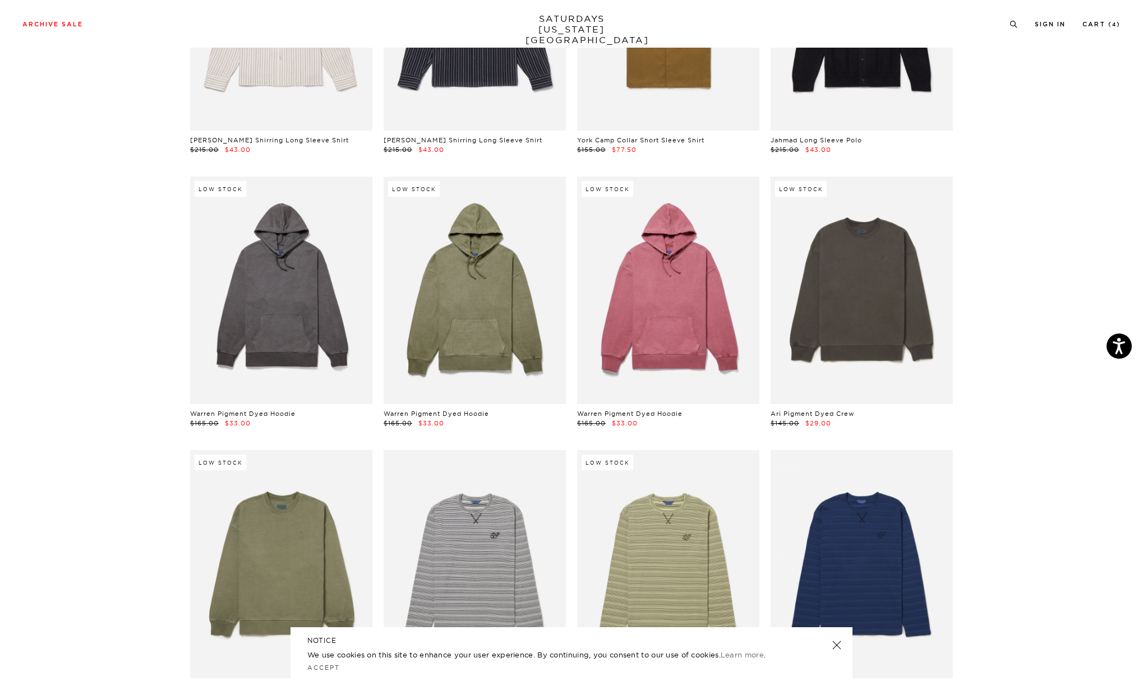
scroll to position [14091, 7]
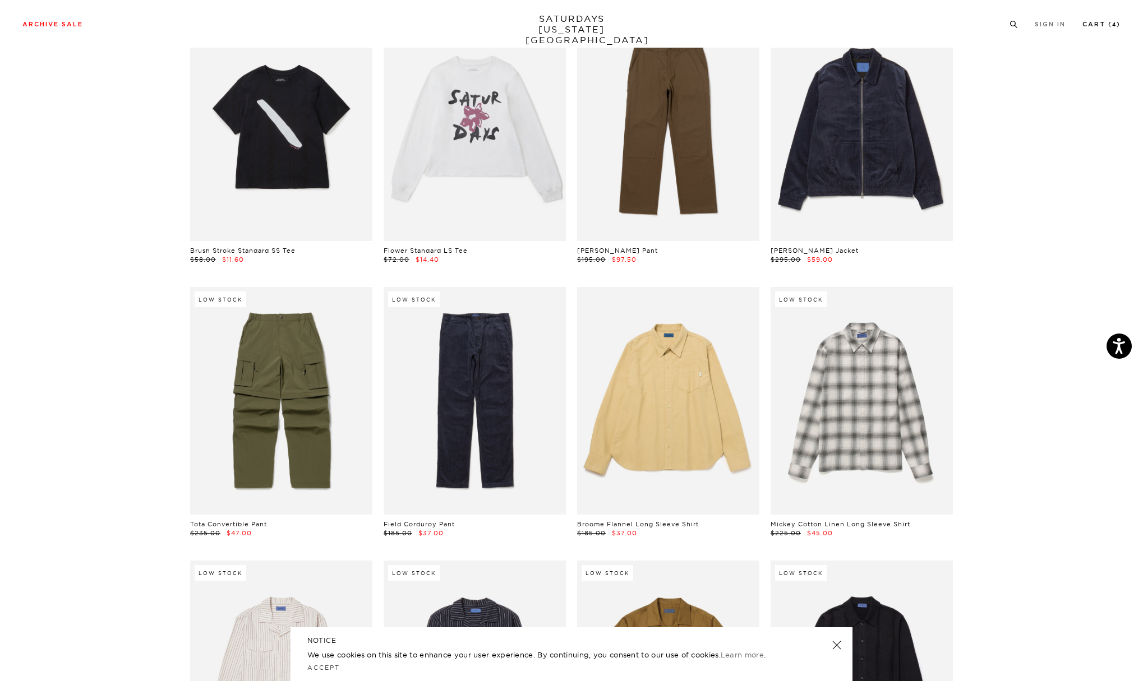
click at [1101, 22] on link "Cart ( 4 )" at bounding box center [1101, 24] width 38 height 6
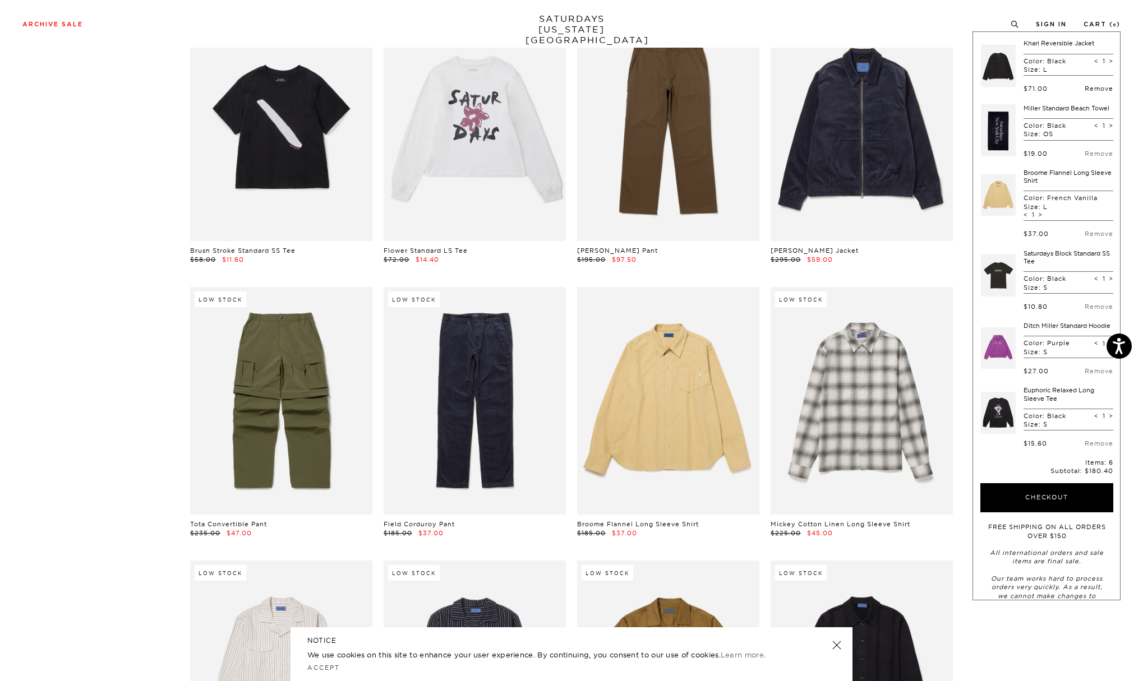
click at [1096, 88] on link "Remove" at bounding box center [1098, 89] width 29 height 8
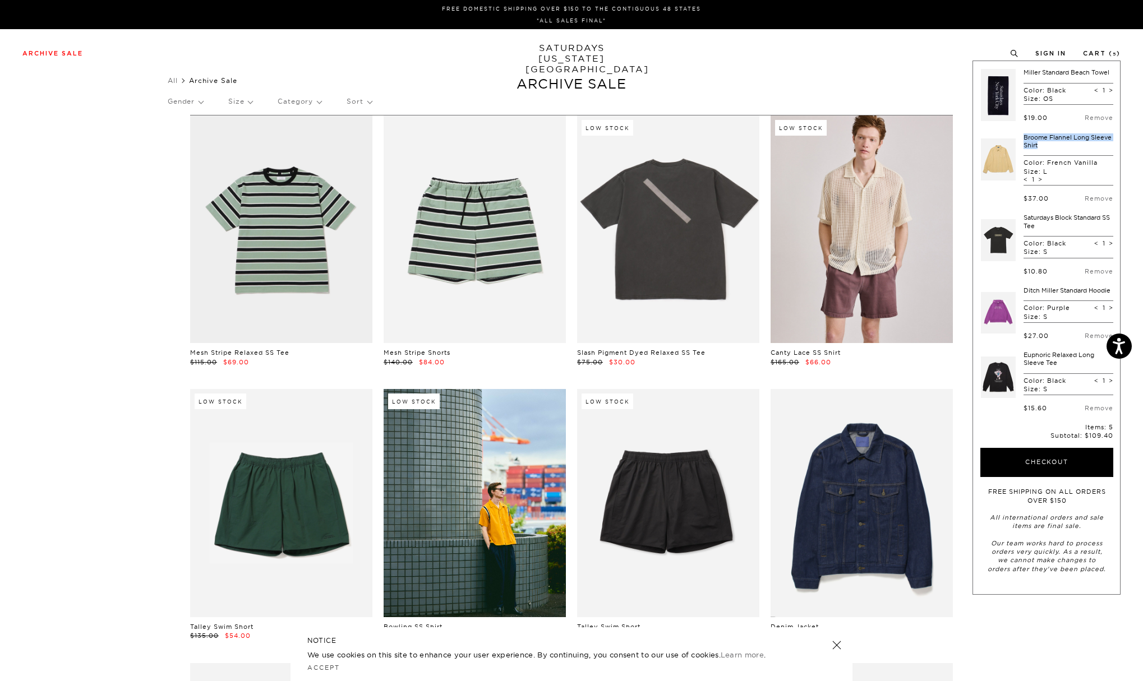
scroll to position [0, 7]
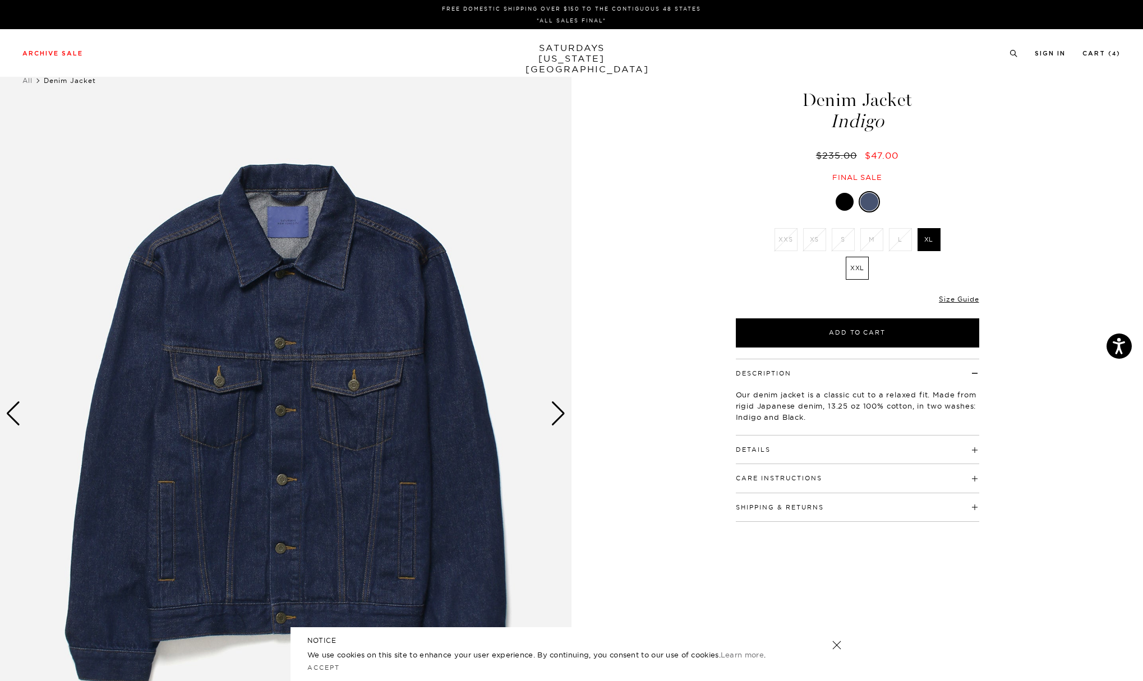
click at [556, 407] on div "Next slide" at bounding box center [558, 413] width 15 height 25
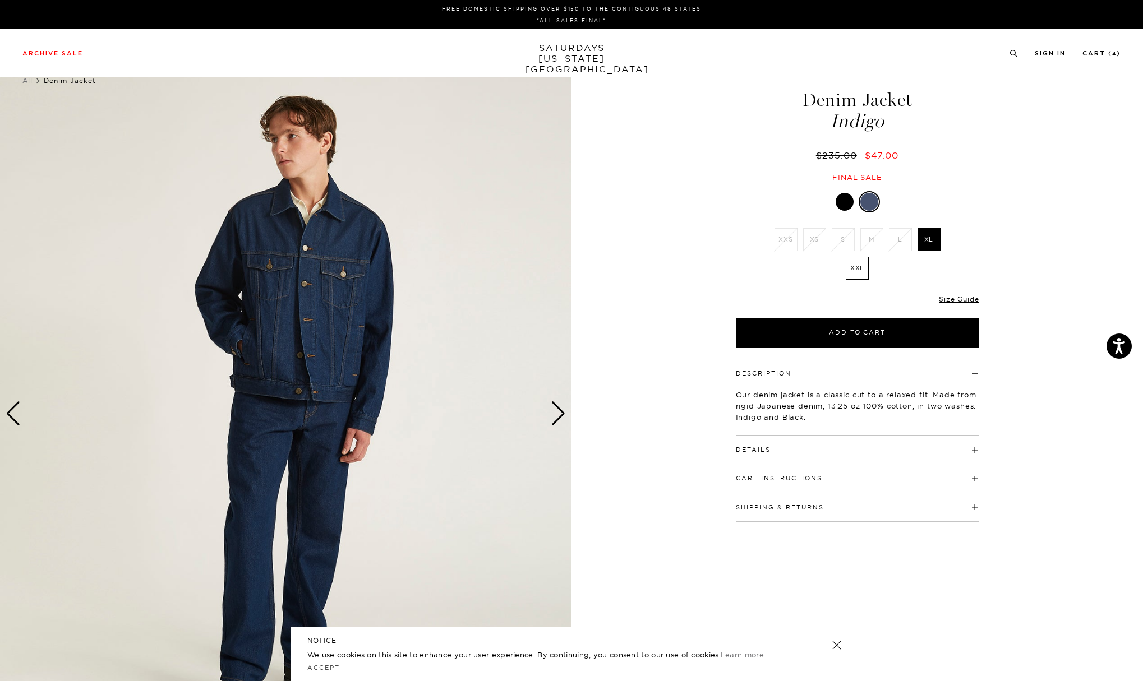
click at [556, 407] on div "Next slide" at bounding box center [558, 413] width 15 height 25
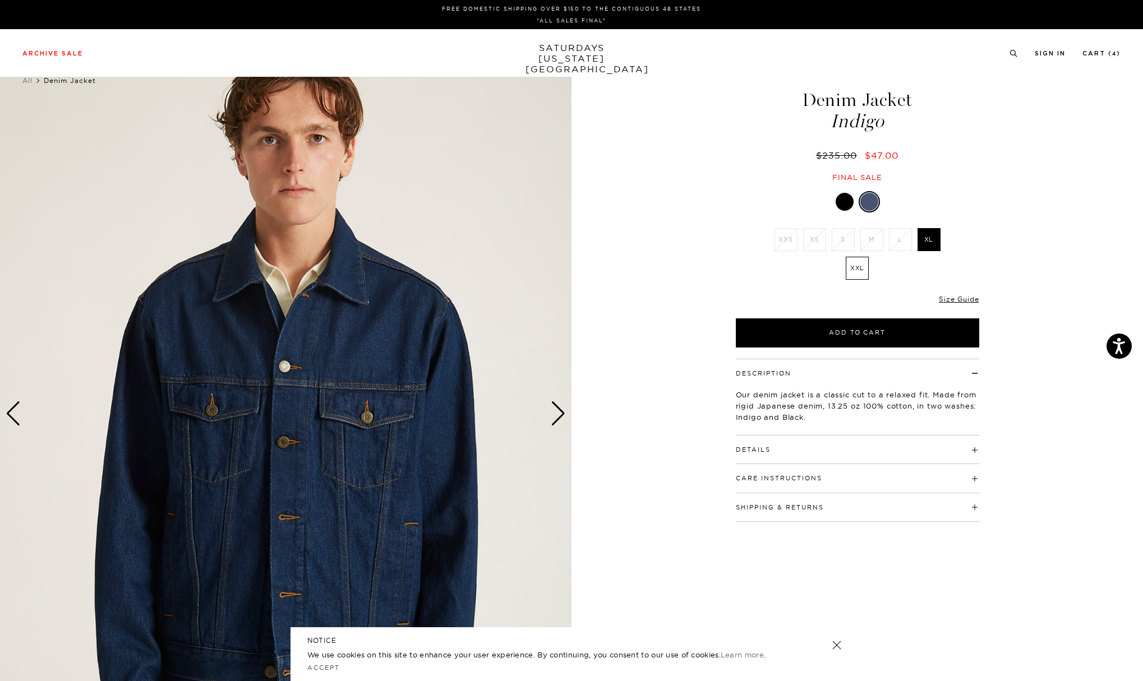
click at [556, 407] on div "Next slide" at bounding box center [558, 413] width 15 height 25
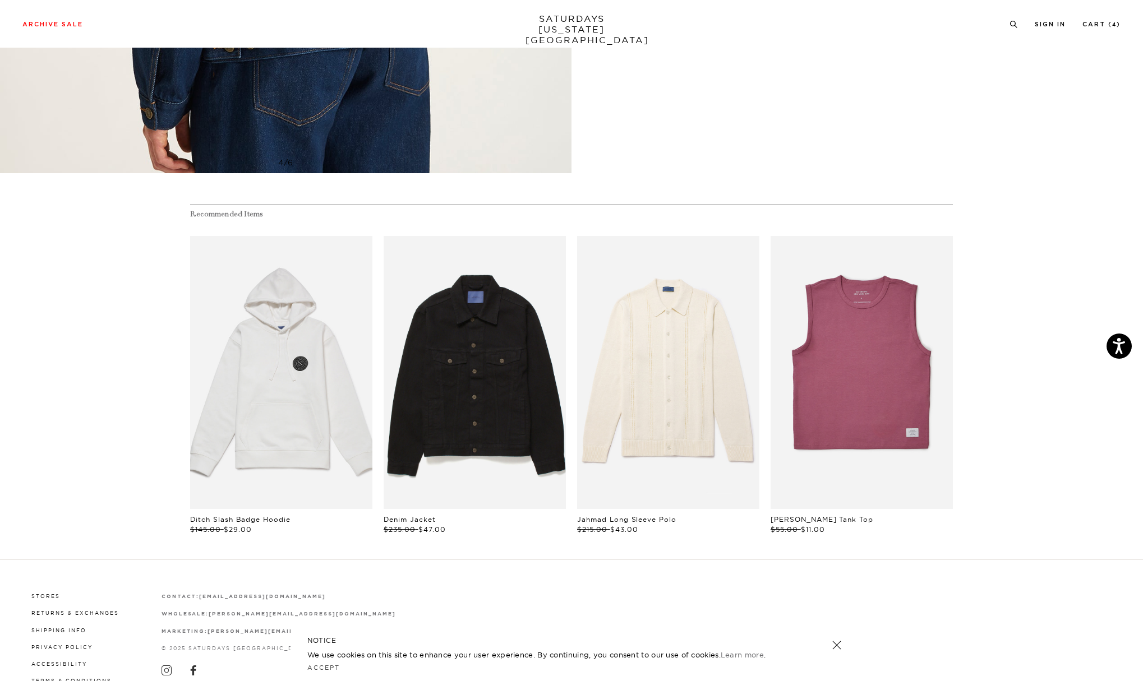
scroll to position [598, 0]
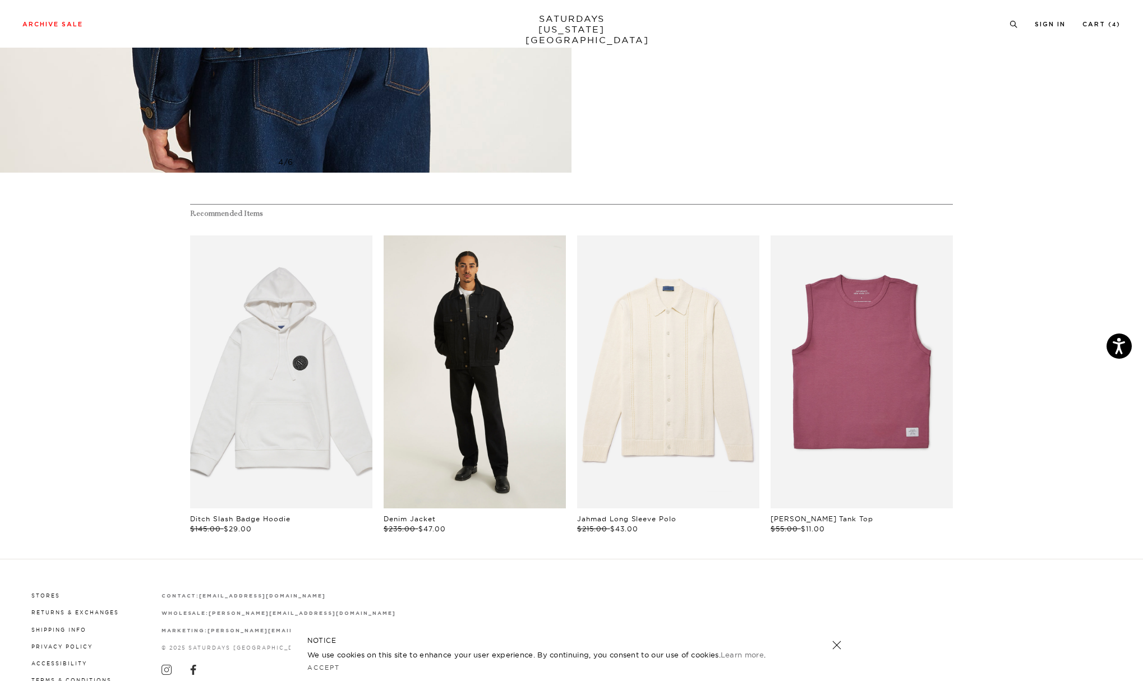
click at [523, 334] on link "files/M00034DE01-BLACK_07.jpg" at bounding box center [475, 372] width 182 height 274
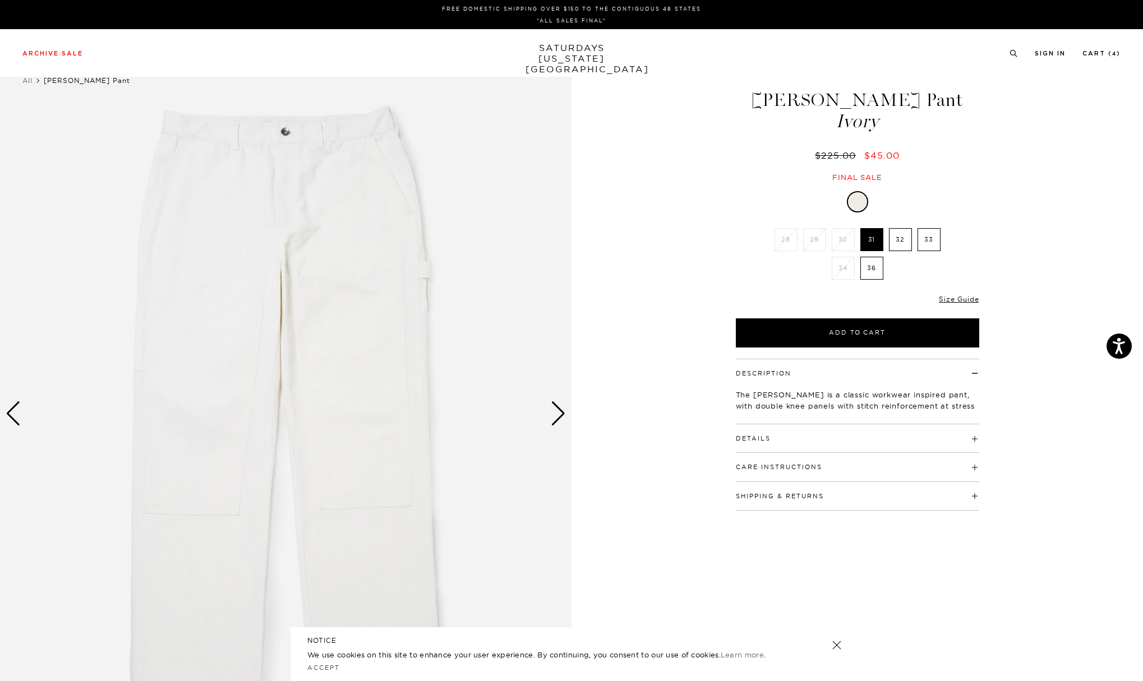
click at [871, 267] on label "36" at bounding box center [871, 268] width 23 height 23
click at [0, 0] on input "36" at bounding box center [0, 0] width 0 height 0
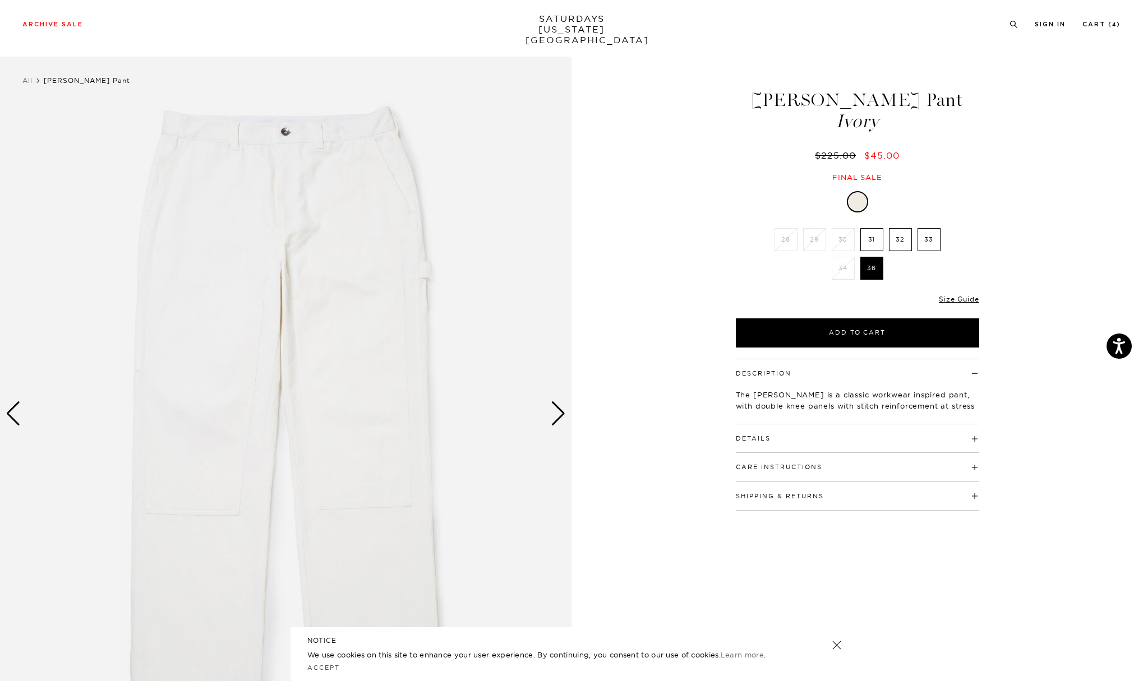
scroll to position [47, 0]
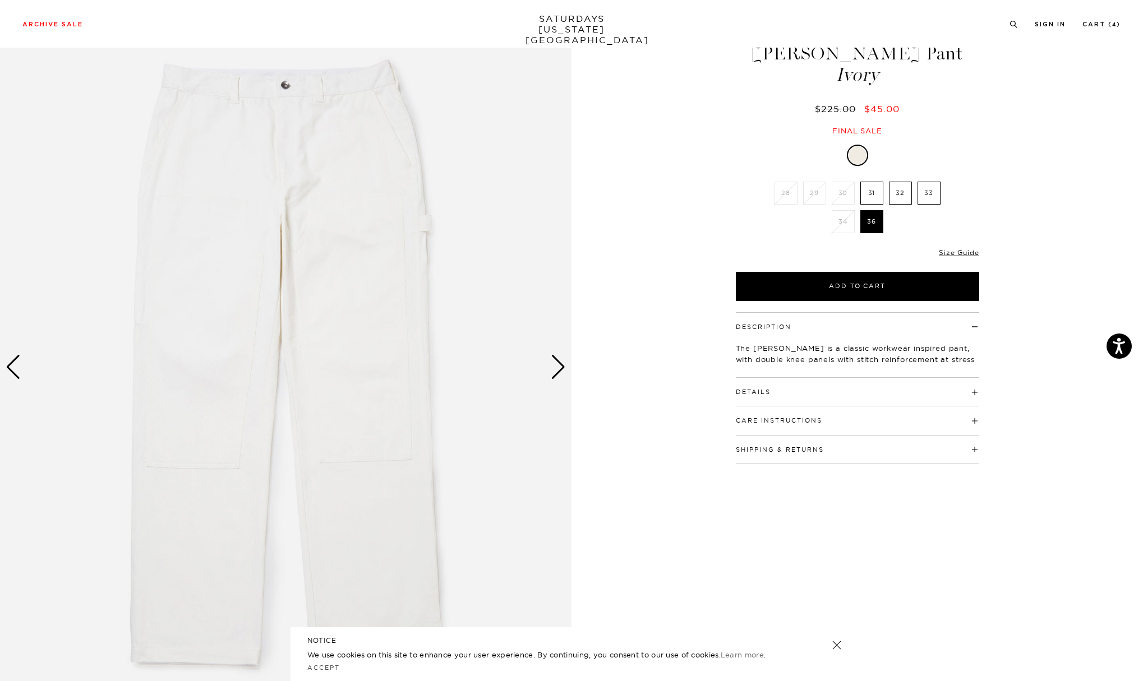
click at [552, 367] on div "Next slide" at bounding box center [558, 367] width 15 height 25
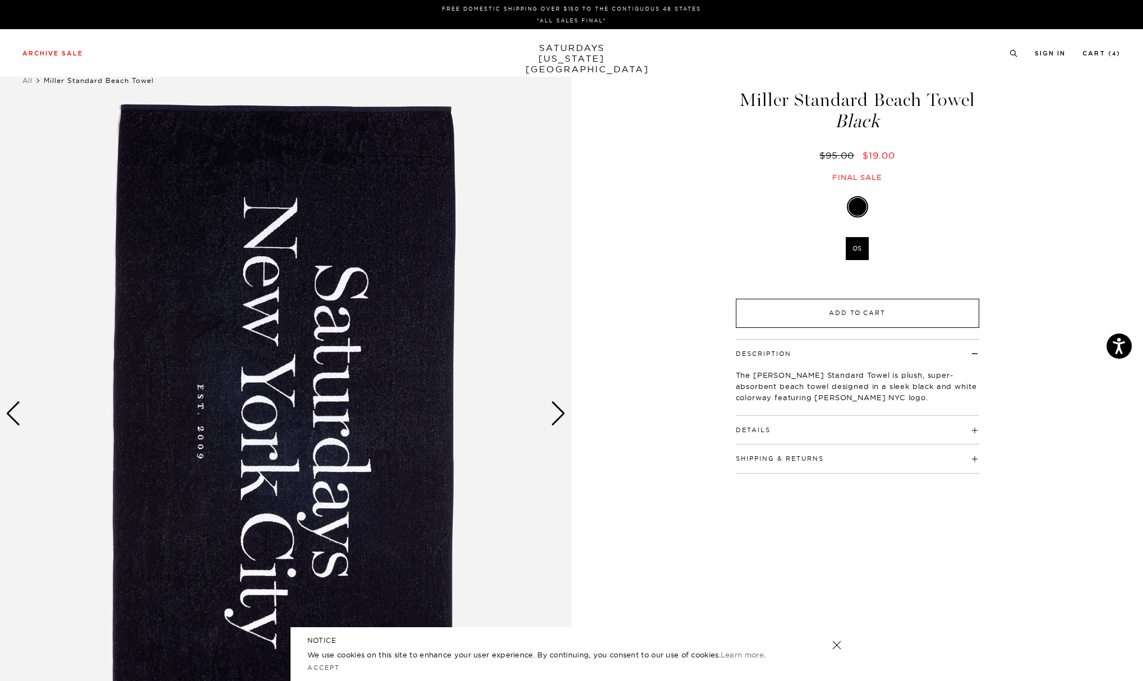
click at [888, 307] on button "Add to Cart" at bounding box center [857, 313] width 243 height 29
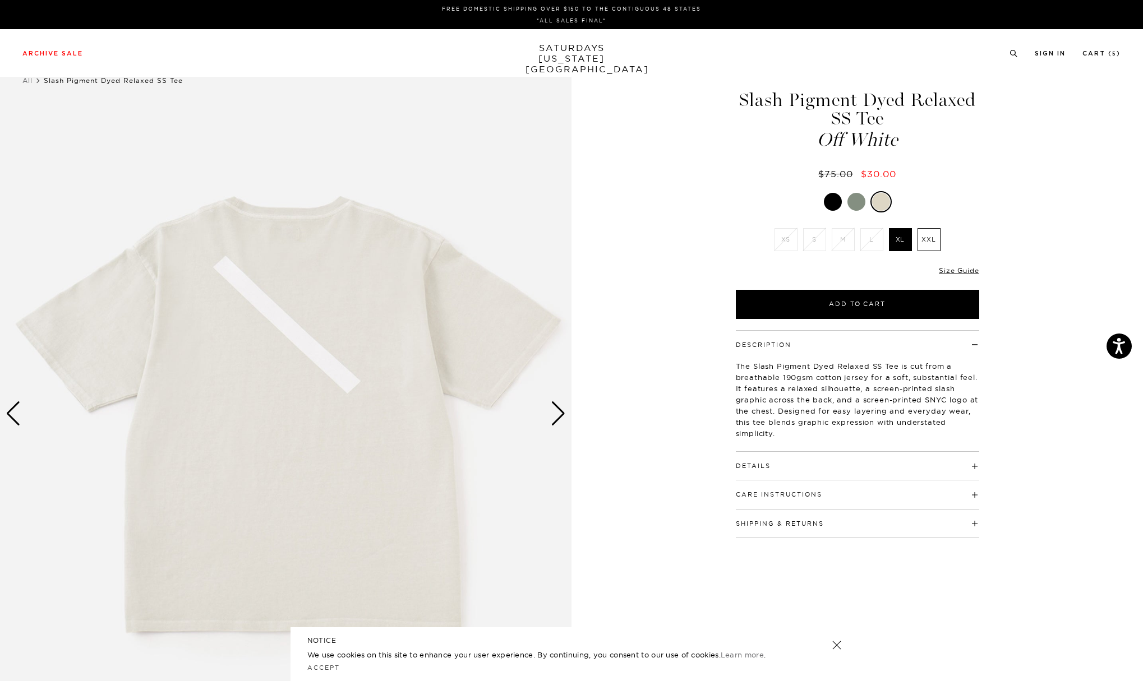
click at [558, 419] on div "Next slide" at bounding box center [558, 413] width 15 height 25
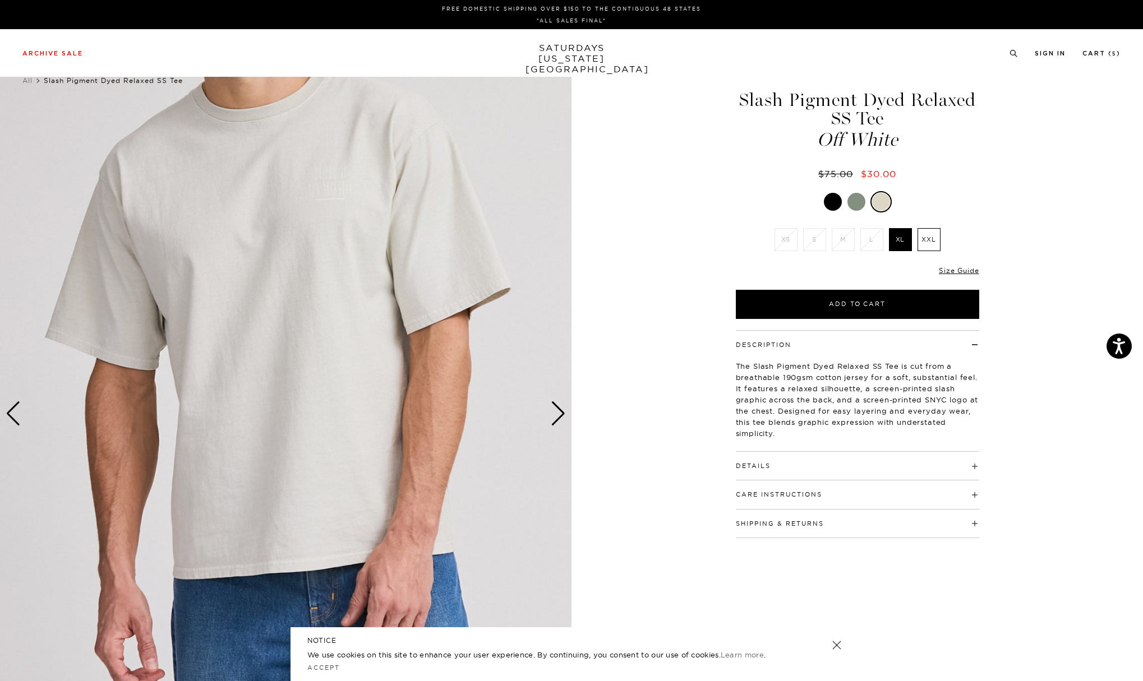
click at [558, 419] on div "Next slide" at bounding box center [558, 413] width 15 height 25
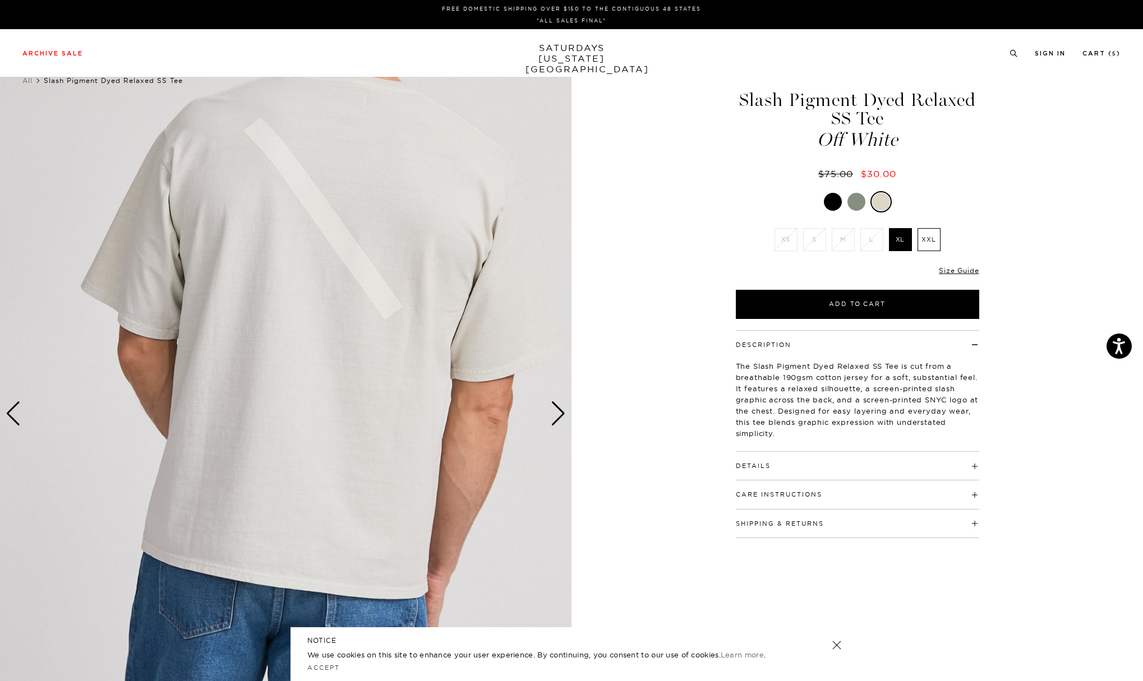
click at [558, 419] on div "Next slide" at bounding box center [558, 413] width 15 height 25
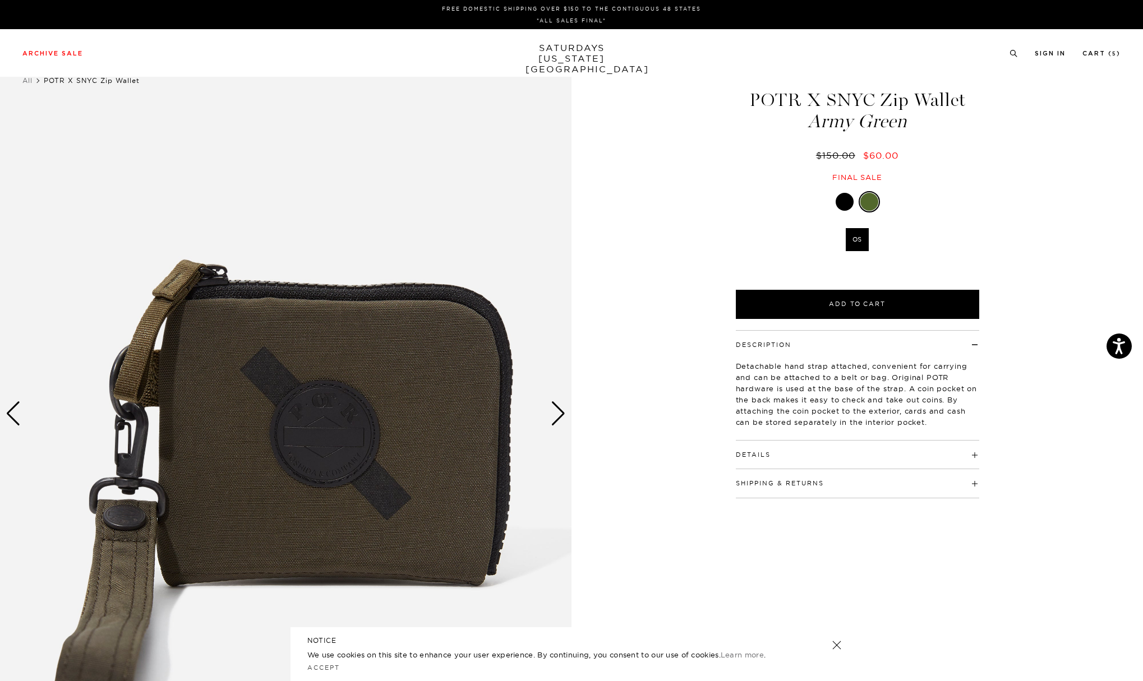
click at [557, 410] on div "Next slide" at bounding box center [558, 413] width 15 height 25
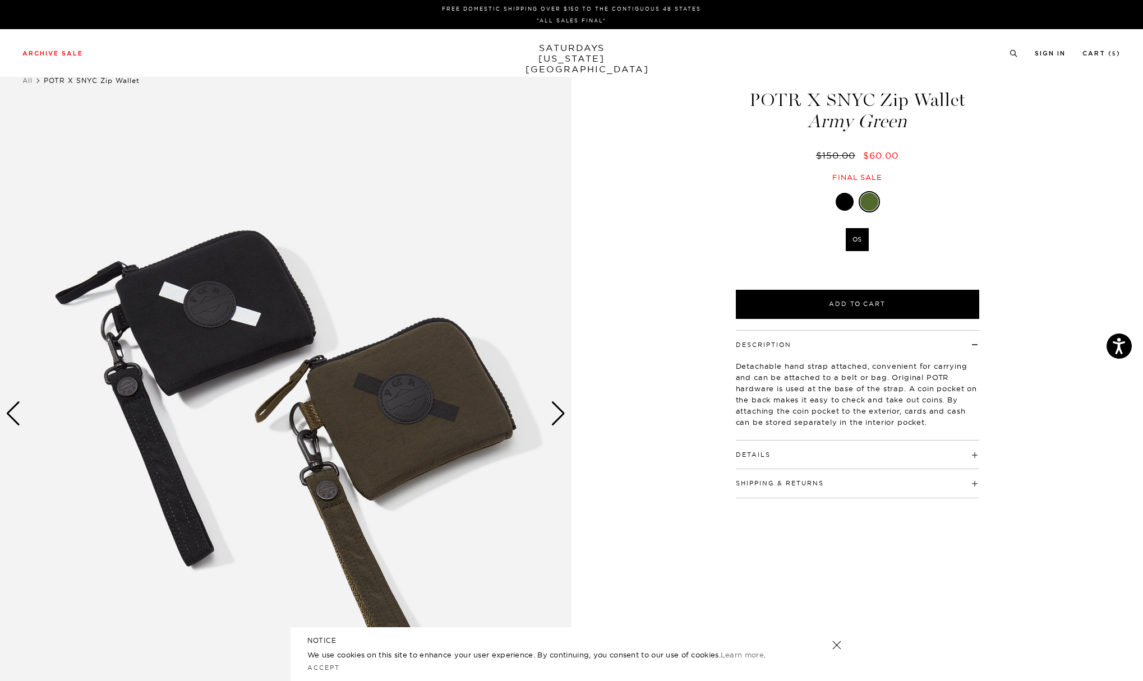
click at [843, 196] on div at bounding box center [844, 202] width 18 height 18
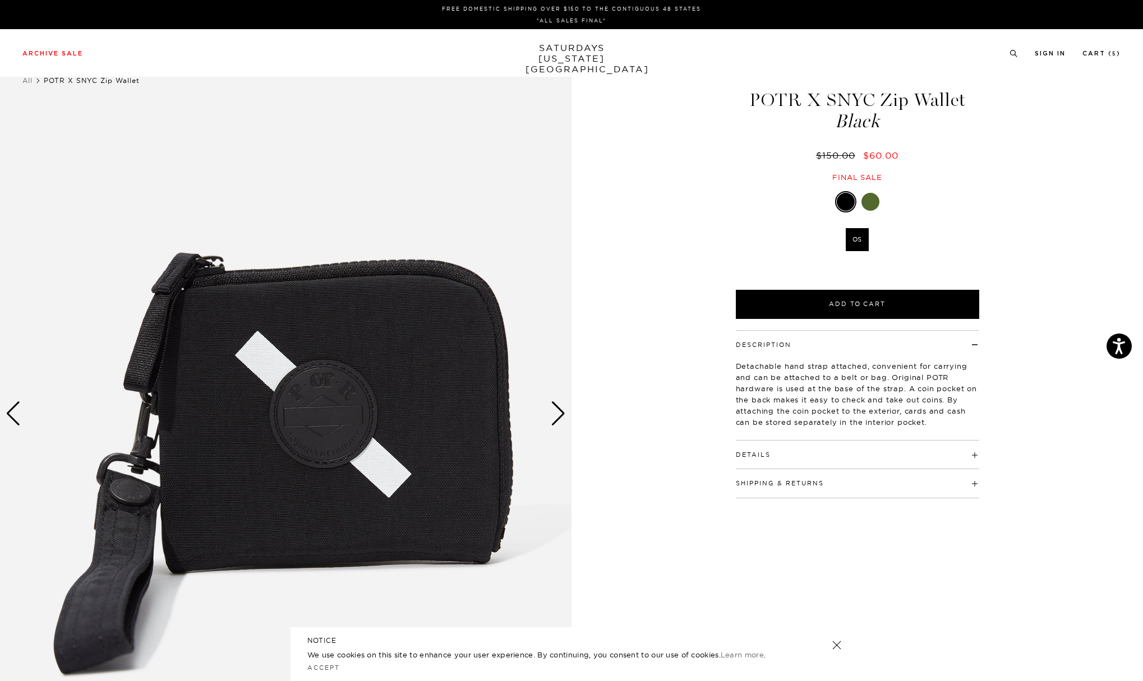
click at [560, 416] on div "Next slide" at bounding box center [558, 413] width 15 height 25
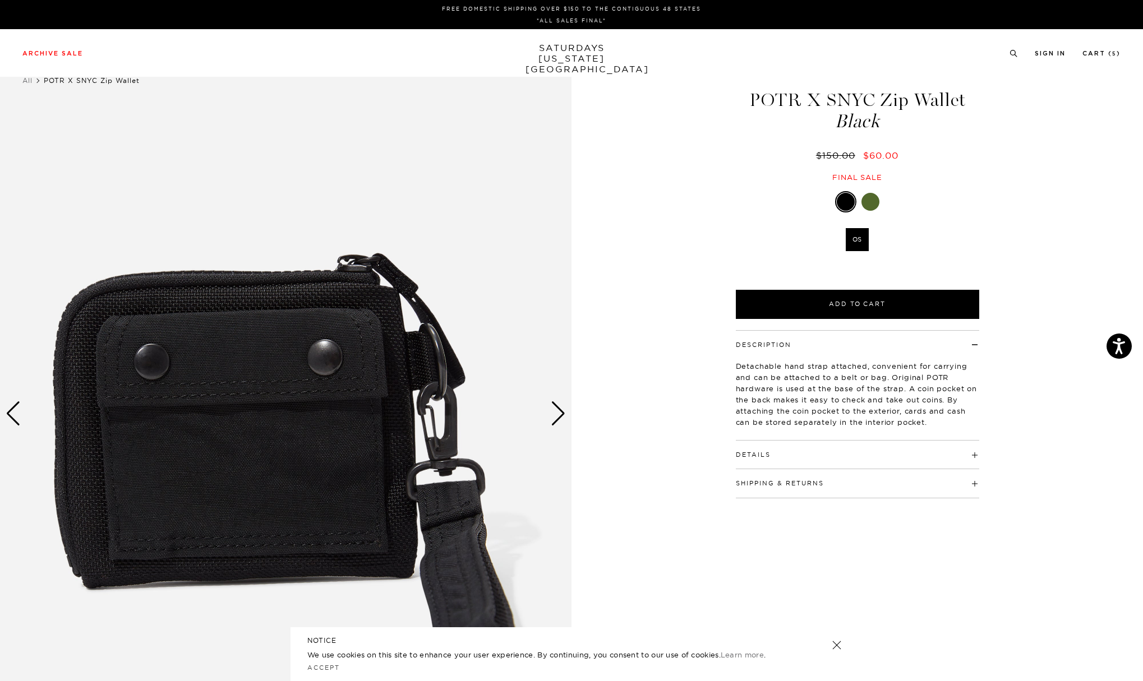
click at [560, 416] on div "Next slide" at bounding box center [558, 413] width 15 height 25
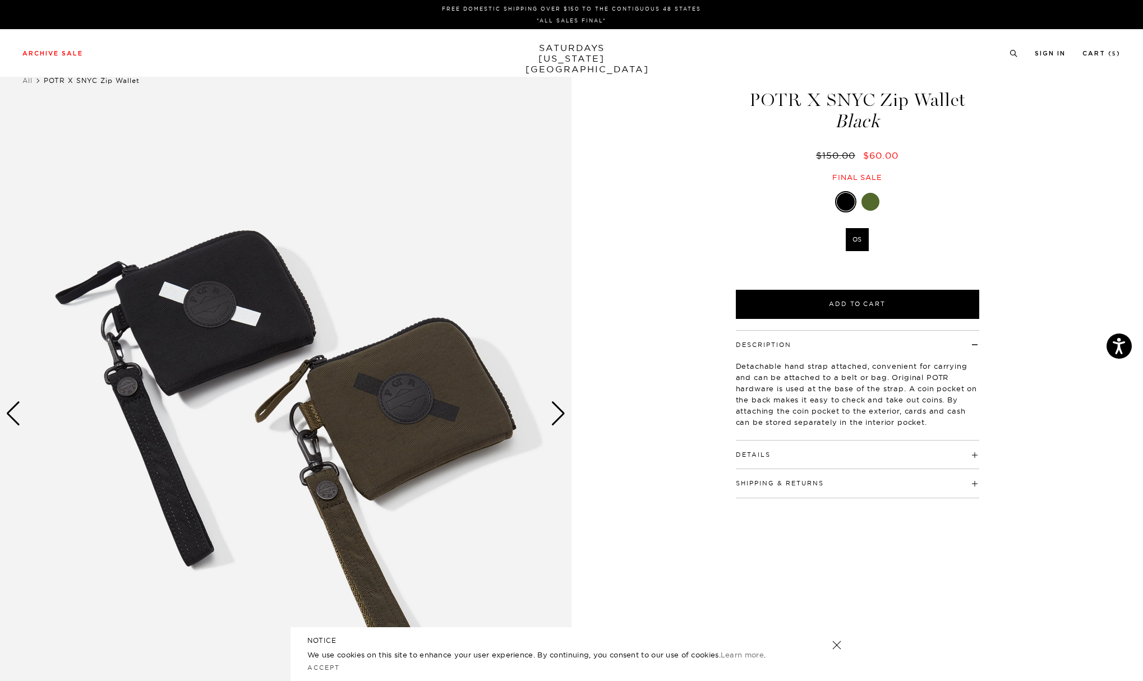
click at [414, 415] on img at bounding box center [285, 414] width 571 height 714
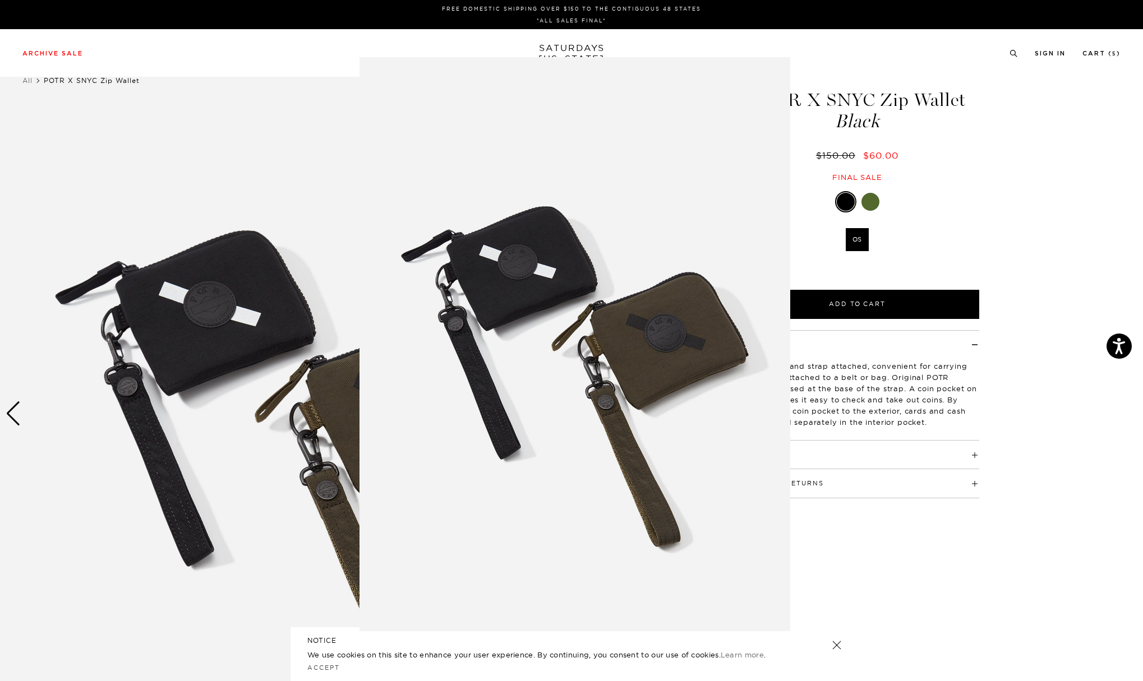
click at [551, 327] on img at bounding box center [574, 344] width 431 height 574
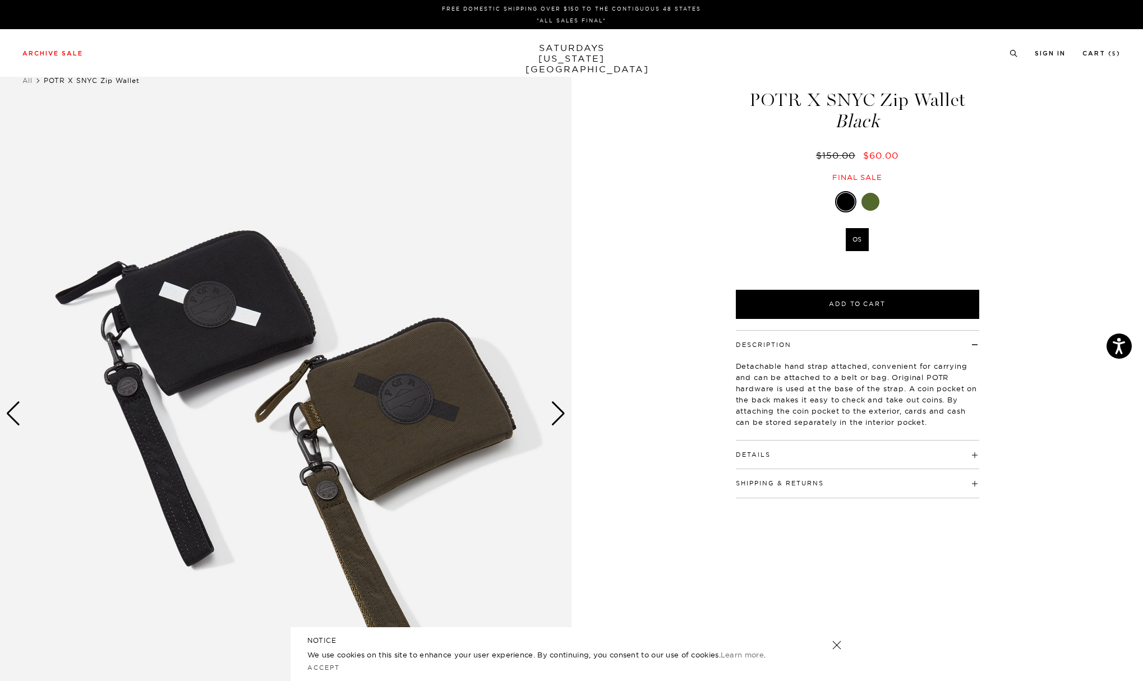
click at [555, 417] on div "Next slide" at bounding box center [558, 413] width 15 height 25
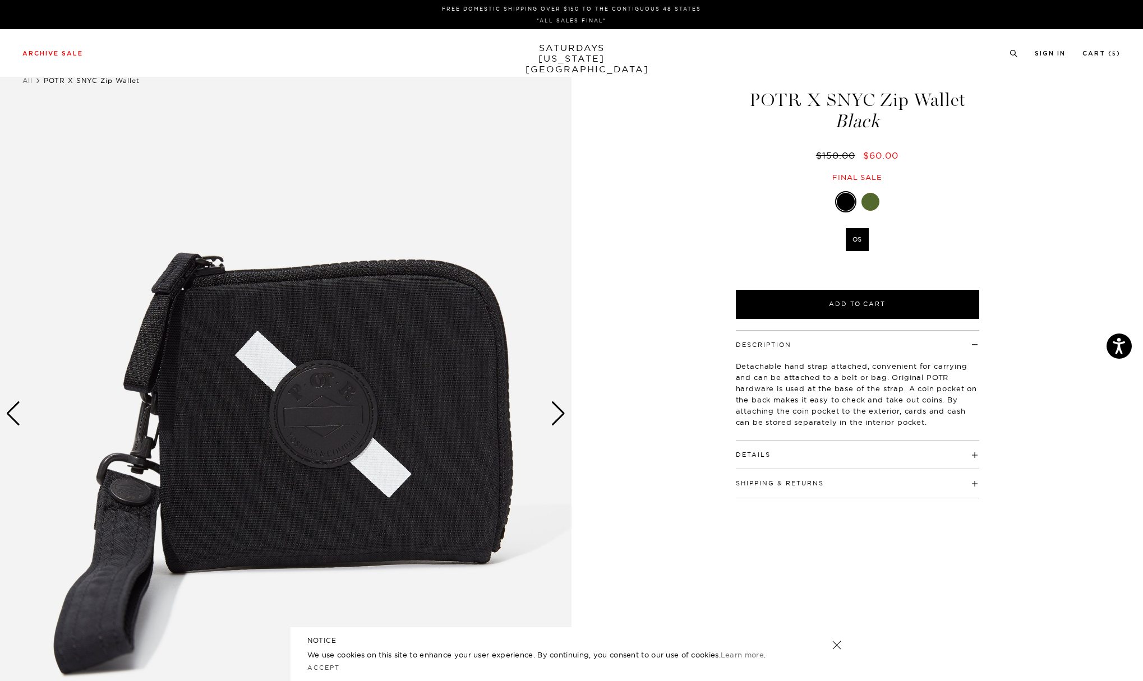
click at [279, 436] on img at bounding box center [285, 414] width 571 height 714
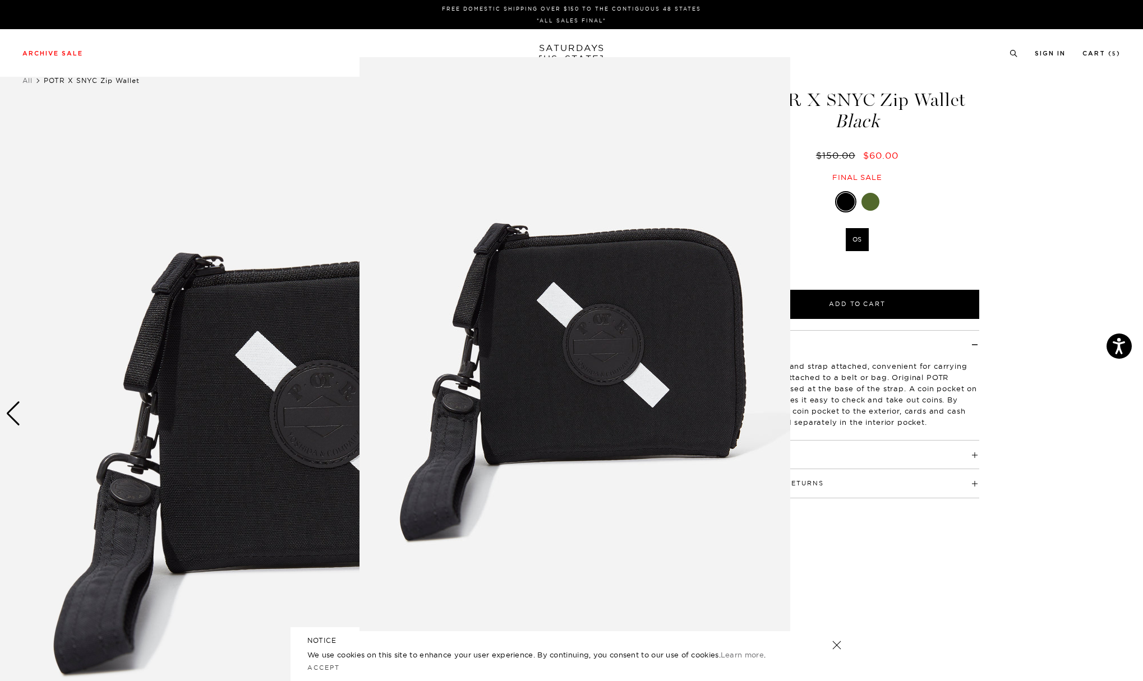
click at [282, 351] on figure at bounding box center [571, 340] width 1143 height 681
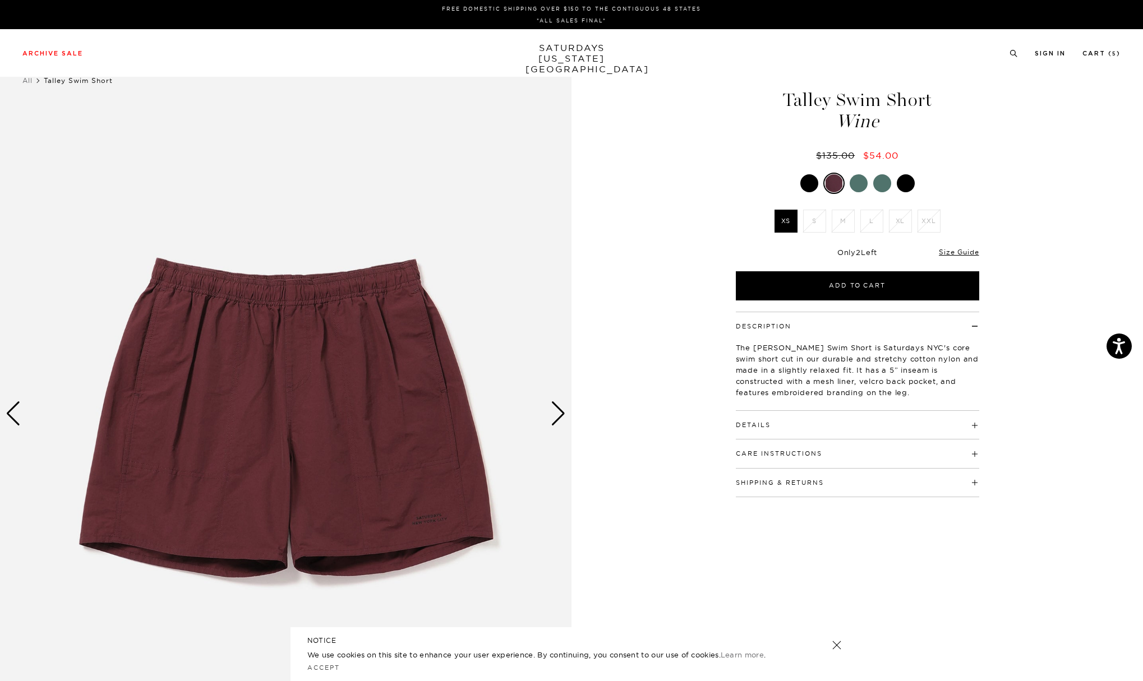
click at [557, 410] on div "Next slide" at bounding box center [558, 413] width 15 height 25
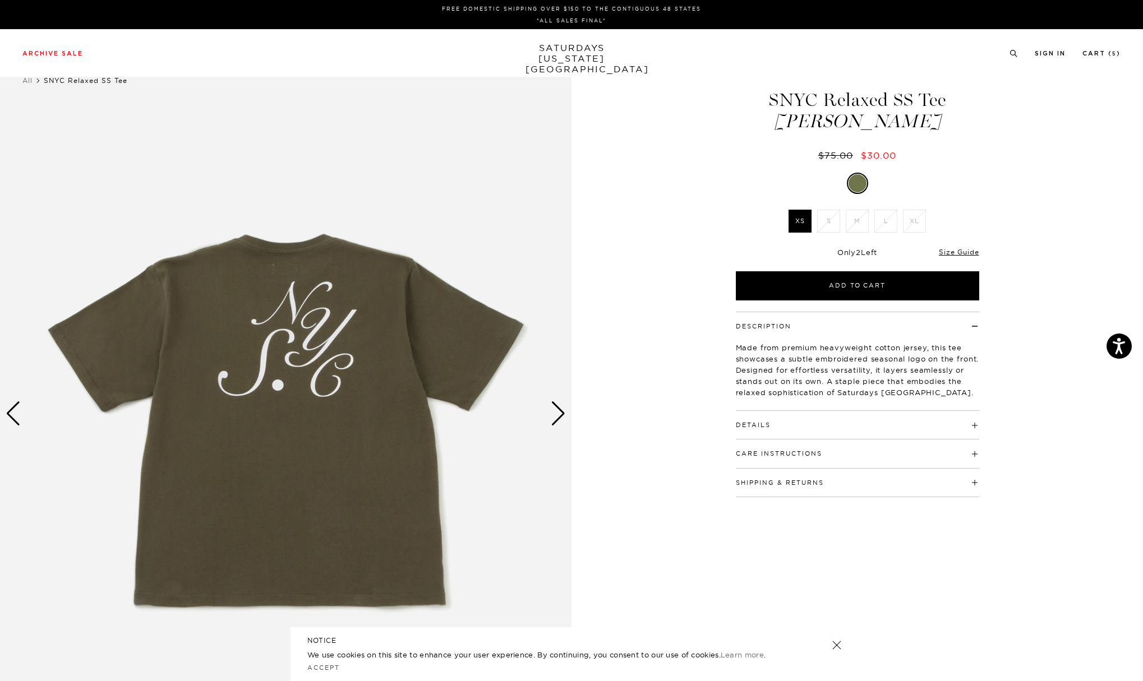
click at [555, 408] on div "Next slide" at bounding box center [558, 413] width 15 height 25
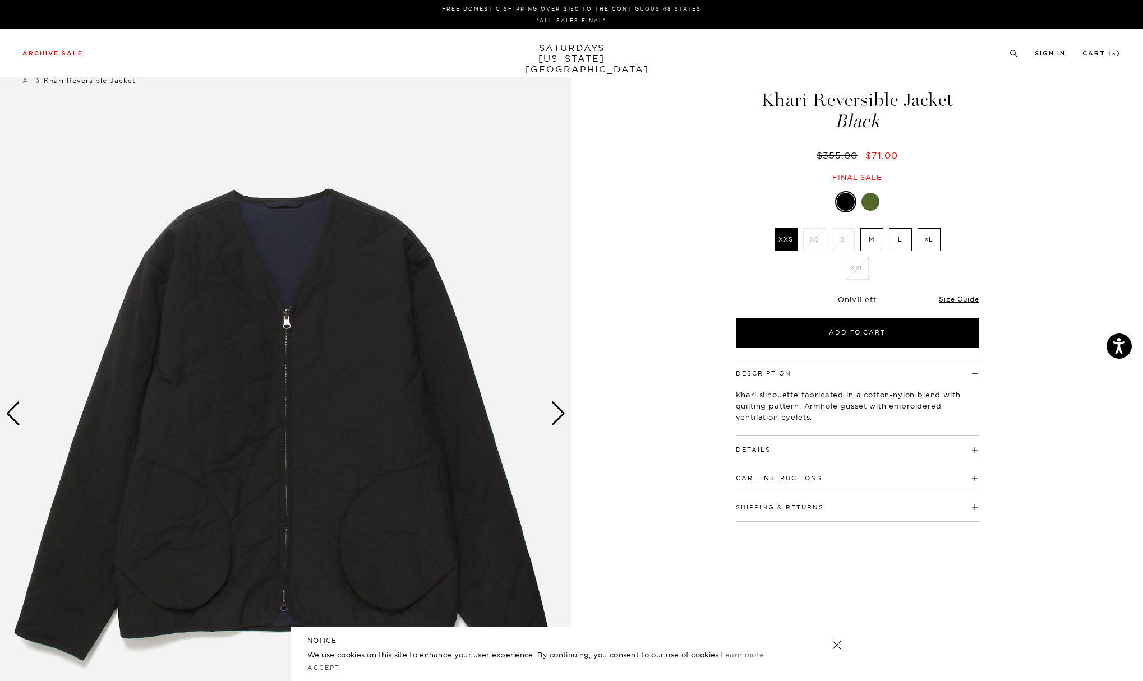
click at [558, 414] on div "Next slide" at bounding box center [558, 413] width 15 height 25
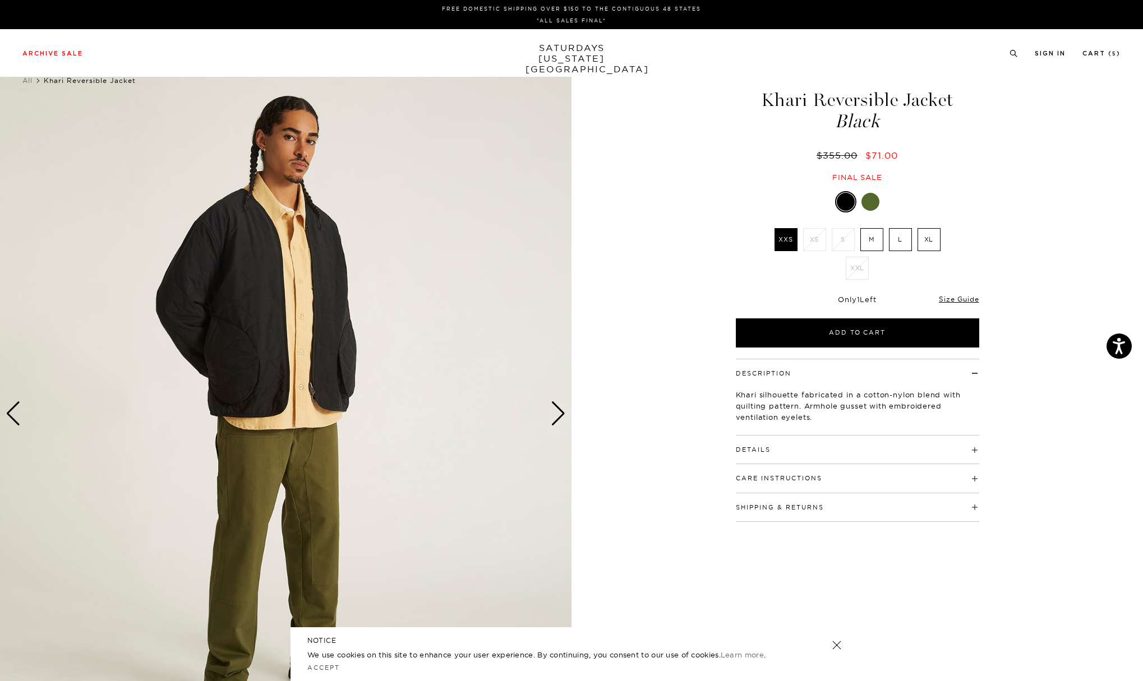
click at [558, 414] on div "Next slide" at bounding box center [558, 413] width 15 height 25
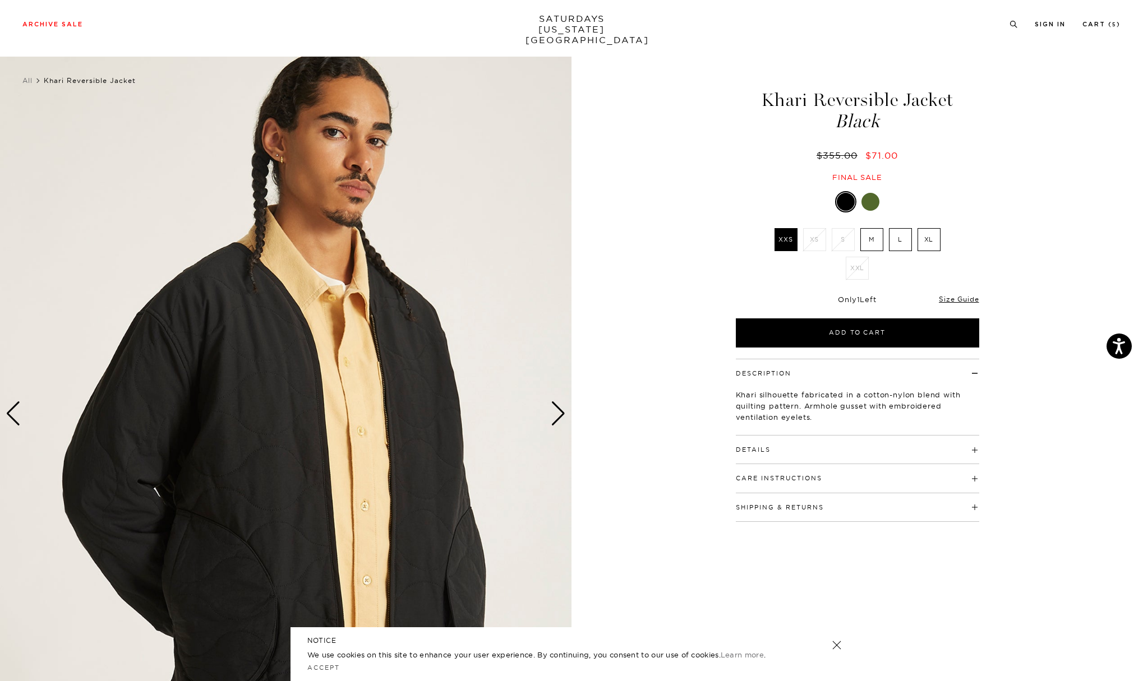
scroll to position [254, 0]
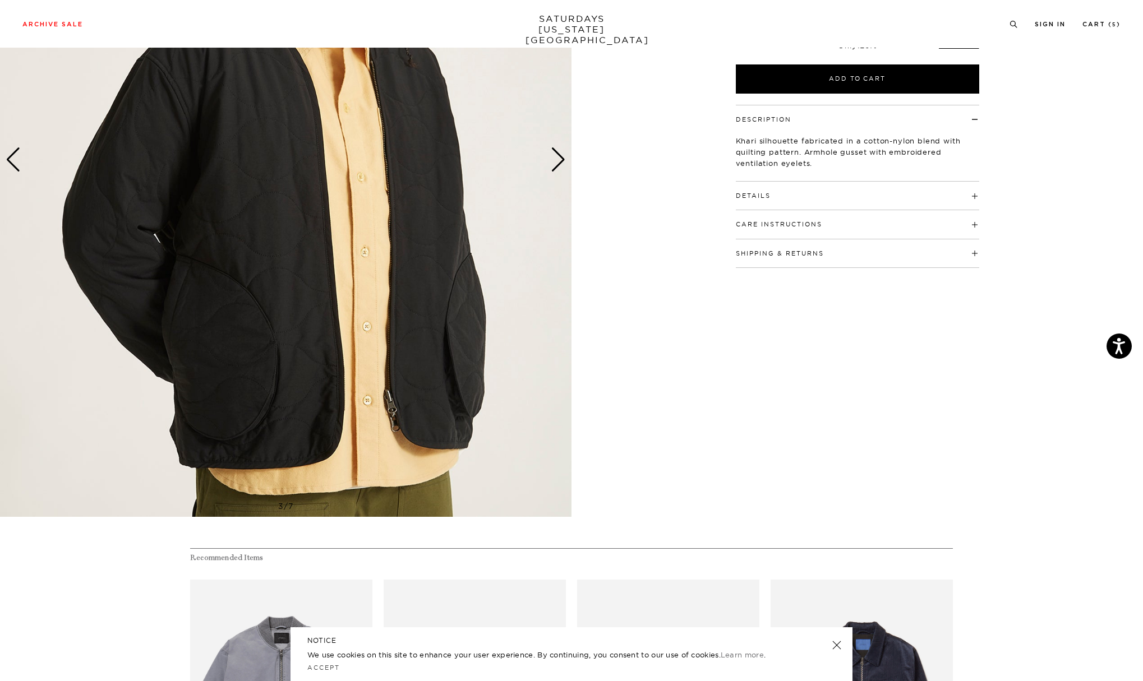
click at [558, 164] on div "Next slide" at bounding box center [558, 159] width 15 height 25
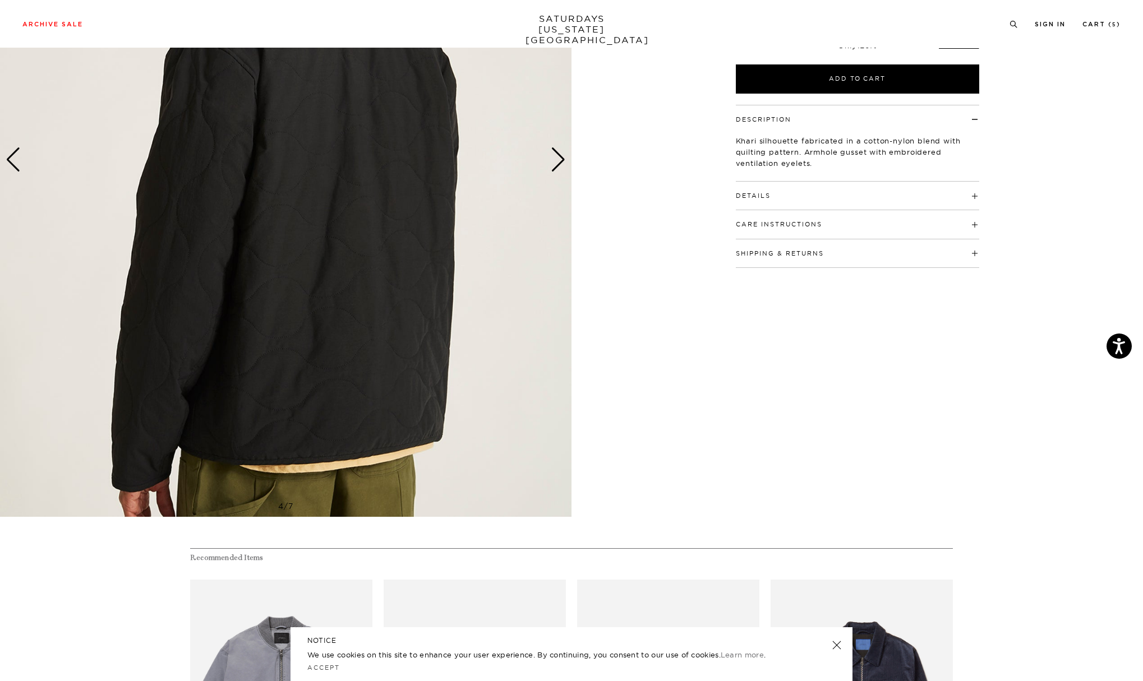
click at [558, 164] on div "Next slide" at bounding box center [558, 159] width 15 height 25
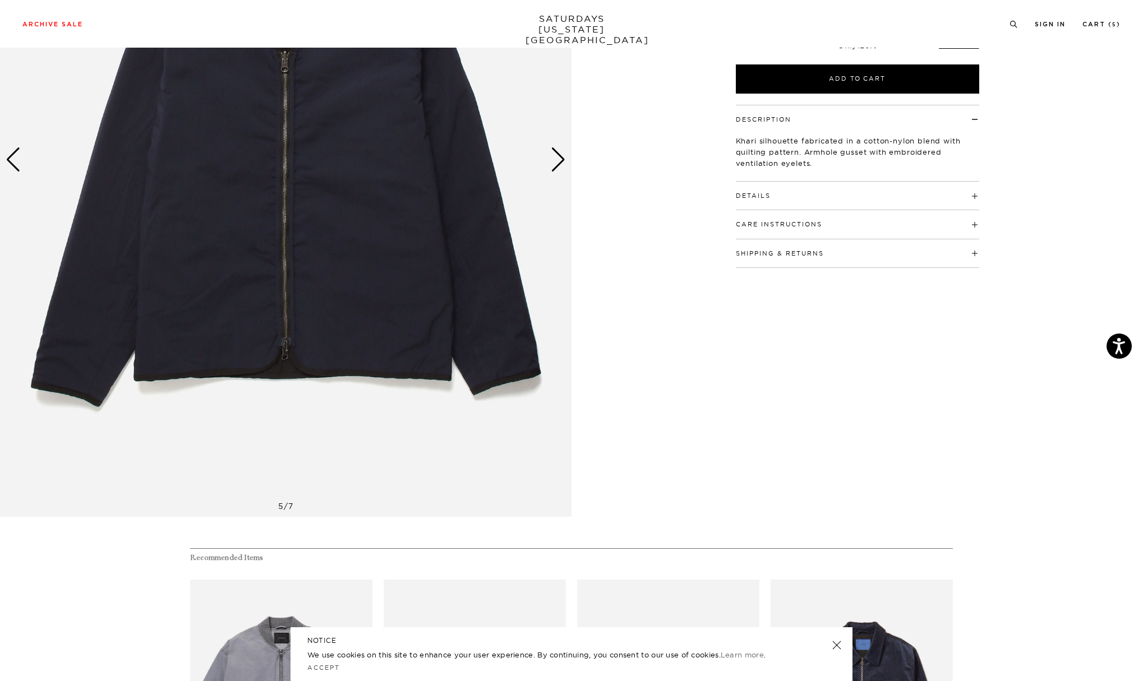
click at [558, 164] on div "Next slide" at bounding box center [558, 159] width 15 height 25
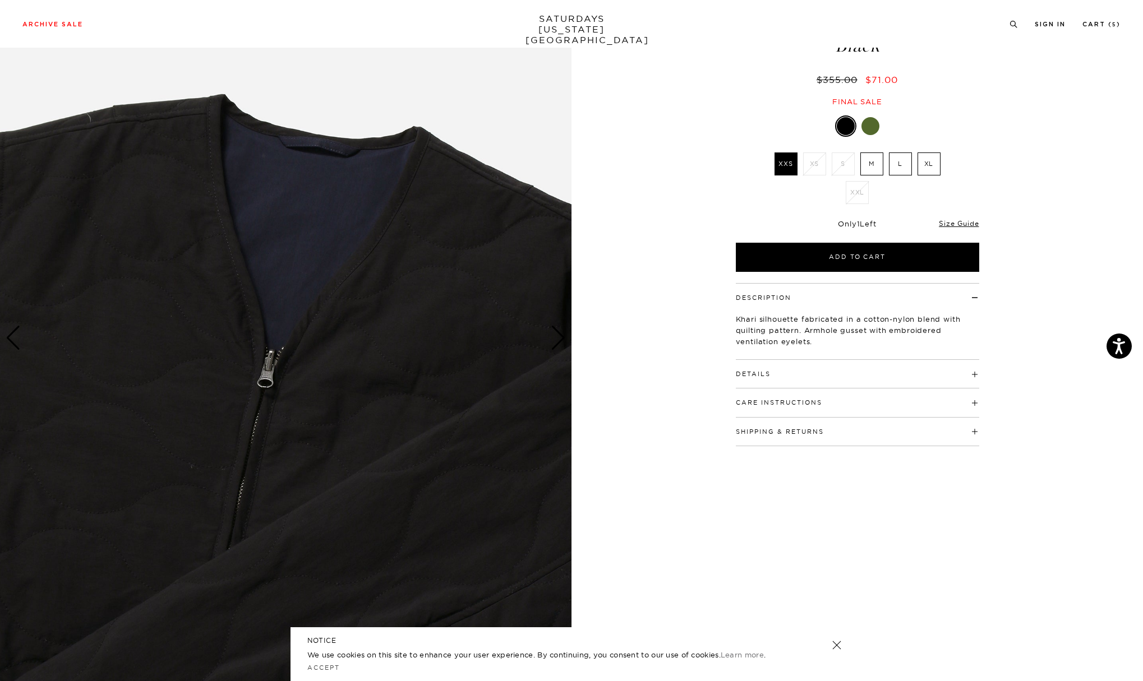
scroll to position [50, 0]
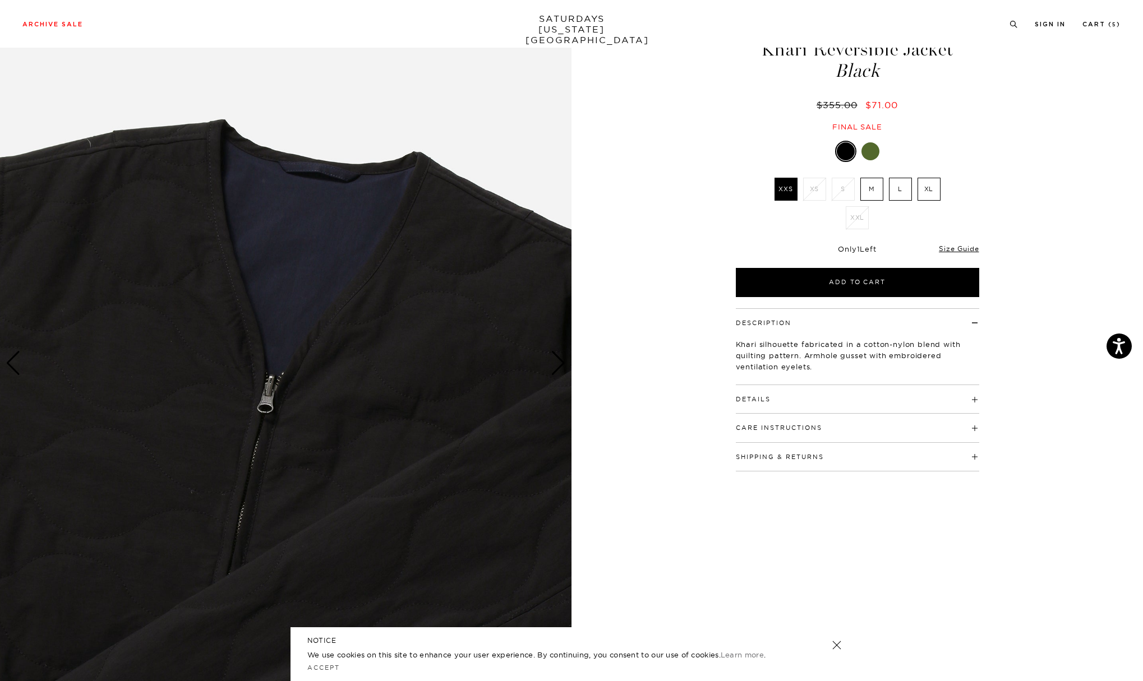
click at [540, 380] on img at bounding box center [285, 363] width 571 height 714
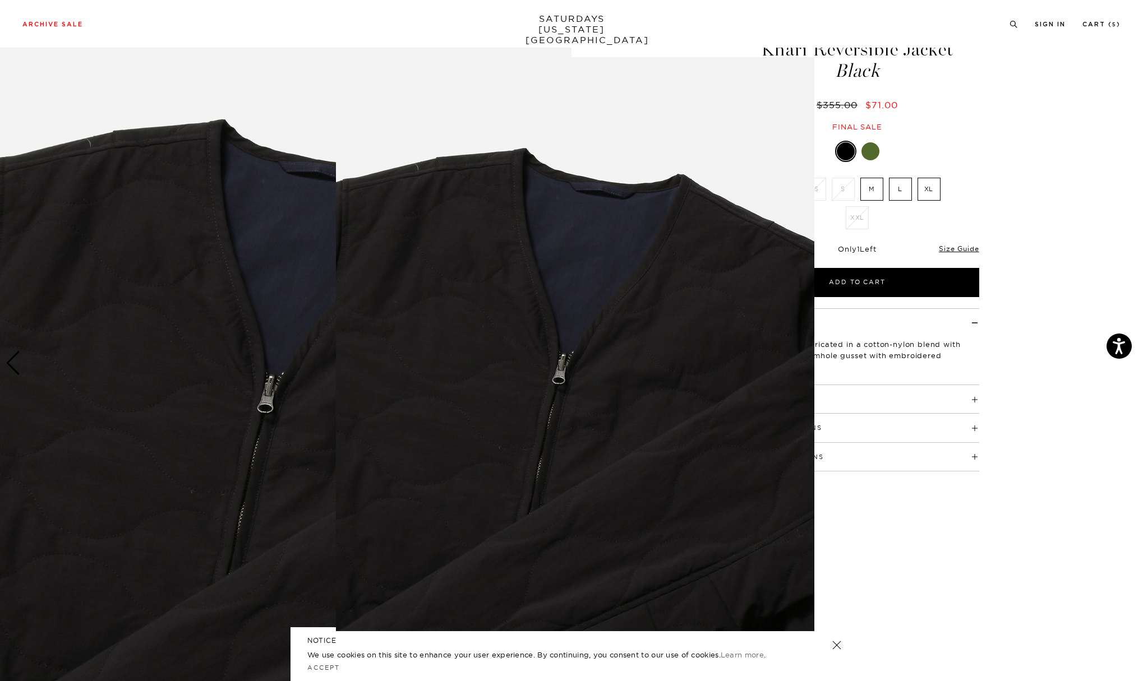
click at [565, 370] on img at bounding box center [575, 344] width 478 height 574
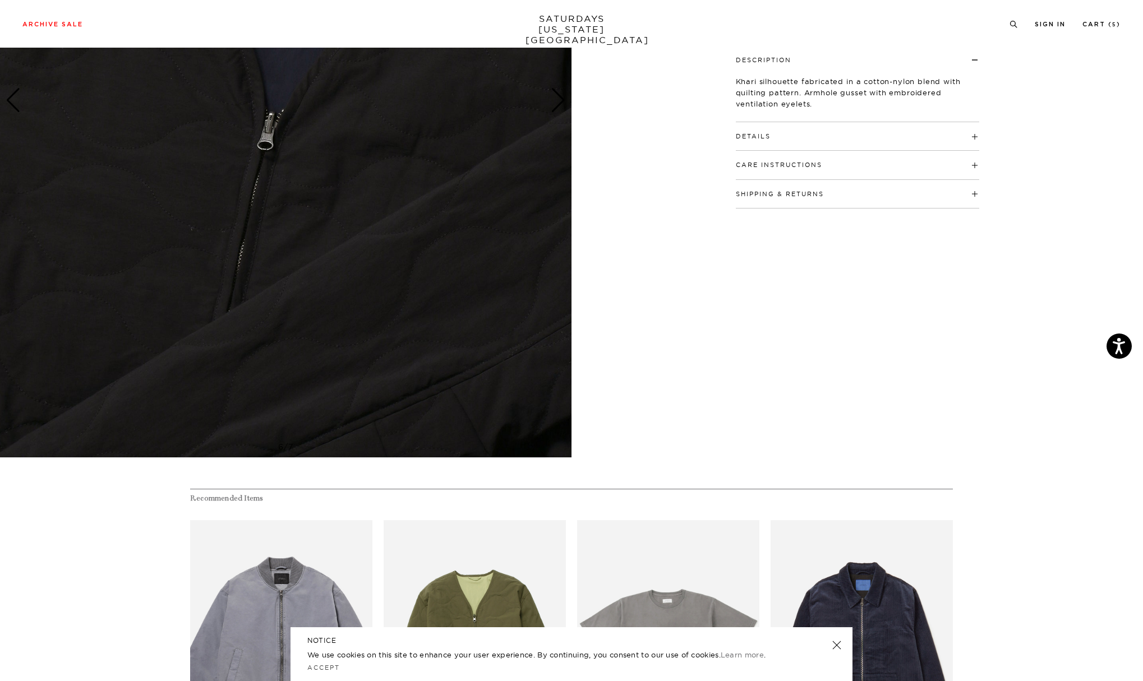
scroll to position [448, 0]
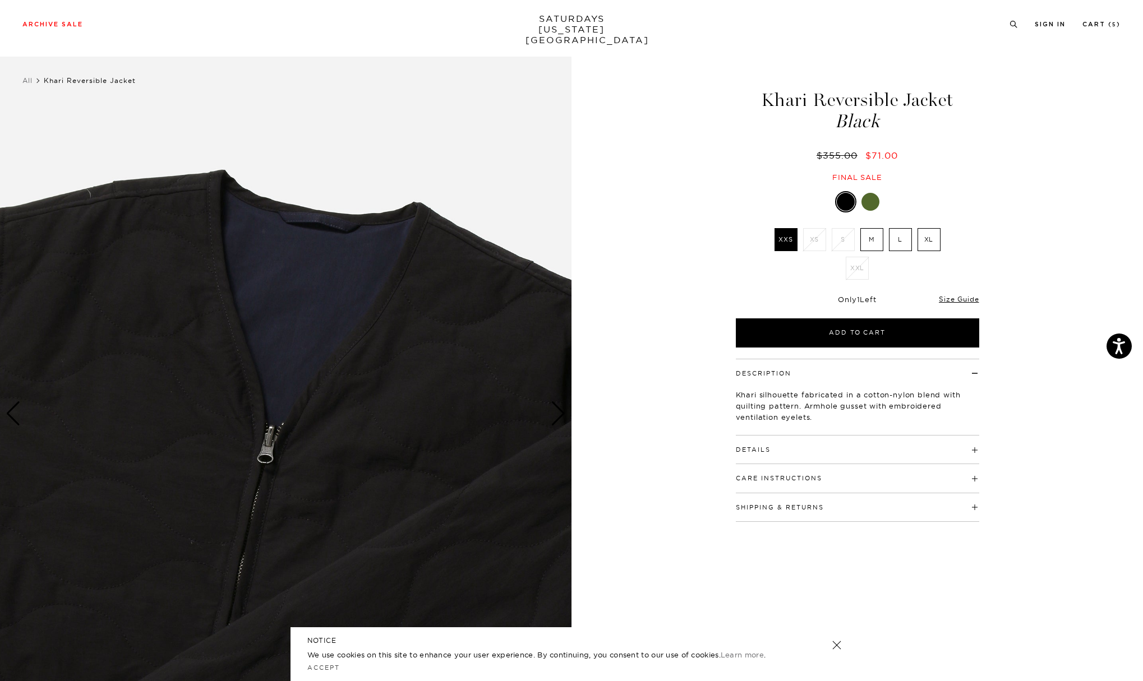
scroll to position [30, 0]
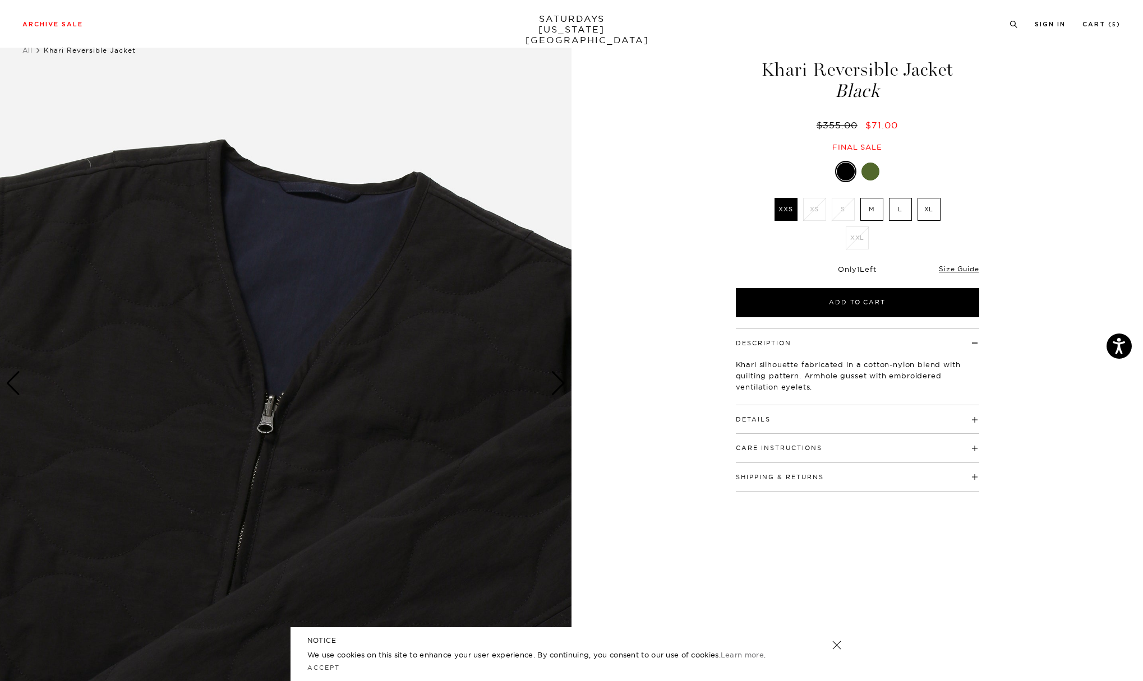
click at [471, 299] on img at bounding box center [285, 383] width 571 height 714
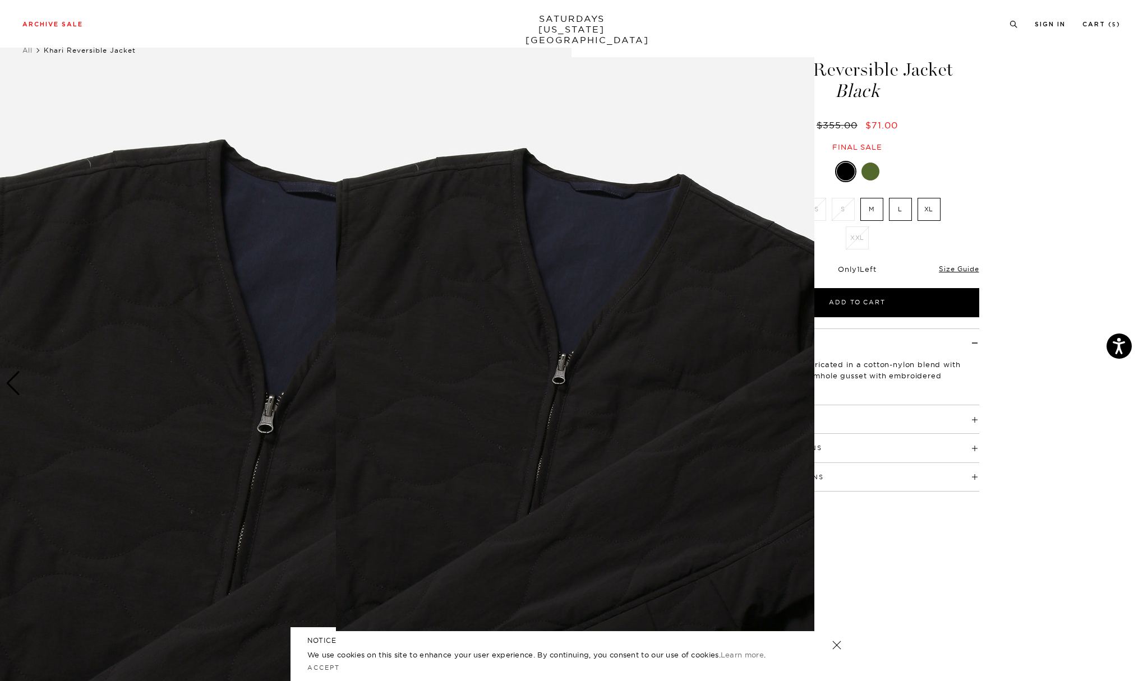
click at [471, 299] on img at bounding box center [575, 344] width 478 height 574
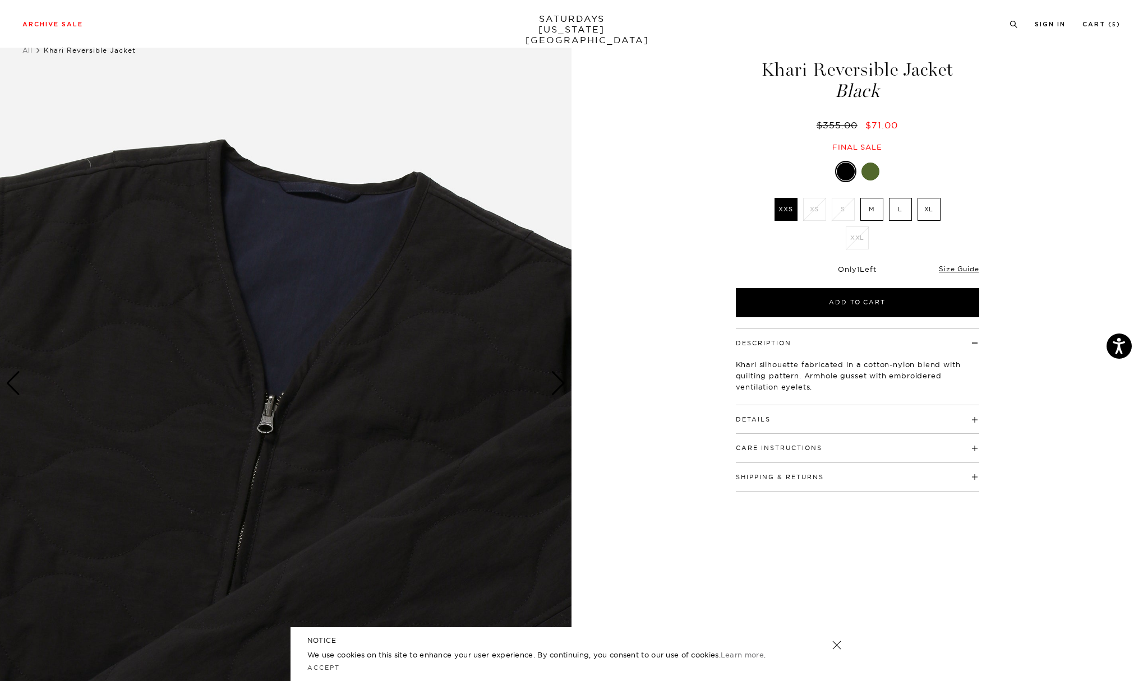
click at [270, 288] on img at bounding box center [285, 383] width 571 height 714
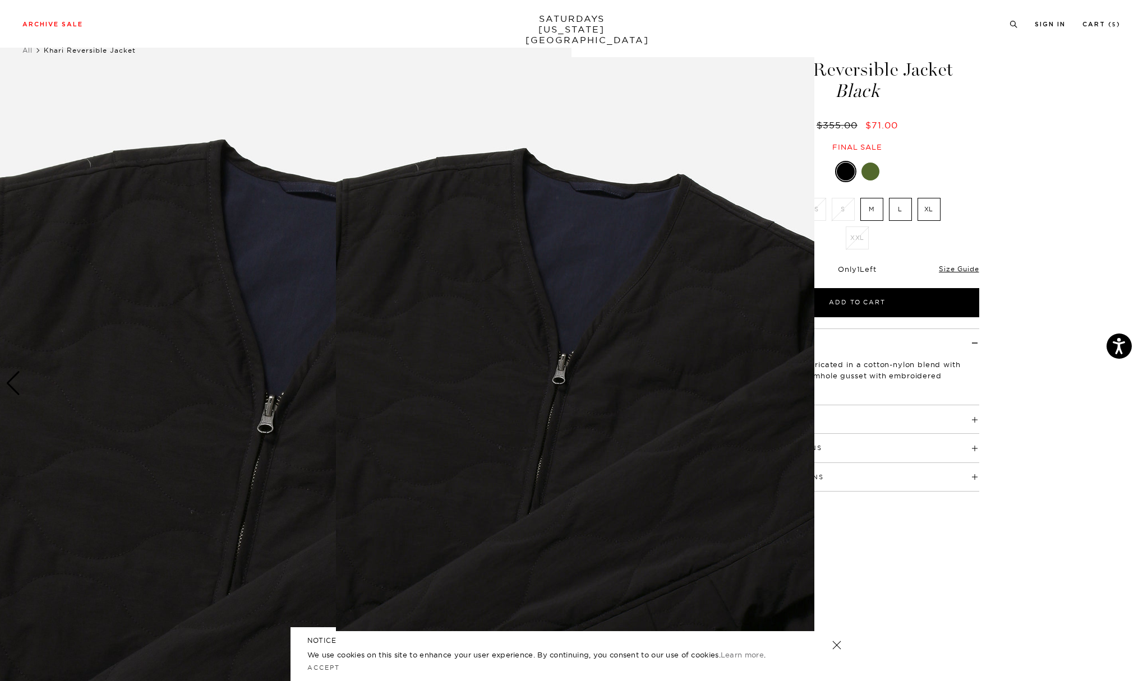
click at [171, 274] on figure at bounding box center [571, 340] width 1143 height 681
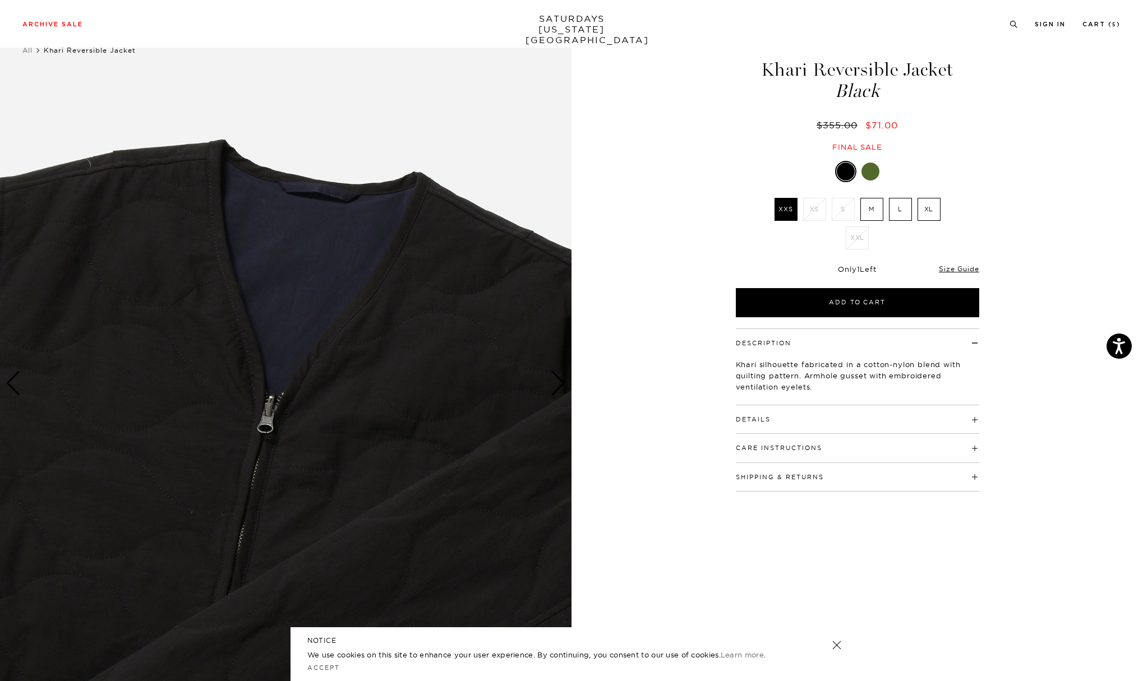
click at [551, 379] on div "Next slide" at bounding box center [558, 383] width 15 height 25
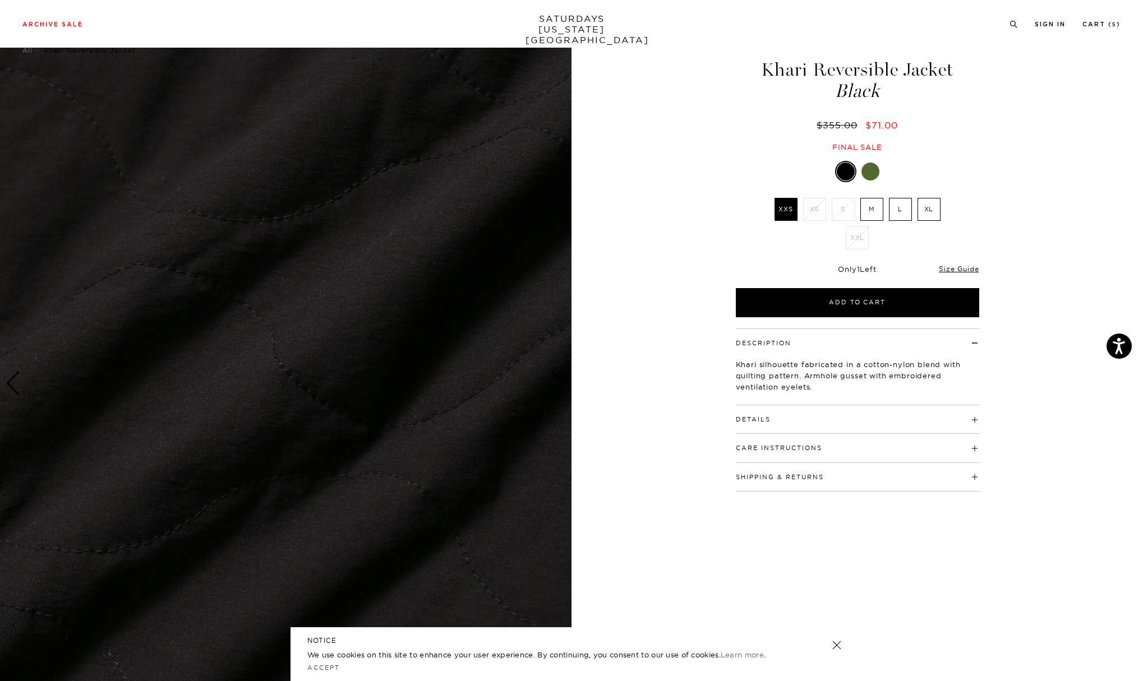
click at [558, 382] on div "Next slide" at bounding box center [558, 383] width 15 height 25
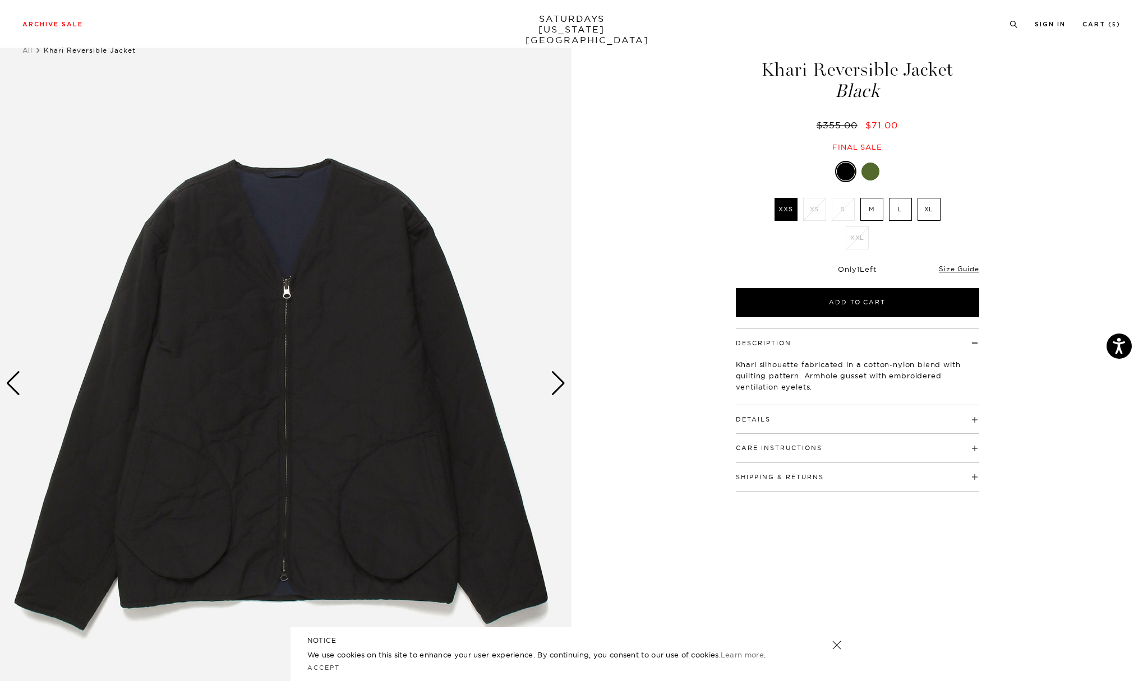
click at [560, 386] on div "Next slide" at bounding box center [558, 383] width 15 height 25
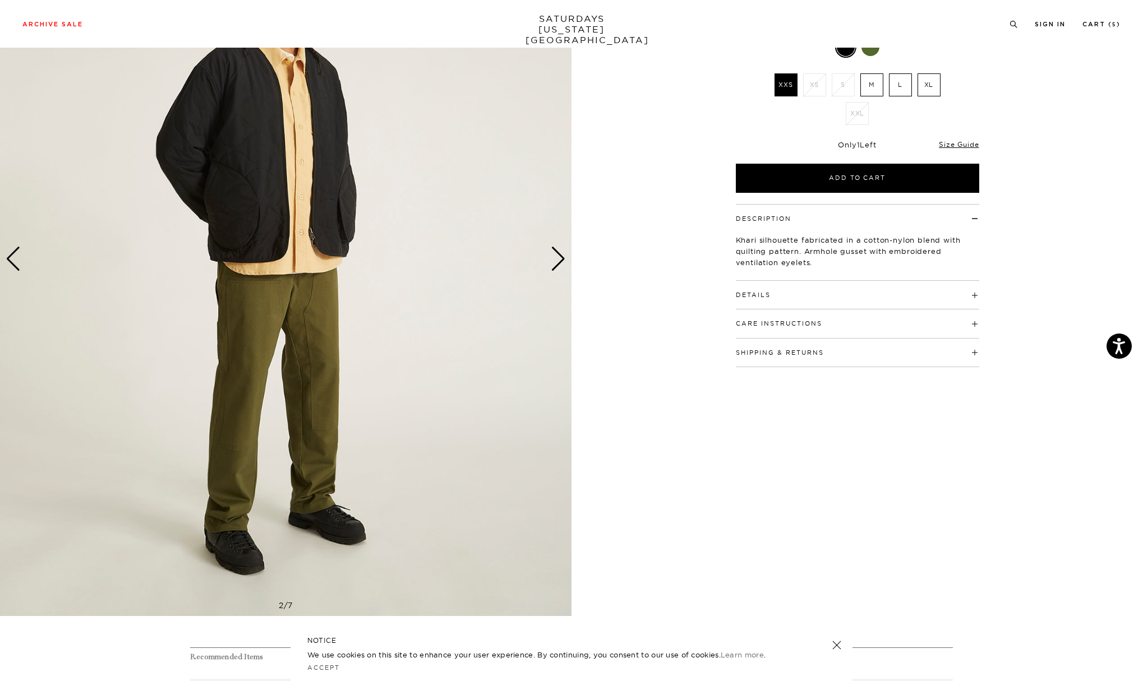
scroll to position [68, 0]
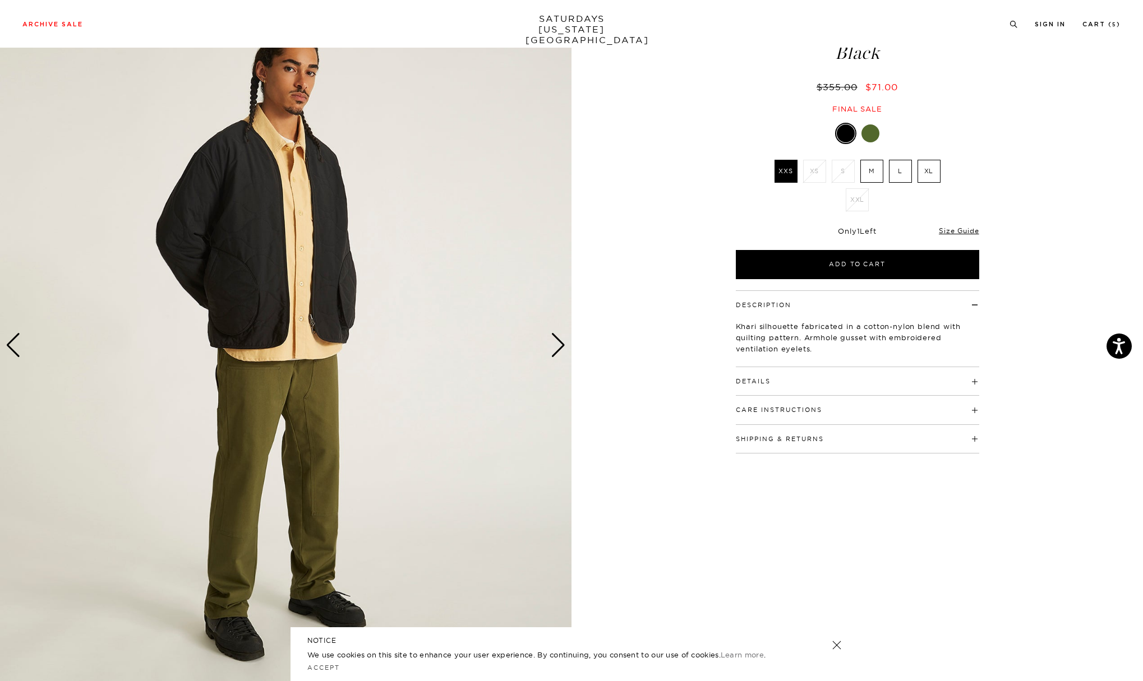
click at [792, 377] on h4 "Details" at bounding box center [857, 376] width 243 height 19
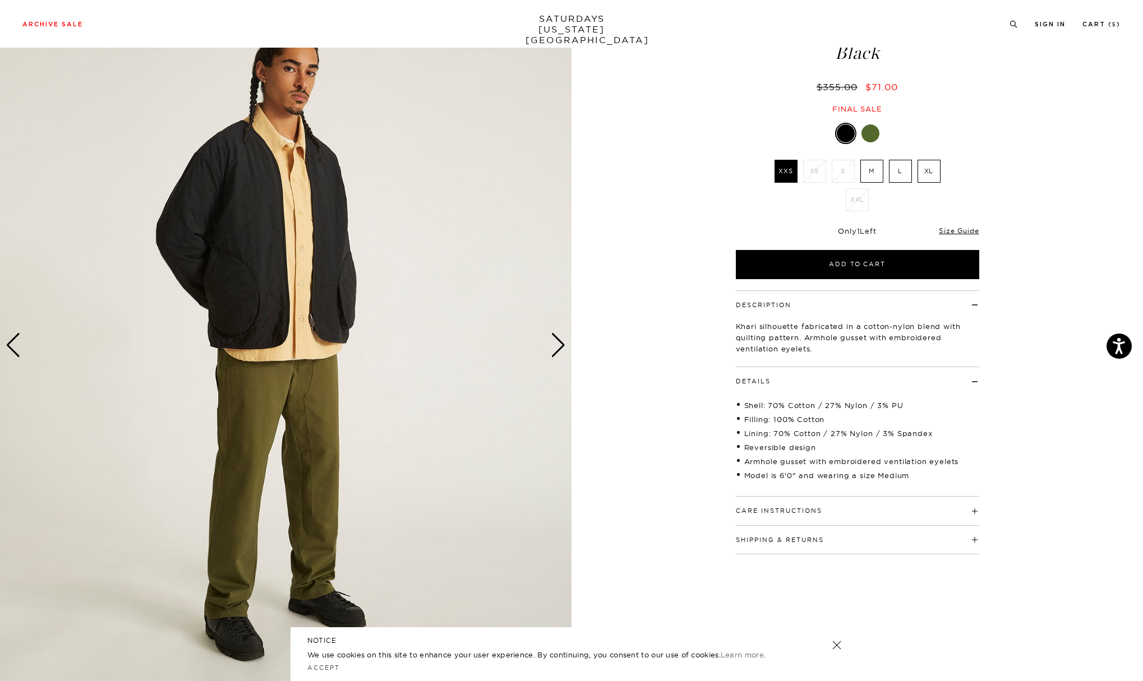
click at [909, 164] on label "L" at bounding box center [900, 171] width 23 height 23
click at [0, 0] on input "L" at bounding box center [0, 0] width 0 height 0
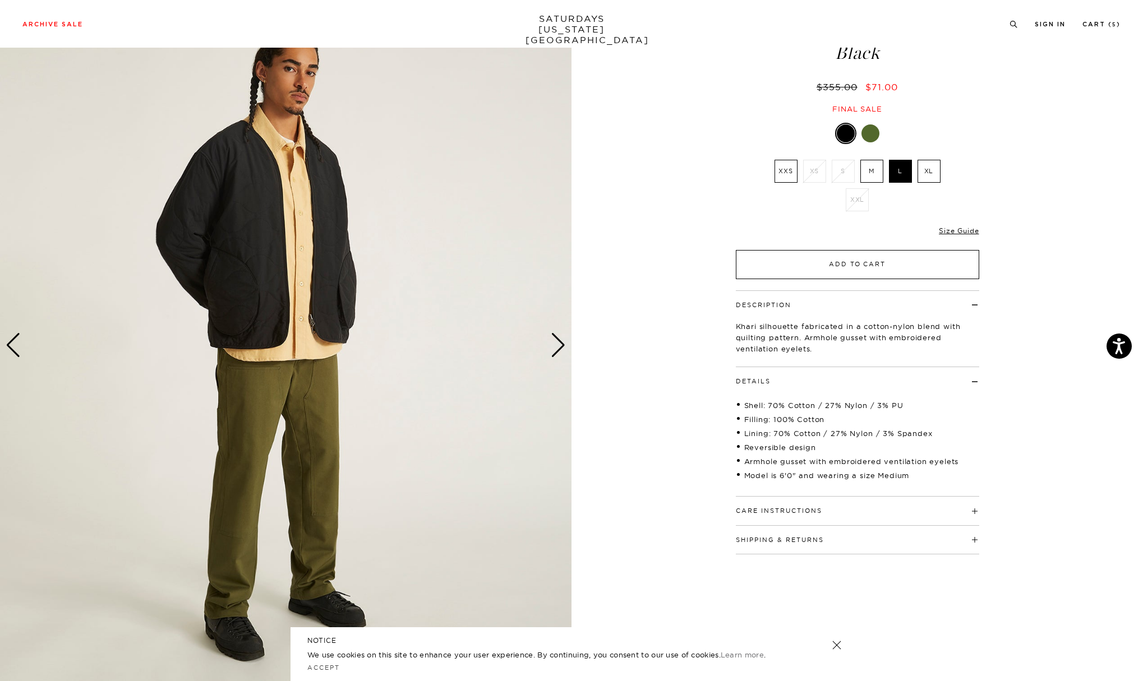
click at [886, 255] on button "Add to Cart" at bounding box center [857, 264] width 243 height 29
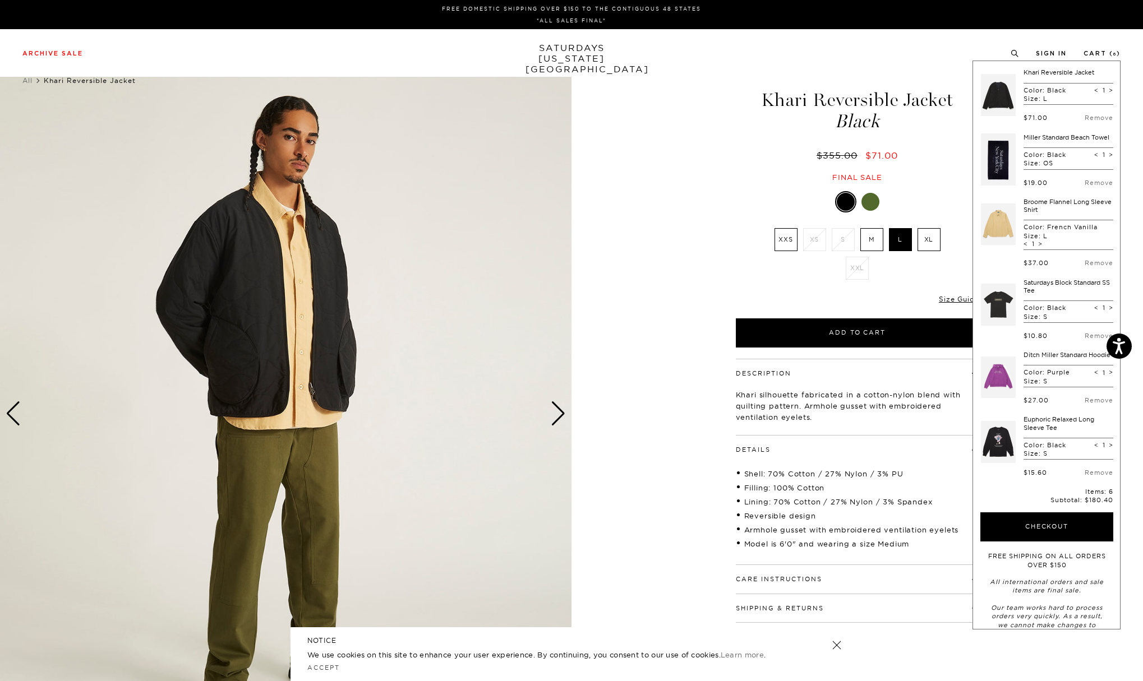
scroll to position [0, 0]
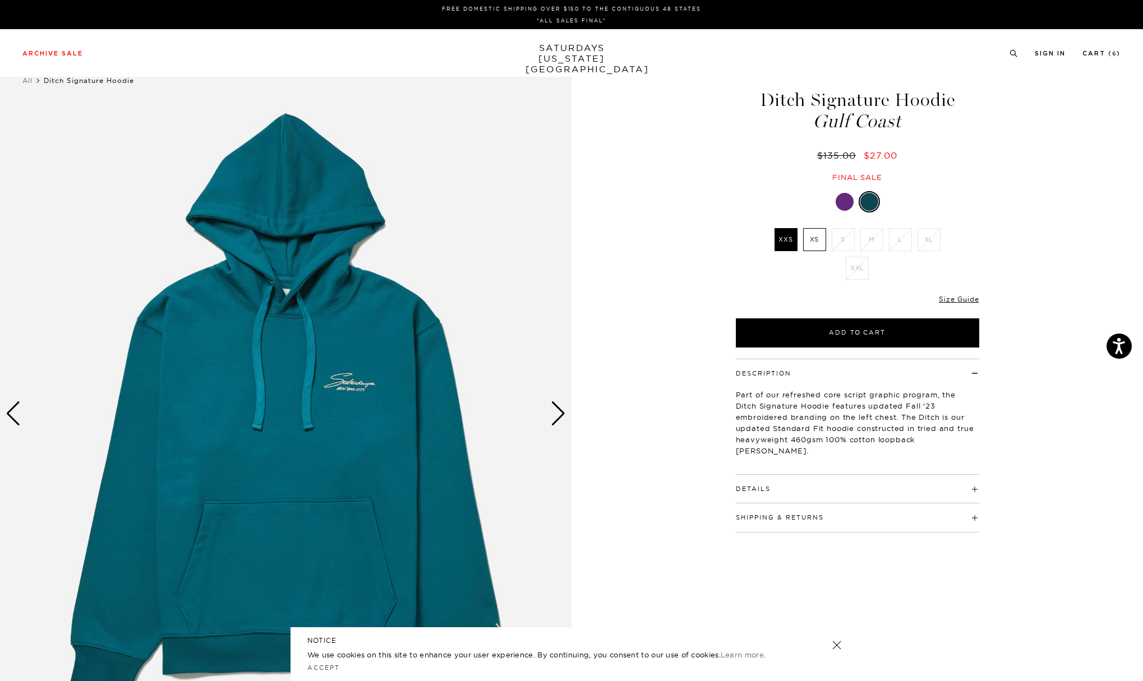
click at [562, 415] on div "Next slide" at bounding box center [558, 413] width 15 height 25
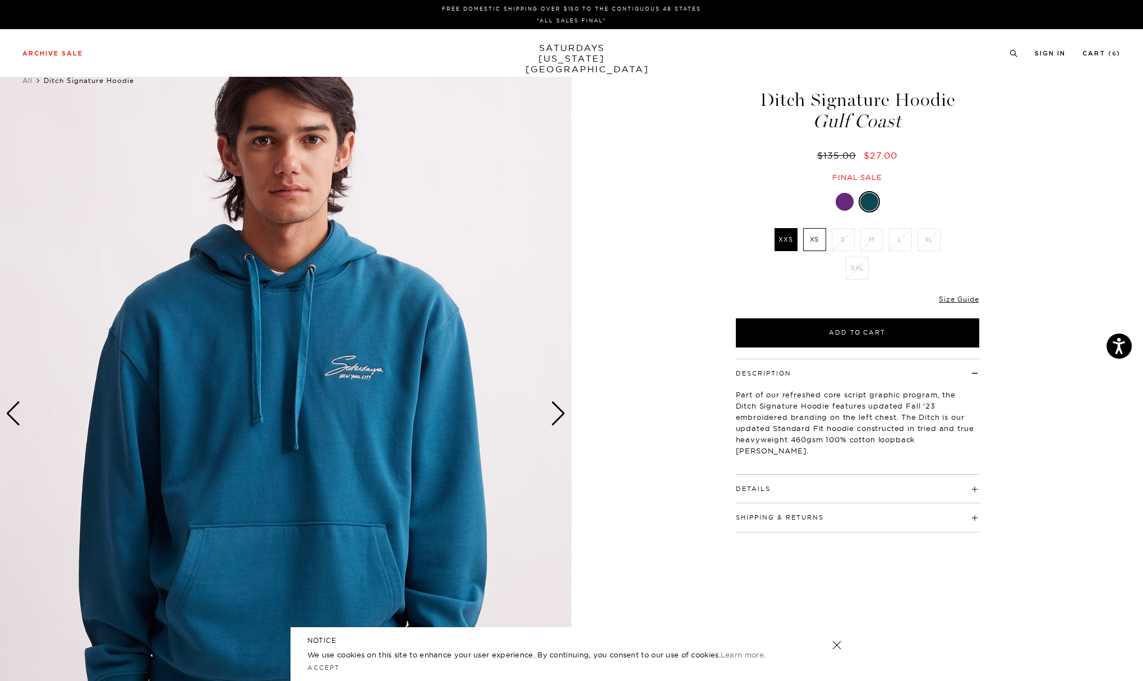
click at [562, 415] on div "Next slide" at bounding box center [558, 413] width 15 height 25
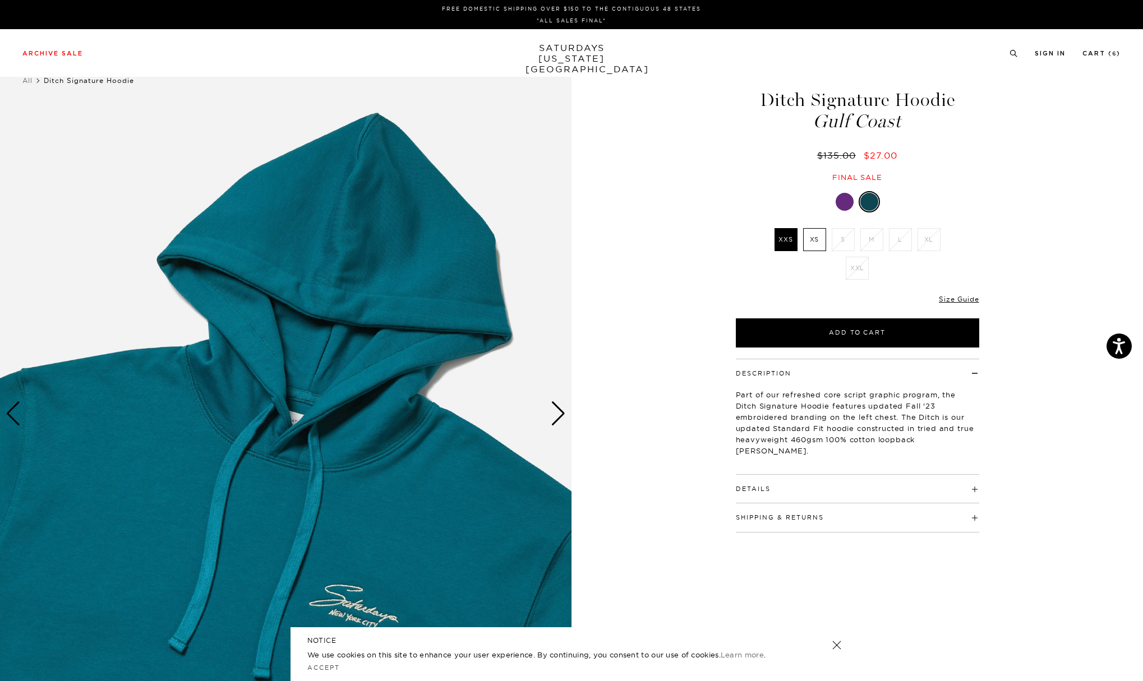
click at [562, 415] on div "Next slide" at bounding box center [558, 413] width 15 height 25
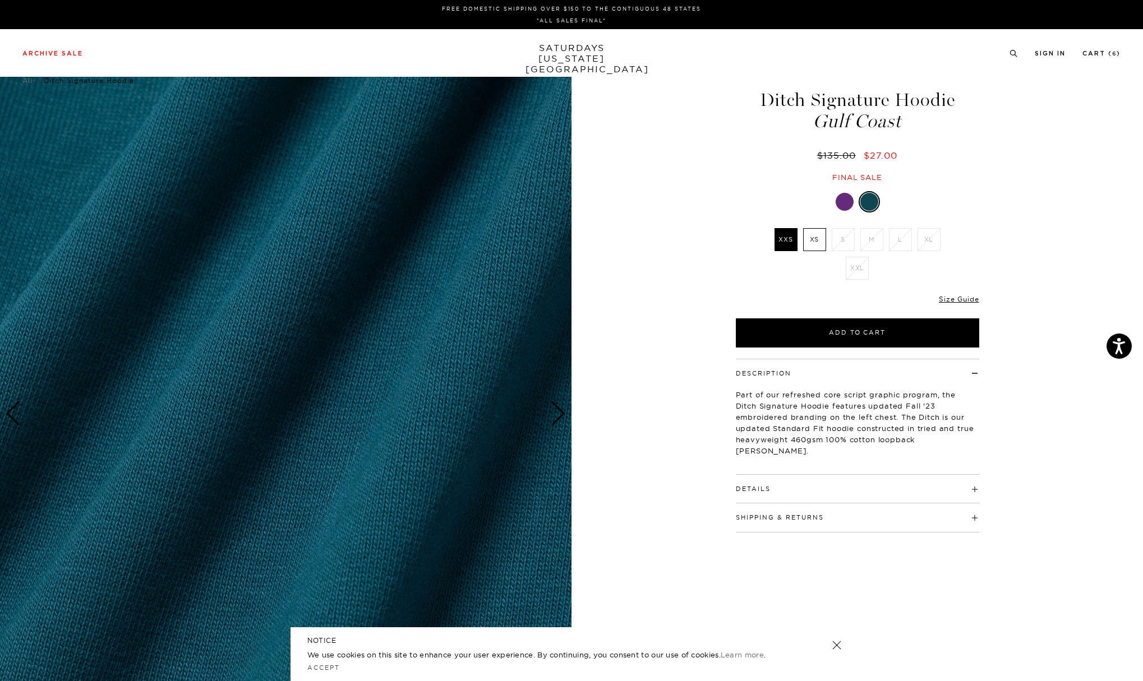
click at [562, 415] on div "Next slide" at bounding box center [558, 413] width 15 height 25
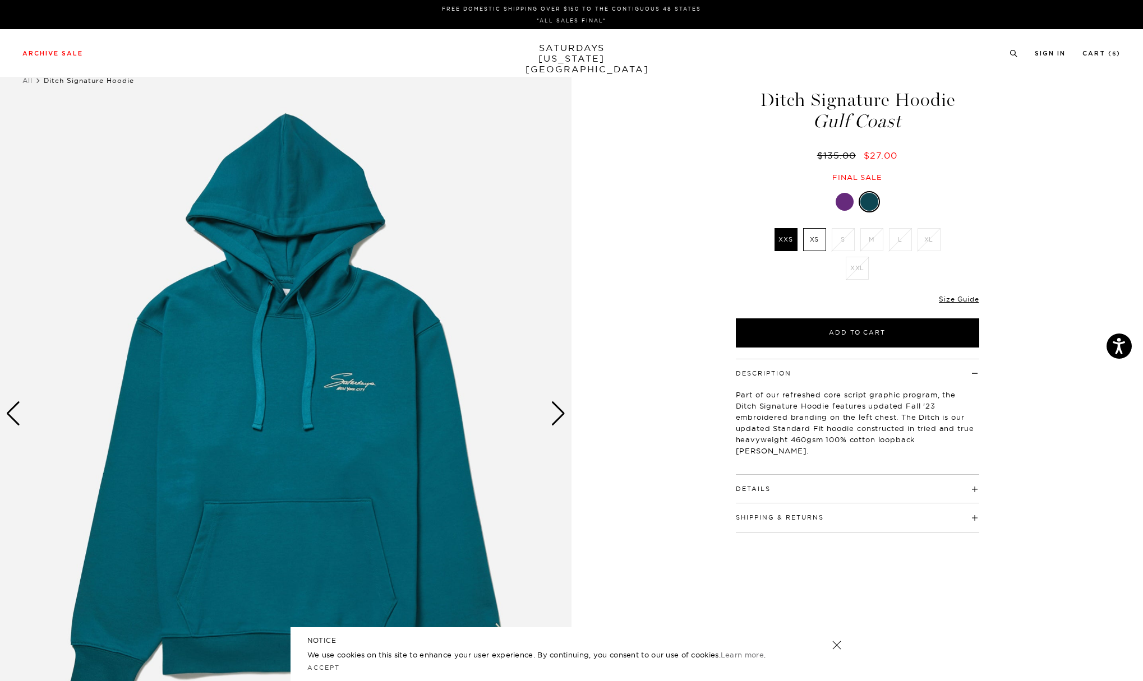
click at [562, 415] on div "Next slide" at bounding box center [558, 413] width 15 height 25
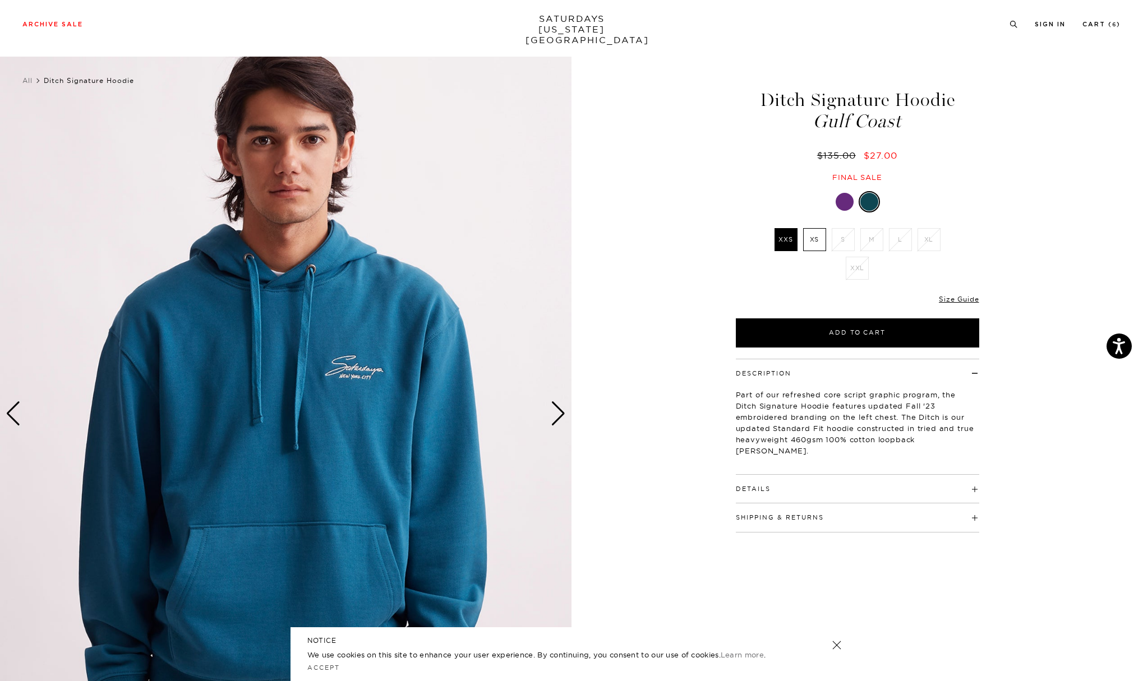
scroll to position [224, 0]
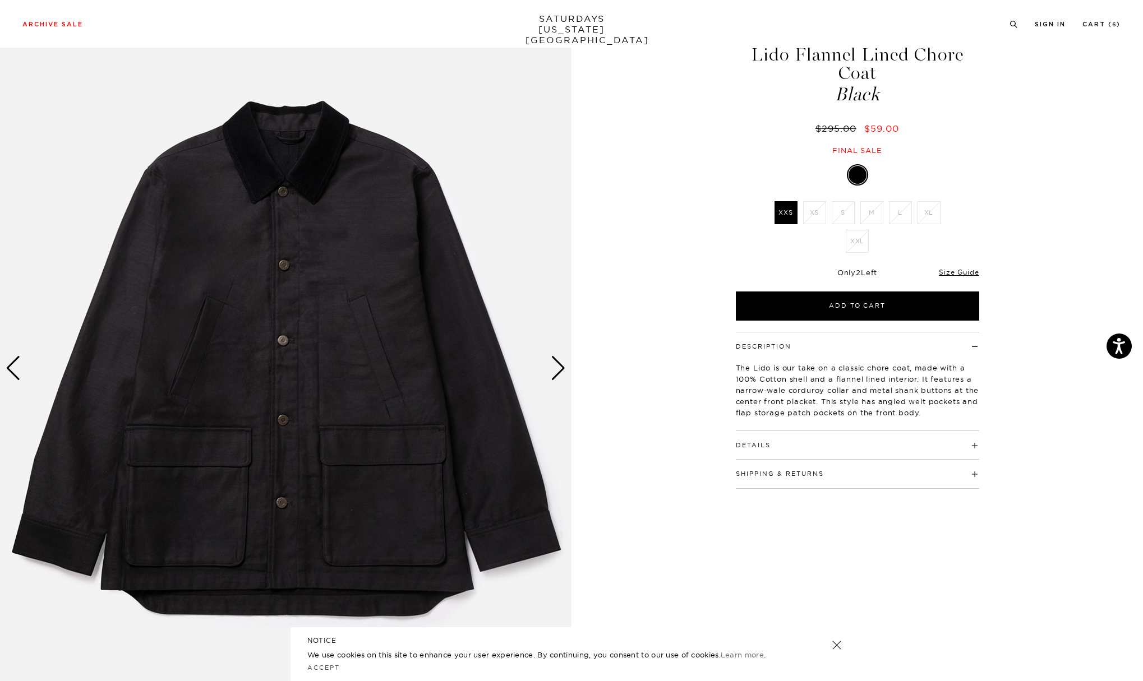
scroll to position [49, 0]
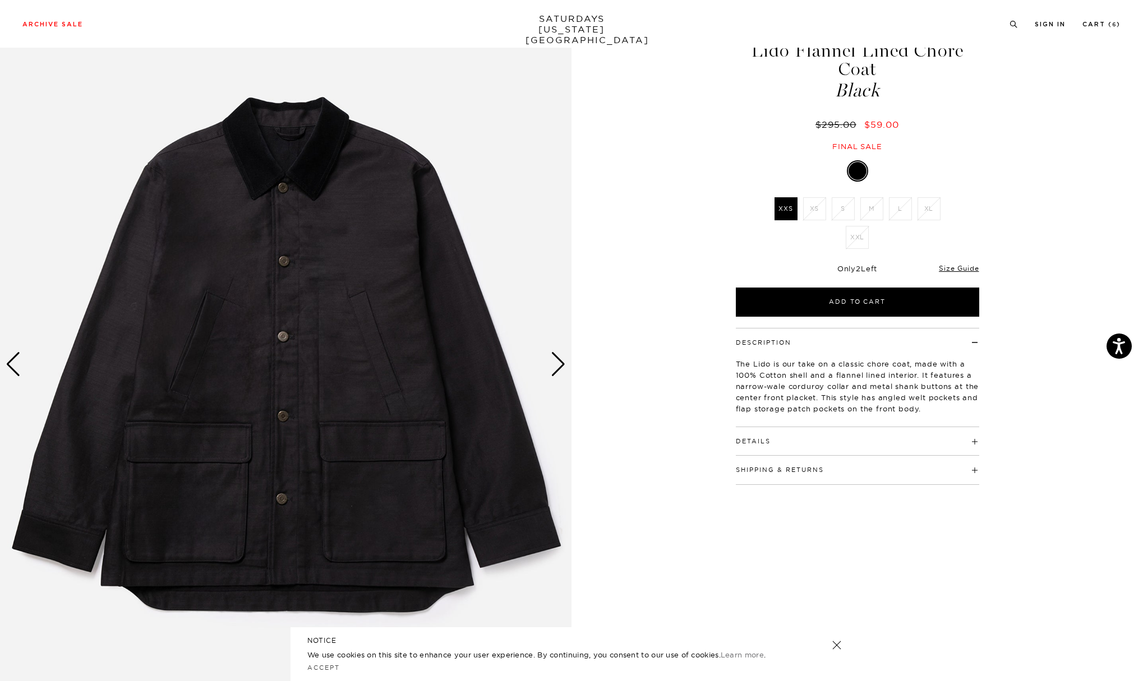
click at [560, 362] on div "Next slide" at bounding box center [558, 364] width 15 height 25
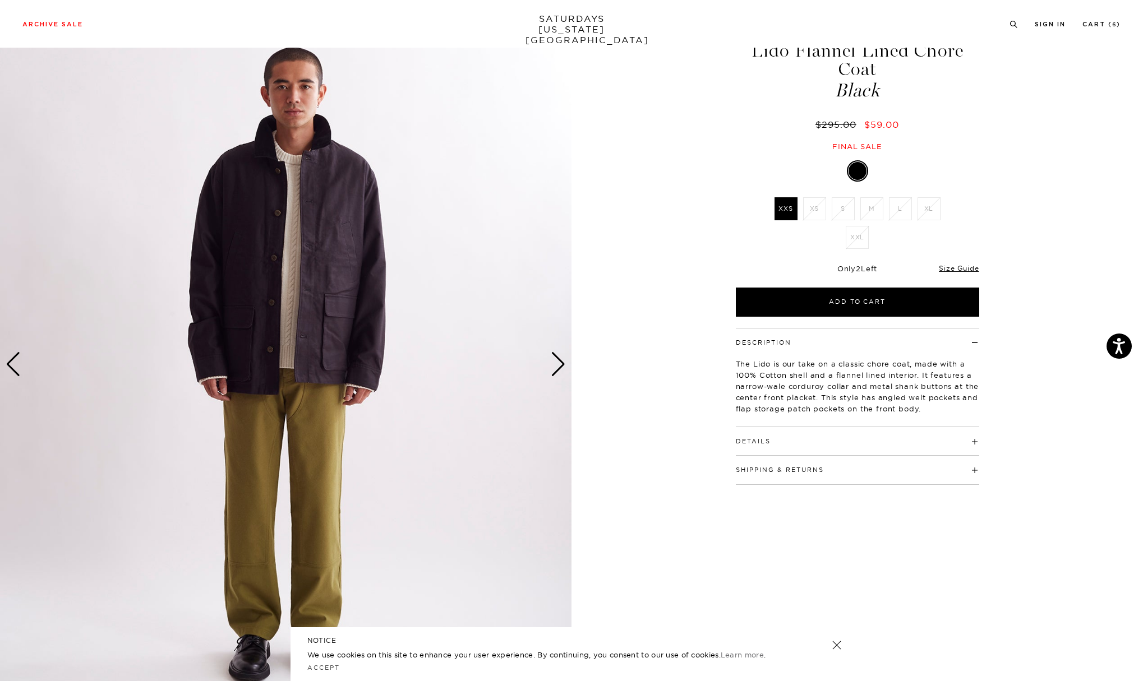
click at [560, 362] on div "Next slide" at bounding box center [558, 364] width 15 height 25
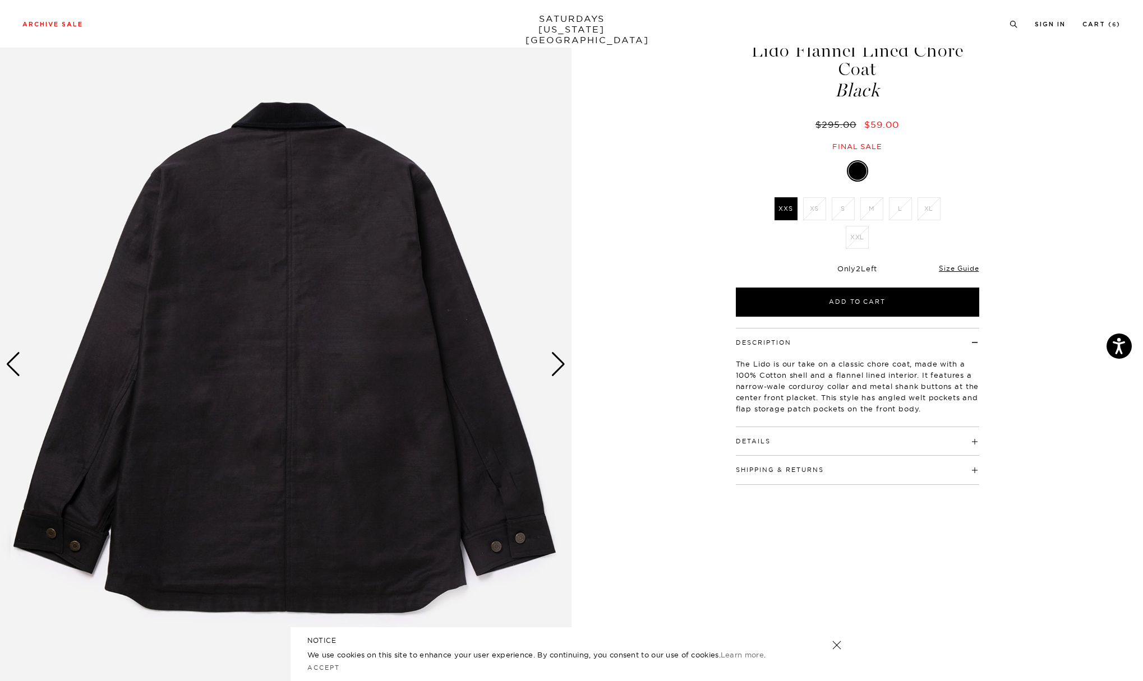
click at [560, 362] on div "Next slide" at bounding box center [558, 364] width 15 height 25
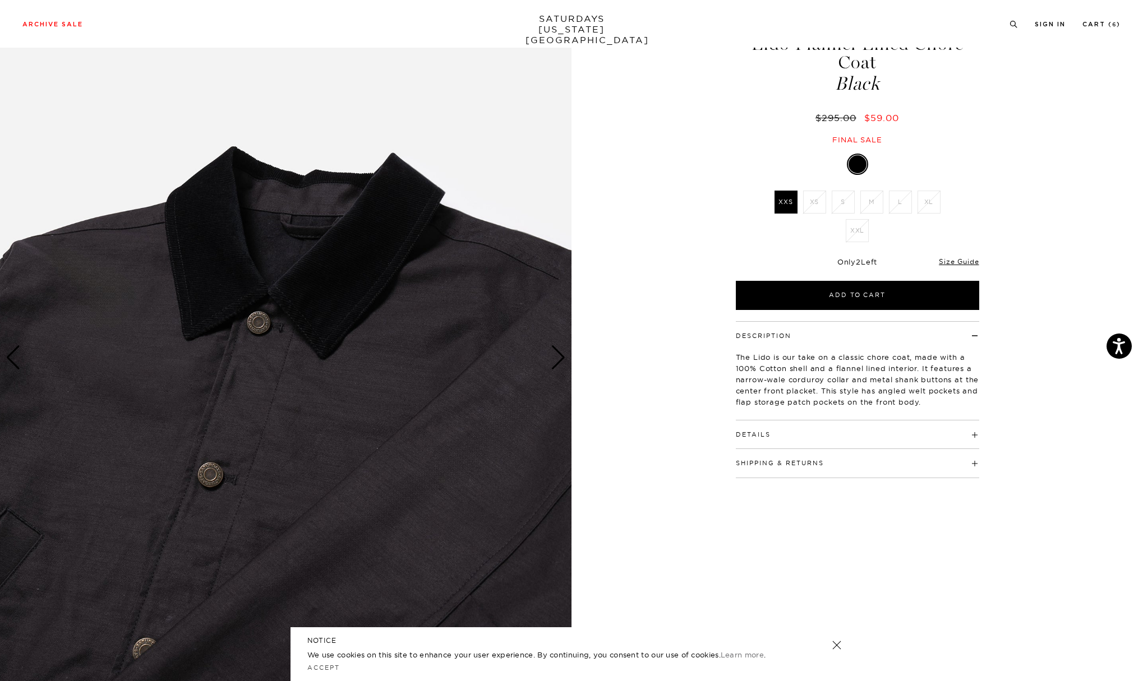
scroll to position [62, 0]
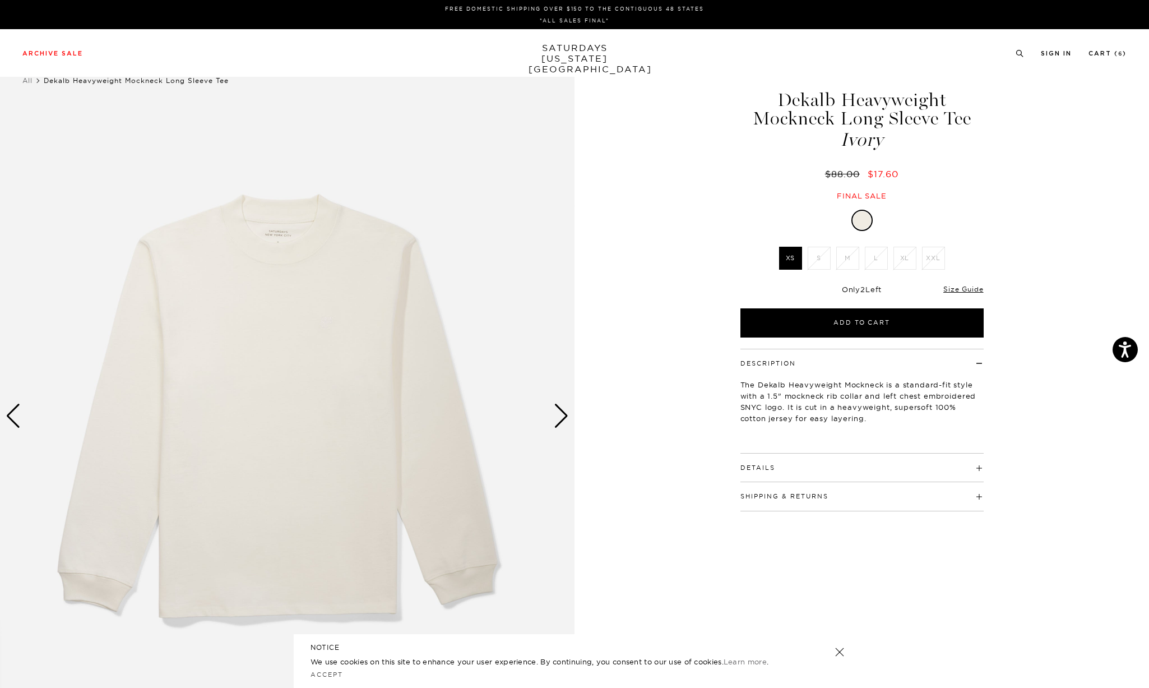
click at [560, 424] on div "Next slide" at bounding box center [561, 416] width 15 height 25
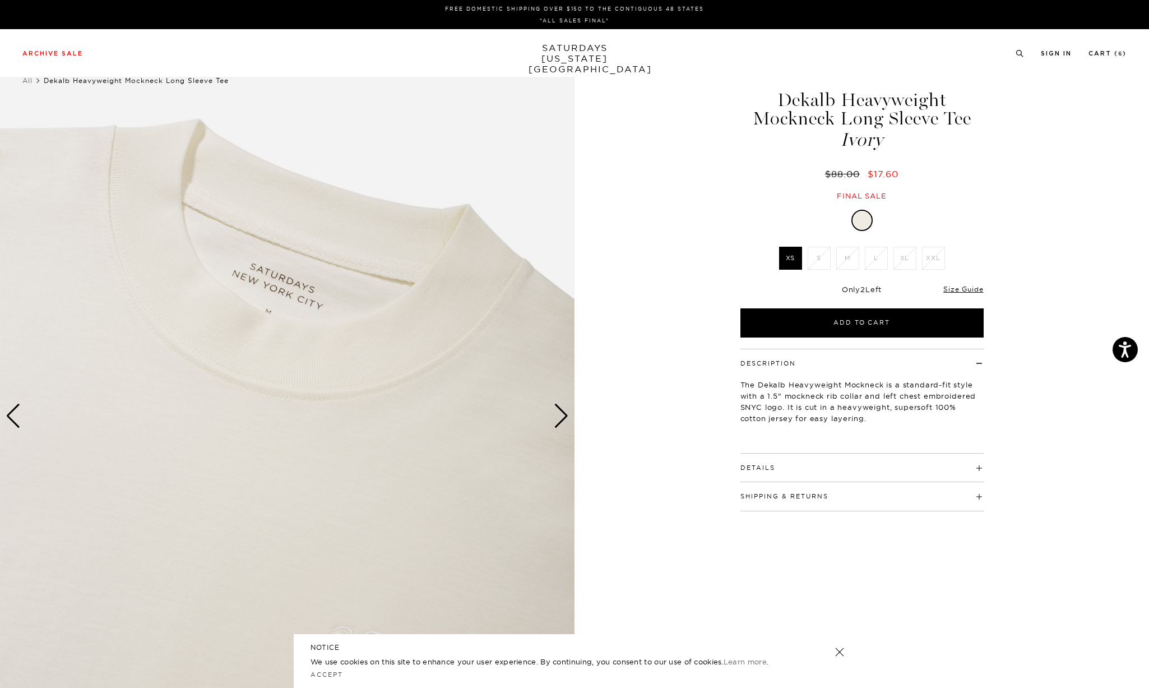
click at [560, 421] on div "Next slide" at bounding box center [561, 416] width 15 height 25
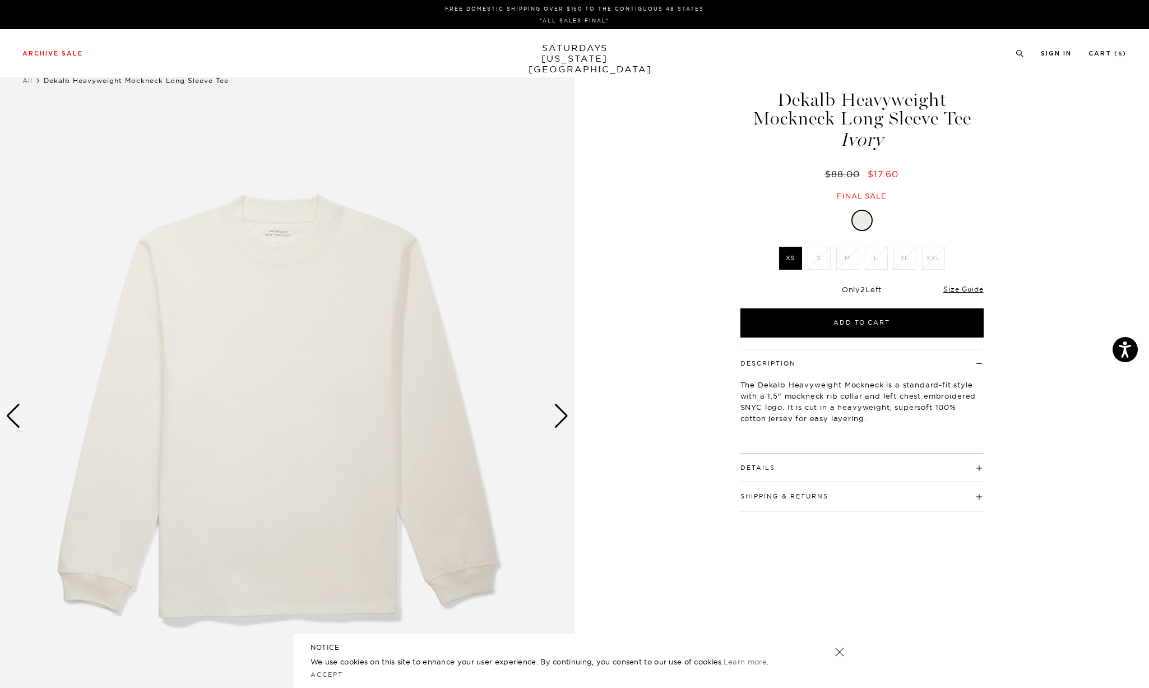
click at [560, 421] on div "Next slide" at bounding box center [561, 416] width 15 height 25
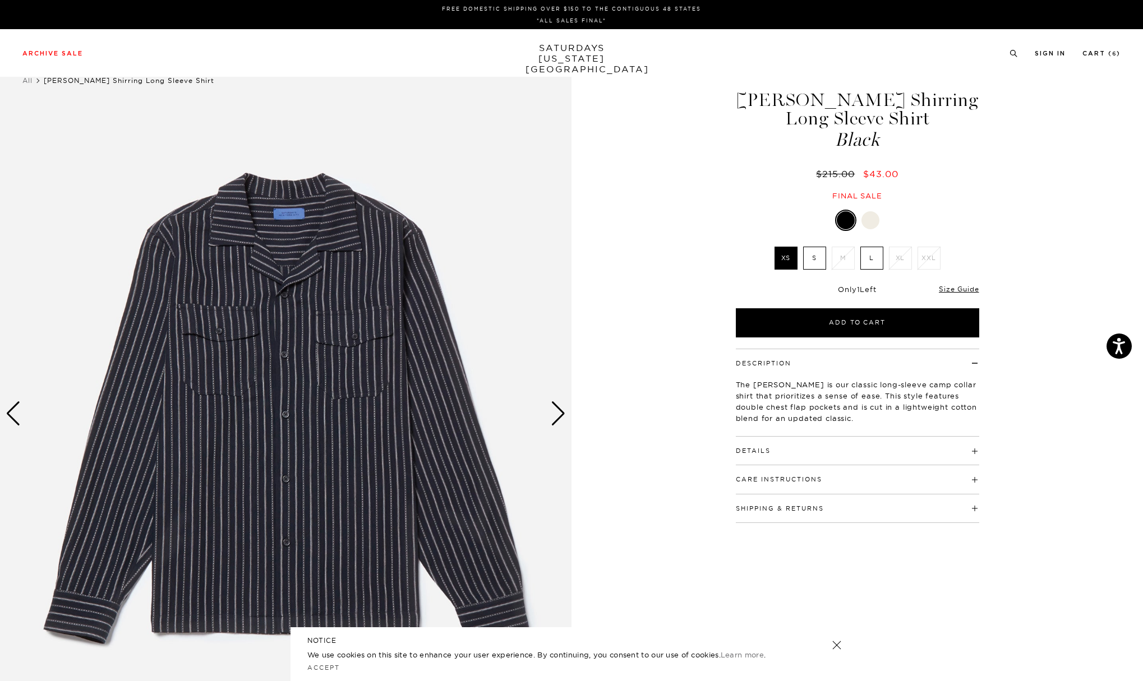
click at [567, 413] on img at bounding box center [285, 414] width 571 height 714
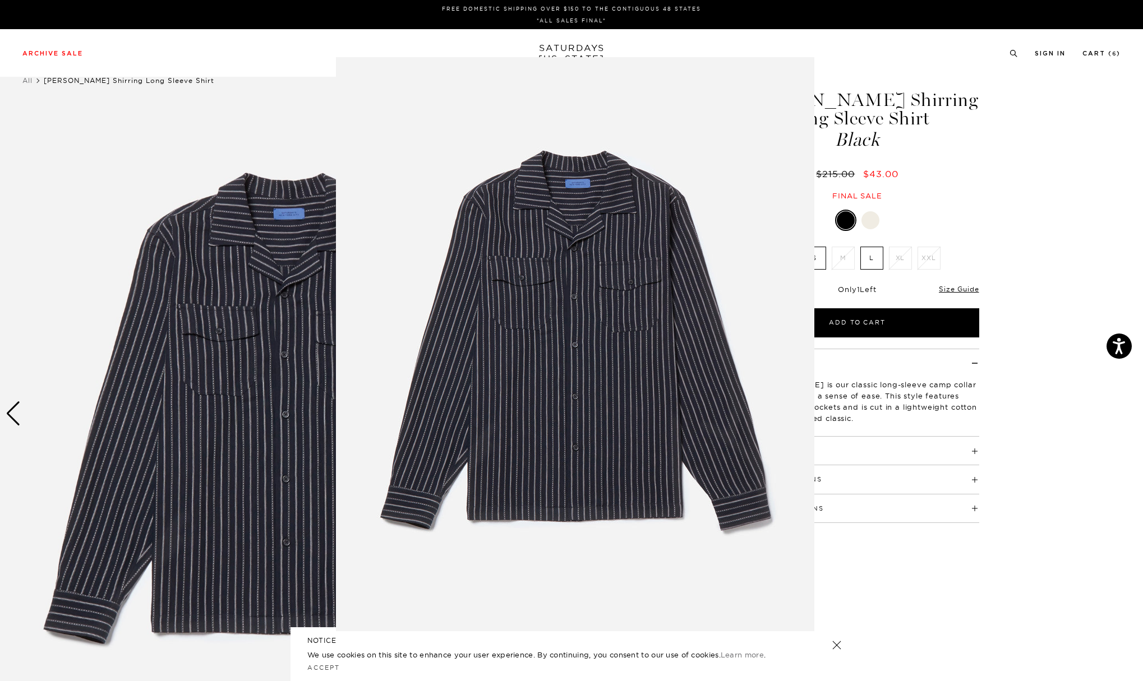
click at [562, 421] on img at bounding box center [575, 344] width 478 height 574
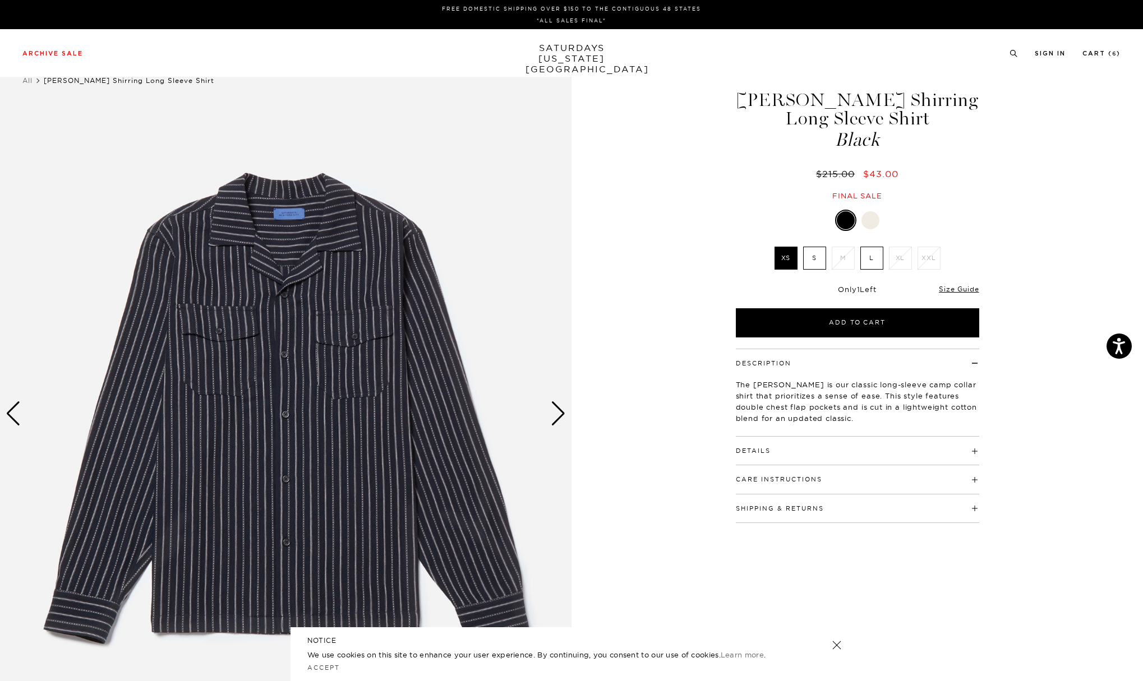
click at [558, 416] on div "Next slide" at bounding box center [558, 413] width 15 height 25
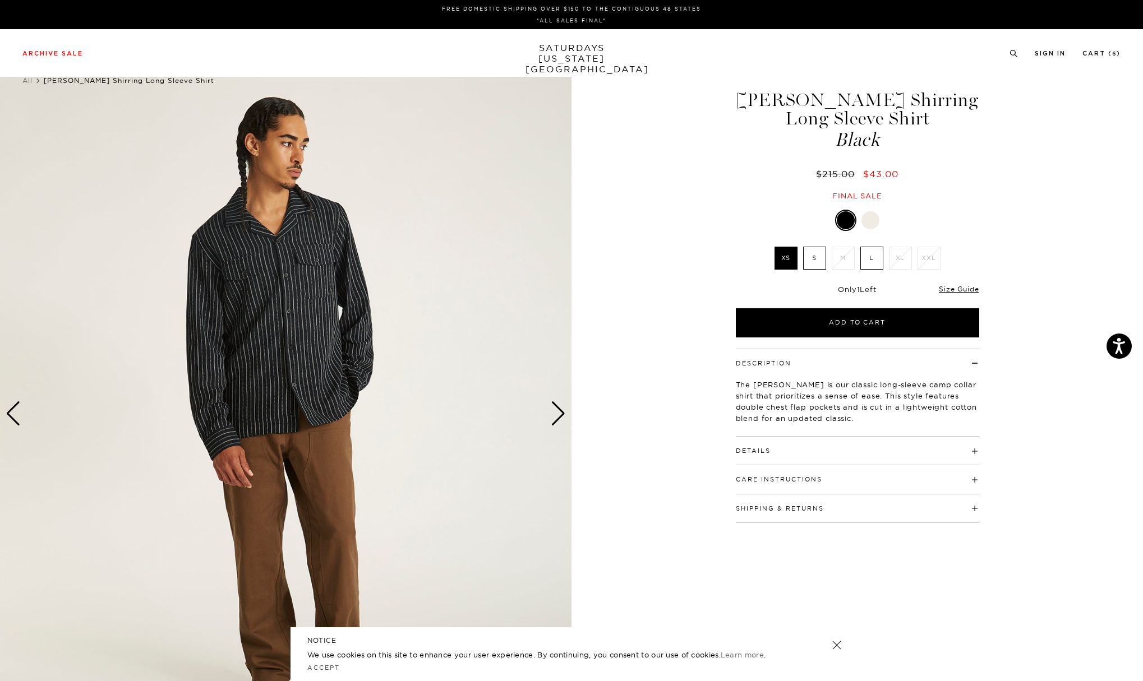
click at [558, 416] on div "Next slide" at bounding box center [558, 413] width 15 height 25
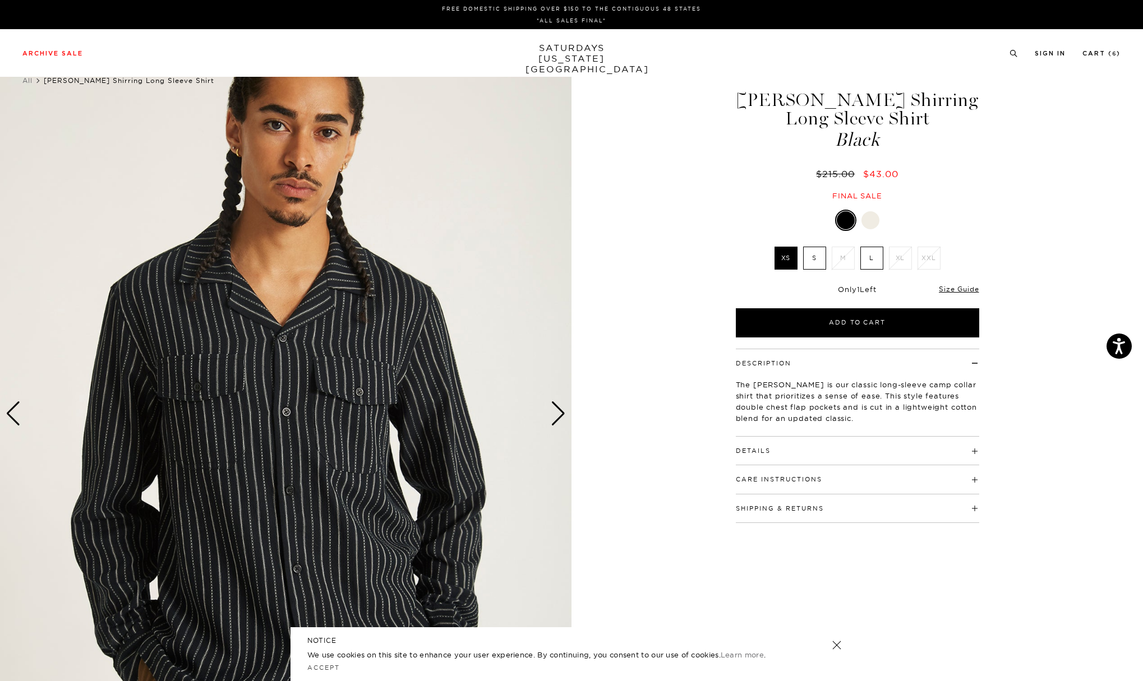
click at [558, 416] on div "Next slide" at bounding box center [558, 413] width 15 height 25
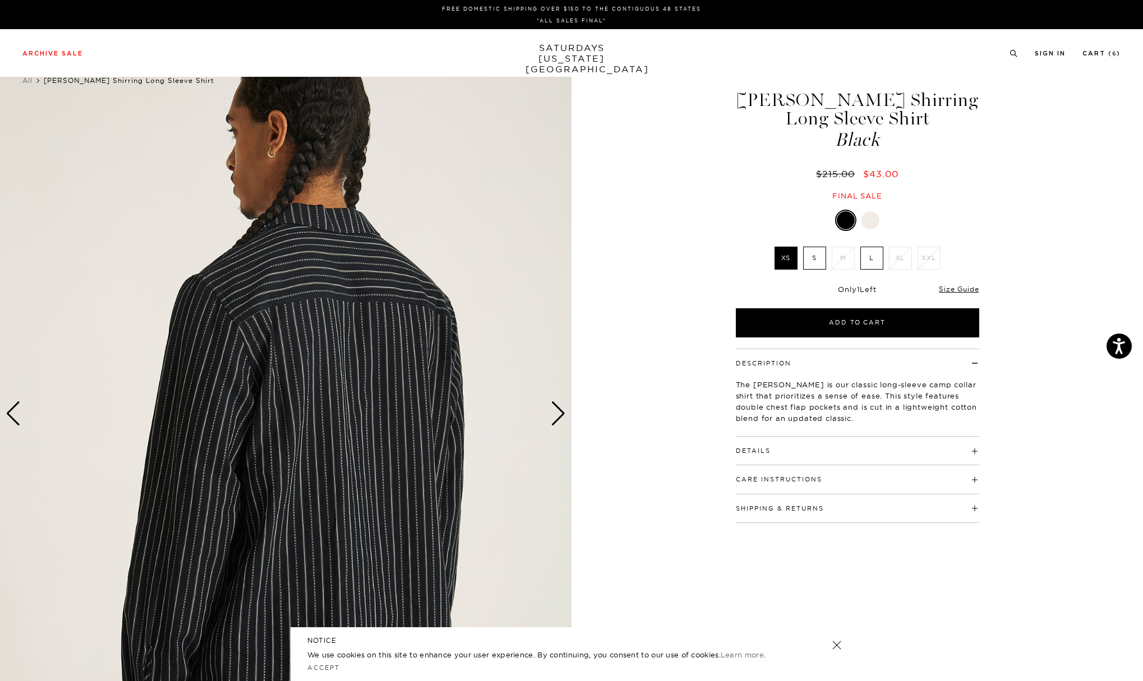
click at [785, 449] on h4 "Details" at bounding box center [857, 446] width 243 height 19
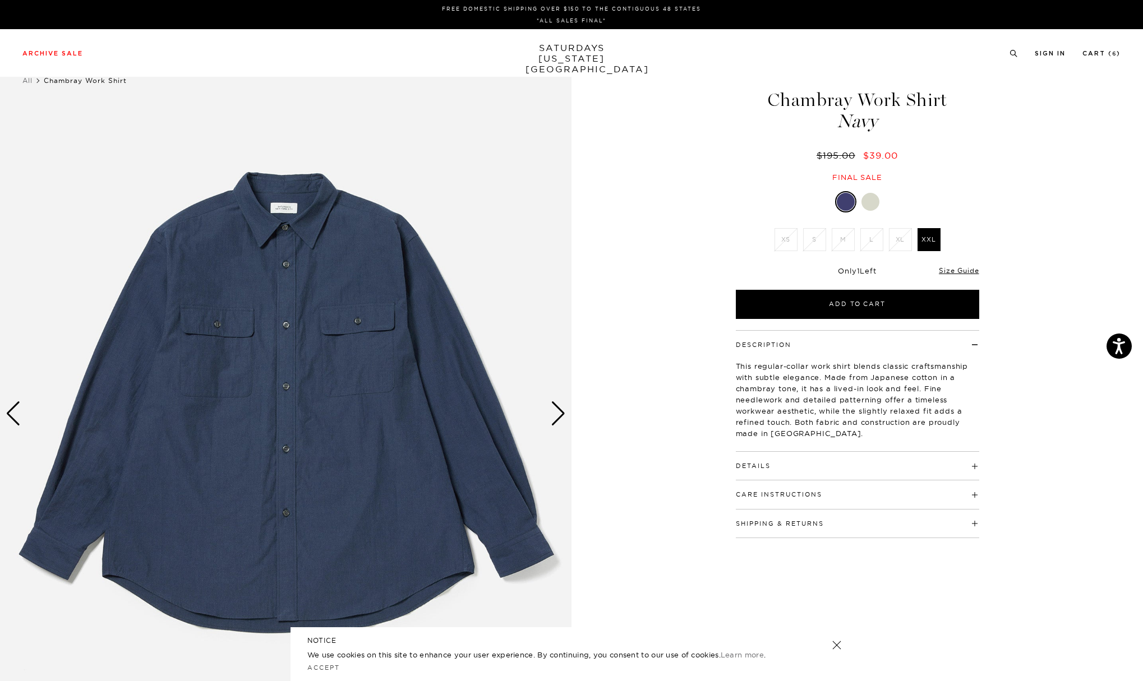
click at [557, 412] on div "Next slide" at bounding box center [558, 413] width 15 height 25
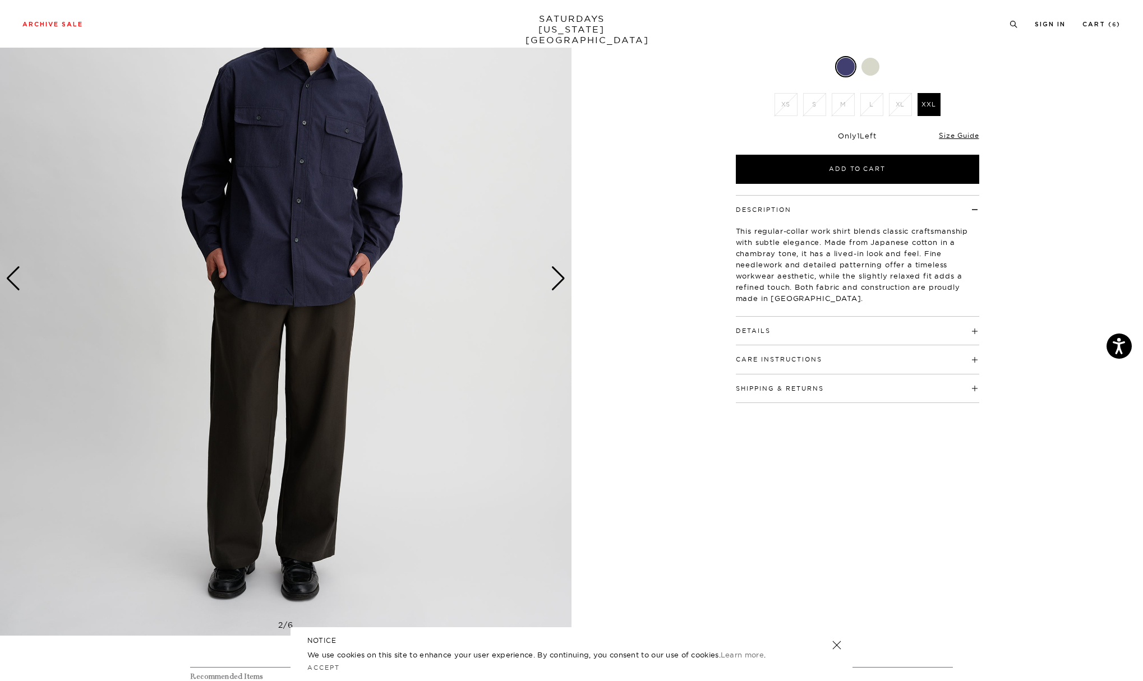
scroll to position [225, 0]
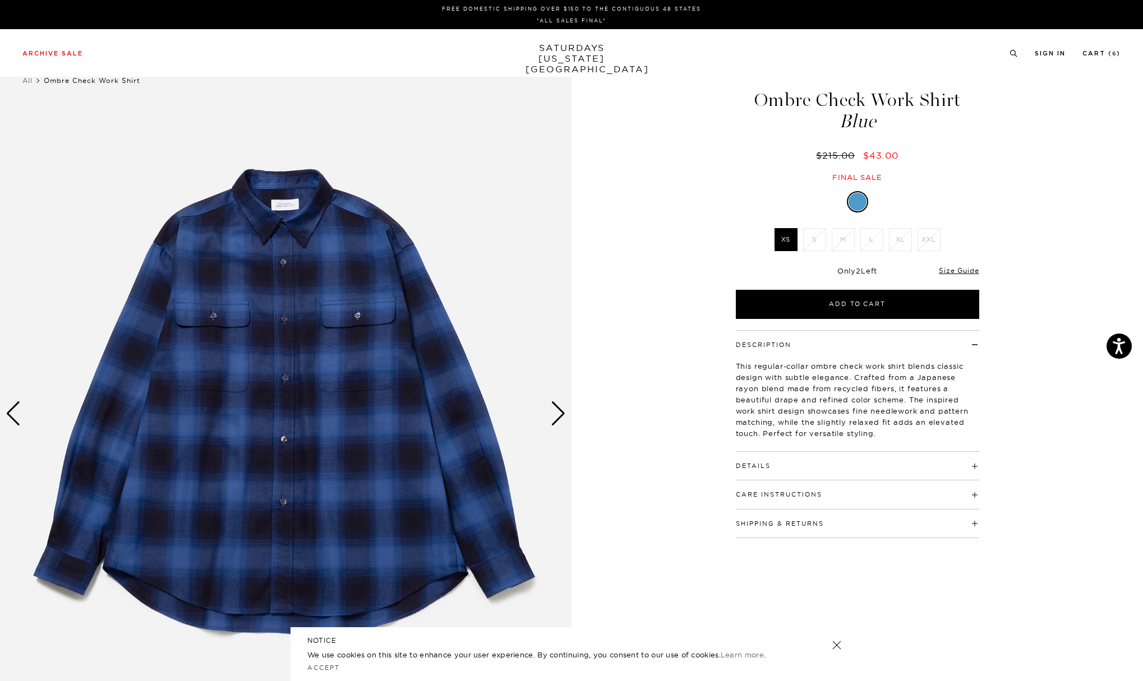
click at [552, 405] on div "Next slide" at bounding box center [558, 413] width 15 height 25
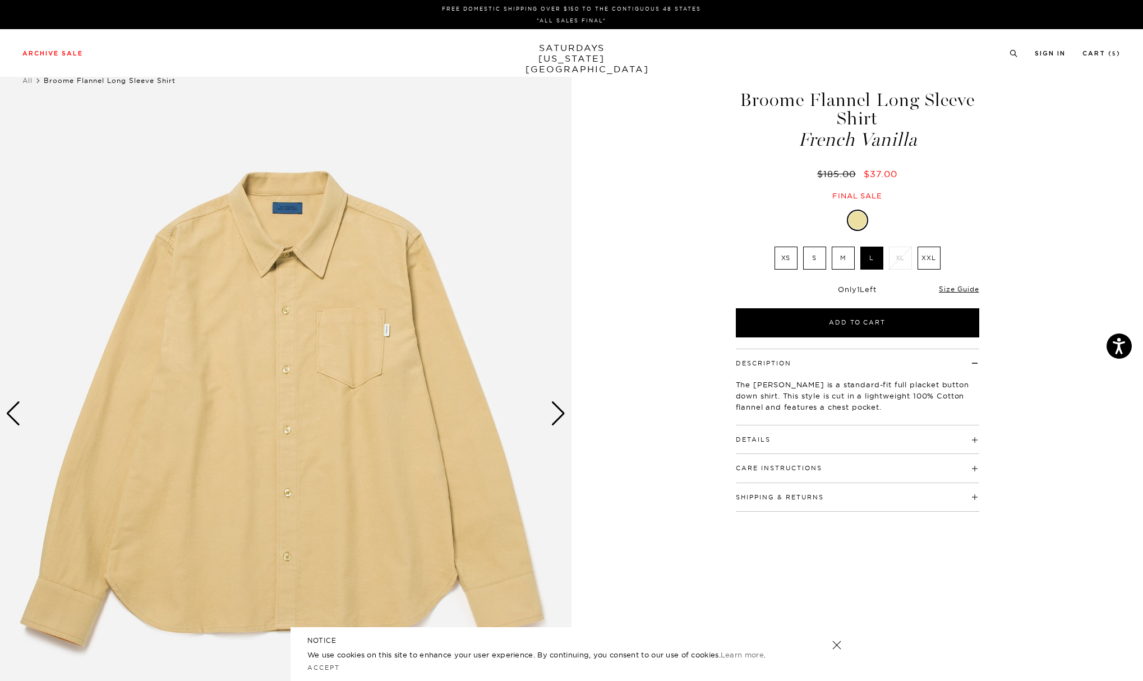
click at [553, 409] on div "Next slide" at bounding box center [558, 413] width 15 height 25
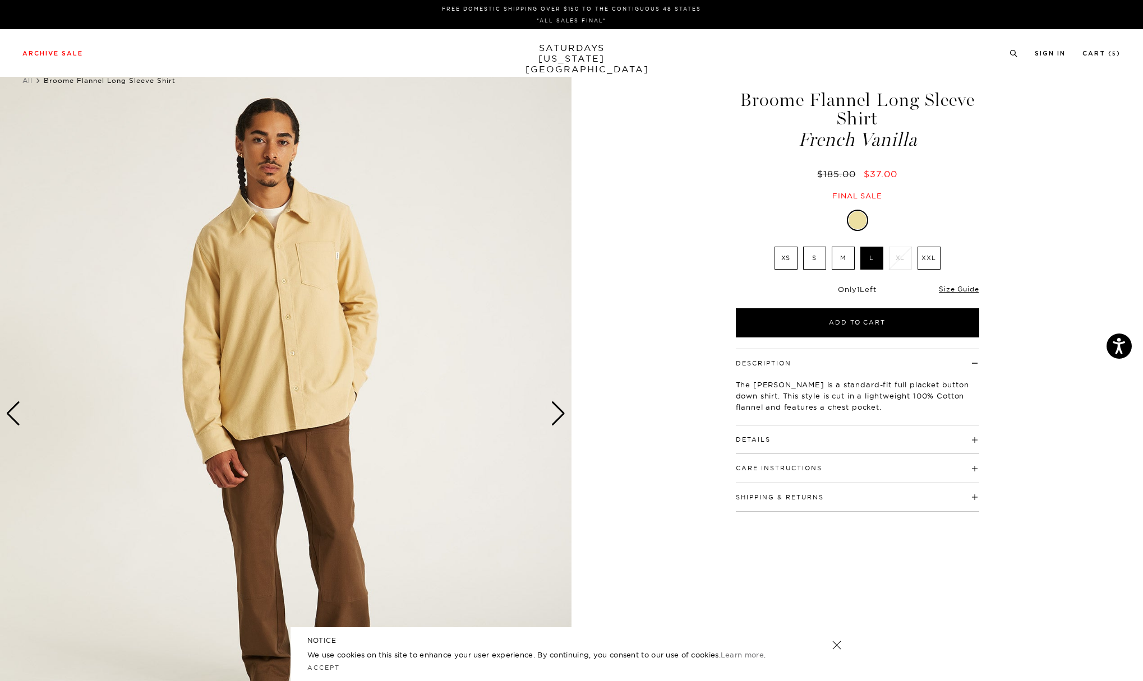
click at [553, 409] on div "Next slide" at bounding box center [558, 413] width 15 height 25
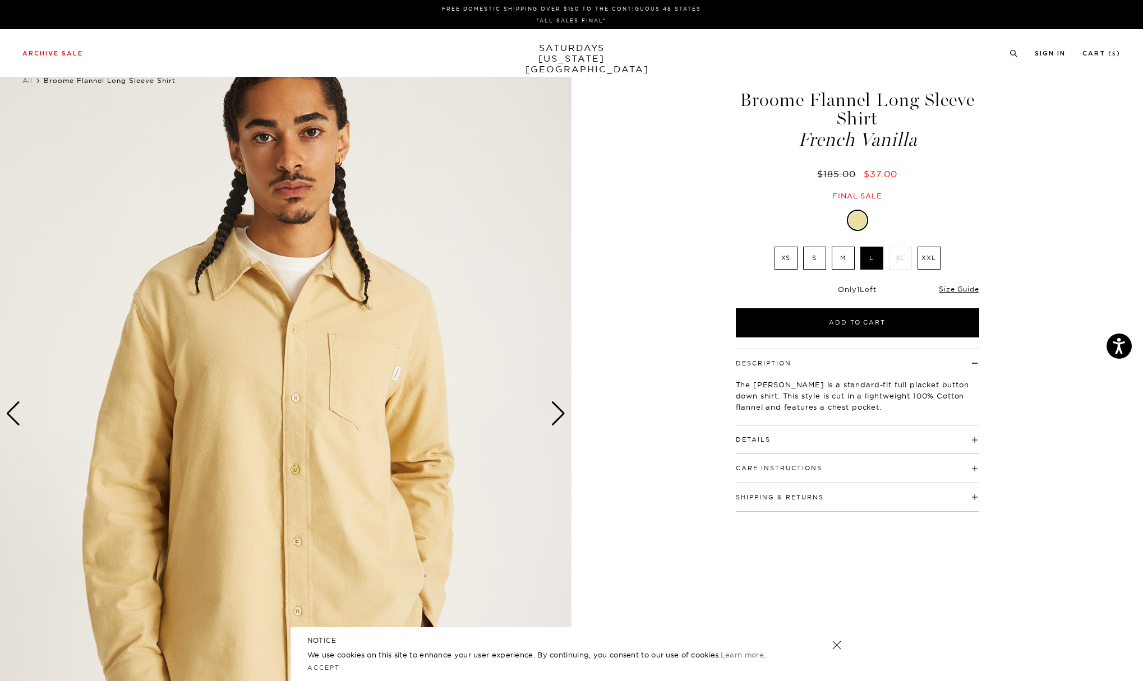
click at [553, 409] on div "Next slide" at bounding box center [558, 413] width 15 height 25
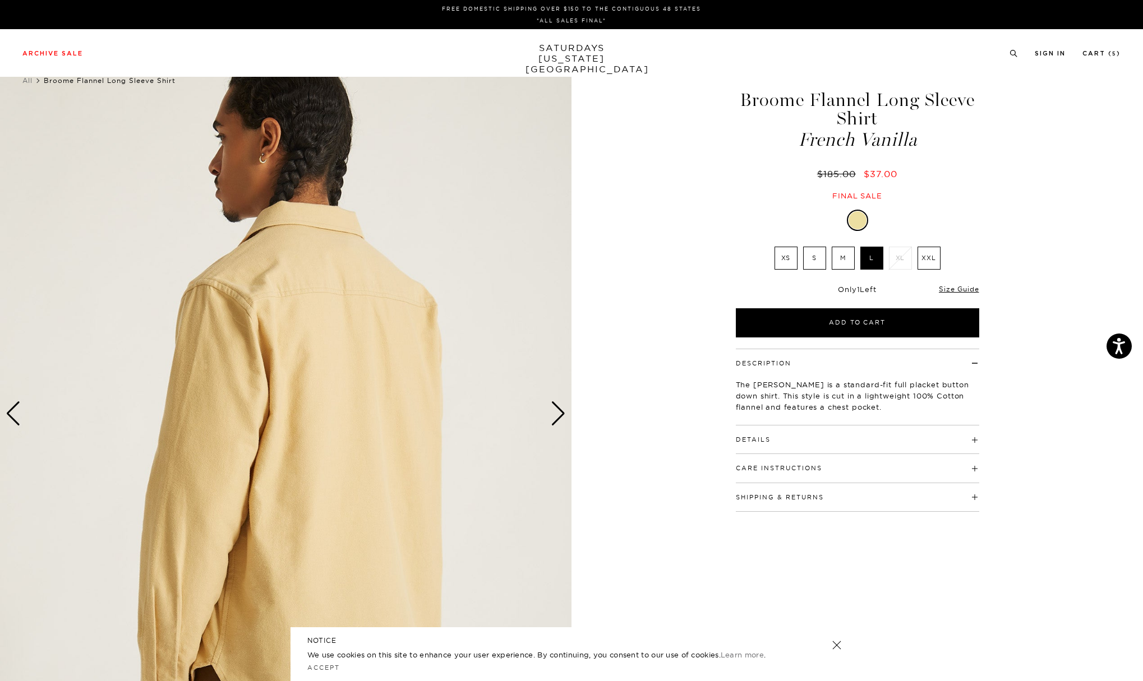
click at [553, 409] on div "Next slide" at bounding box center [558, 413] width 15 height 25
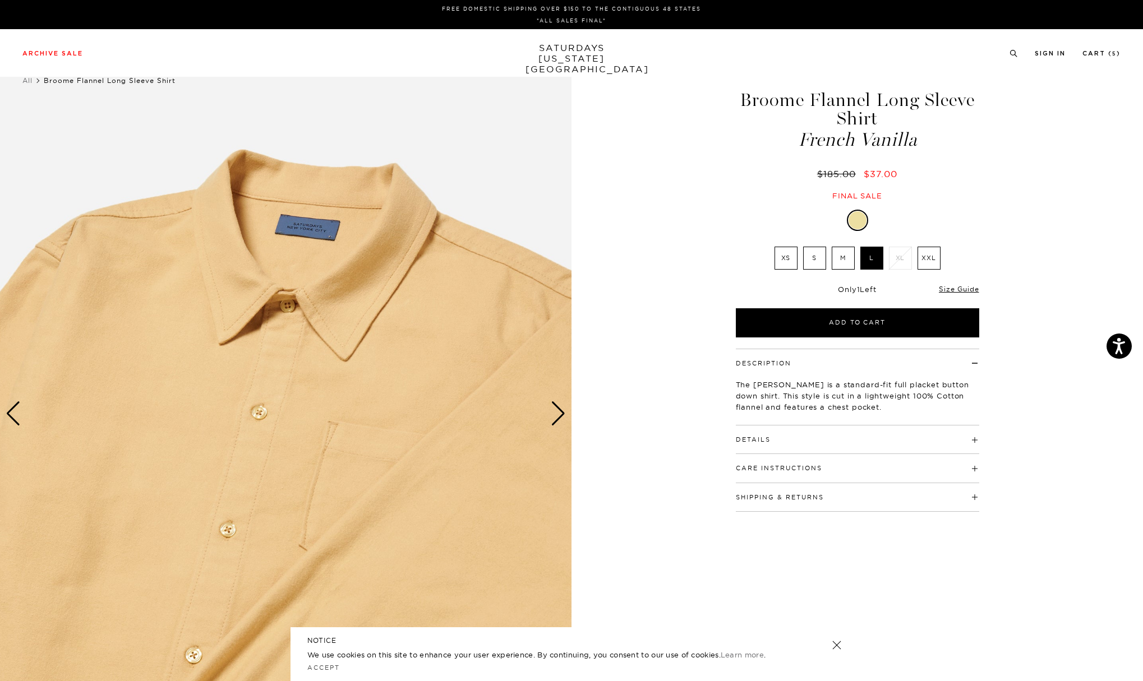
click at [750, 94] on h1 "Broome Flannel Long Sleeve Shirt French Vanilla" at bounding box center [857, 120] width 247 height 58
drag, startPoint x: 742, startPoint y: 96, endPoint x: 1055, endPoint y: 27, distance: 320.9
click at [932, 138] on h1 "Broome Flannel Long Sleeve Shirt French Vanilla" at bounding box center [857, 120] width 247 height 58
copy h1 "Broome Flannel Long Sleeve Shirt French Vanilla"
click at [780, 105] on h1 "Broome Flannel Long Sleeve Shirt French Vanilla" at bounding box center [857, 120] width 247 height 58
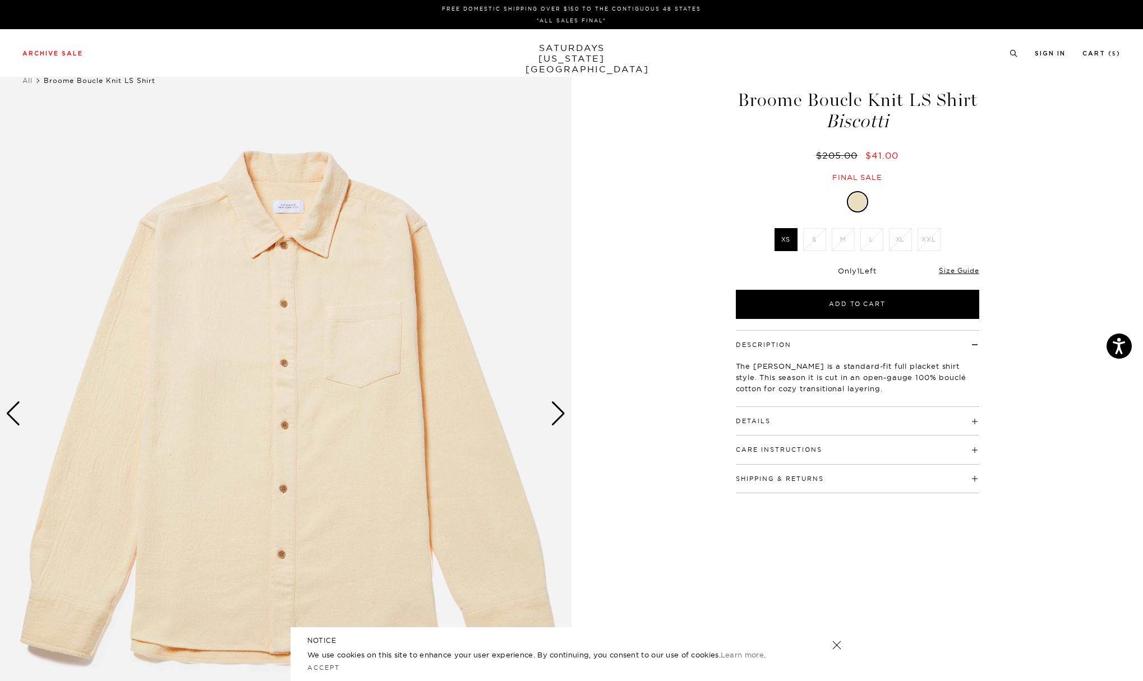
click at [560, 419] on div "Next slide" at bounding box center [558, 413] width 15 height 25
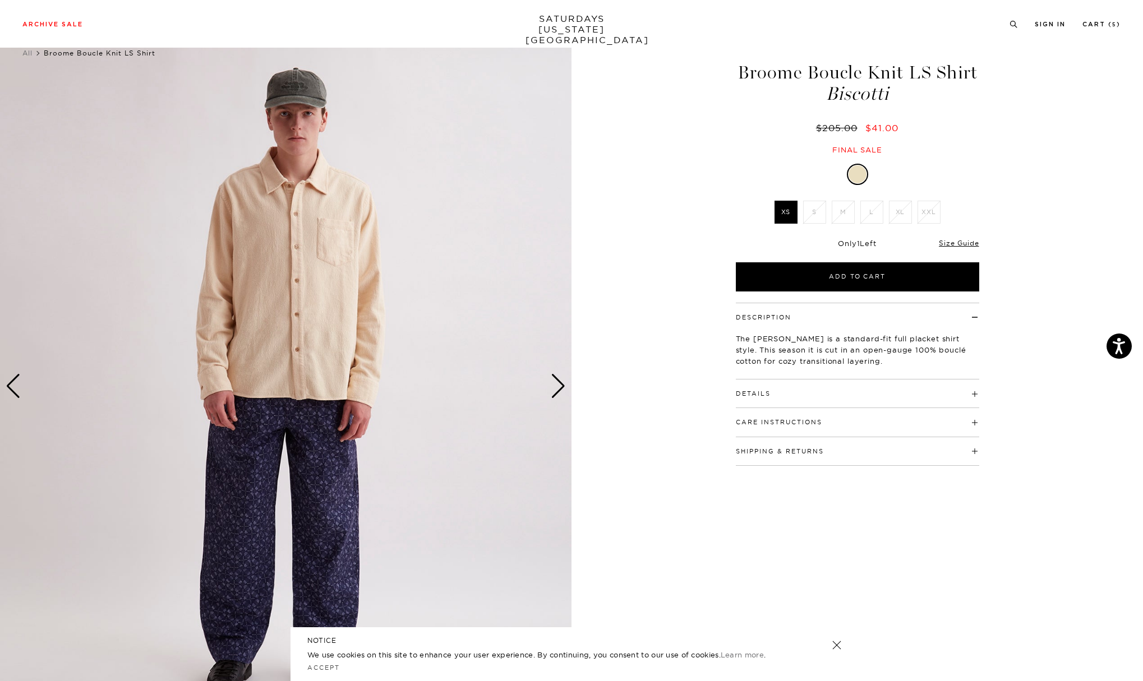
scroll to position [34, 0]
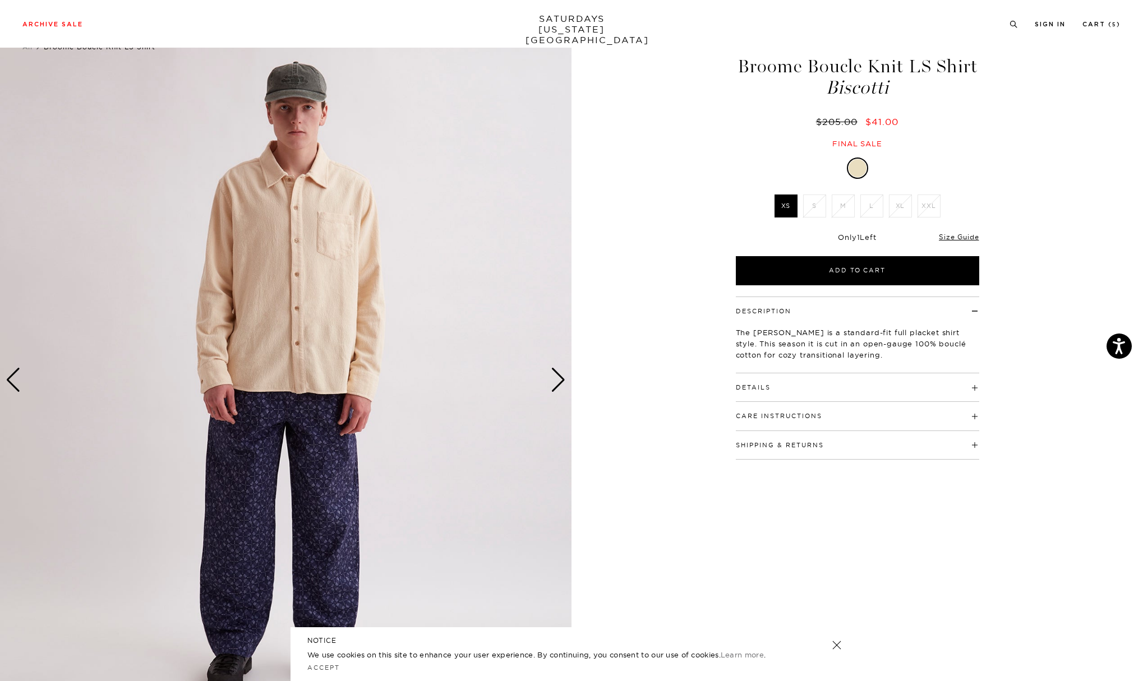
click at [557, 381] on div "Next slide" at bounding box center [558, 380] width 15 height 25
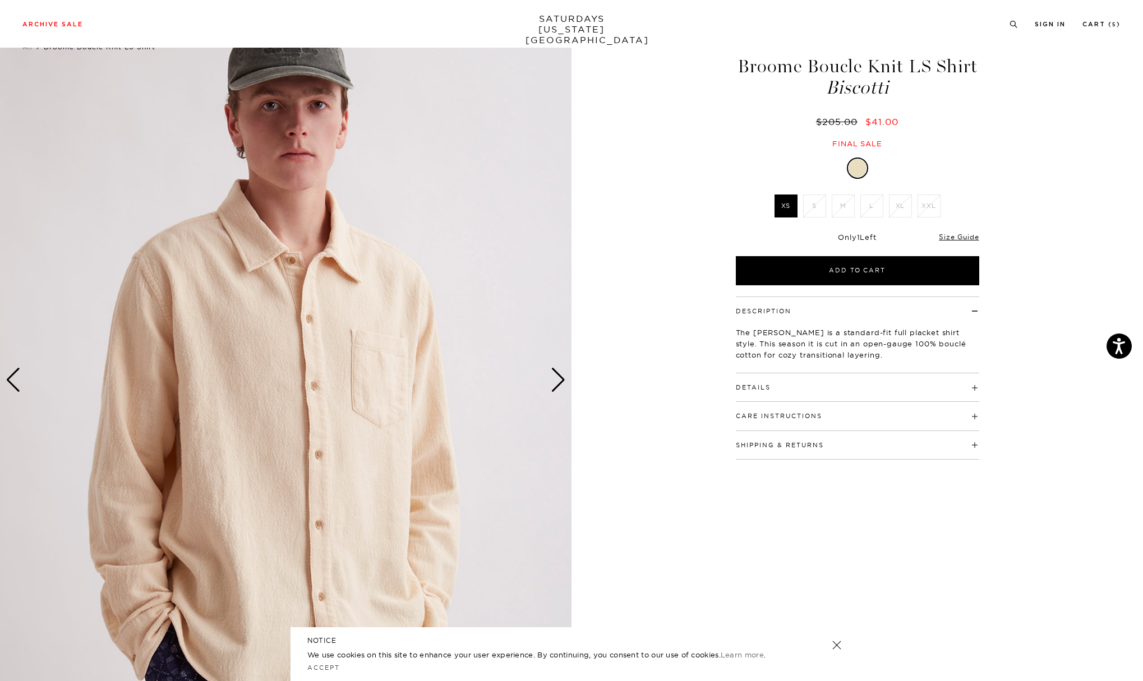
click at [557, 381] on div "Next slide" at bounding box center [558, 380] width 15 height 25
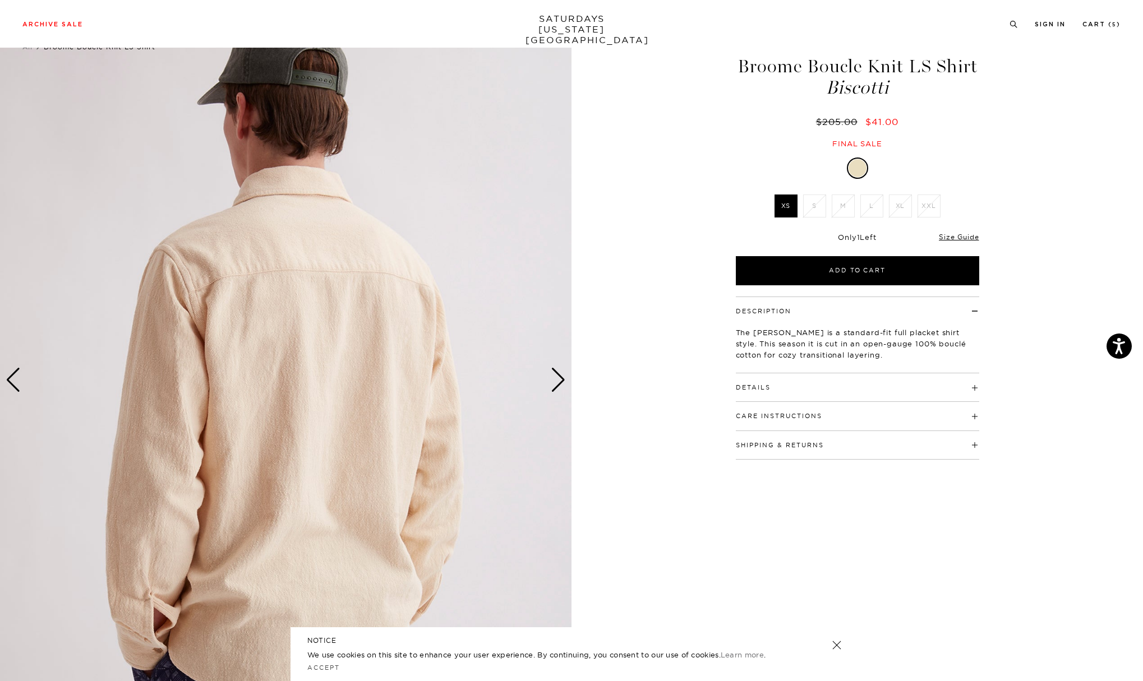
click at [540, 38] on div "Archive Sale Men's Tees Shirts Shorts Swim Knitwear Pants Sweats Women's" at bounding box center [571, 24] width 1143 height 48
click at [569, 21] on link "SATURDAYS NEW YORK CITY" at bounding box center [571, 29] width 93 height 32
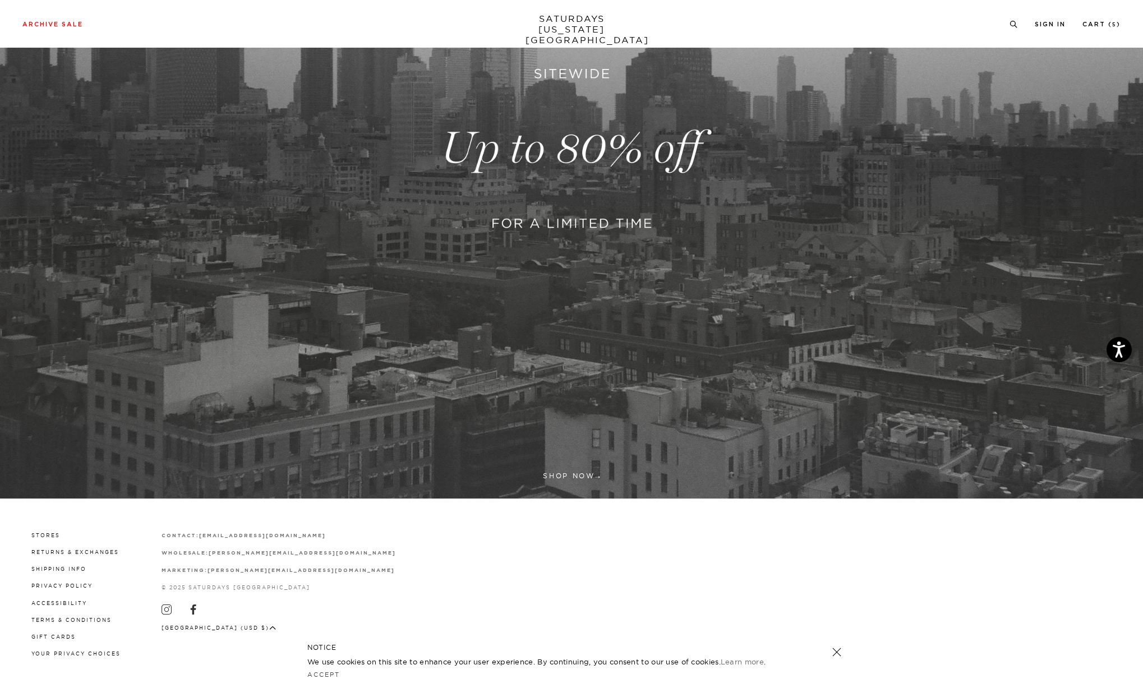
scroll to position [278, 0]
click at [840, 651] on link at bounding box center [837, 652] width 16 height 16
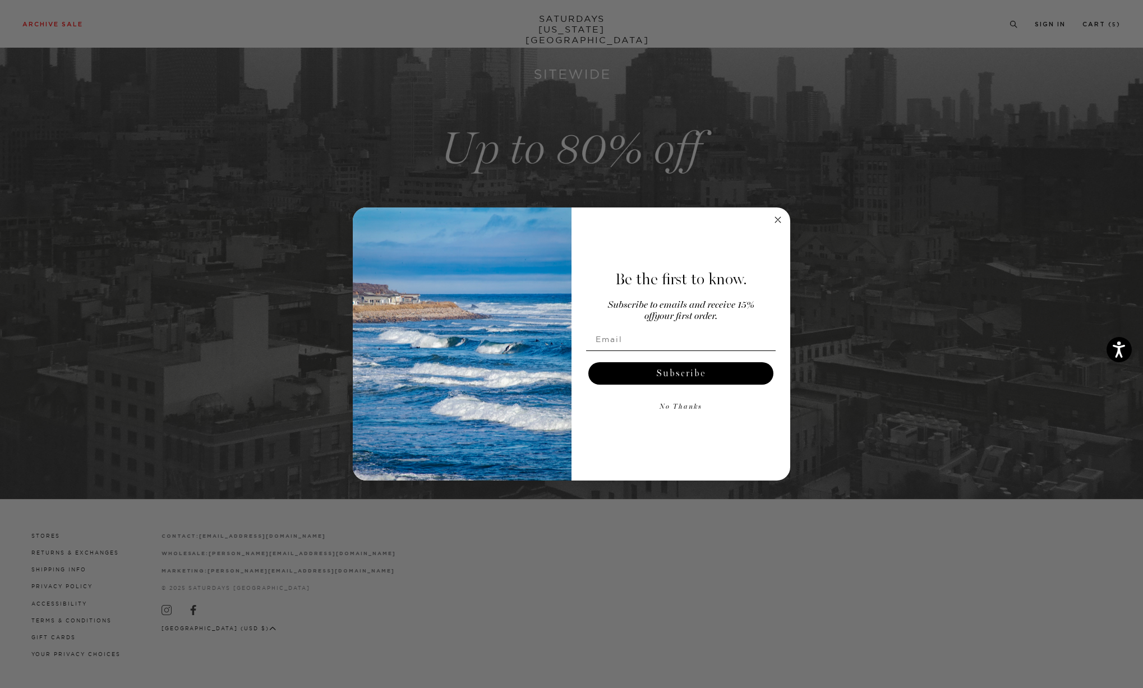
click at [779, 216] on circle "Close dialog" at bounding box center [777, 219] width 13 height 13
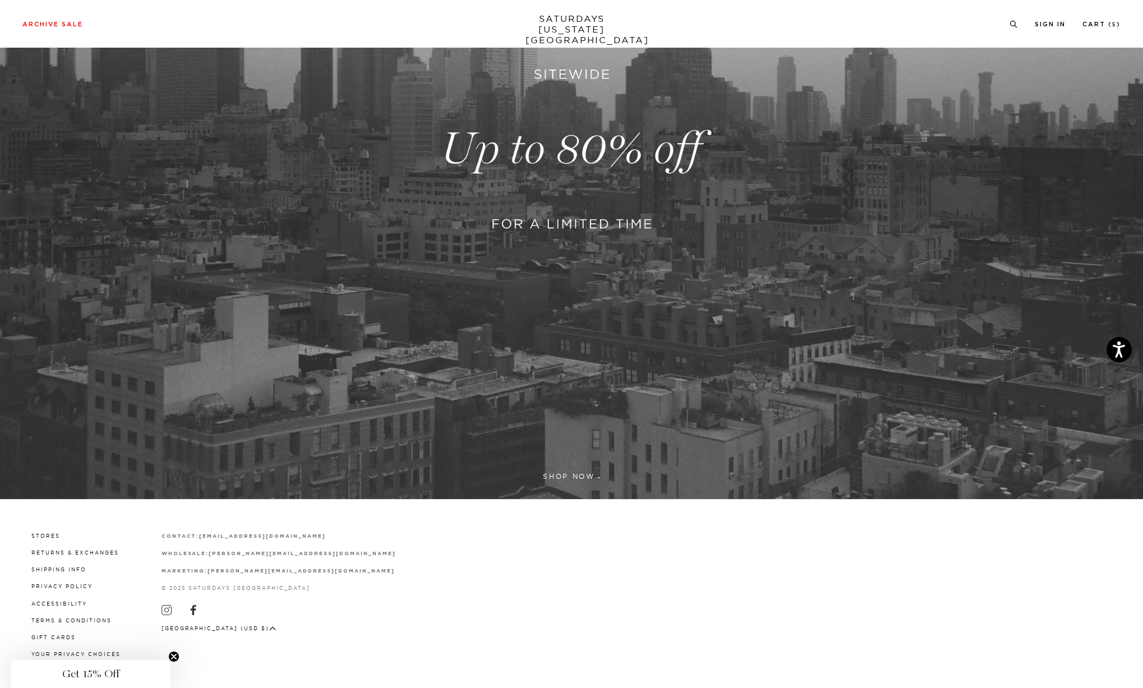
click at [68, 667] on span "Get 15% Off" at bounding box center [90, 674] width 159 height 28
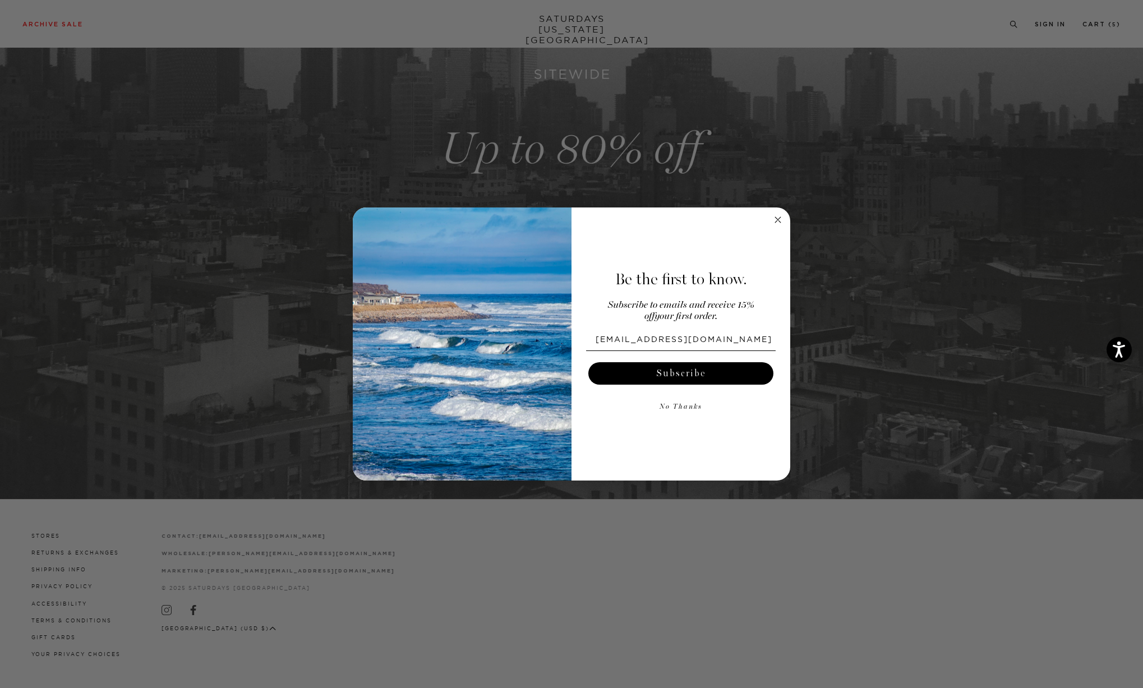
type input "maryumrihina@gmail.com"
click at [617, 375] on button "Subscribe" at bounding box center [680, 373] width 185 height 22
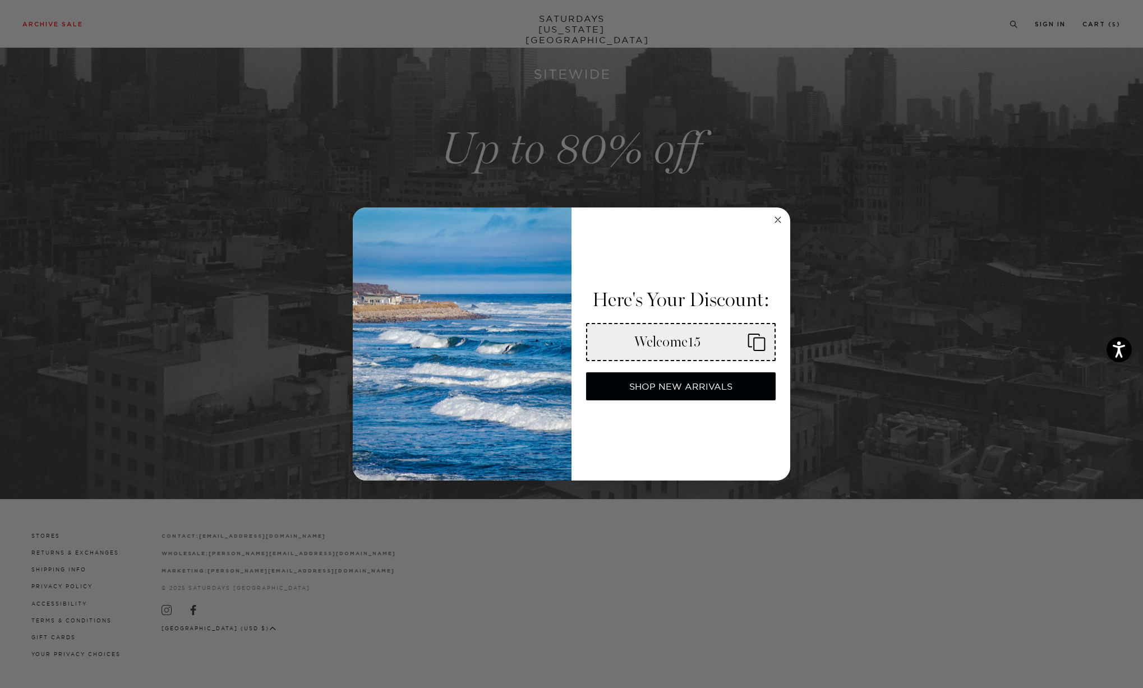
click at [760, 343] on icon "Copy coupon code" at bounding box center [751, 342] width 27 height 18
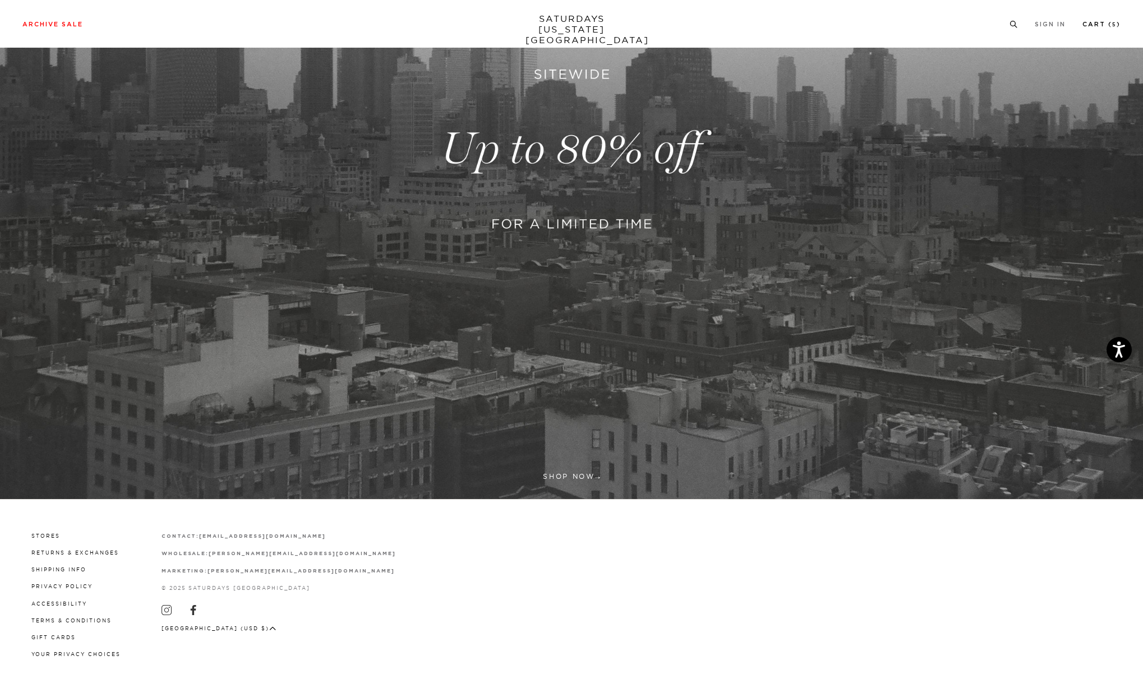
drag, startPoint x: 1099, startPoint y: 19, endPoint x: 1095, endPoint y: 24, distance: 6.0
click at [1099, 19] on li "Cart ( 5 )" at bounding box center [1101, 24] width 38 height 10
click at [1095, 24] on link "Cart ( 5 )" at bounding box center [1101, 24] width 38 height 6
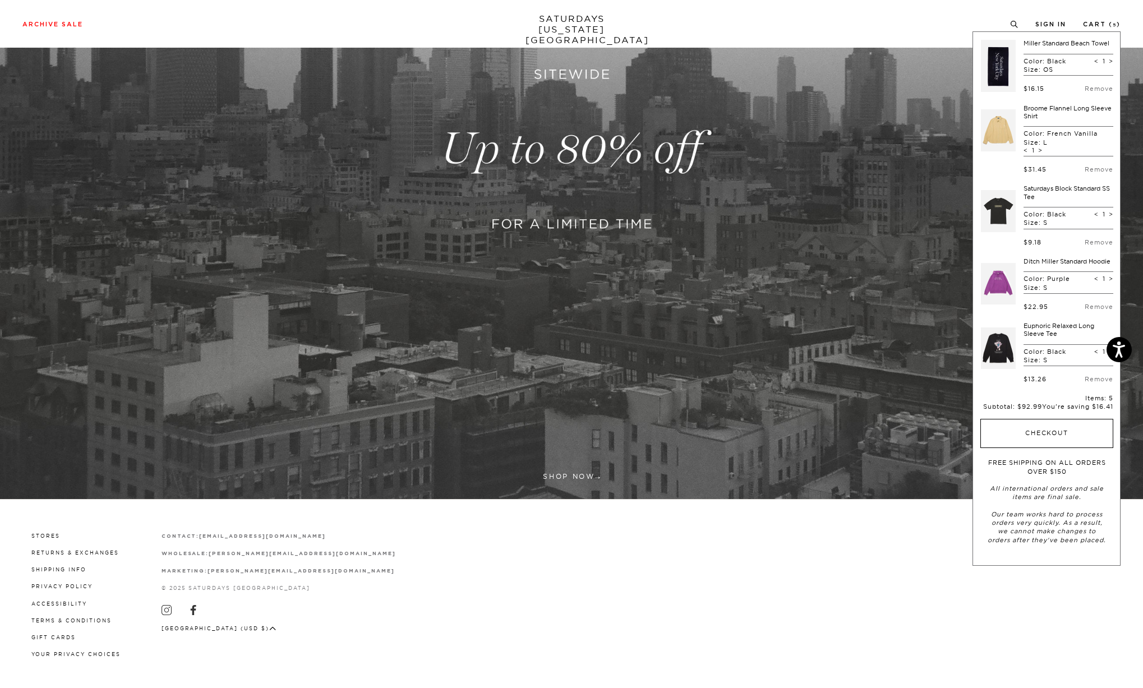
click at [1018, 432] on button "Checkout" at bounding box center [1046, 433] width 133 height 29
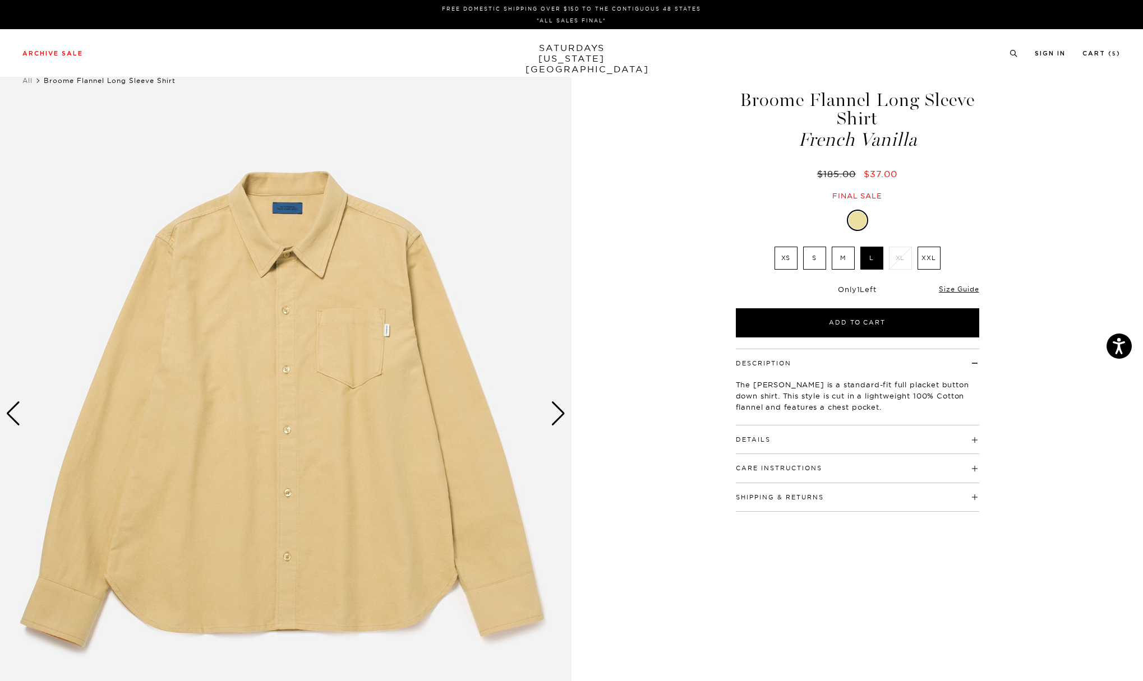
click at [558, 424] on div "Next slide" at bounding box center [558, 413] width 15 height 25
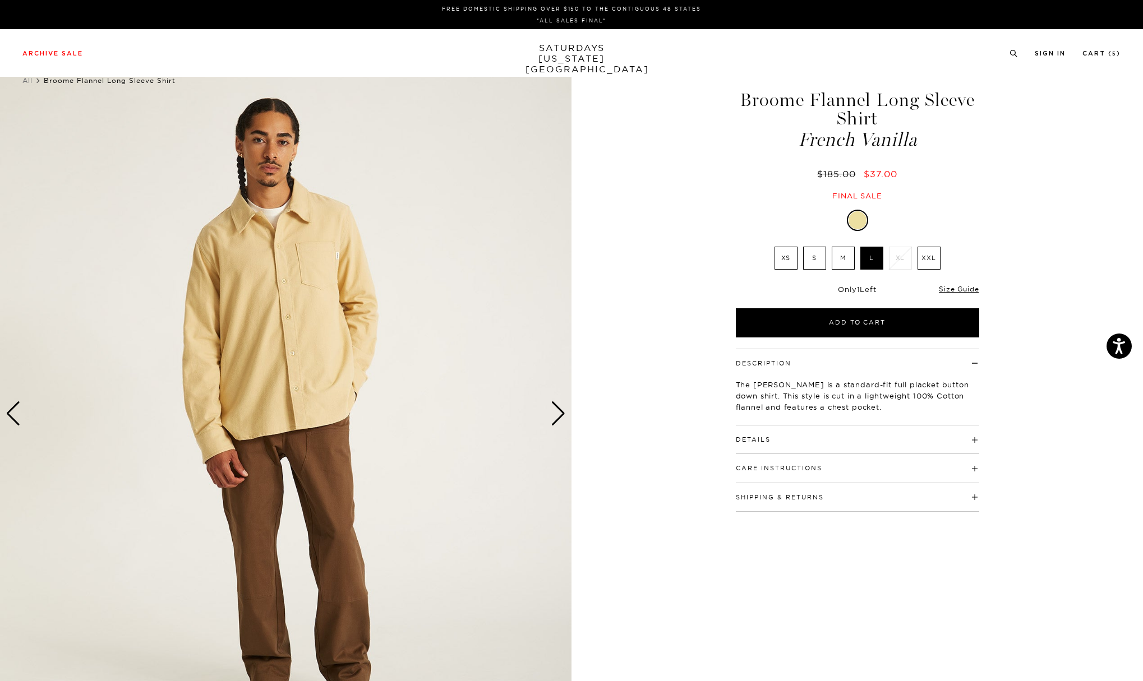
click at [558, 421] on div "Next slide" at bounding box center [558, 413] width 15 height 25
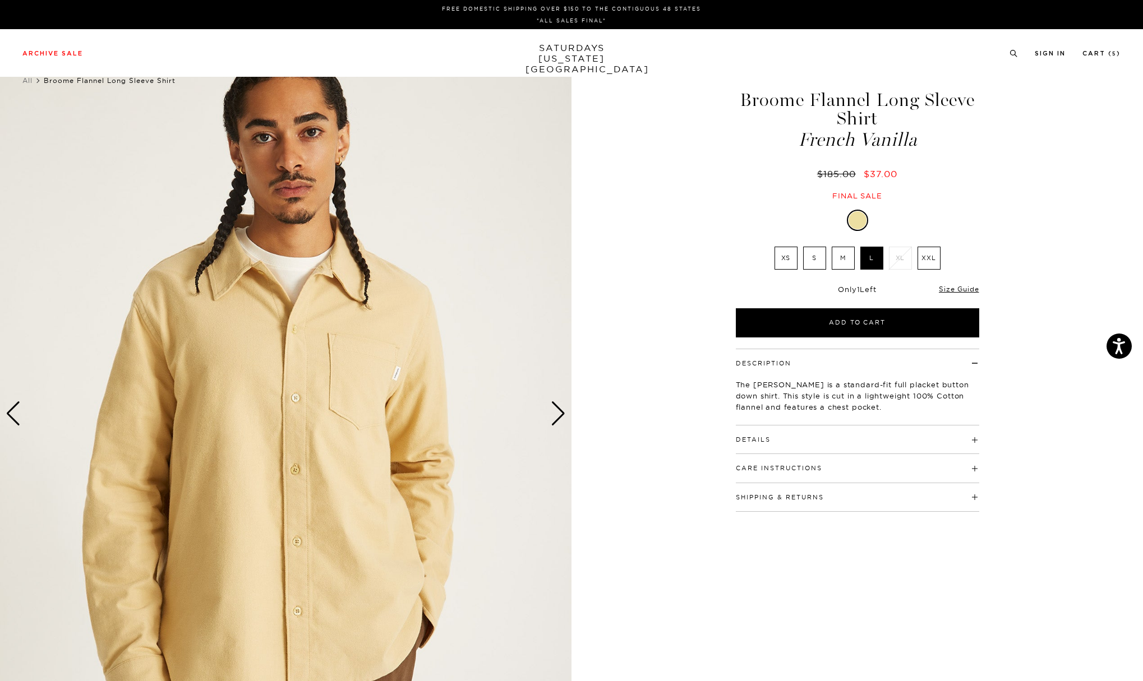
click at [558, 421] on div "Next slide" at bounding box center [558, 413] width 15 height 25
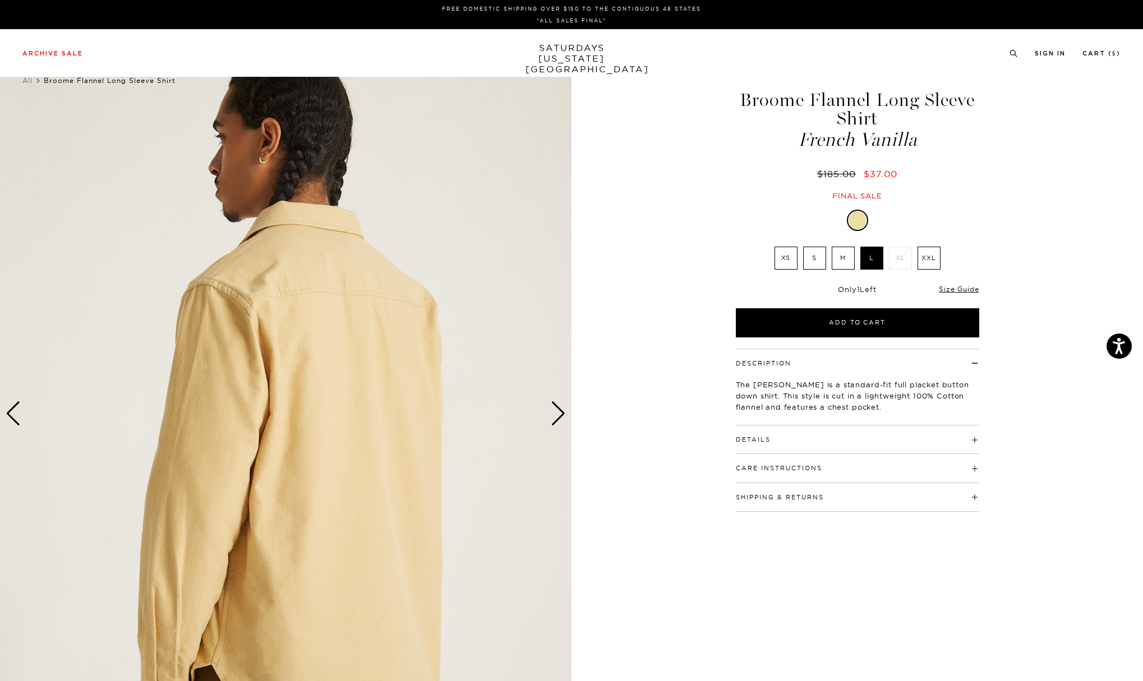
click at [558, 421] on div "Next slide" at bounding box center [558, 413] width 15 height 25
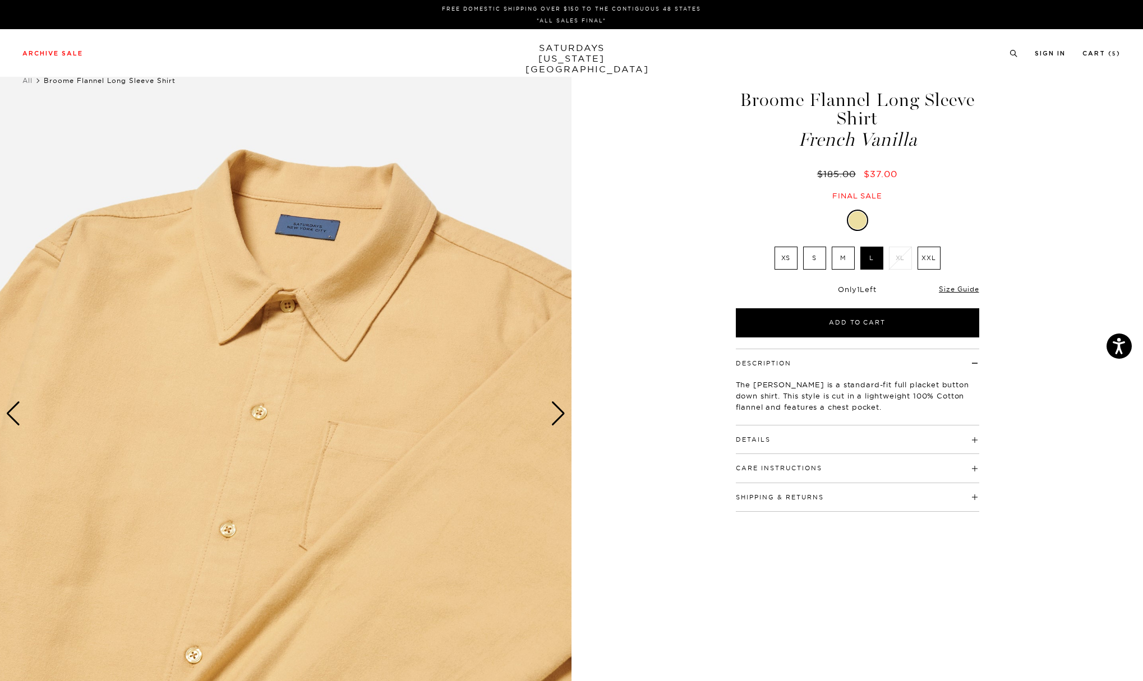
click at [558, 421] on div "Next slide" at bounding box center [558, 413] width 15 height 25
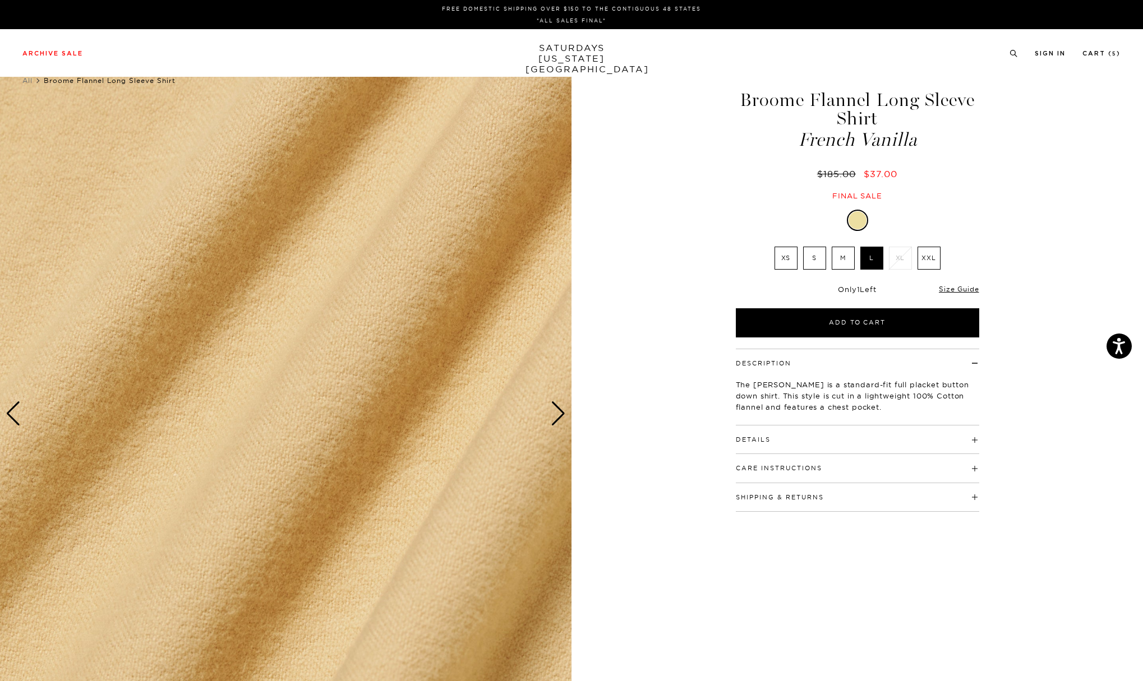
click at [558, 421] on div "Next slide" at bounding box center [558, 413] width 15 height 25
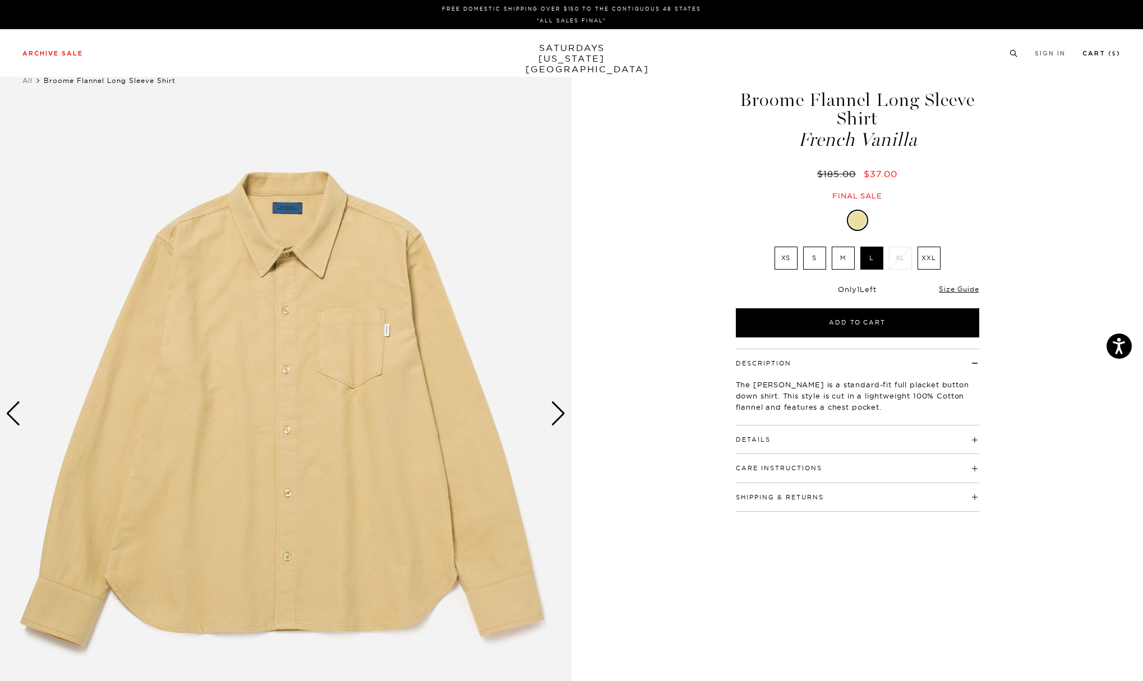
click at [1104, 54] on link "Cart ( 5 )" at bounding box center [1101, 53] width 38 height 6
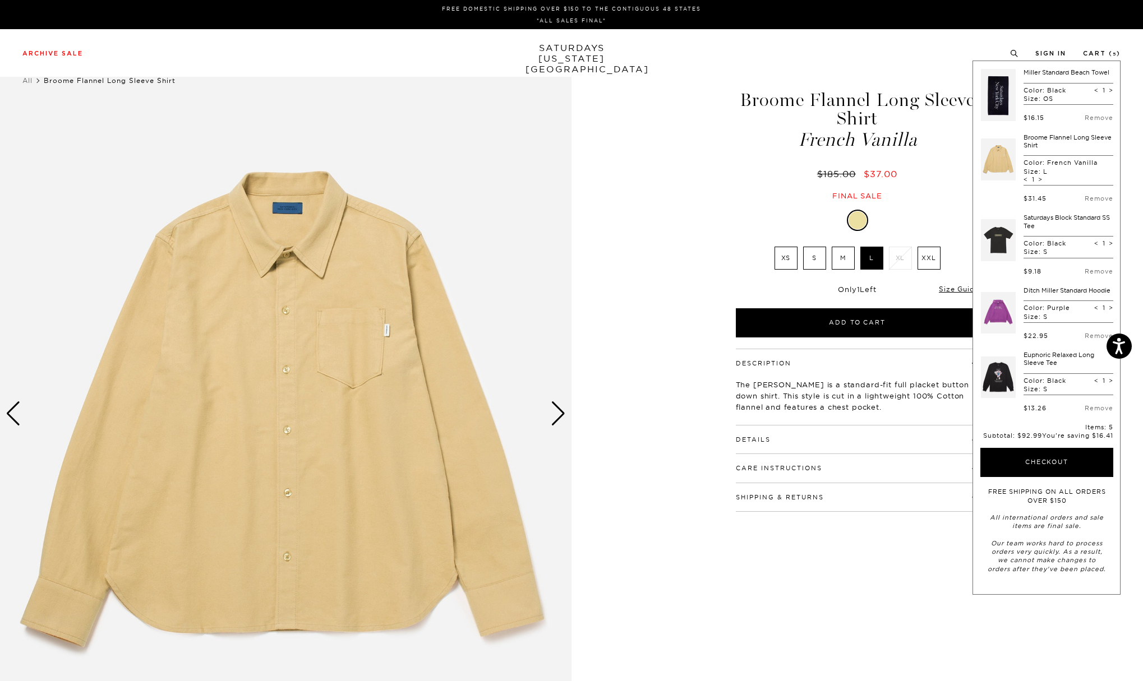
click at [715, 114] on div "1 / 6" at bounding box center [571, 414] width 1143 height 714
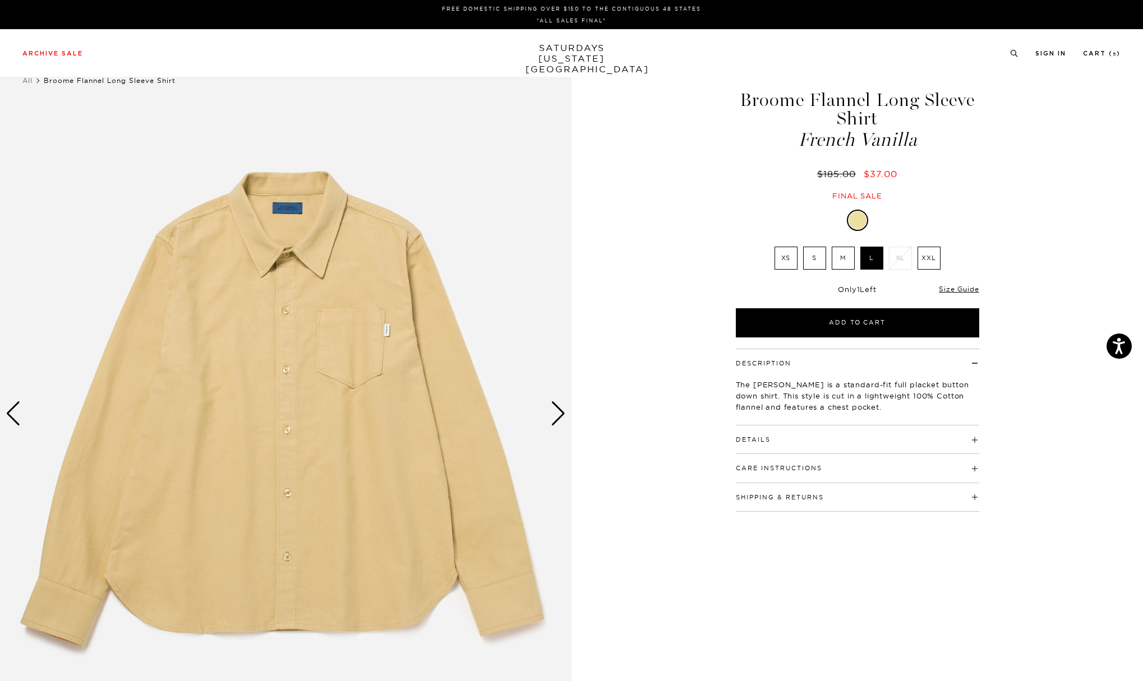
click at [19, 413] on div "Previous slide" at bounding box center [13, 413] width 15 height 25
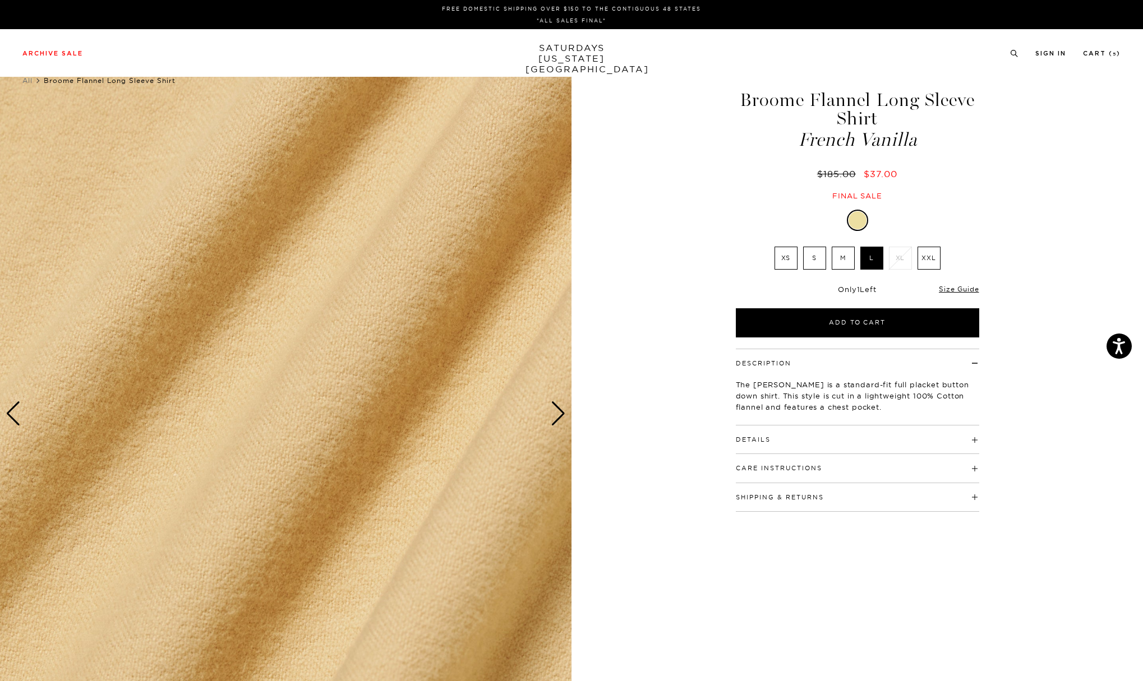
click at [16, 418] on div "Previous slide" at bounding box center [13, 413] width 15 height 25
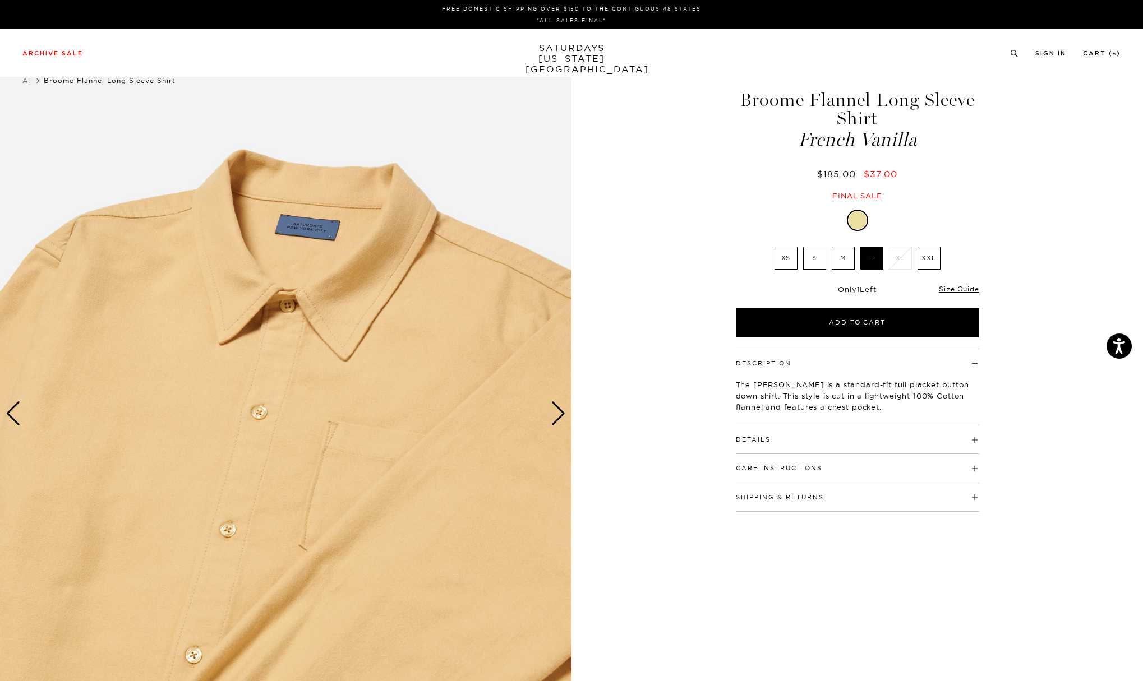
click at [16, 418] on div "Previous slide" at bounding box center [13, 413] width 15 height 25
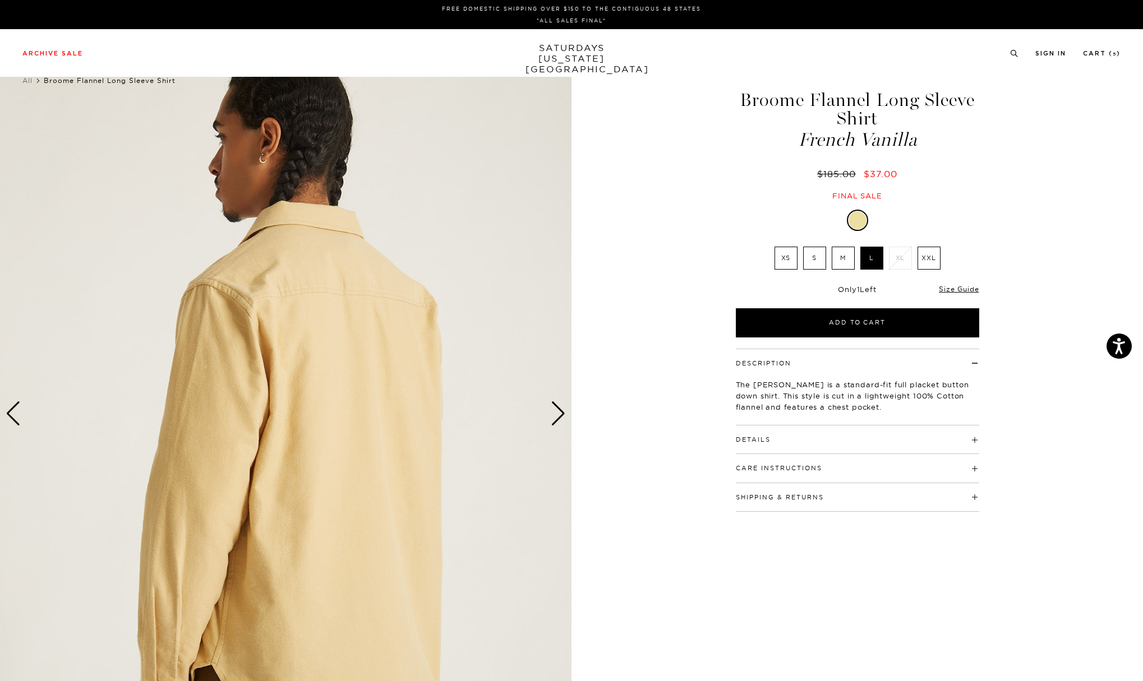
click at [16, 418] on div "Previous slide" at bounding box center [13, 413] width 15 height 25
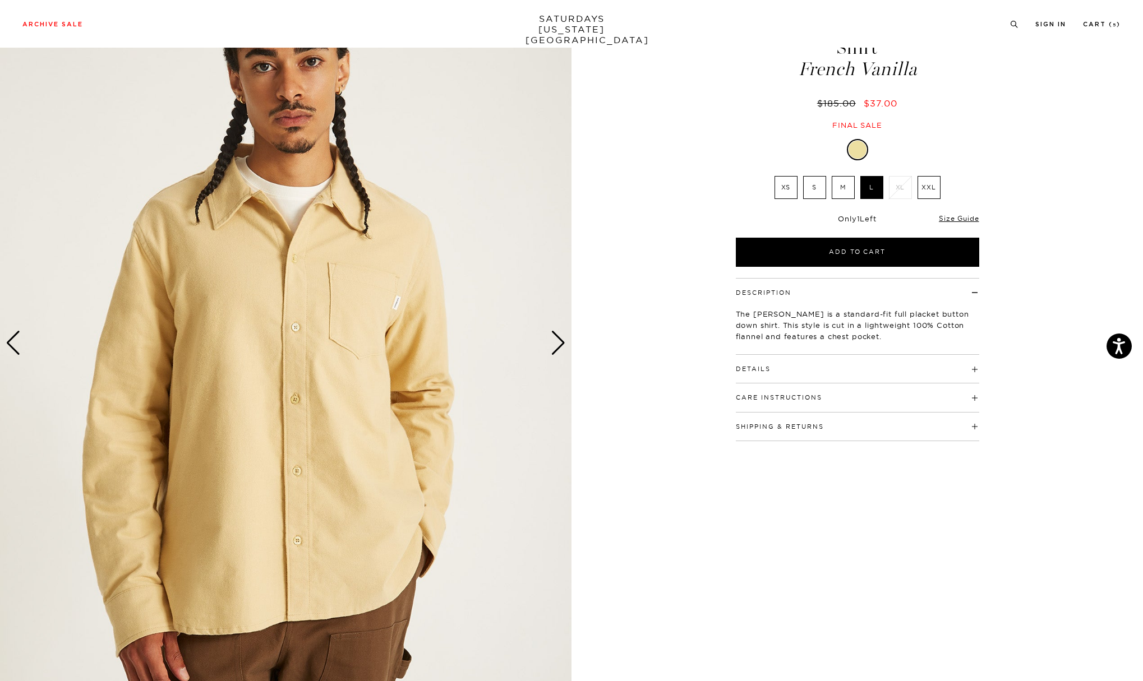
scroll to position [71, 0]
click at [558, 349] on div "Next slide" at bounding box center [558, 343] width 15 height 25
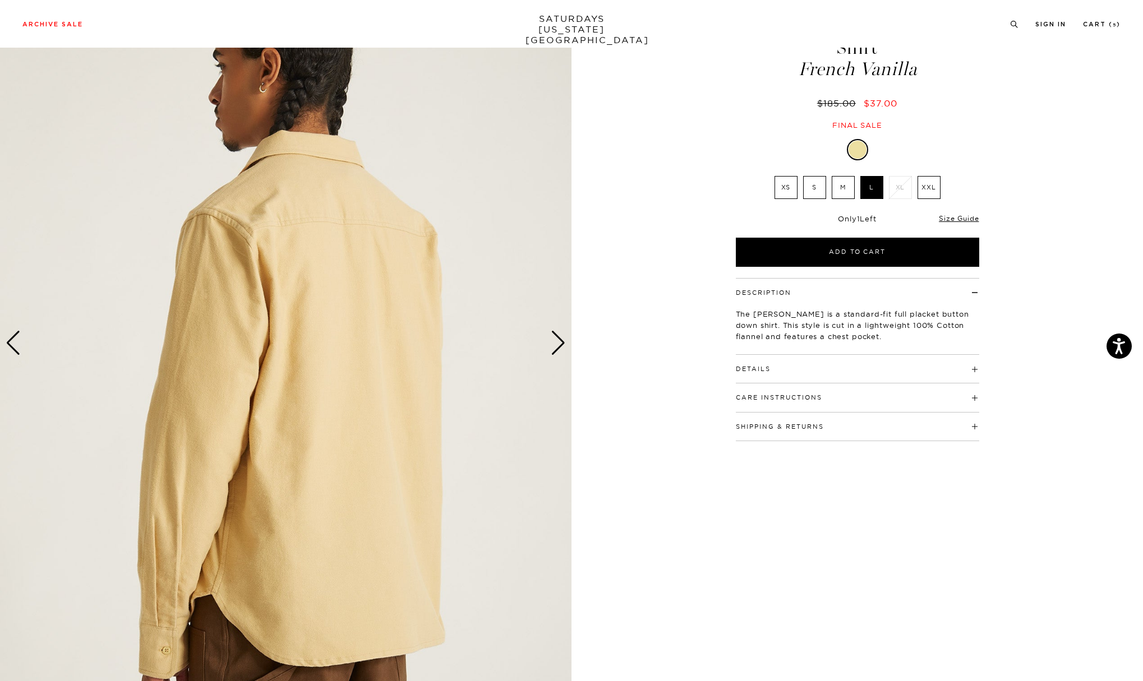
click at [558, 349] on div "Next slide" at bounding box center [558, 343] width 15 height 25
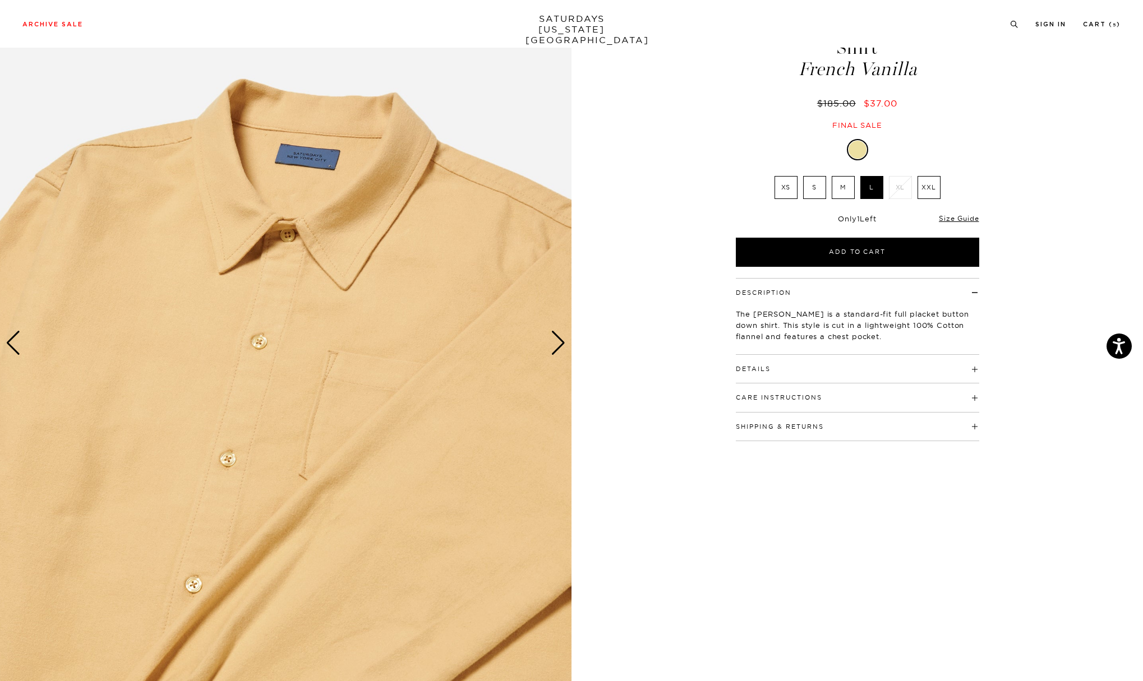
click at [558, 349] on div "Next slide" at bounding box center [558, 343] width 15 height 25
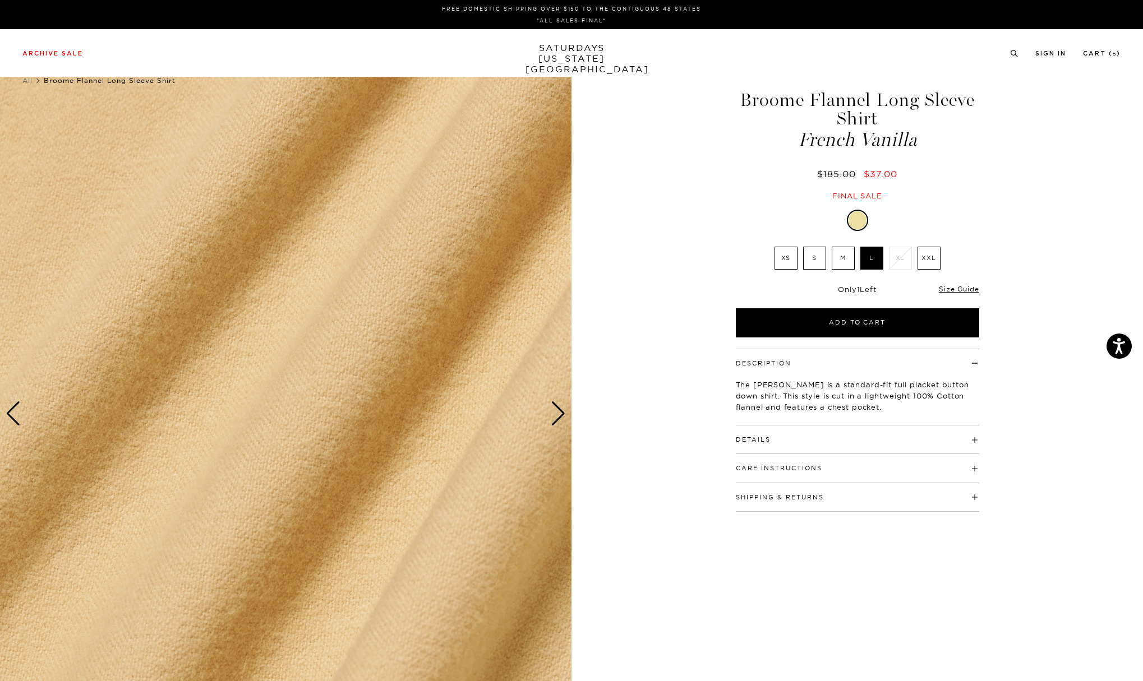
scroll to position [0, 0]
click at [57, 47] on div "Archive Sale Men's Tees Shirts Shorts Swim Knitwear Pants Sweats Women's" at bounding box center [571, 53] width 1143 height 48
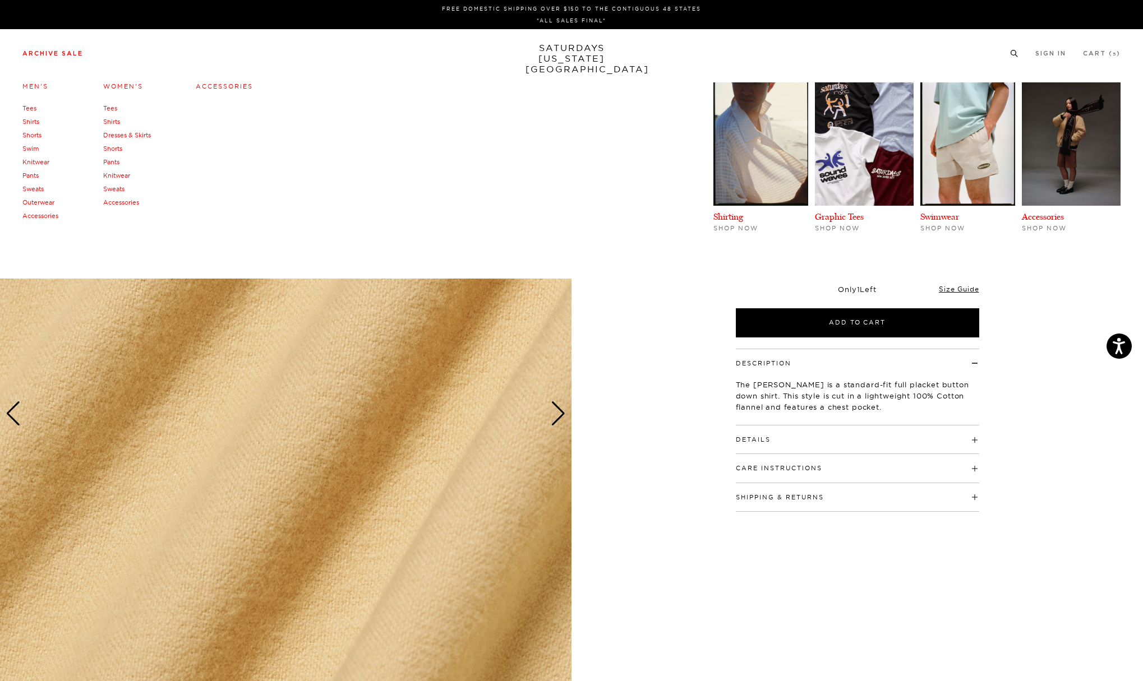
click at [67, 52] on link "Archive Sale" at bounding box center [52, 53] width 61 height 6
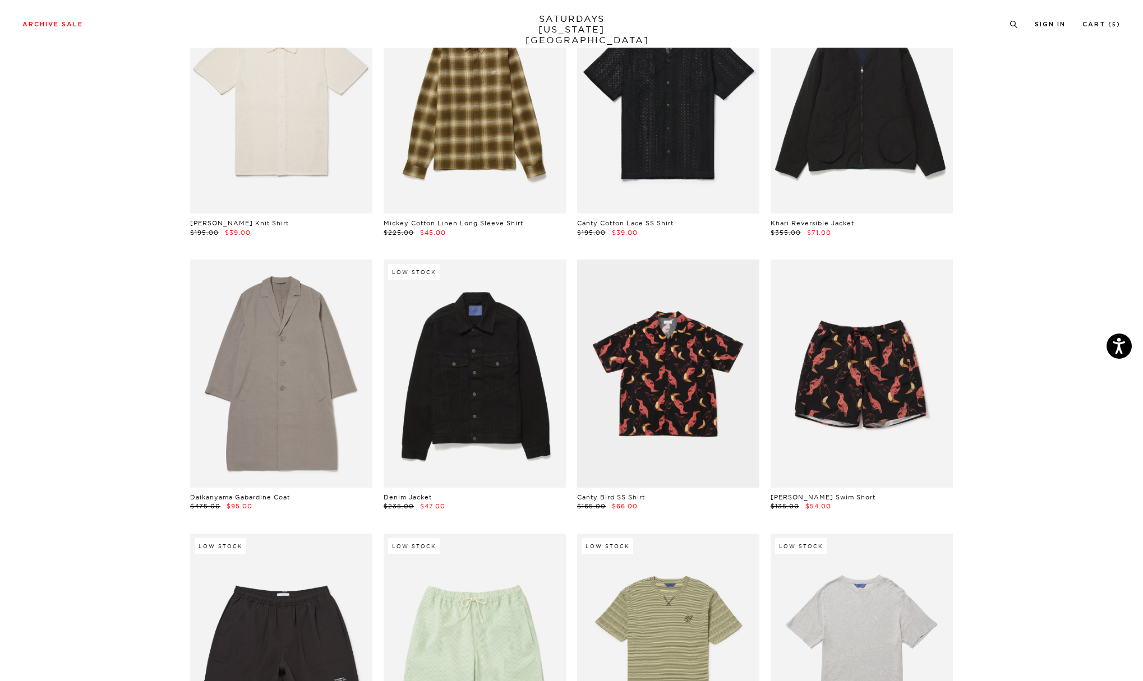
scroll to position [3366, 0]
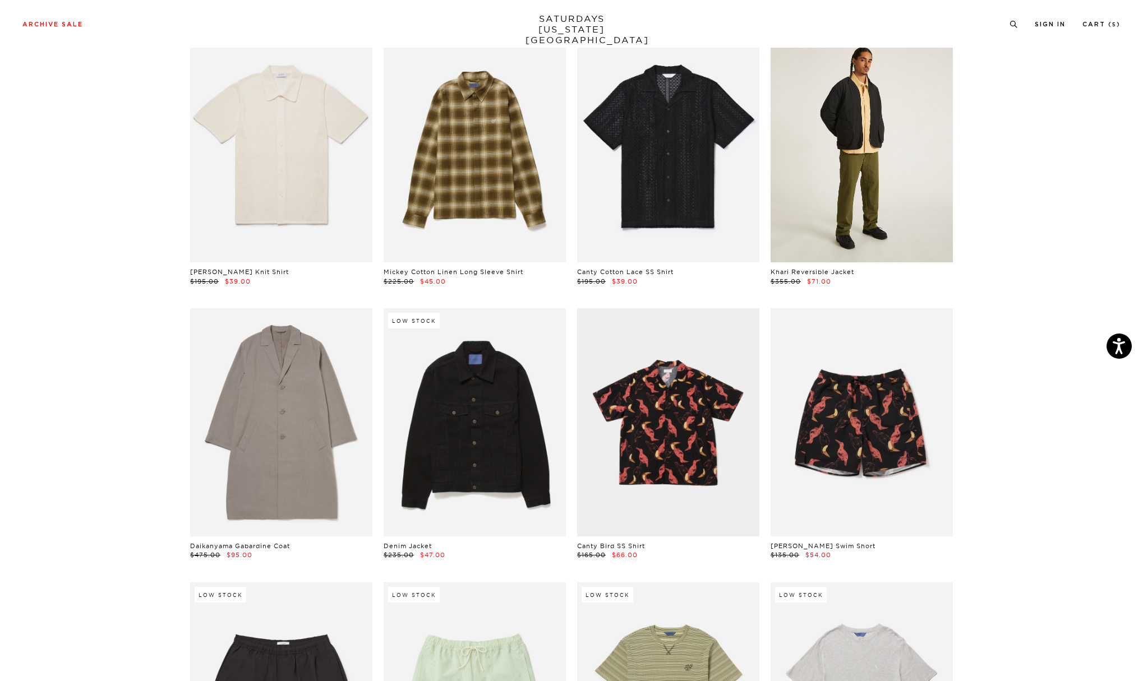
click at [857, 123] on link at bounding box center [861, 149] width 182 height 228
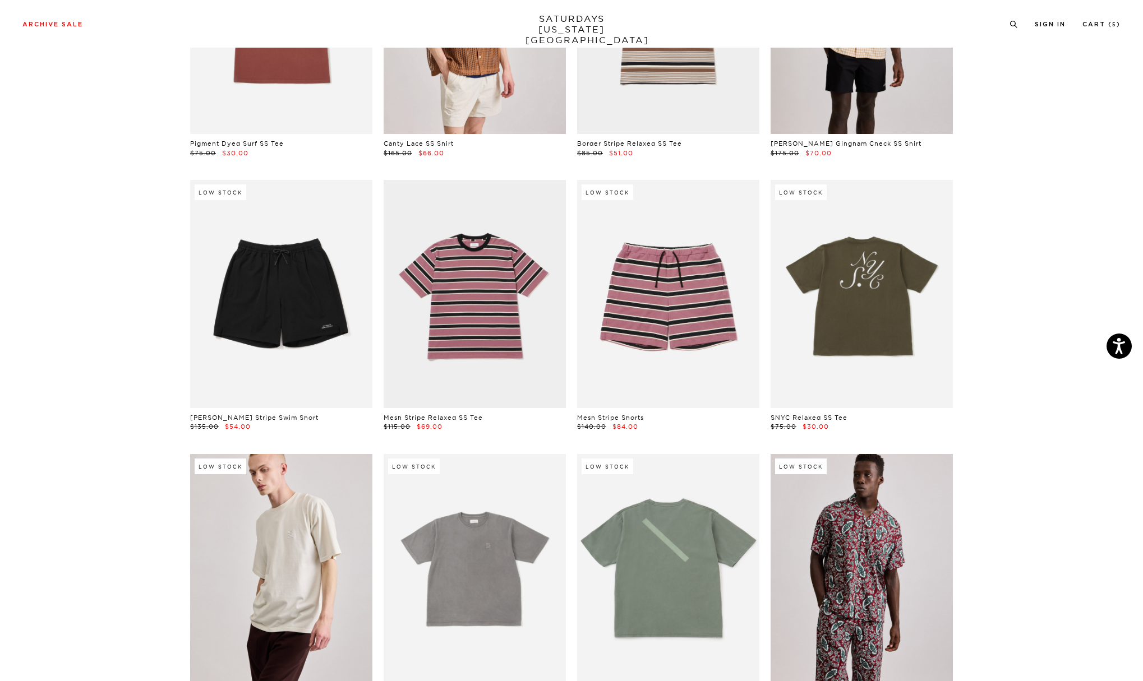
scroll to position [2356, 0]
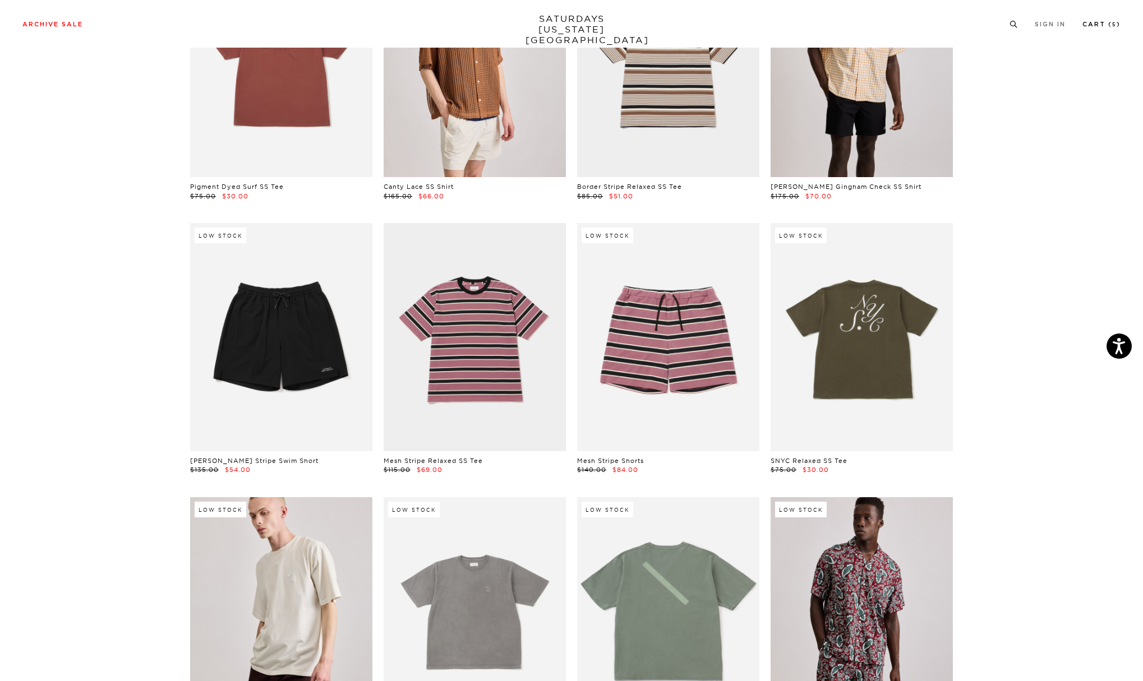
click at [1102, 26] on link "Cart ( 5 )" at bounding box center [1101, 24] width 38 height 6
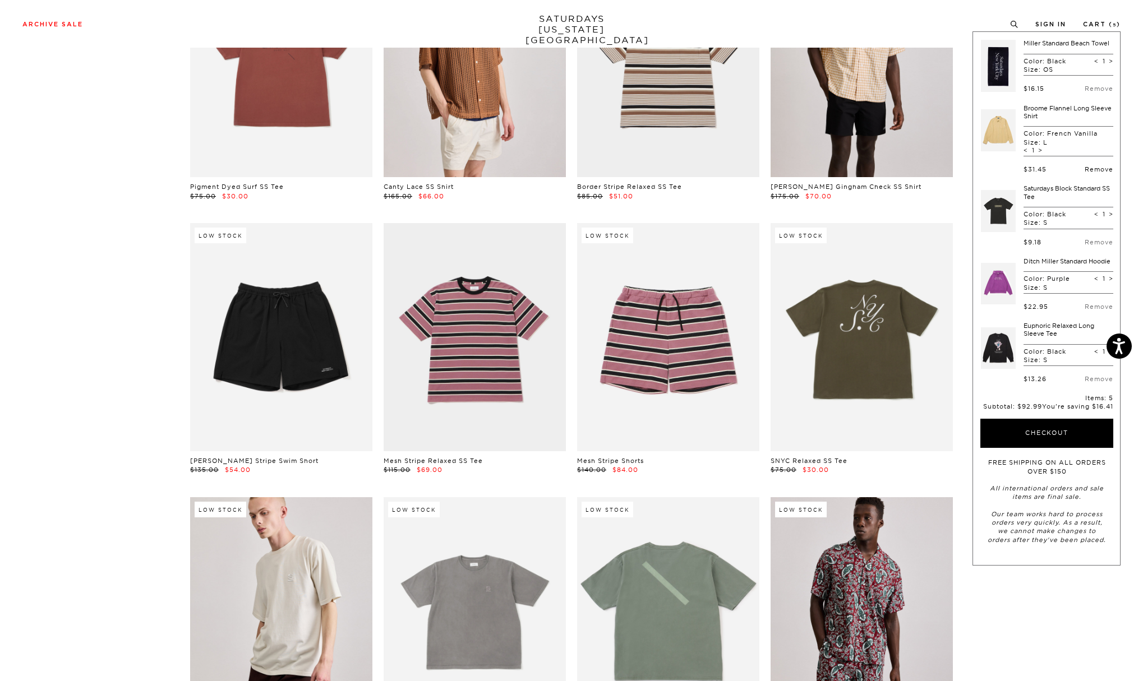
click at [1094, 167] on link "Remove" at bounding box center [1098, 169] width 29 height 8
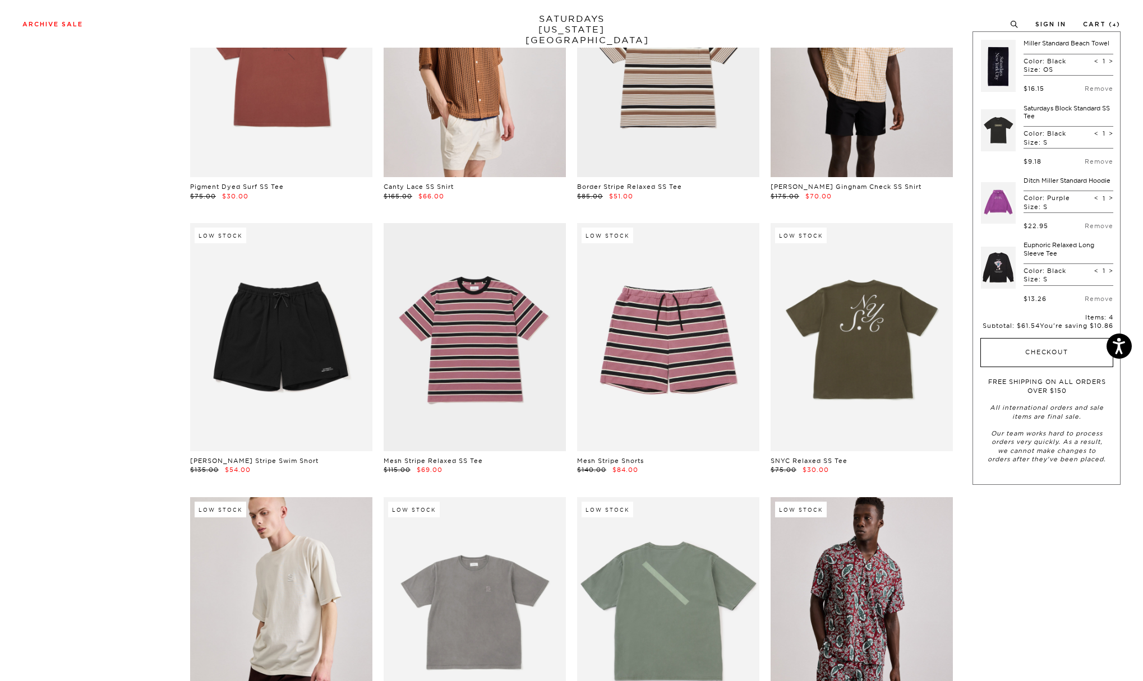
click at [1038, 350] on button "Checkout" at bounding box center [1046, 352] width 133 height 29
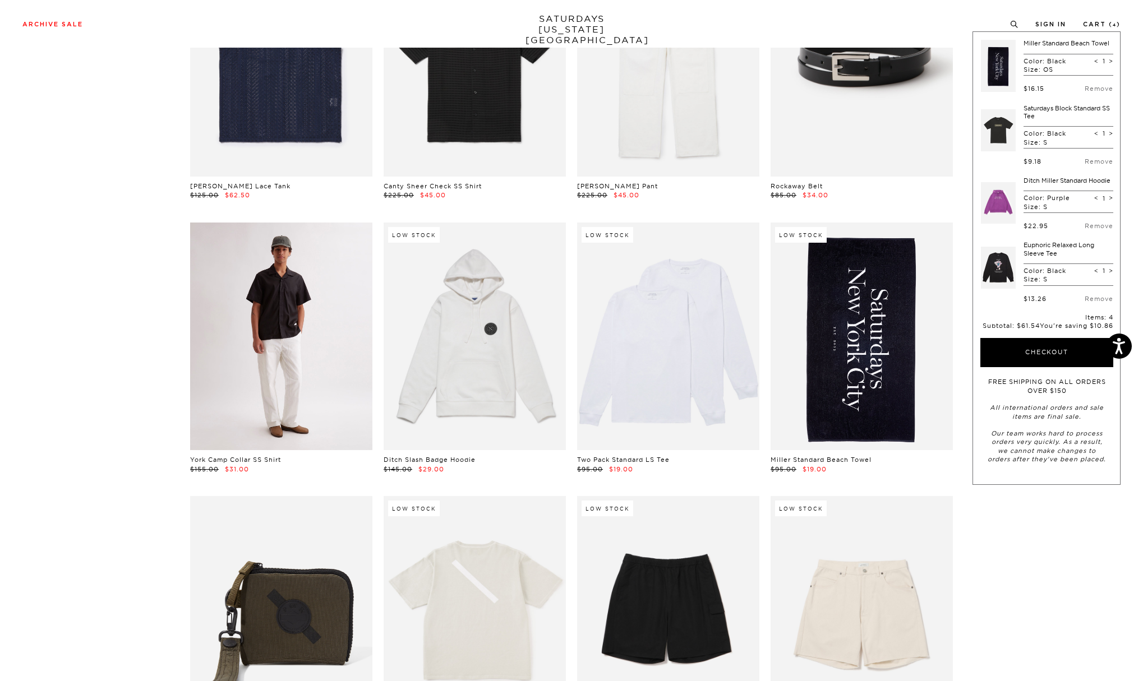
scroll to position [760, 0]
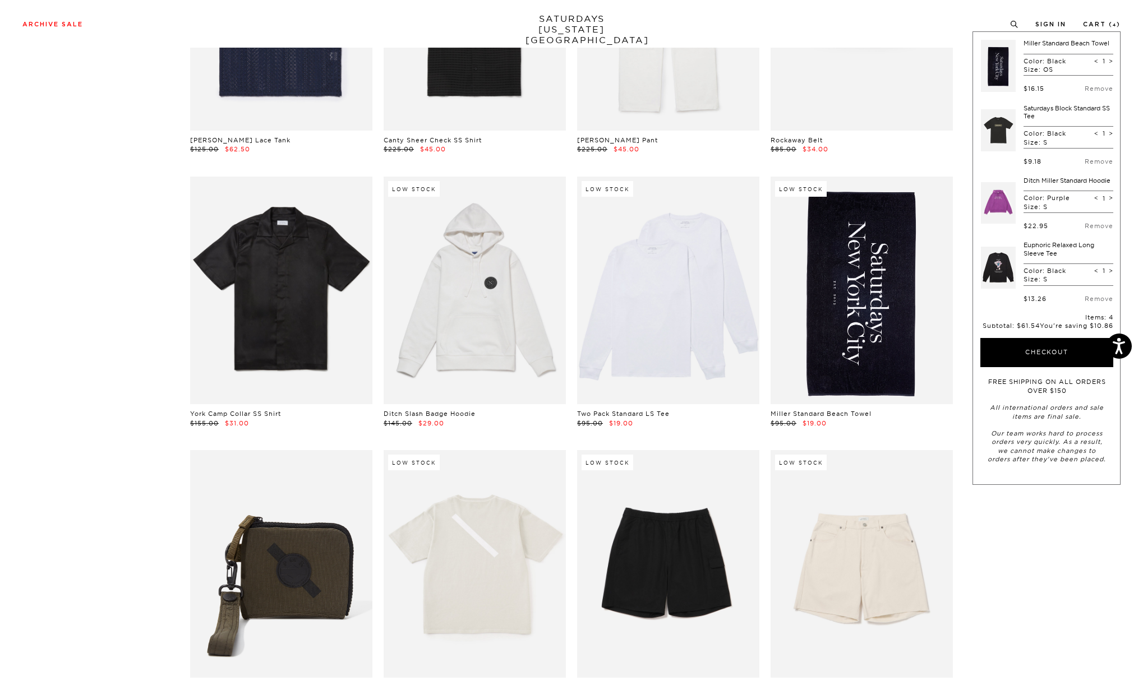
click at [864, 303] on link at bounding box center [861, 291] width 182 height 228
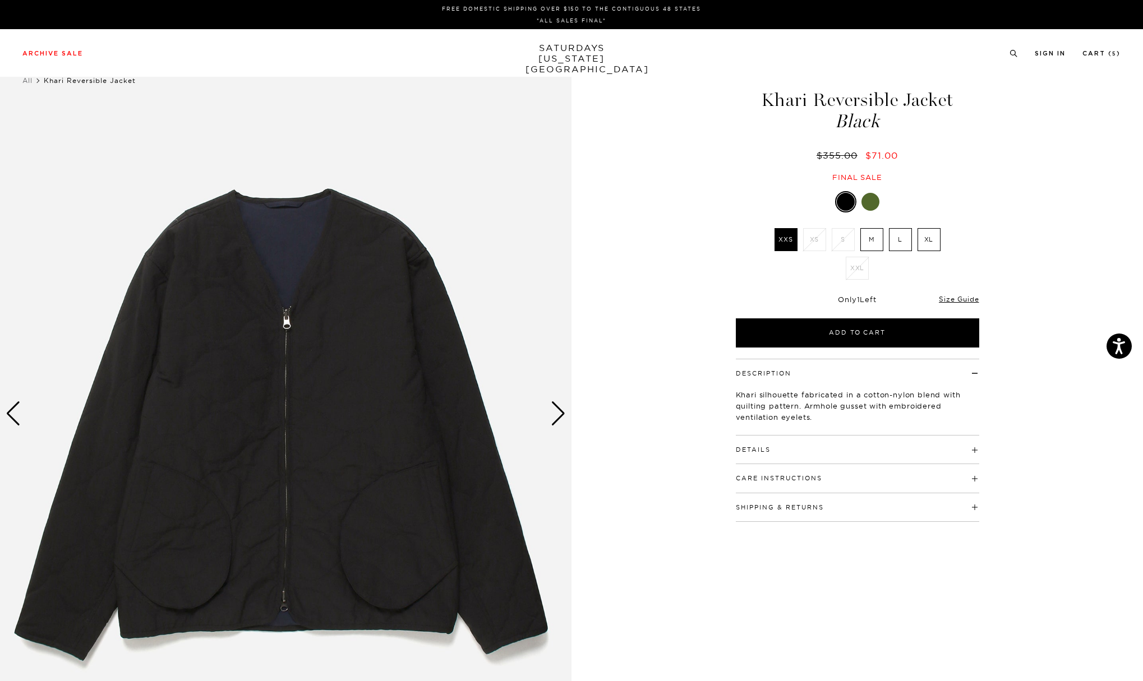
click at [555, 419] on div "Next slide" at bounding box center [558, 413] width 15 height 25
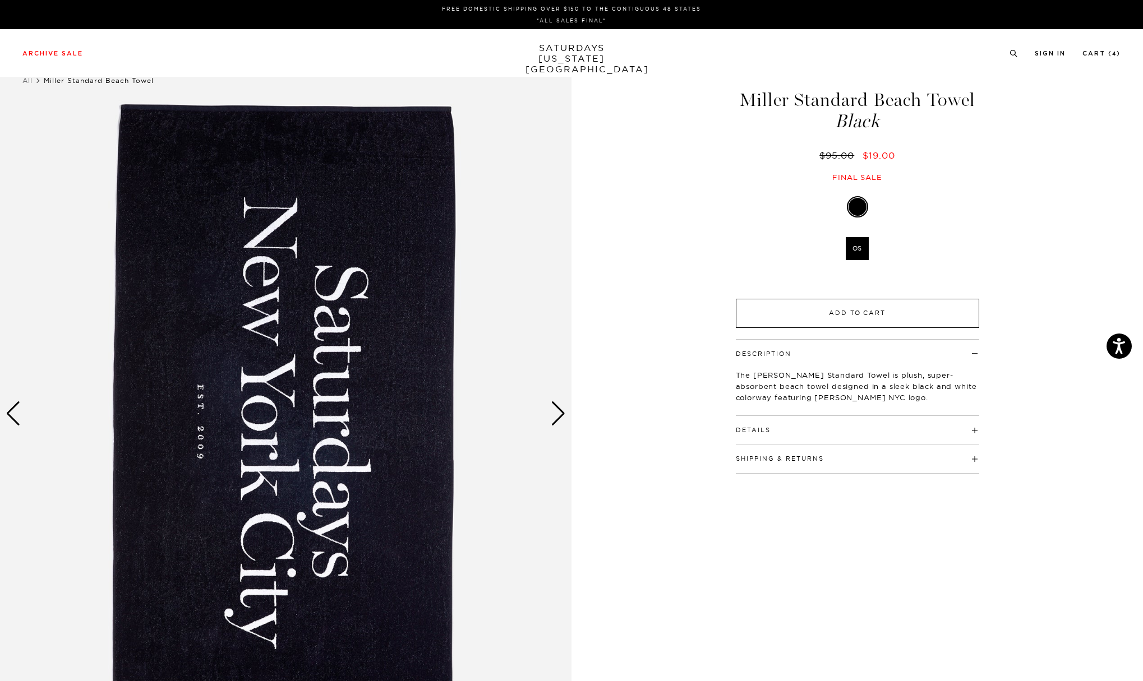
click at [876, 310] on button "Add to Cart" at bounding box center [857, 313] width 243 height 29
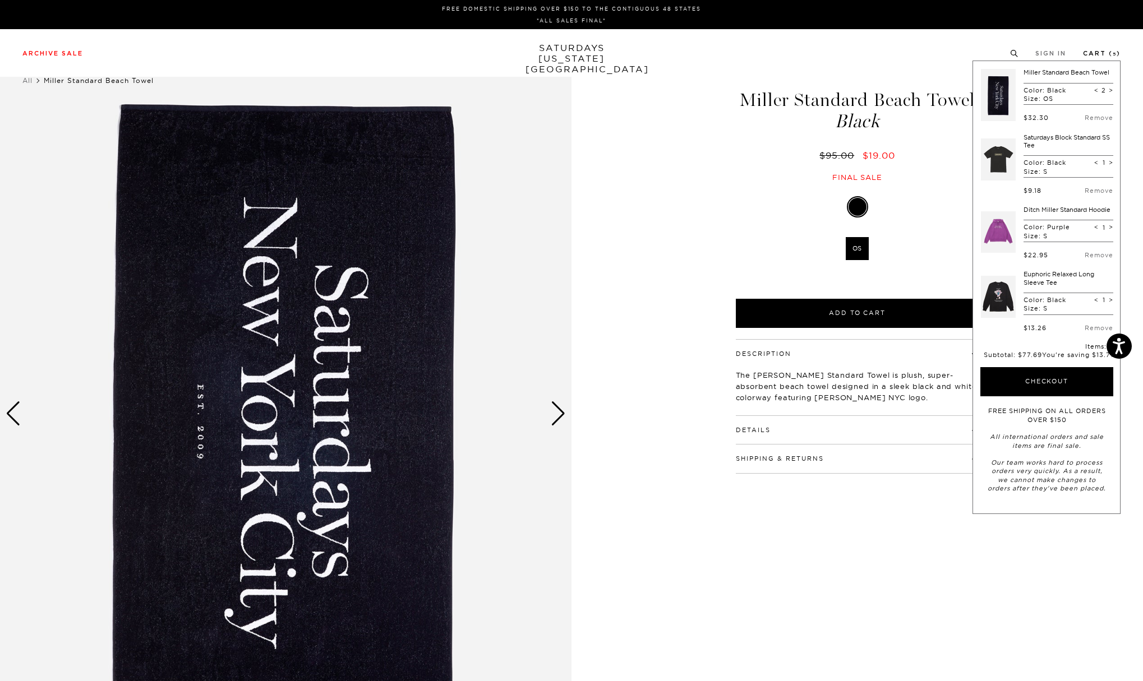
click at [1103, 52] on link "Cart ( 5 )" at bounding box center [1102, 53] width 38 height 6
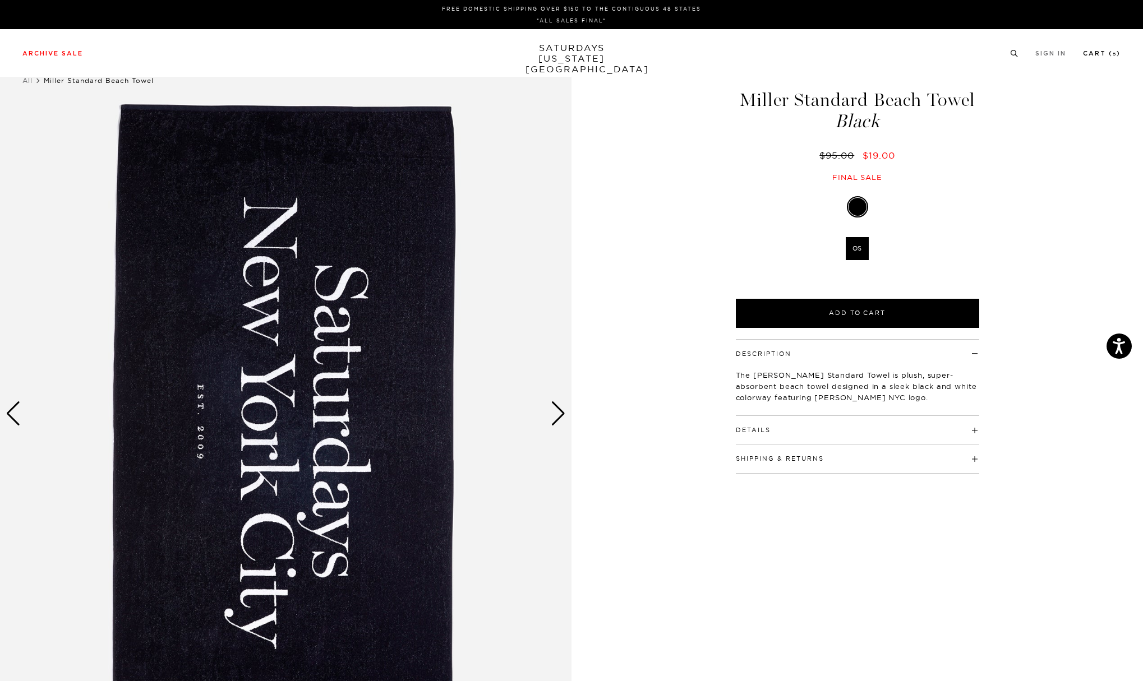
click at [1093, 53] on link "Cart ( 5 )" at bounding box center [1102, 53] width 38 height 6
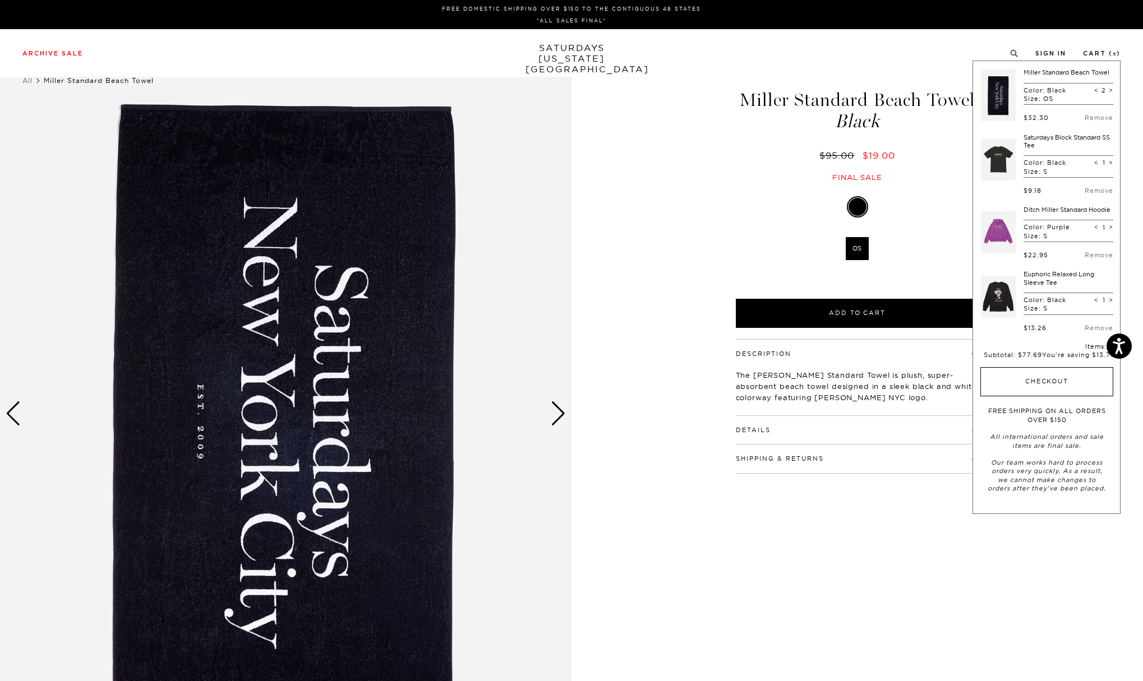
click at [1031, 386] on button "Checkout" at bounding box center [1046, 381] width 133 height 29
